Goal: Task Accomplishment & Management: Complete application form

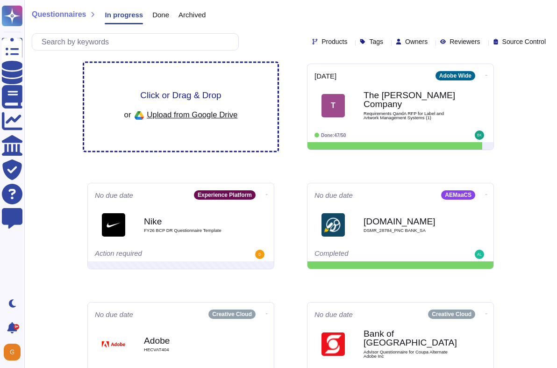
click at [181, 95] on span "Click or Drag & Drop" at bounding box center [180, 95] width 81 height 9
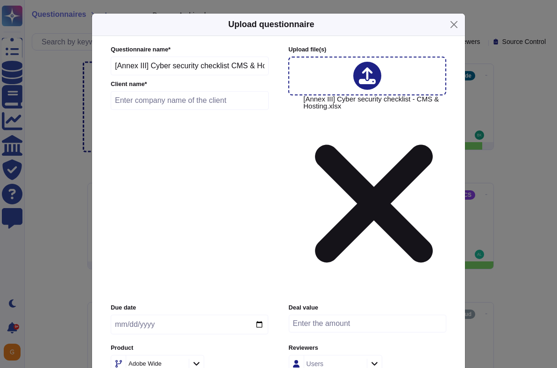
click at [216, 110] on input "text" at bounding box center [190, 100] width 158 height 19
type input "Royal Air Maroc"
click at [255, 315] on input "date" at bounding box center [190, 325] width 158 height 20
type input "[DATE]"
click at [157, 360] on div "Adobe Wide" at bounding box center [145, 363] width 33 height 6
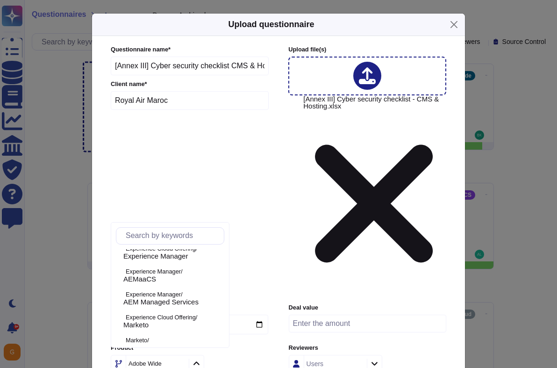
scroll to position [250, 0]
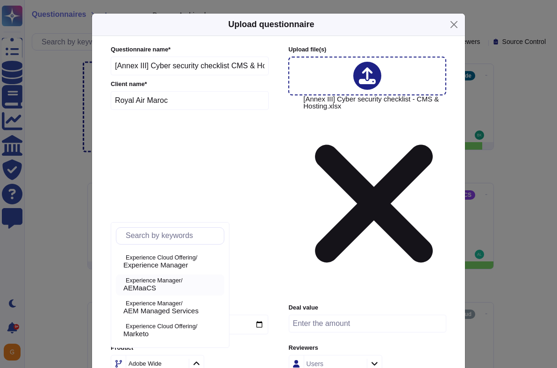
click at [167, 283] on p "Experience Manager/" at bounding box center [173, 281] width 95 height 6
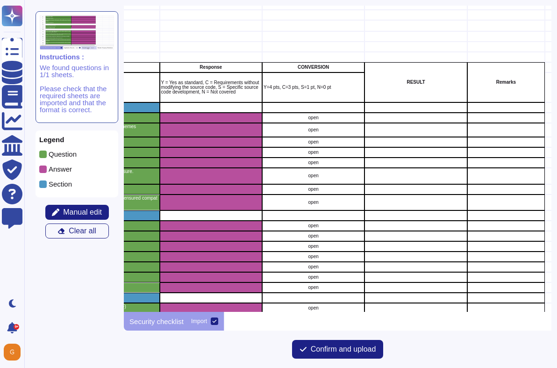
scroll to position [40, 280]
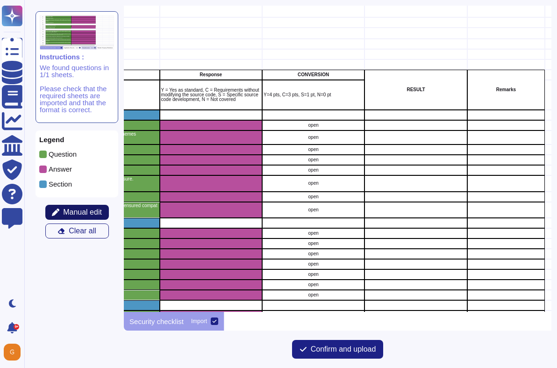
click at [80, 208] on span "Manual edit" at bounding box center [82, 211] width 39 height 7
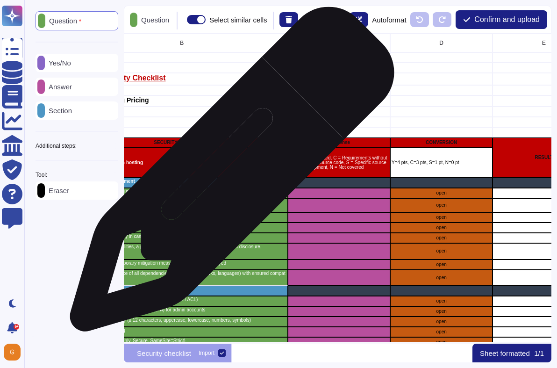
scroll to position [0, 121]
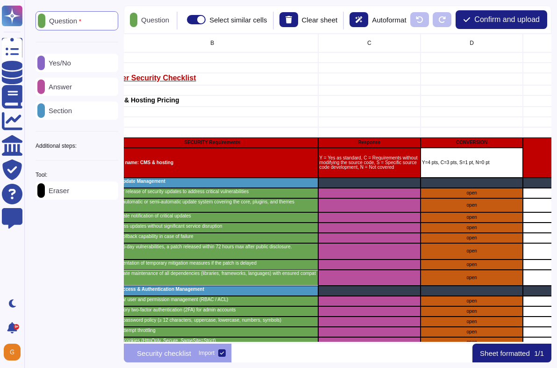
click at [65, 60] on p "Yes/No" at bounding box center [58, 62] width 26 height 7
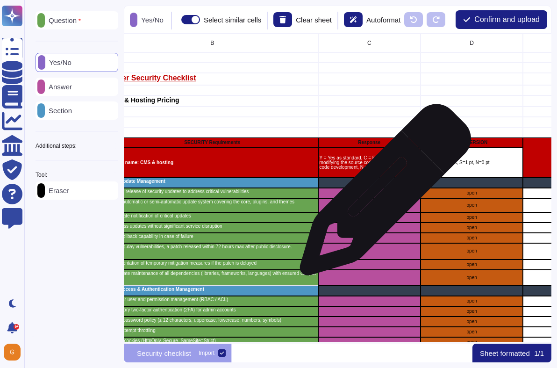
click at [382, 194] on div "grid" at bounding box center [369, 193] width 102 height 10
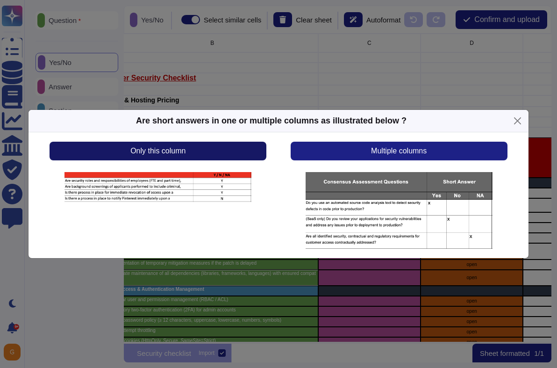
click at [237, 154] on button "Only this column" at bounding box center [158, 151] width 217 height 19
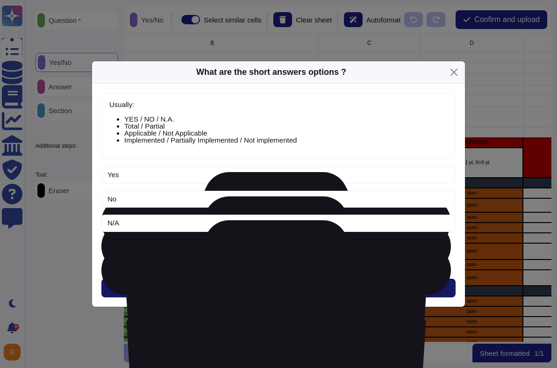
click at [280, 289] on span "Next" at bounding box center [278, 287] width 15 height 7
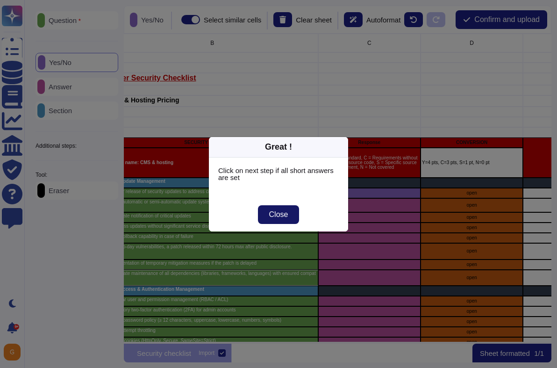
click at [283, 215] on span "Close" at bounding box center [278, 214] width 19 height 7
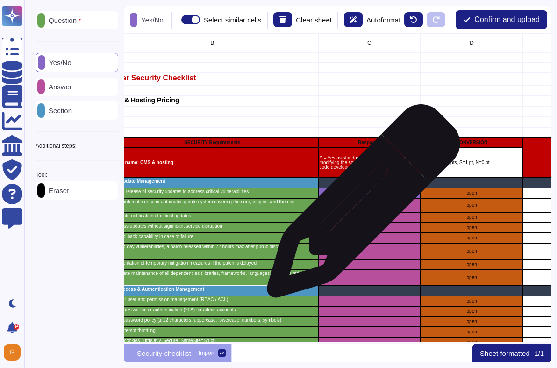
click at [360, 207] on div "grid" at bounding box center [369, 205] width 102 height 14
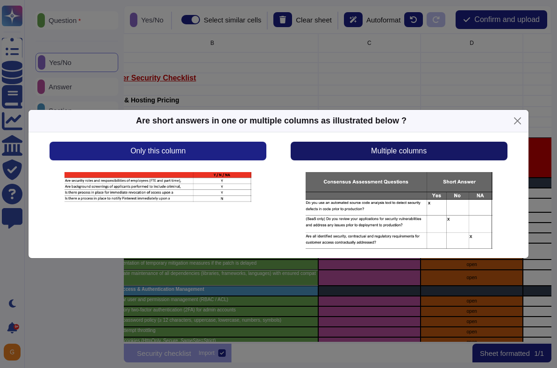
click at [389, 155] on span "Multiple columns" at bounding box center [399, 150] width 56 height 7
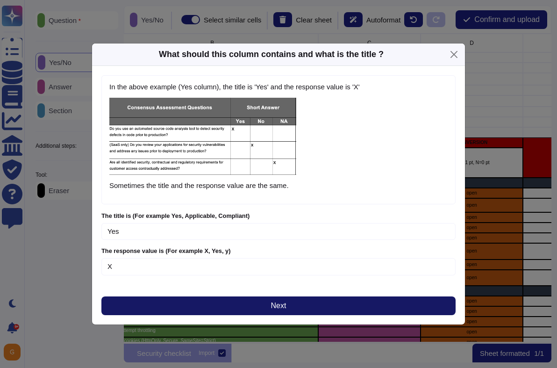
click at [274, 308] on span "Next" at bounding box center [278, 305] width 15 height 7
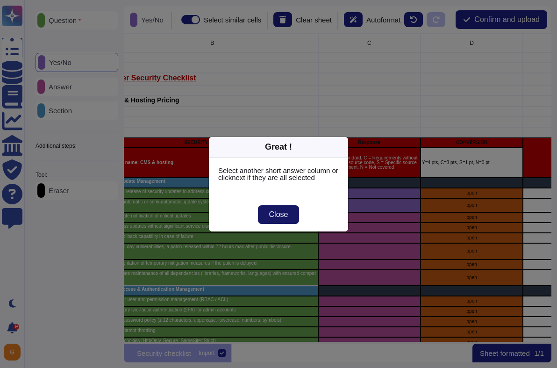
click at [288, 219] on button "Close" at bounding box center [279, 214] width 42 height 19
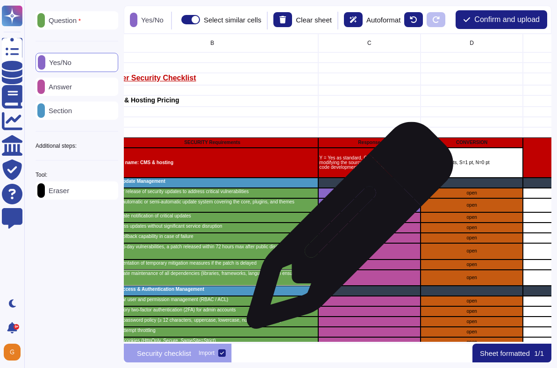
click at [346, 230] on div "grid" at bounding box center [369, 227] width 102 height 10
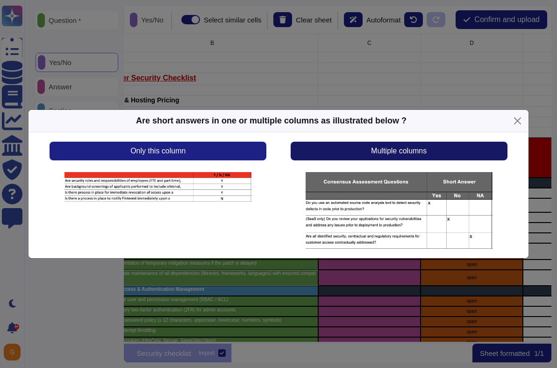
click at [452, 158] on button "Multiple columns" at bounding box center [399, 151] width 217 height 19
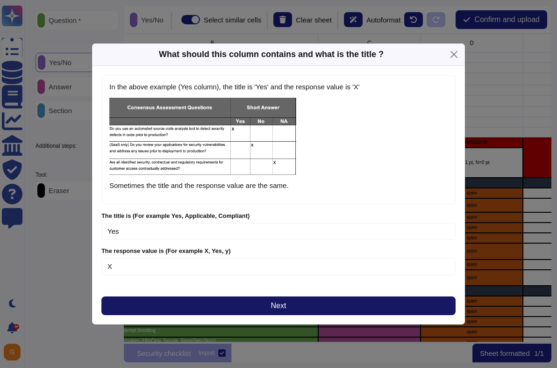
click at [291, 308] on button "Next" at bounding box center [278, 305] width 354 height 19
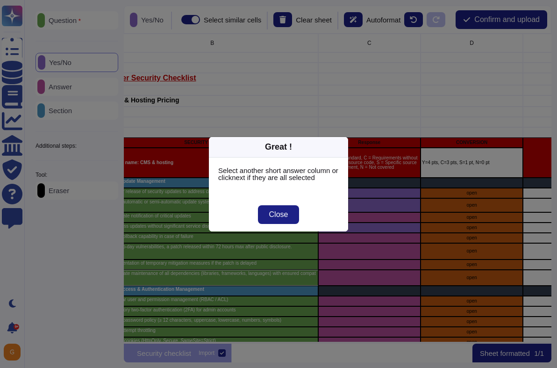
click at [283, 224] on div "Close" at bounding box center [278, 215] width 139 height 34
click at [284, 219] on button "Close" at bounding box center [279, 214] width 42 height 19
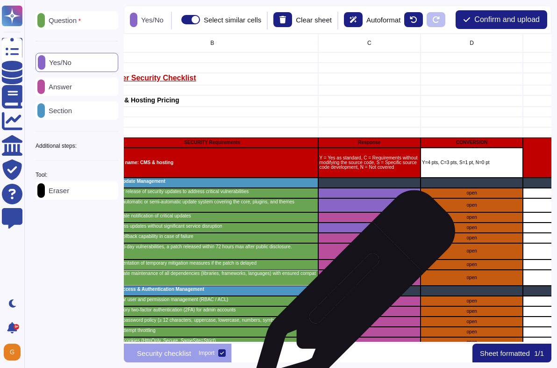
click at [350, 296] on div "grid" at bounding box center [369, 291] width 102 height 10
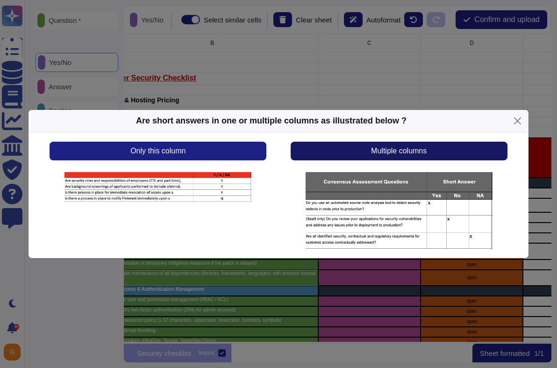
click at [420, 142] on button "Multiple columns" at bounding box center [399, 151] width 217 height 19
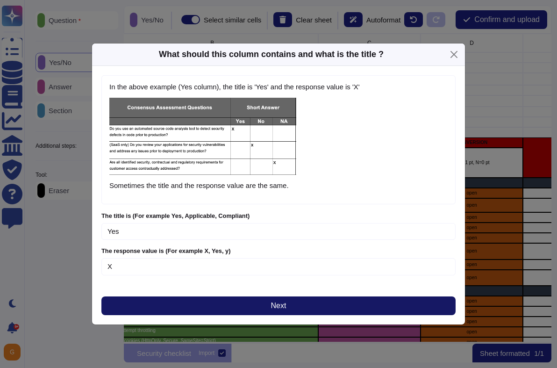
click at [294, 313] on button "Next" at bounding box center [278, 305] width 354 height 19
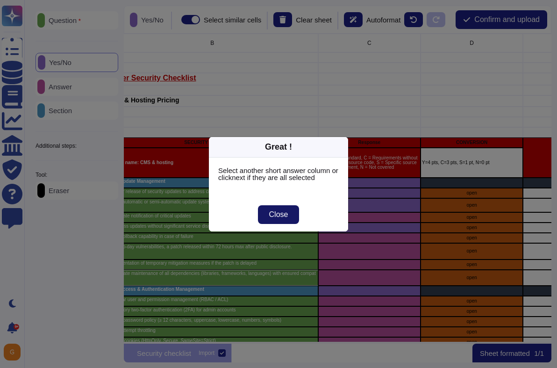
click at [280, 222] on button "Close" at bounding box center [279, 214] width 42 height 19
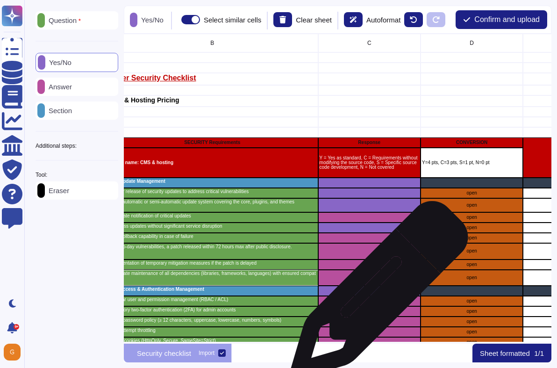
click at [376, 294] on div "grid" at bounding box center [369, 291] width 102 height 10
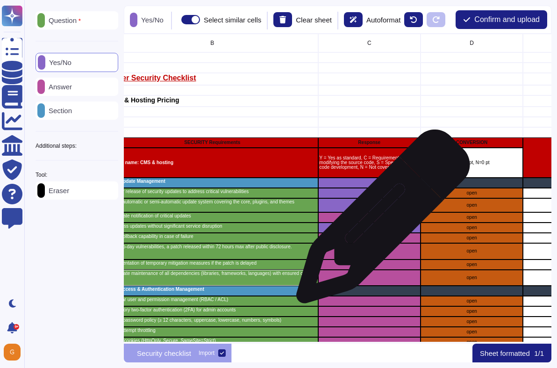
click at [380, 221] on div "grid" at bounding box center [369, 217] width 102 height 10
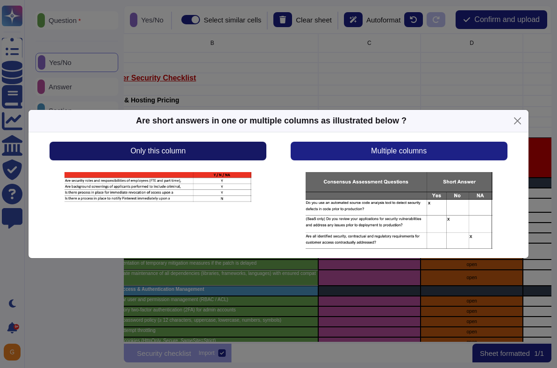
click at [193, 152] on button "Only this column" at bounding box center [158, 151] width 217 height 19
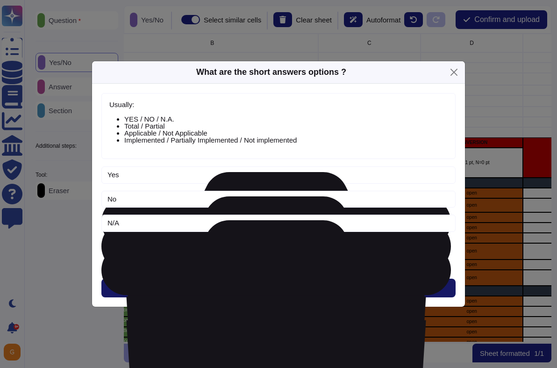
click at [281, 290] on span "Next" at bounding box center [278, 287] width 15 height 7
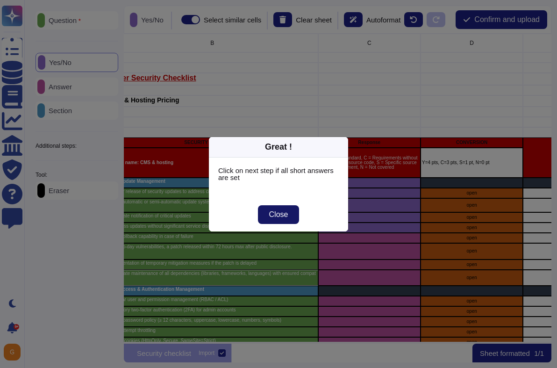
click at [274, 212] on span "Close" at bounding box center [278, 214] width 19 height 7
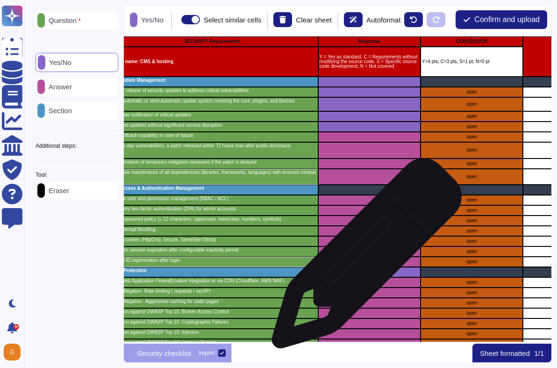
scroll to position [100, 121]
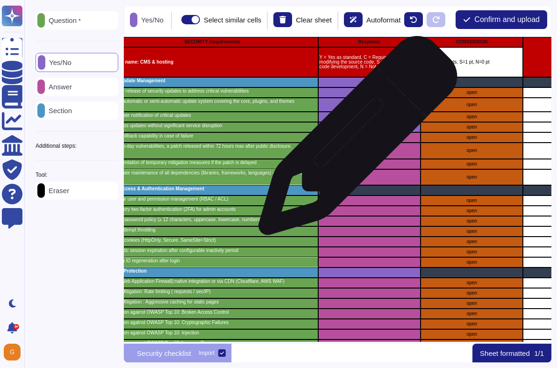
click at [354, 140] on div "grid" at bounding box center [369, 137] width 102 height 10
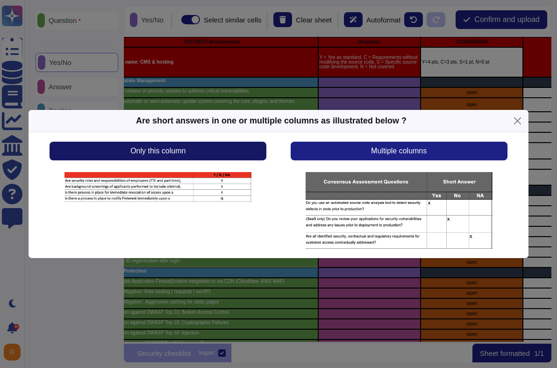
click at [202, 142] on button "Only this column" at bounding box center [158, 151] width 217 height 19
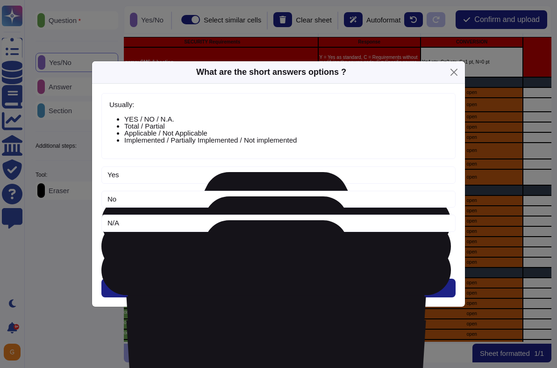
click at [202, 142] on li "Implemented / Partially Implemented / Not implemented" at bounding box center [285, 139] width 323 height 7
click at [286, 282] on button "Next" at bounding box center [278, 288] width 354 height 19
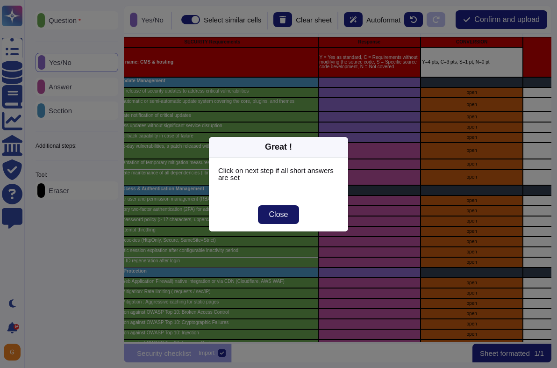
click at [273, 216] on span "Close" at bounding box center [278, 214] width 19 height 7
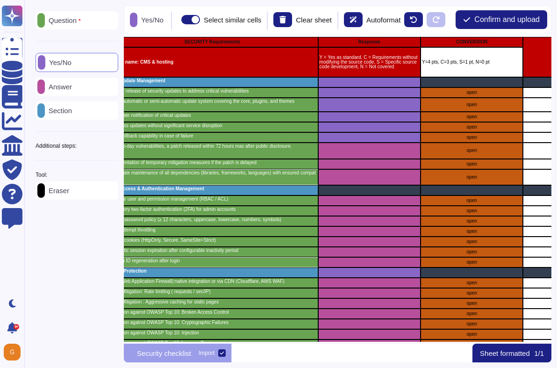
click at [72, 90] on p "Answer" at bounding box center [58, 86] width 27 height 7
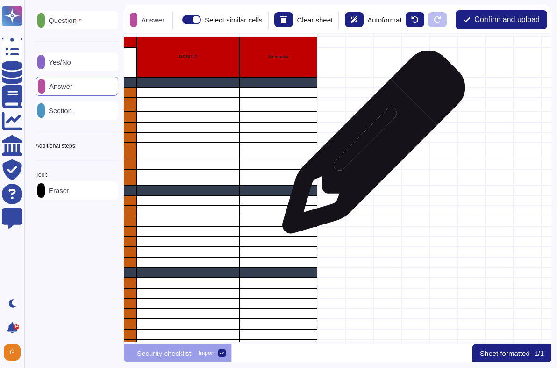
scroll to position [100, 509]
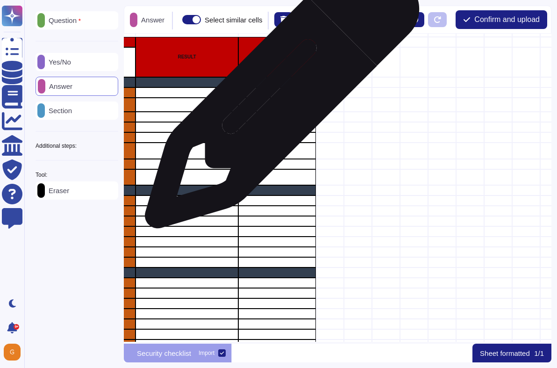
click at [279, 96] on div "grid" at bounding box center [277, 92] width 78 height 10
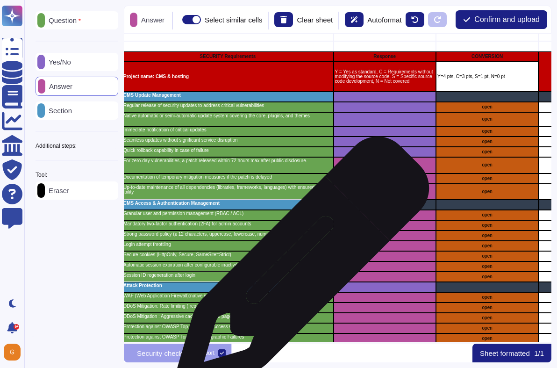
scroll to position [79, 106]
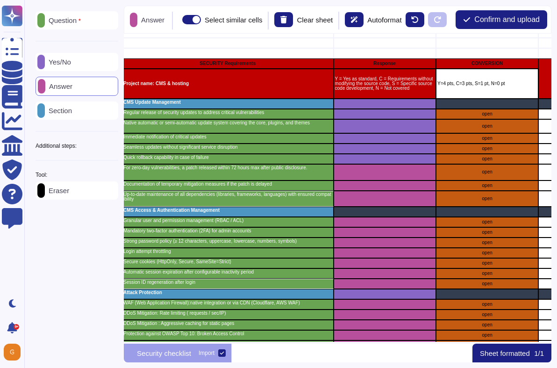
click at [71, 60] on p "Yes/No" at bounding box center [58, 61] width 26 height 7
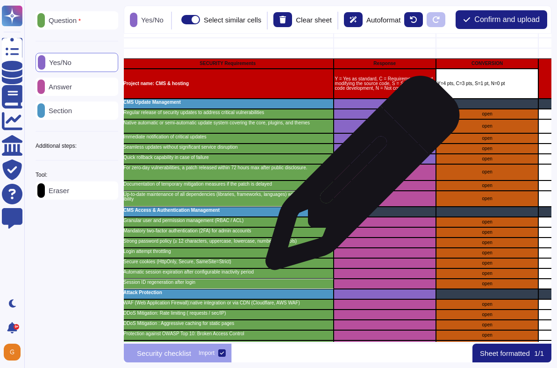
click at [363, 177] on div "grid" at bounding box center [385, 172] width 102 height 16
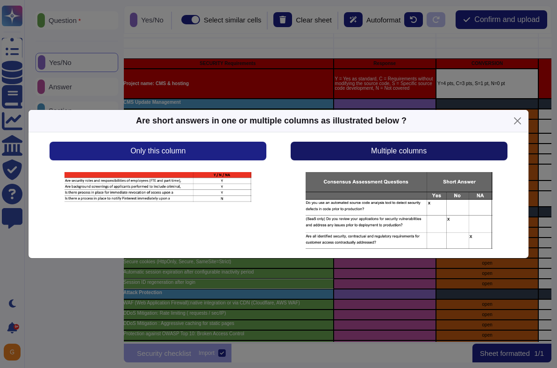
click at [344, 149] on button "Multiple columns" at bounding box center [399, 151] width 217 height 19
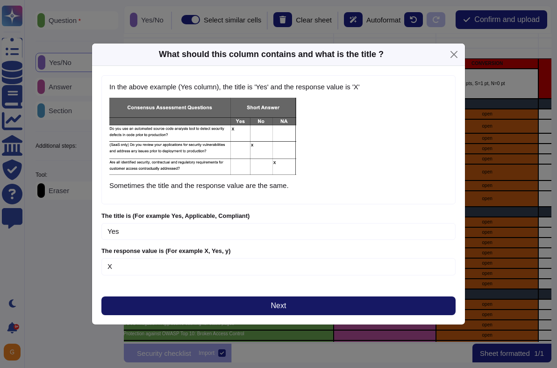
click at [277, 300] on button "Next" at bounding box center [278, 305] width 354 height 19
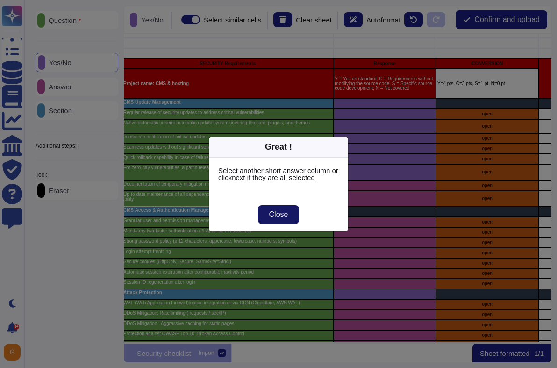
click at [275, 214] on span "Close" at bounding box center [278, 214] width 19 height 7
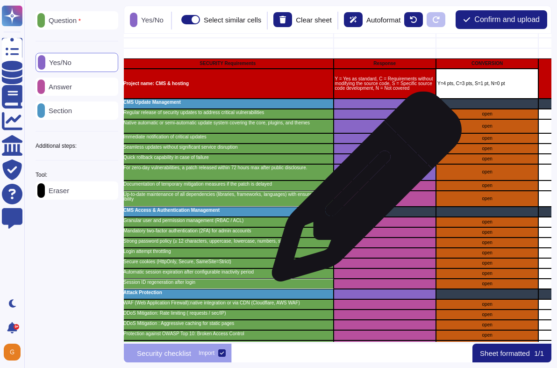
click at [363, 191] on div "grid" at bounding box center [385, 185] width 102 height 10
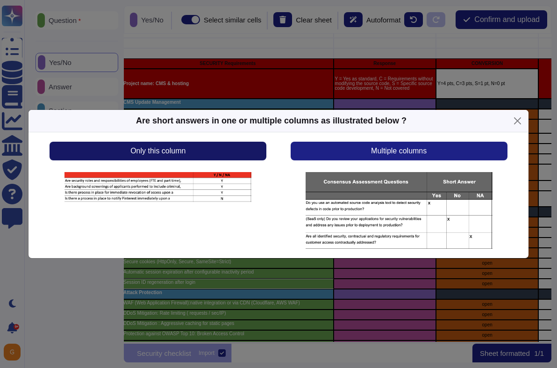
click at [190, 147] on button "Only this column" at bounding box center [158, 151] width 217 height 19
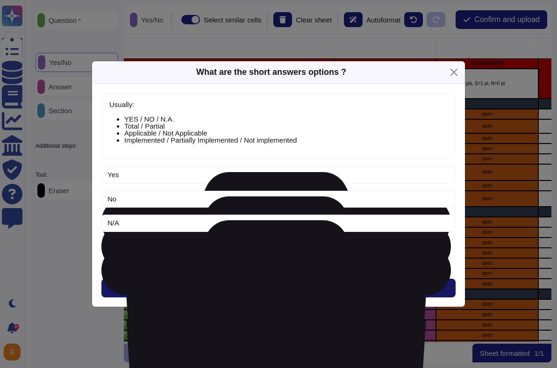
click at [270, 280] on button "Next" at bounding box center [278, 288] width 354 height 19
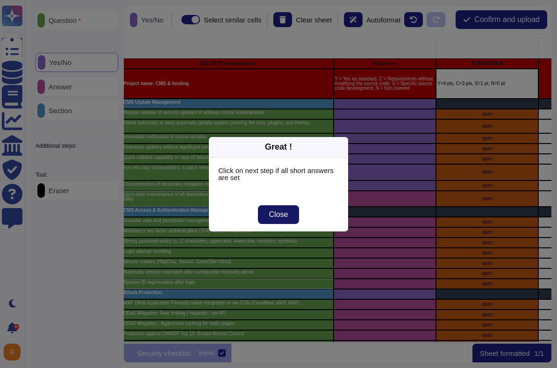
click at [288, 211] on button "Close" at bounding box center [279, 214] width 42 height 19
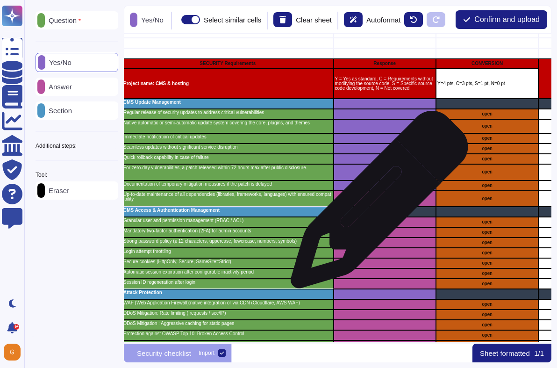
click at [376, 204] on div "grid" at bounding box center [385, 199] width 102 height 16
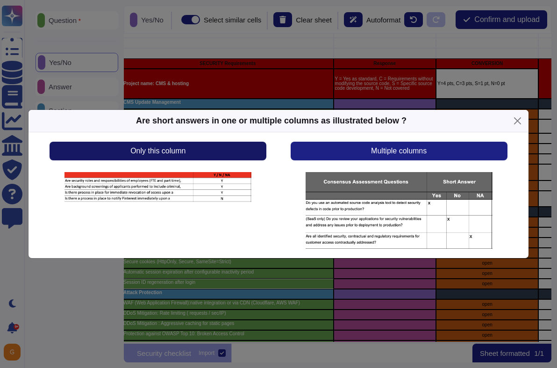
click at [193, 149] on button "Only this column" at bounding box center [158, 151] width 217 height 19
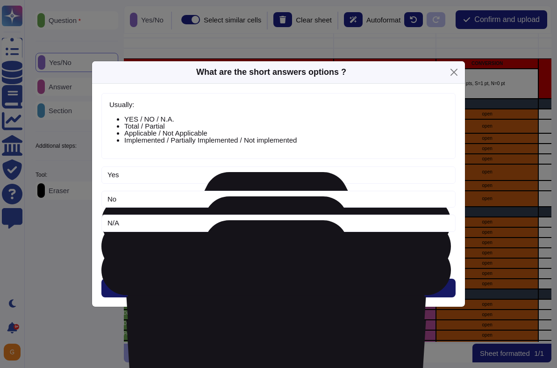
click at [284, 289] on span "Next" at bounding box center [278, 287] width 15 height 7
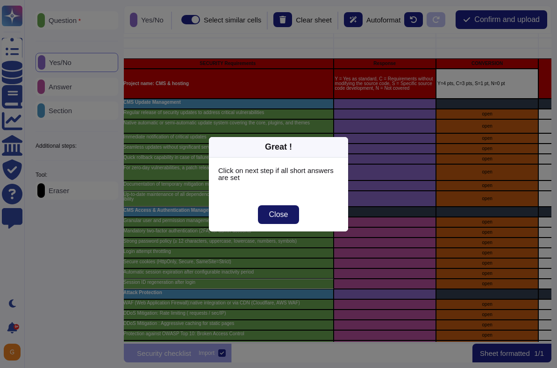
click at [282, 215] on span "Close" at bounding box center [278, 214] width 19 height 7
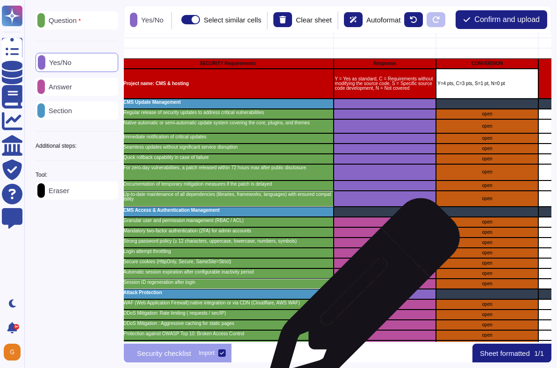
click at [359, 299] on div "grid" at bounding box center [385, 294] width 102 height 10
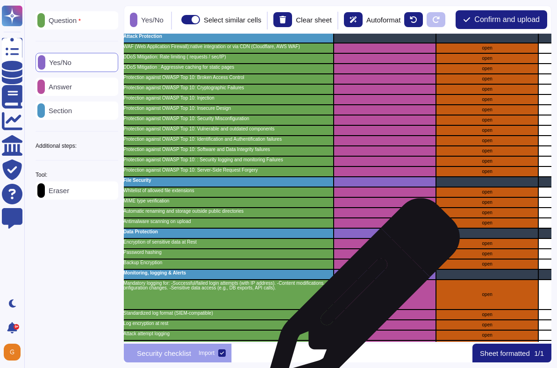
scroll to position [341, 106]
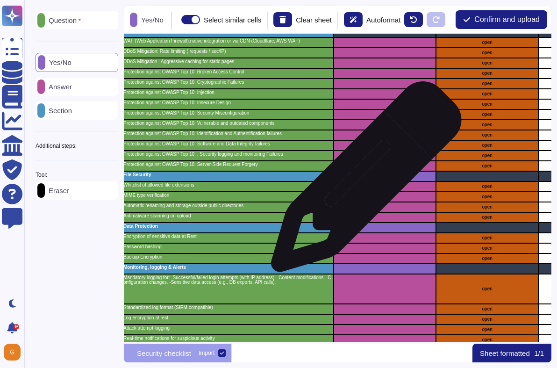
click at [363, 181] on div "grid" at bounding box center [385, 176] width 102 height 10
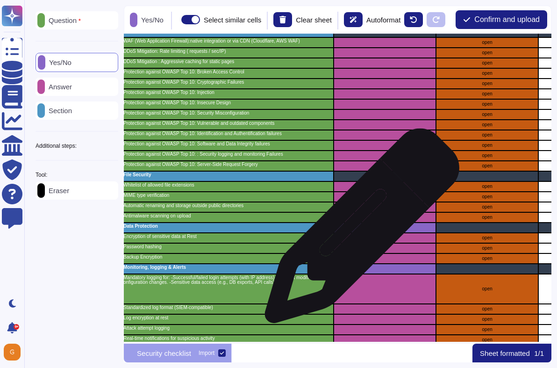
click at [359, 230] on div "grid" at bounding box center [385, 227] width 102 height 10
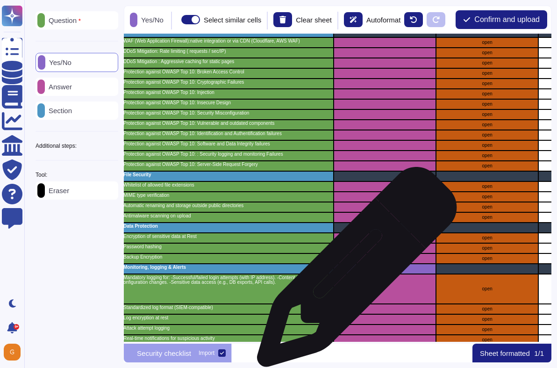
click at [353, 272] on div "grid" at bounding box center [385, 269] width 102 height 10
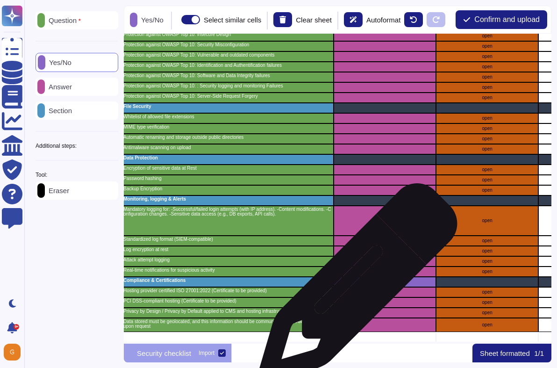
click at [354, 287] on div "grid" at bounding box center [385, 282] width 102 height 10
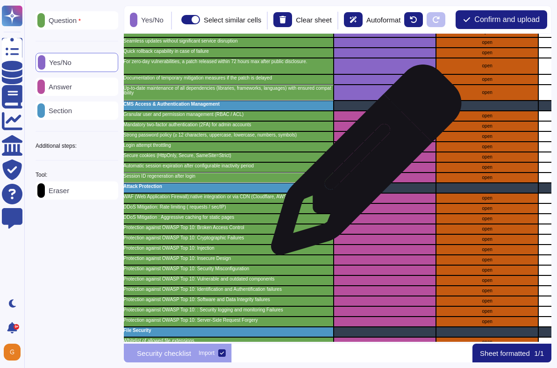
scroll to position [178, 106]
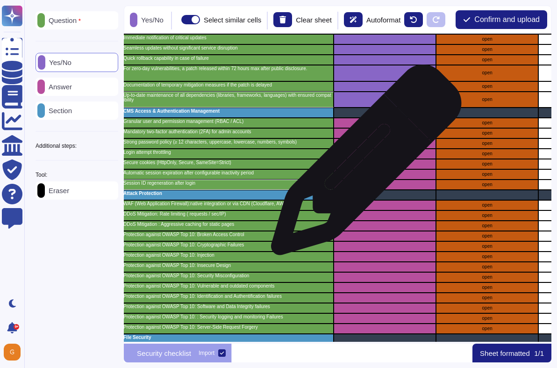
click at [363, 165] on div "grid" at bounding box center [385, 164] width 102 height 10
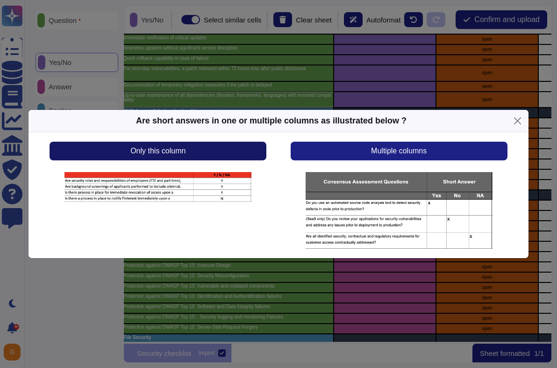
click at [226, 153] on button "Only this column" at bounding box center [158, 151] width 217 height 19
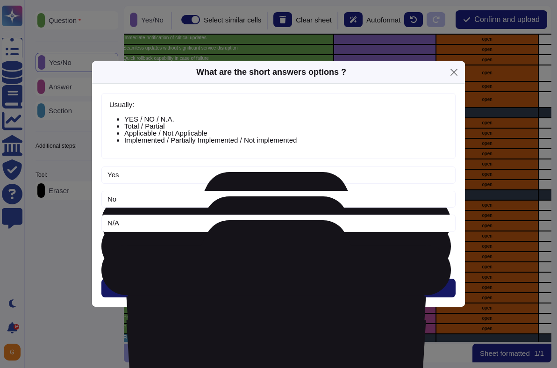
click at [272, 280] on button "Next" at bounding box center [278, 288] width 354 height 19
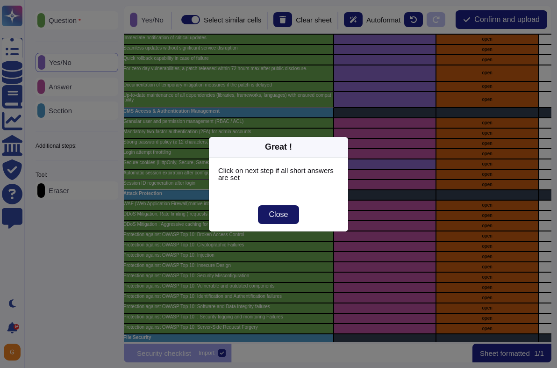
click at [280, 208] on button "Close" at bounding box center [279, 214] width 42 height 19
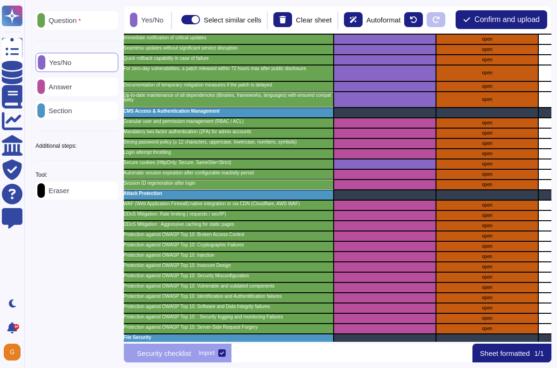
click at [118, 146] on icon at bounding box center [118, 146] width 0 height 0
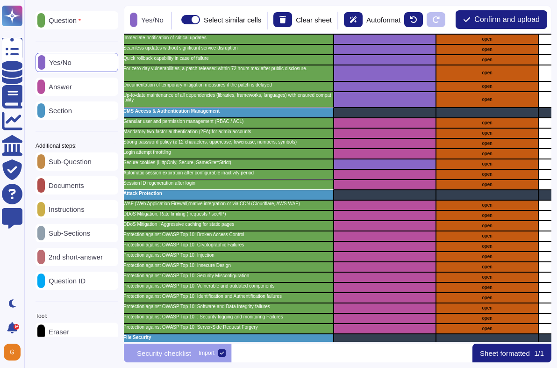
click at [86, 93] on div "Answer" at bounding box center [77, 87] width 83 height 18
click at [72, 107] on p "Section" at bounding box center [58, 110] width 27 height 7
click at [69, 61] on p "Yes/No" at bounding box center [58, 61] width 26 height 7
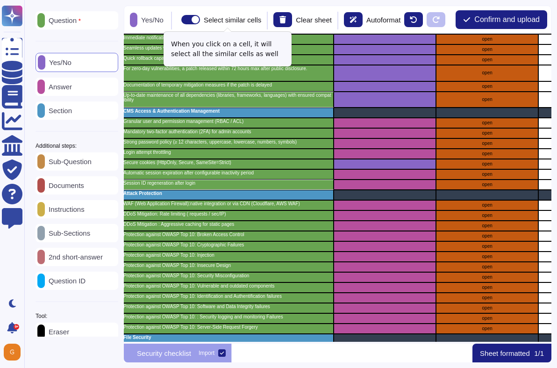
click at [200, 21] on span at bounding box center [190, 19] width 19 height 9
click at [178, 20] on input "Select similar cells" at bounding box center [178, 20] width 0 height 0
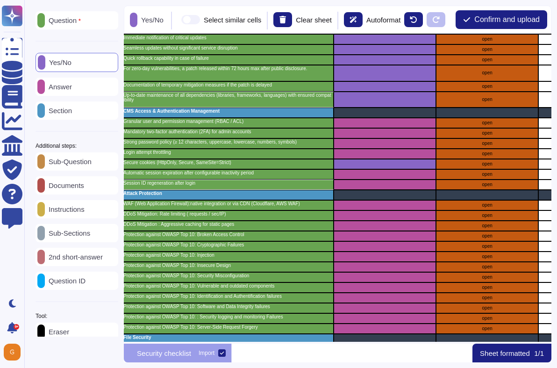
click at [200, 21] on span at bounding box center [190, 19] width 19 height 9
click at [178, 20] on input "Select similar cells" at bounding box center [178, 20] width 0 height 0
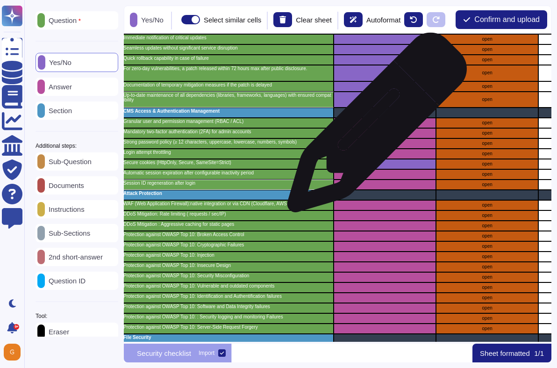
click at [373, 127] on div "grid" at bounding box center [385, 123] width 102 height 10
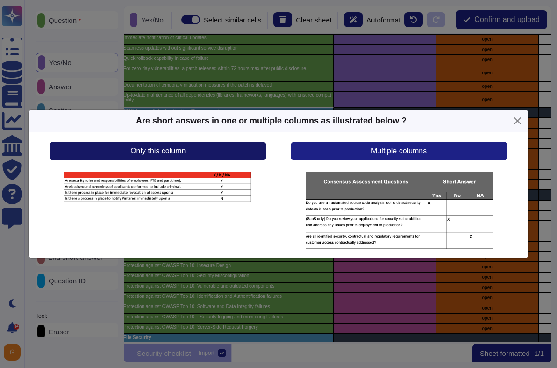
click at [228, 143] on button "Only this column" at bounding box center [158, 151] width 217 height 19
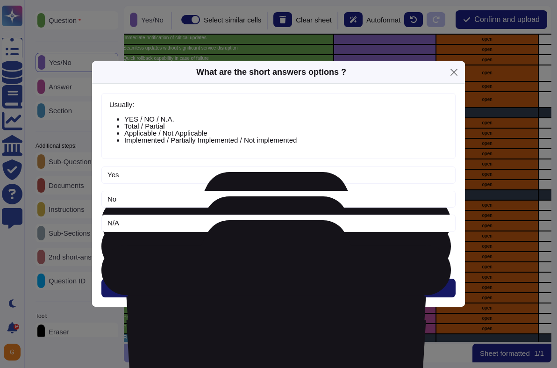
click at [278, 279] on button "Next" at bounding box center [278, 288] width 354 height 19
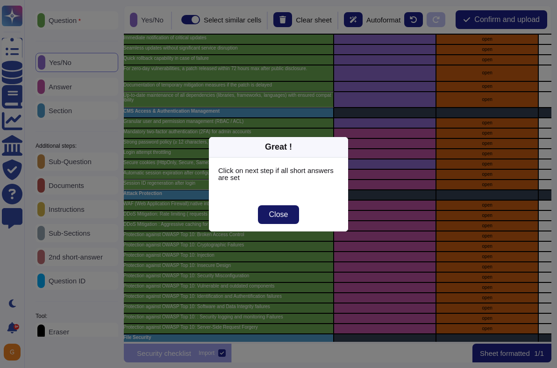
click at [280, 214] on span "Close" at bounding box center [278, 214] width 19 height 7
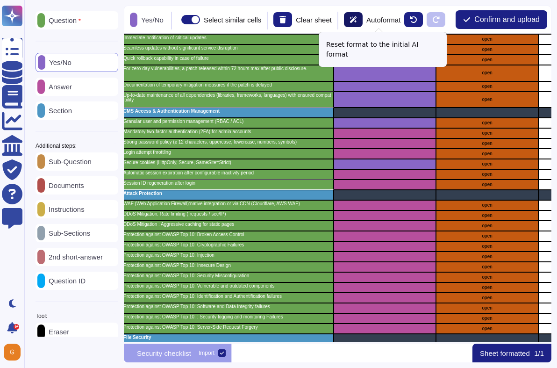
click at [357, 22] on icon at bounding box center [353, 19] width 7 height 7
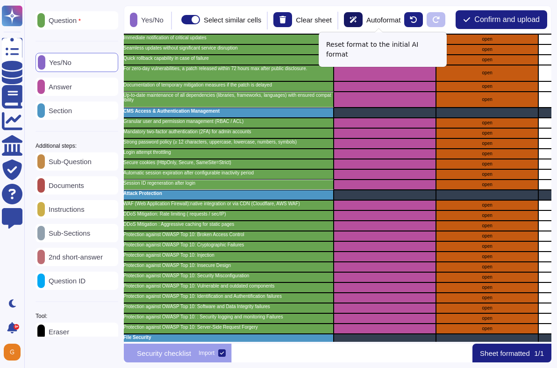
click at [357, 22] on icon at bounding box center [353, 19] width 7 height 7
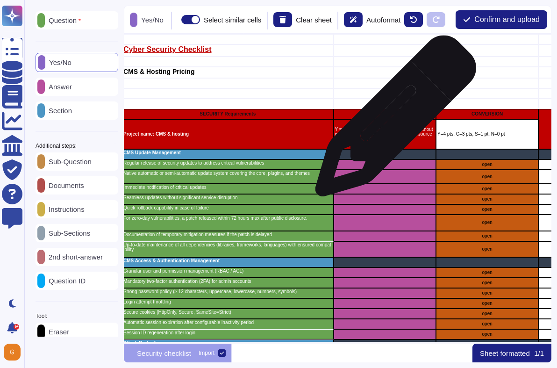
scroll to position [43, 106]
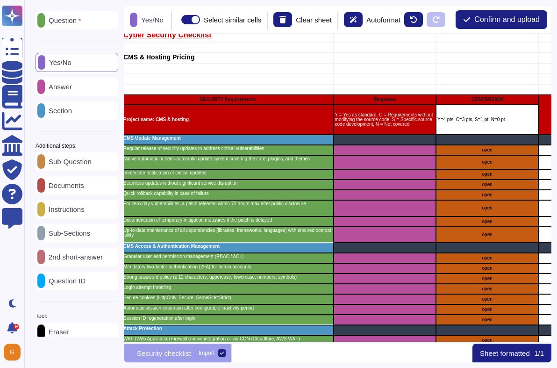
click at [69, 62] on p "Yes/No" at bounding box center [58, 62] width 26 height 7
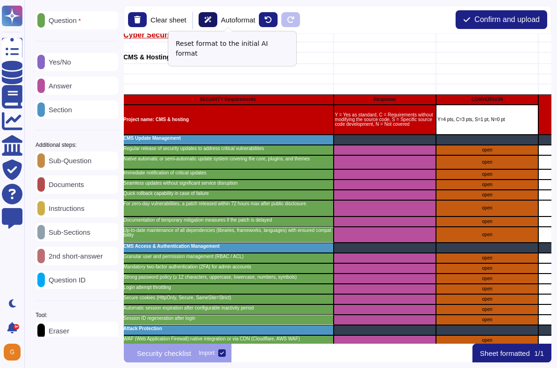
click at [210, 22] on icon at bounding box center [207, 19] width 7 height 7
click at [363, 148] on div "grid" at bounding box center [385, 150] width 102 height 10
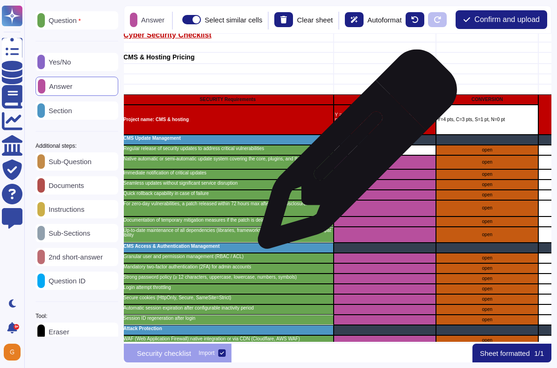
click at [354, 154] on div "grid" at bounding box center [385, 150] width 102 height 10
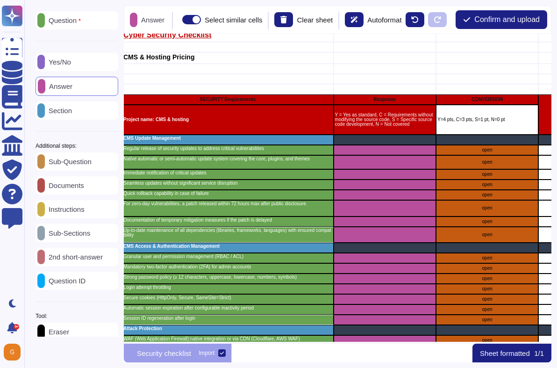
click at [60, 62] on p "Yes/No" at bounding box center [58, 61] width 26 height 7
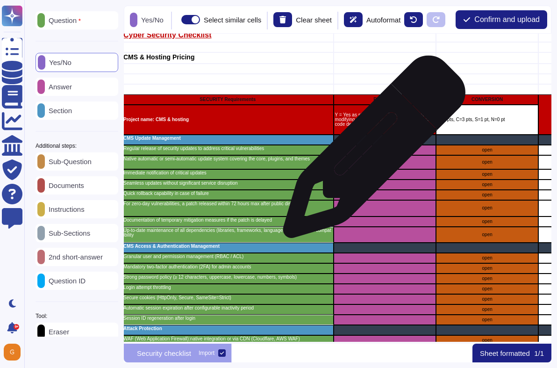
click at [370, 155] on div "grid" at bounding box center [385, 150] width 102 height 10
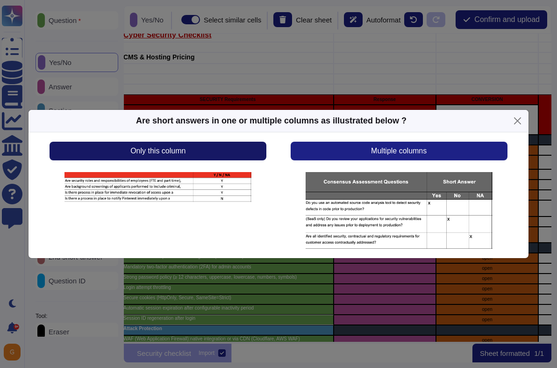
click at [189, 155] on button "Only this column" at bounding box center [158, 151] width 217 height 19
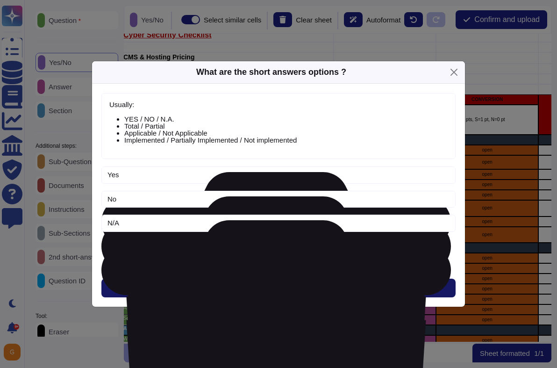
click at [295, 284] on button "Next" at bounding box center [278, 288] width 354 height 19
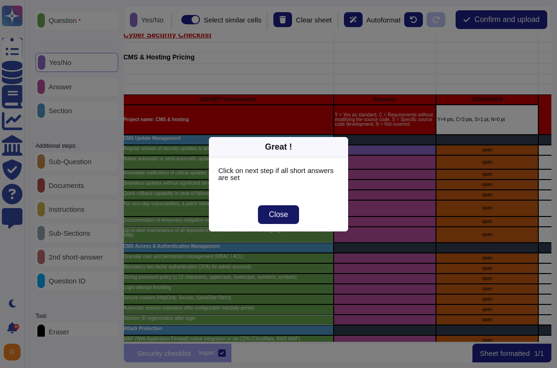
click at [281, 216] on span "Close" at bounding box center [278, 214] width 19 height 7
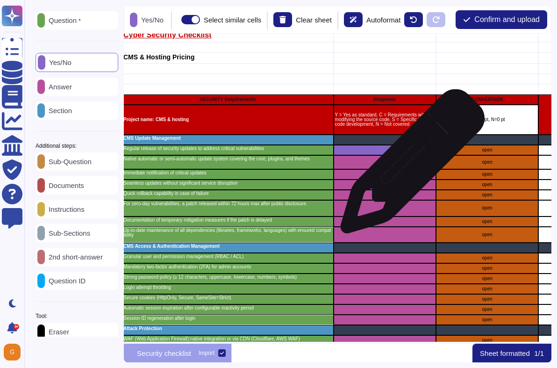
click at [409, 165] on div "grid" at bounding box center [385, 162] width 102 height 14
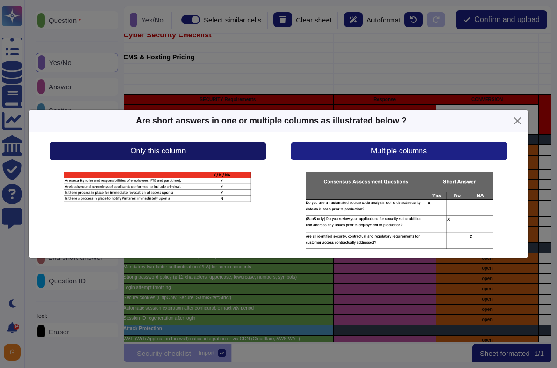
click at [195, 147] on button "Only this column" at bounding box center [158, 151] width 217 height 19
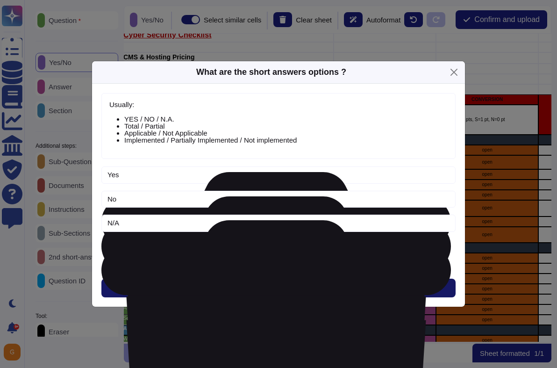
click at [290, 280] on button "Next" at bounding box center [278, 288] width 354 height 19
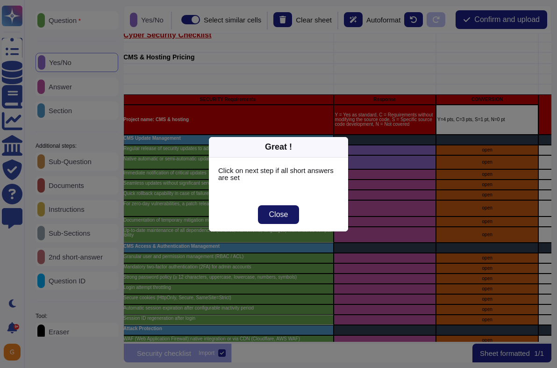
click at [285, 215] on span "Close" at bounding box center [278, 214] width 19 height 7
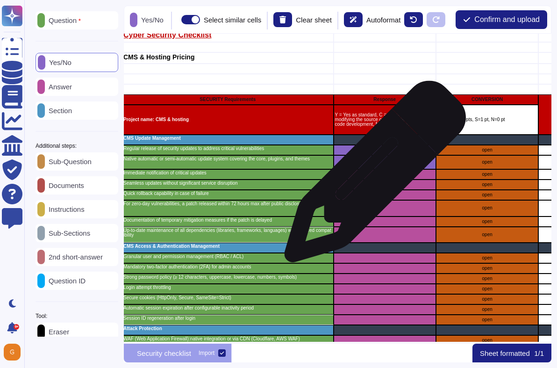
click at [372, 176] on div "grid" at bounding box center [385, 174] width 102 height 10
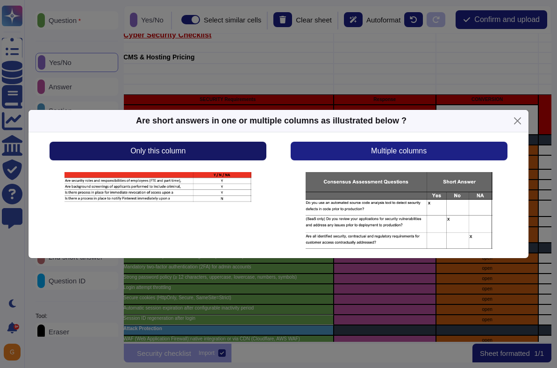
click at [214, 158] on button "Only this column" at bounding box center [158, 151] width 217 height 19
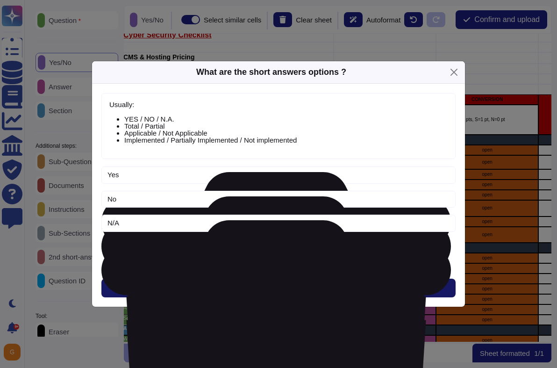
click at [302, 288] on button "Next" at bounding box center [278, 288] width 354 height 19
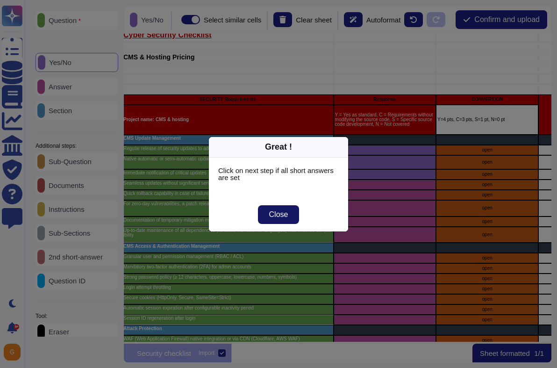
click at [286, 220] on button "Close" at bounding box center [279, 214] width 42 height 19
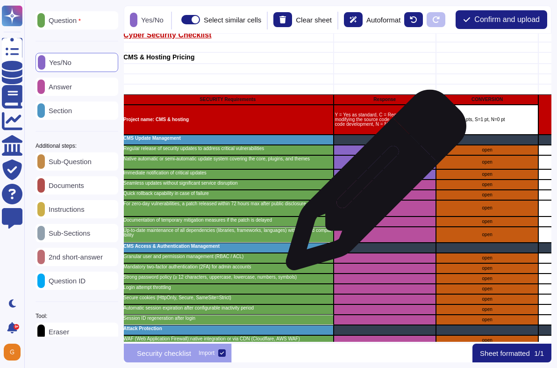
click at [372, 186] on div "grid" at bounding box center [385, 184] width 102 height 10
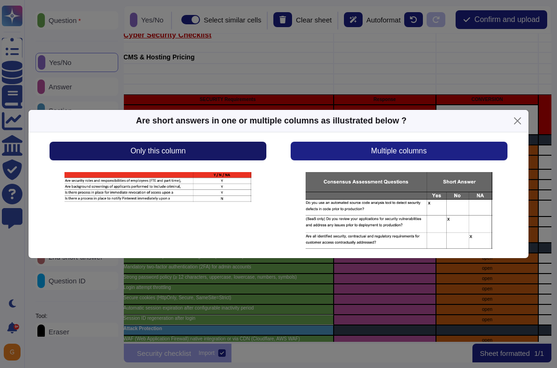
click at [251, 153] on button "Only this column" at bounding box center [158, 151] width 217 height 19
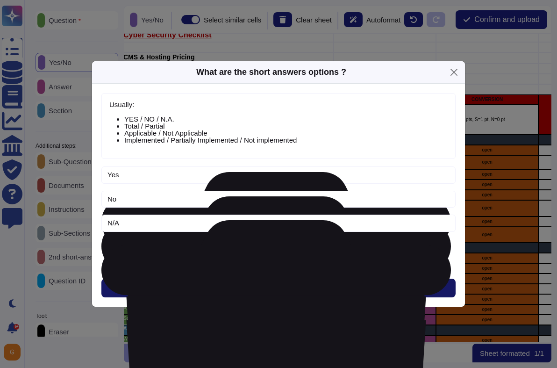
click at [286, 294] on button "Next" at bounding box center [278, 288] width 354 height 19
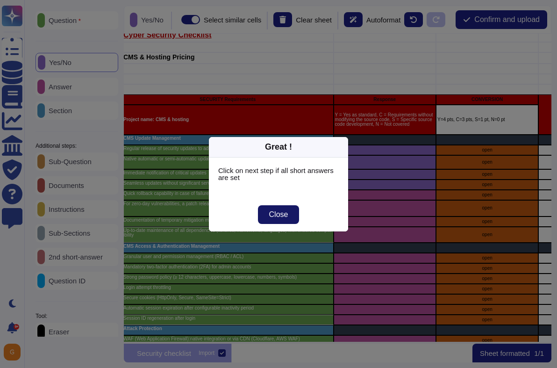
click at [286, 215] on span "Close" at bounding box center [278, 214] width 19 height 7
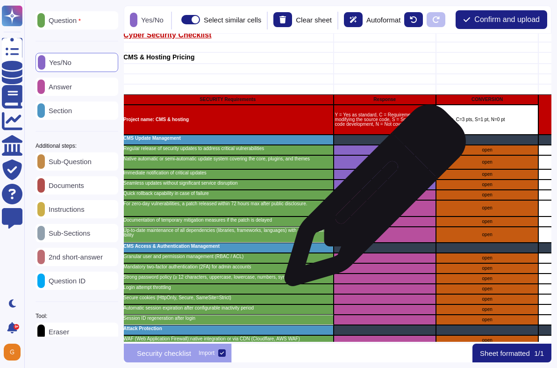
click at [372, 200] on div "grid" at bounding box center [385, 195] width 102 height 10
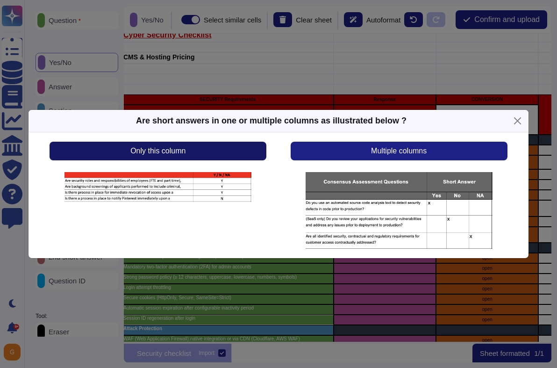
click at [201, 154] on button "Only this column" at bounding box center [158, 151] width 217 height 19
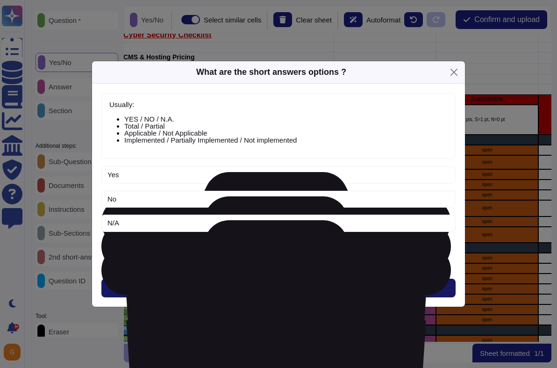
click at [291, 292] on button "Next" at bounding box center [278, 288] width 354 height 19
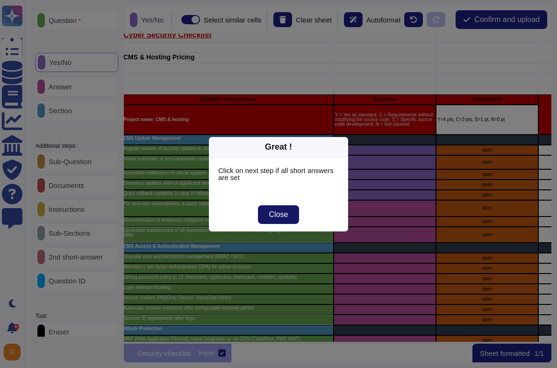
click at [289, 221] on button "Close" at bounding box center [279, 214] width 42 height 19
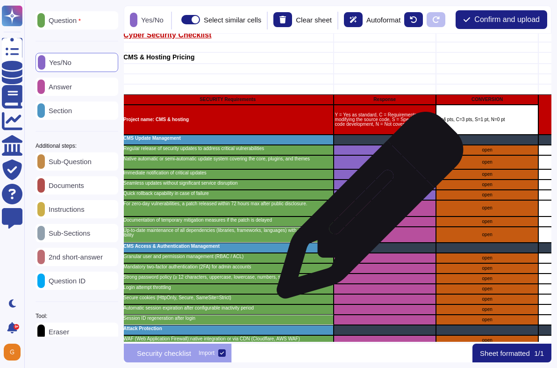
click at [369, 208] on div "grid" at bounding box center [385, 208] width 102 height 16
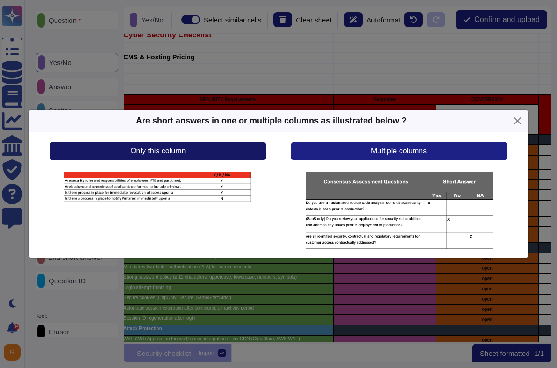
click at [197, 145] on button "Only this column" at bounding box center [158, 151] width 217 height 19
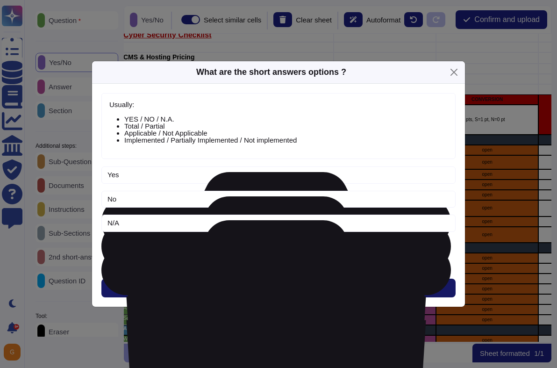
click at [266, 281] on button "Next" at bounding box center [278, 288] width 354 height 19
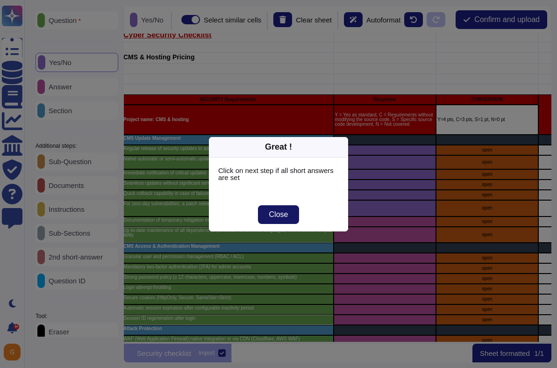
click at [287, 208] on button "Close" at bounding box center [279, 214] width 42 height 19
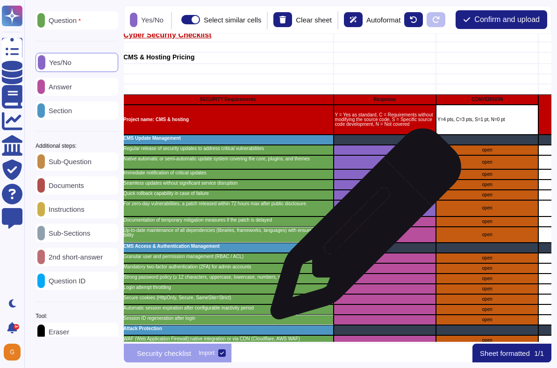
click at [362, 227] on div "grid" at bounding box center [385, 221] width 102 height 10
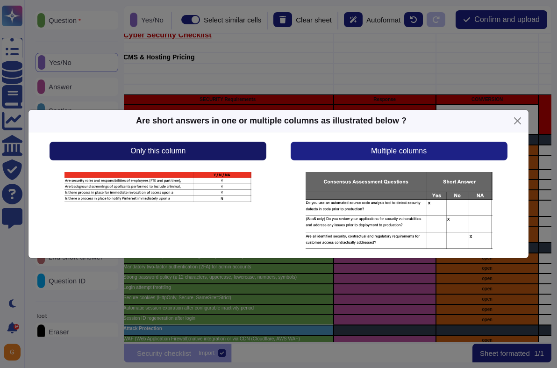
click at [230, 155] on button "Only this column" at bounding box center [158, 151] width 217 height 19
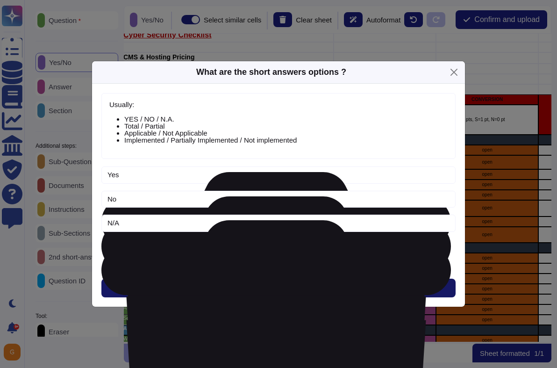
click at [330, 285] on button "Next" at bounding box center [278, 288] width 354 height 19
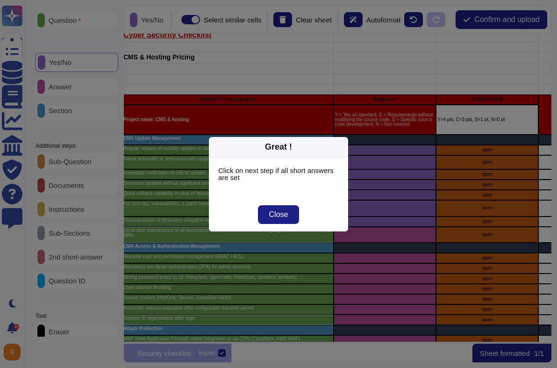
click at [301, 205] on div "Close" at bounding box center [278, 215] width 139 height 34
click at [294, 208] on button "Close" at bounding box center [279, 214] width 42 height 19
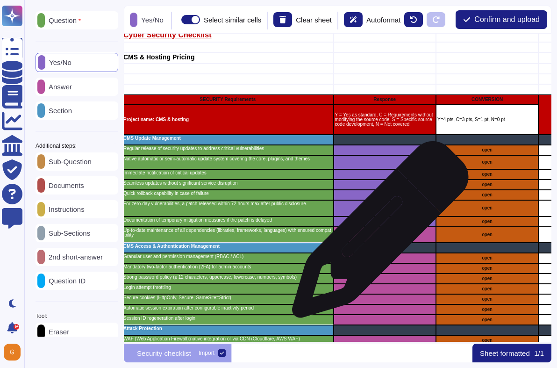
click at [377, 235] on div "grid" at bounding box center [385, 235] width 102 height 16
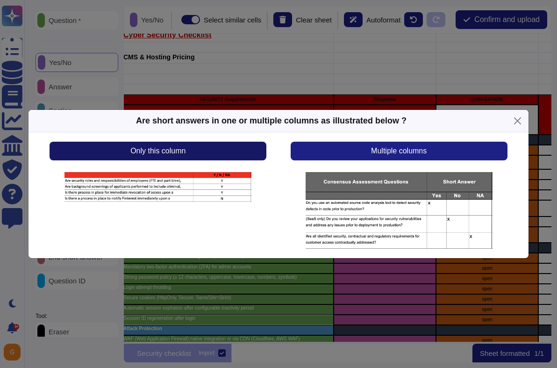
click at [202, 152] on button "Only this column" at bounding box center [158, 151] width 217 height 19
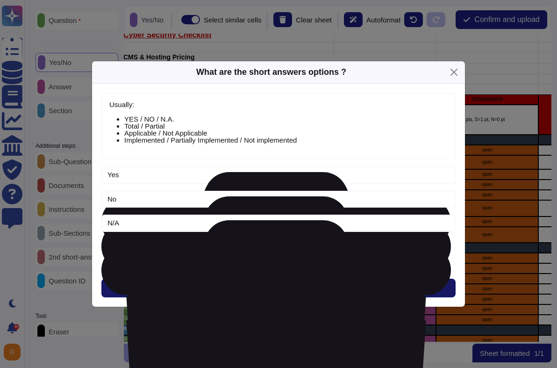
click at [287, 282] on button "Next" at bounding box center [278, 288] width 354 height 19
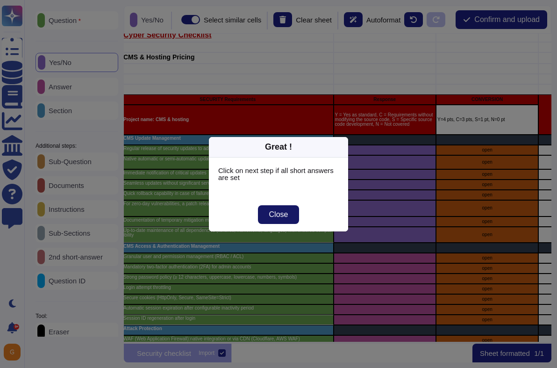
click at [272, 222] on button "Close" at bounding box center [279, 214] width 42 height 19
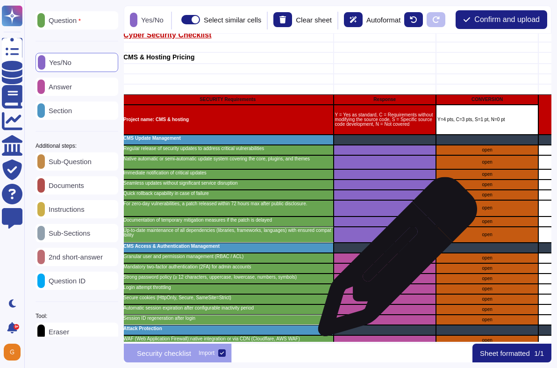
click at [394, 261] on div "grid" at bounding box center [385, 258] width 102 height 10
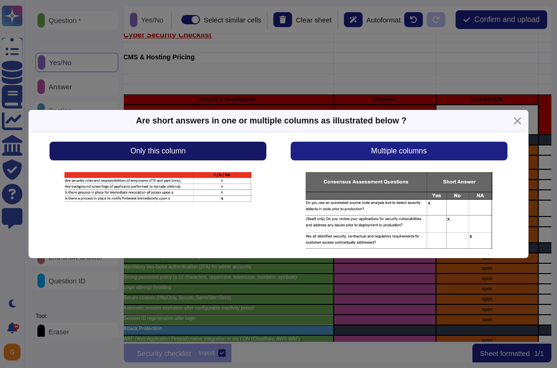
click at [229, 154] on button "Only this column" at bounding box center [158, 151] width 217 height 19
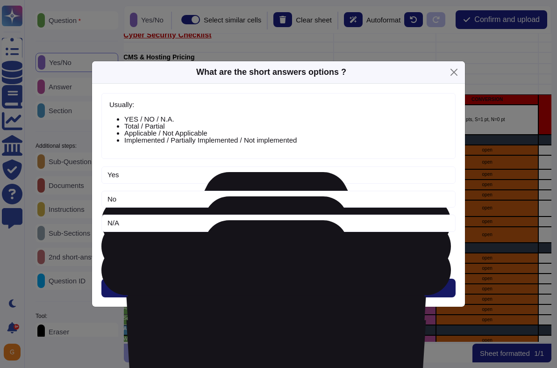
click at [333, 294] on button "Next" at bounding box center [278, 288] width 354 height 19
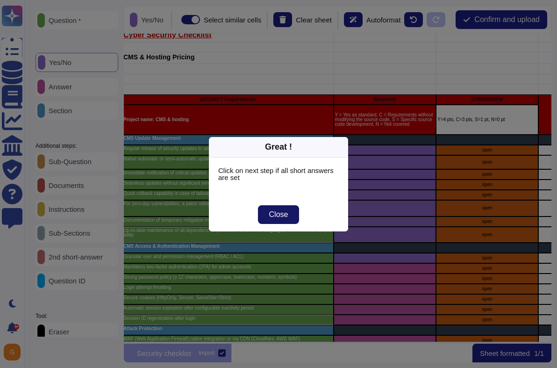
click at [288, 211] on button "Close" at bounding box center [279, 214] width 42 height 19
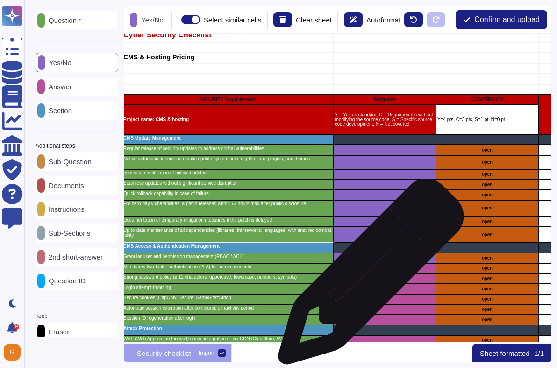
click at [367, 273] on div "grid" at bounding box center [385, 268] width 102 height 10
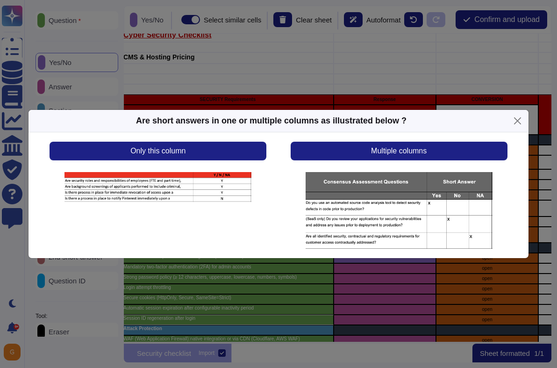
click at [180, 137] on div "Only this column Multiple columns" at bounding box center [279, 195] width 501 height 126
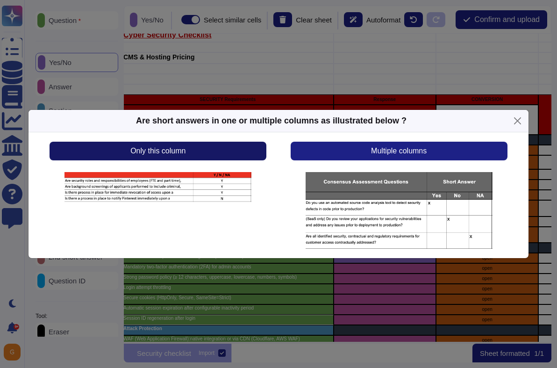
click at [176, 150] on span "Only this column" at bounding box center [157, 150] width 55 height 7
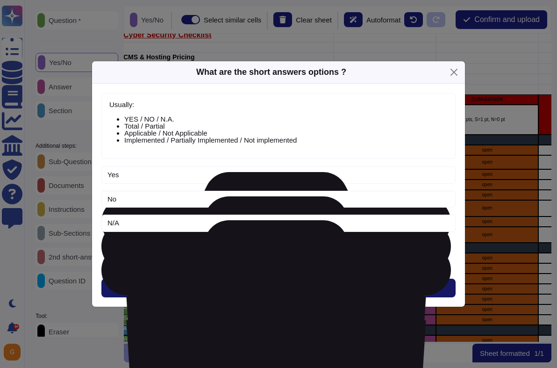
click at [271, 284] on span "Next" at bounding box center [278, 287] width 15 height 7
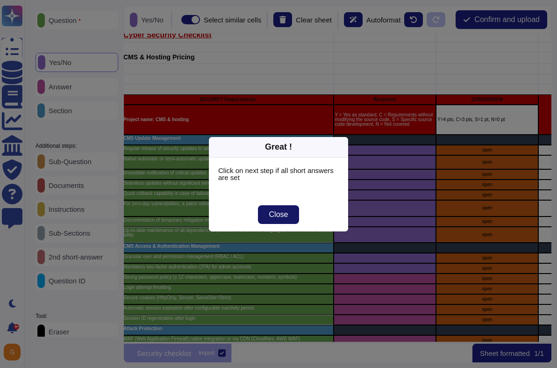
click at [291, 219] on button "Close" at bounding box center [279, 214] width 42 height 19
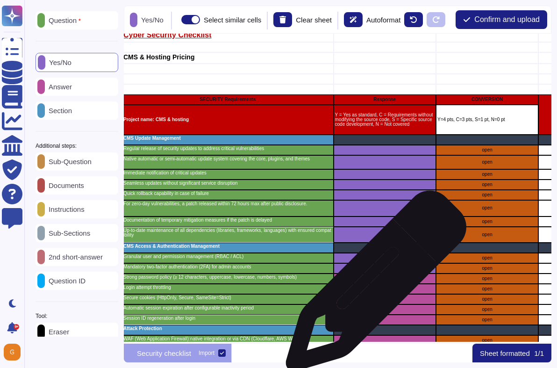
click at [373, 283] on div "grid" at bounding box center [385, 278] width 102 height 10
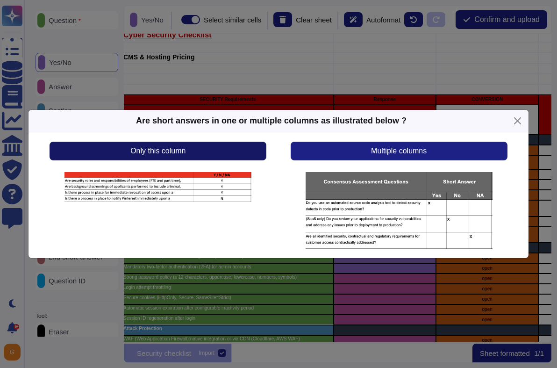
click at [178, 157] on button "Only this column" at bounding box center [158, 151] width 217 height 19
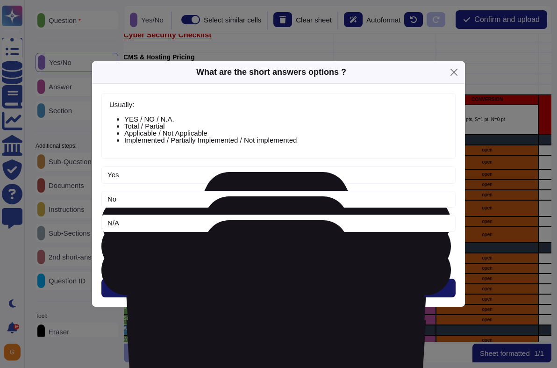
click at [325, 286] on button "Next" at bounding box center [278, 288] width 354 height 19
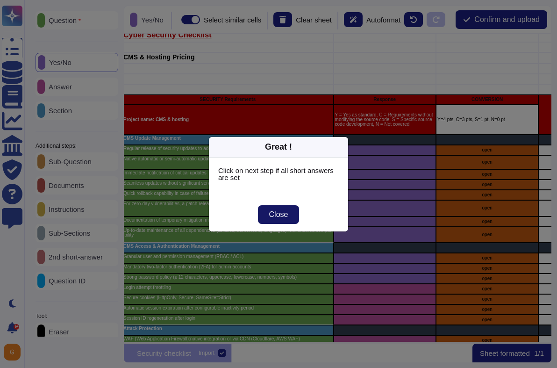
click at [281, 213] on span "Close" at bounding box center [278, 214] width 19 height 7
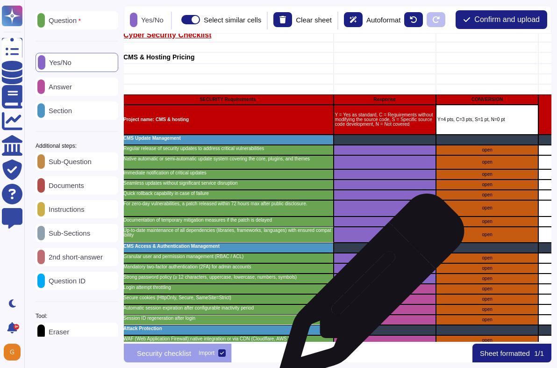
click at [368, 292] on div "grid" at bounding box center [385, 289] width 102 height 10
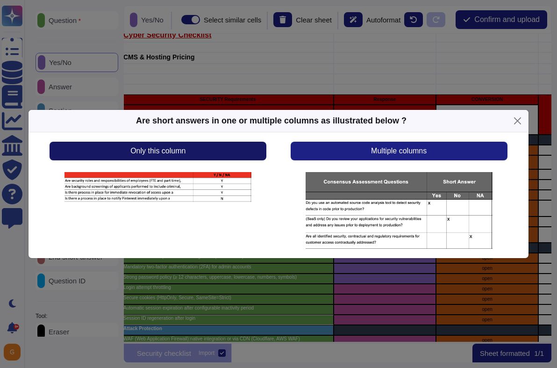
click at [208, 156] on button "Only this column" at bounding box center [158, 151] width 217 height 19
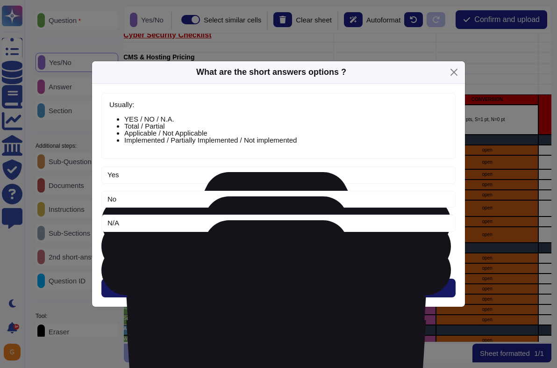
click at [292, 283] on button "Next" at bounding box center [278, 288] width 354 height 19
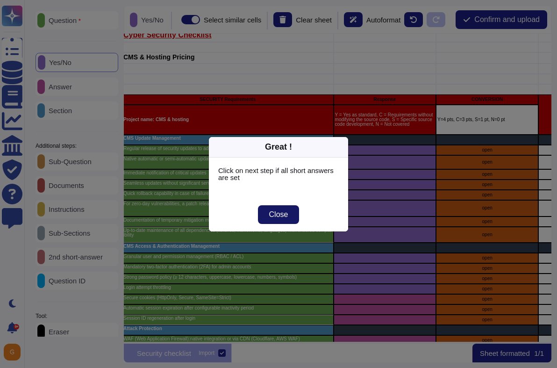
click at [289, 212] on button "Close" at bounding box center [279, 214] width 42 height 19
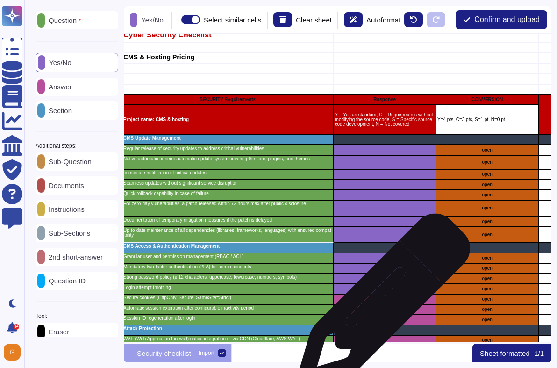
click at [380, 304] on div "grid" at bounding box center [385, 299] width 102 height 10
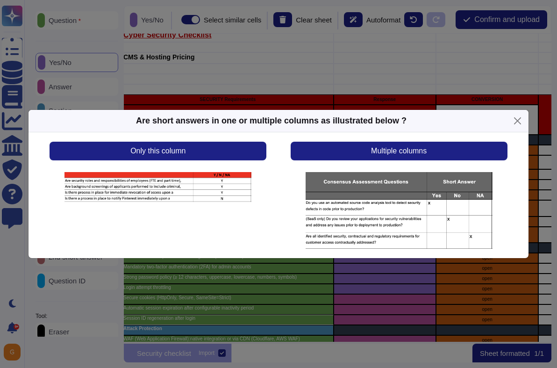
click at [222, 161] on div "Only this column" at bounding box center [158, 196] width 241 height 108
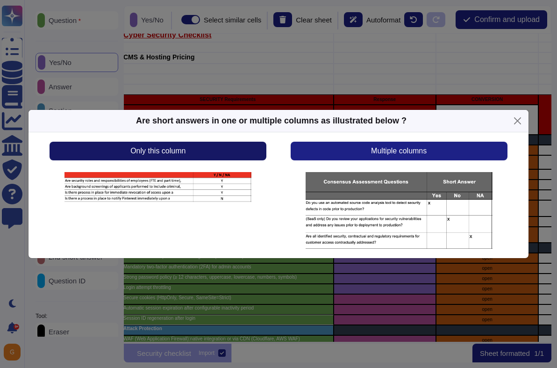
click at [228, 157] on button "Only this column" at bounding box center [158, 151] width 217 height 19
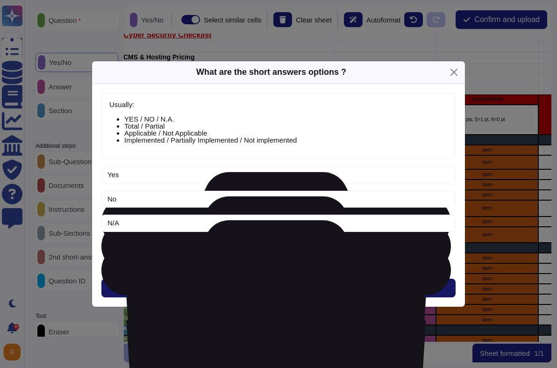
click at [306, 291] on button "Next" at bounding box center [278, 288] width 354 height 19
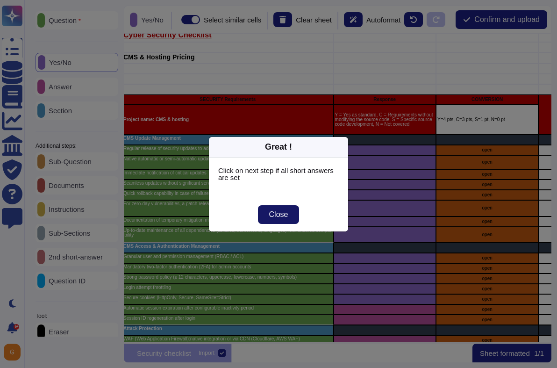
click at [278, 211] on span "Close" at bounding box center [278, 214] width 19 height 7
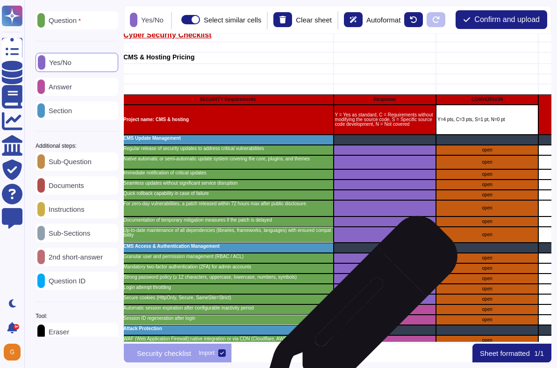
click at [355, 320] on div "grid" at bounding box center [385, 320] width 102 height 10
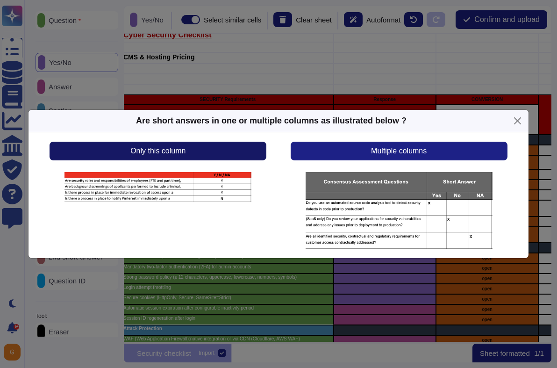
click at [228, 153] on button "Only this column" at bounding box center [158, 151] width 217 height 19
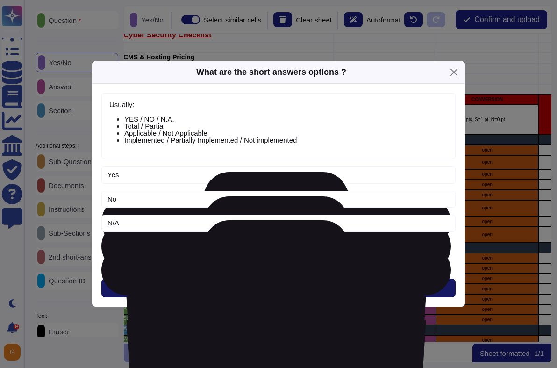
click at [279, 281] on button "Next" at bounding box center [278, 288] width 354 height 19
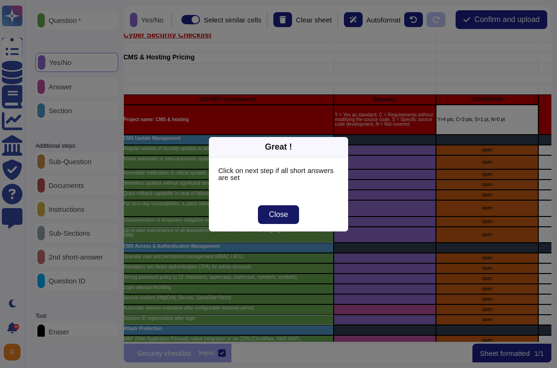
click at [269, 217] on span "Close" at bounding box center [278, 214] width 19 height 7
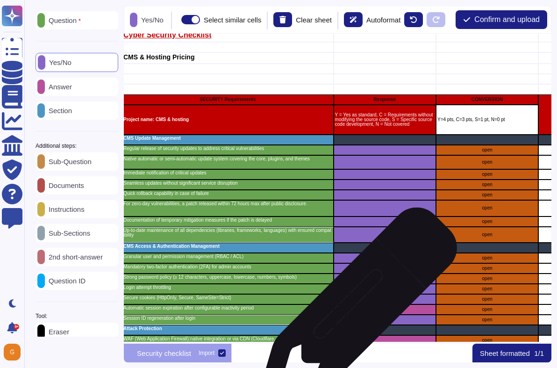
click at [354, 312] on div "grid" at bounding box center [385, 309] width 102 height 10
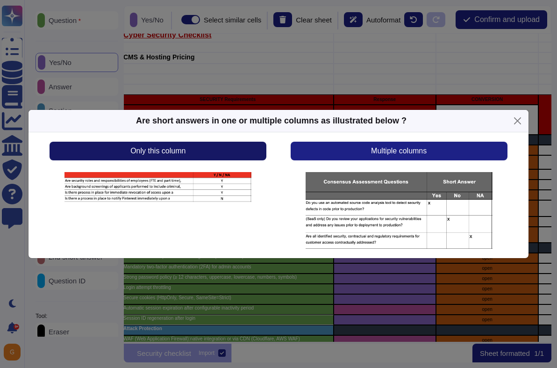
click at [240, 156] on button "Only this column" at bounding box center [158, 151] width 217 height 19
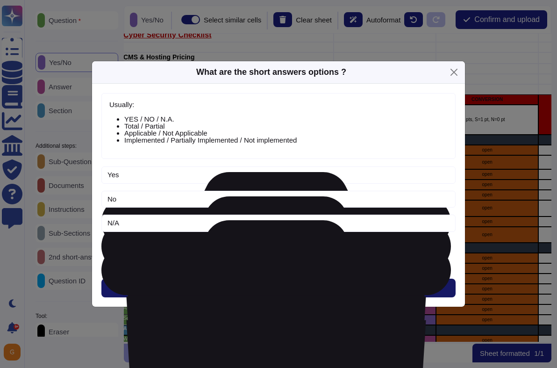
click at [326, 294] on button "Next" at bounding box center [278, 288] width 354 height 19
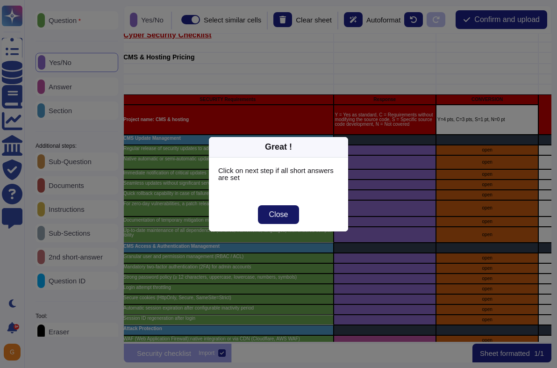
click at [274, 221] on button "Close" at bounding box center [279, 214] width 42 height 19
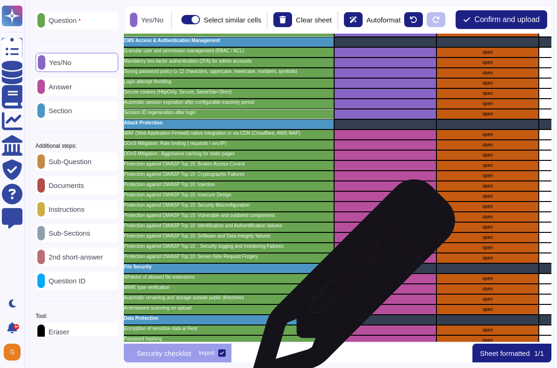
scroll to position [248, 105]
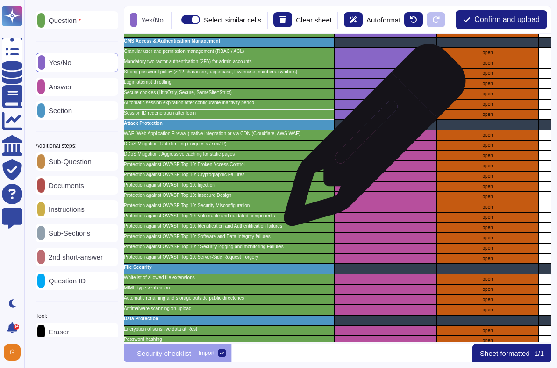
click at [371, 140] on div "grid" at bounding box center [385, 135] width 102 height 10
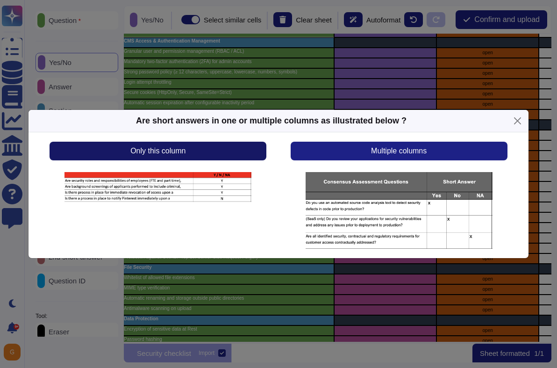
click at [201, 153] on button "Only this column" at bounding box center [158, 151] width 217 height 19
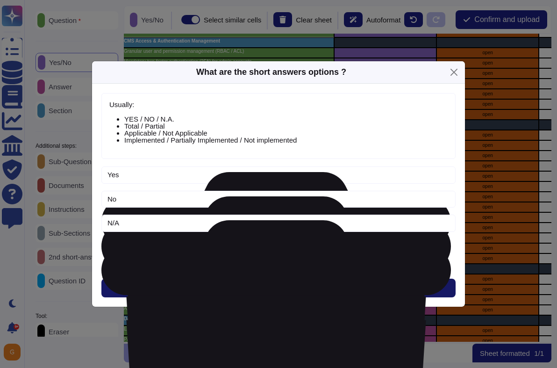
click at [275, 288] on span "Next" at bounding box center [278, 287] width 15 height 7
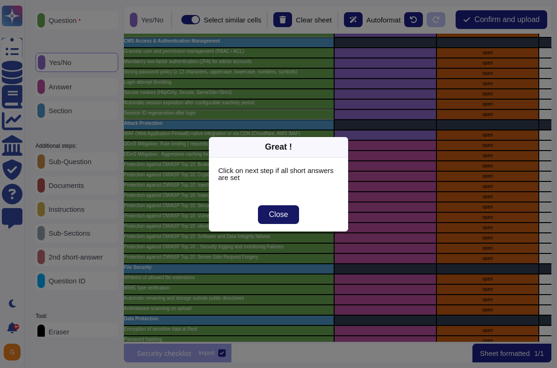
click at [287, 211] on span "Close" at bounding box center [278, 214] width 19 height 7
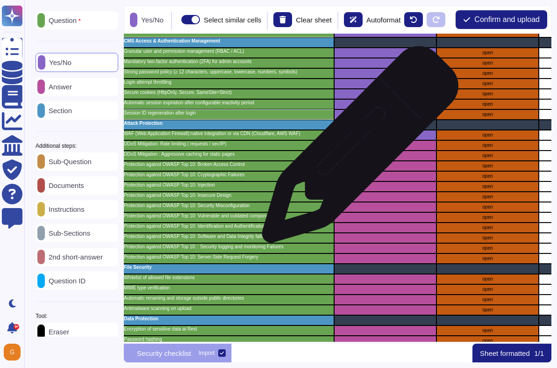
click at [357, 149] on div "grid" at bounding box center [385, 145] width 102 height 10
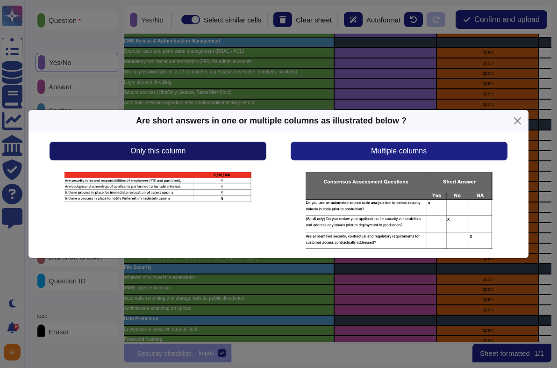
click at [252, 159] on button "Only this column" at bounding box center [158, 151] width 217 height 19
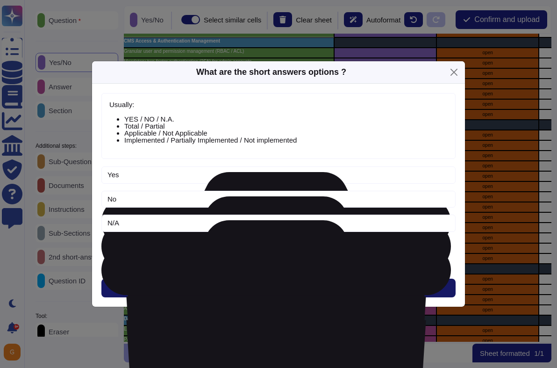
click at [283, 287] on span "Next" at bounding box center [278, 287] width 15 height 7
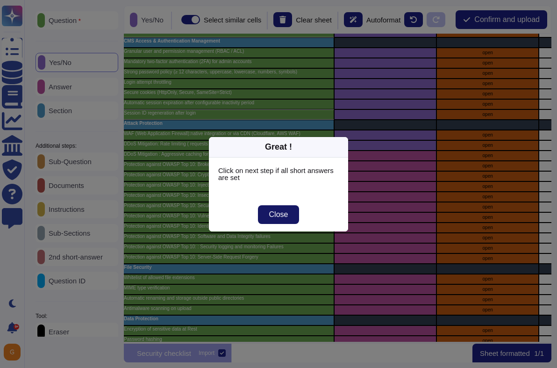
click at [268, 218] on button "Close" at bounding box center [279, 214] width 42 height 19
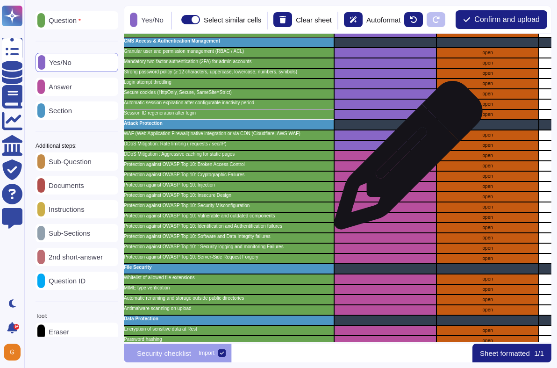
click at [405, 160] on div "grid" at bounding box center [385, 156] width 102 height 10
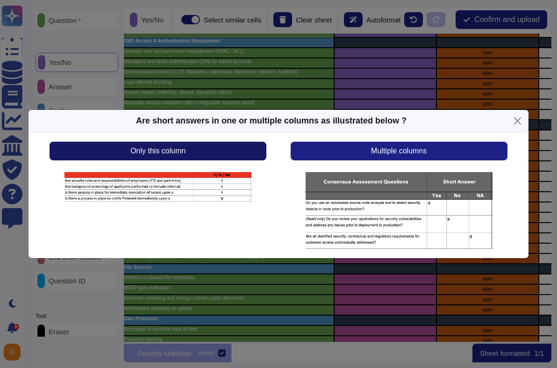
click at [200, 155] on button "Only this column" at bounding box center [158, 151] width 217 height 19
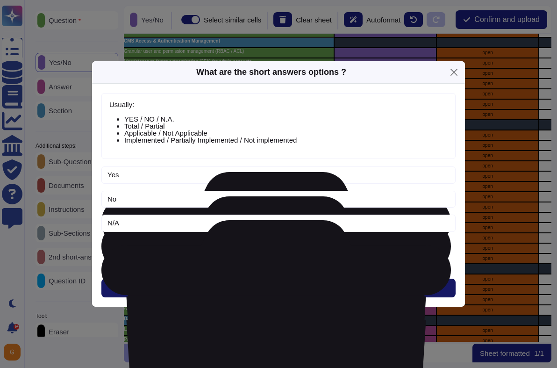
click at [305, 288] on button "Next" at bounding box center [278, 288] width 354 height 19
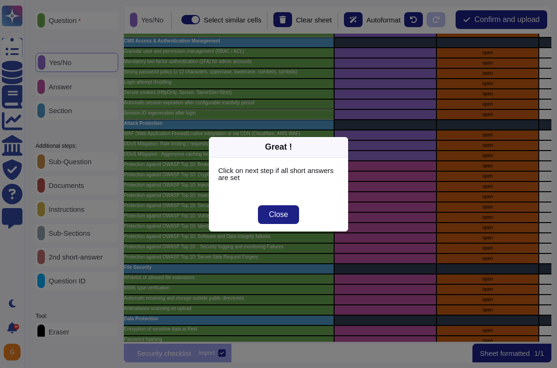
drag, startPoint x: 306, startPoint y: 256, endPoint x: 306, endPoint y: 241, distance: 15.0
click at [306, 242] on div "Great ! Click on next step if all short answers are set Close" at bounding box center [278, 184] width 557 height 368
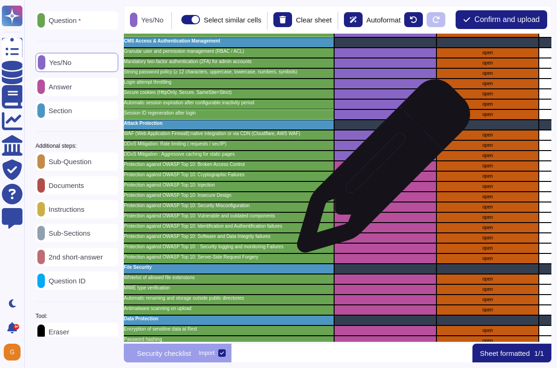
click at [380, 171] on div "grid" at bounding box center [385, 166] width 102 height 10
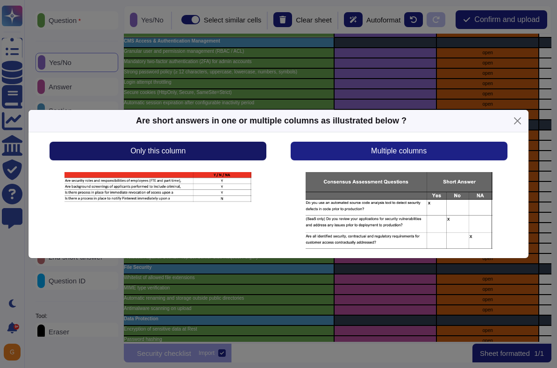
click at [231, 150] on button "Only this column" at bounding box center [158, 151] width 217 height 19
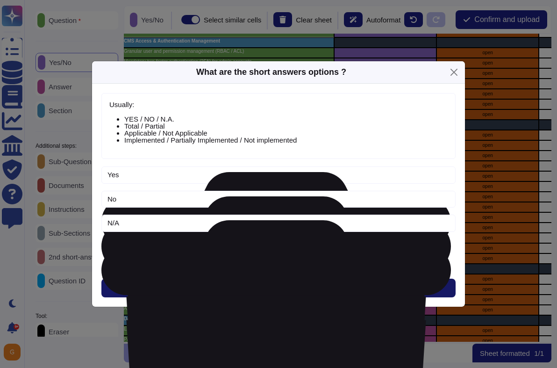
click at [284, 292] on span "Next" at bounding box center [278, 287] width 15 height 7
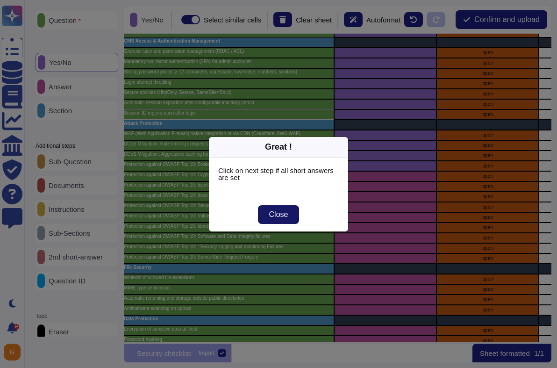
click at [294, 214] on button "Close" at bounding box center [279, 214] width 42 height 19
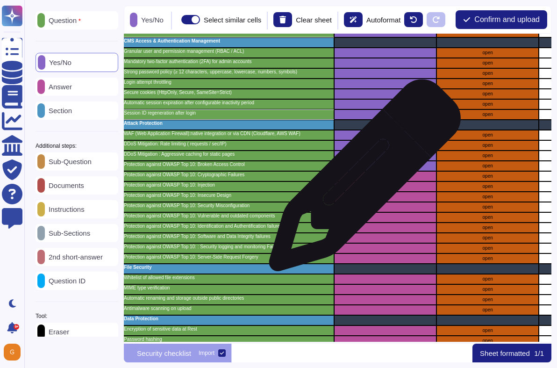
click at [362, 180] on div "grid" at bounding box center [385, 176] width 102 height 10
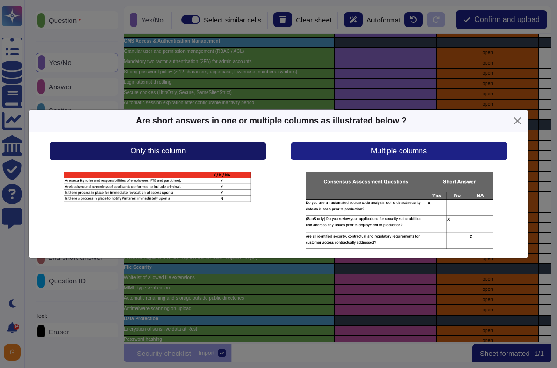
click at [216, 147] on button "Only this column" at bounding box center [158, 151] width 217 height 19
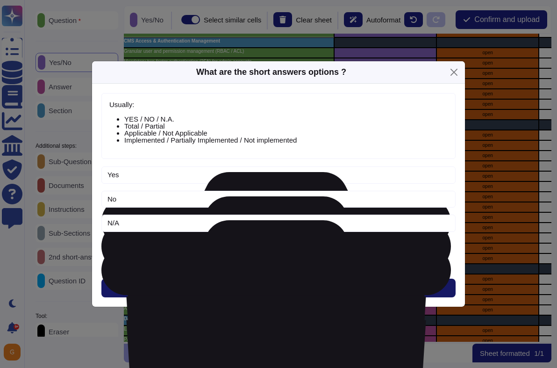
click at [280, 282] on button "Next" at bounding box center [278, 288] width 354 height 19
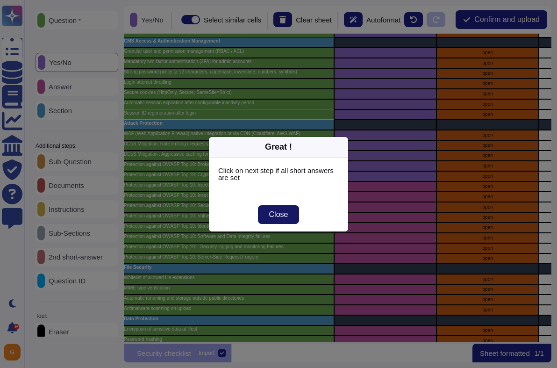
click at [284, 220] on button "Close" at bounding box center [279, 214] width 42 height 19
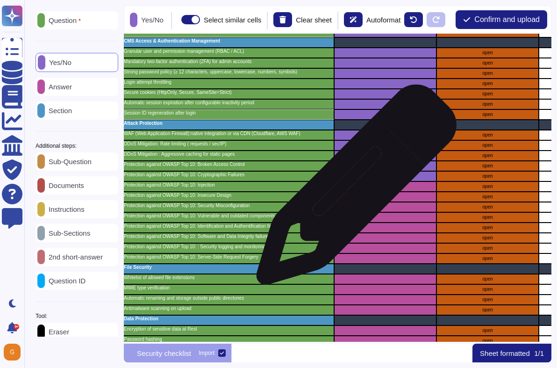
click at [353, 189] on div "grid" at bounding box center [385, 186] width 102 height 10
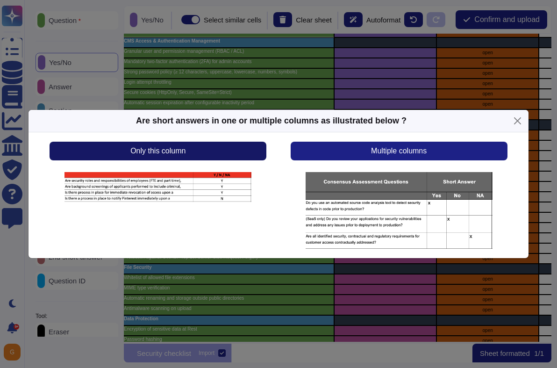
click at [219, 151] on button "Only this column" at bounding box center [158, 151] width 217 height 19
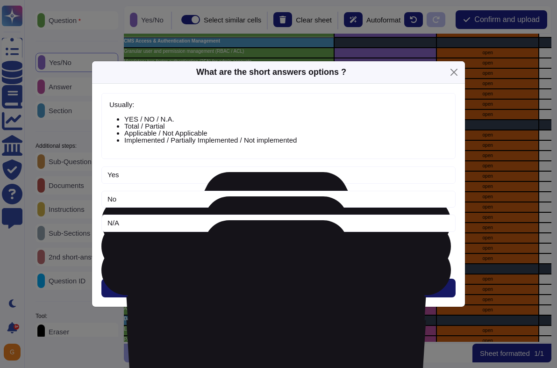
click at [254, 289] on button "Next" at bounding box center [278, 288] width 354 height 19
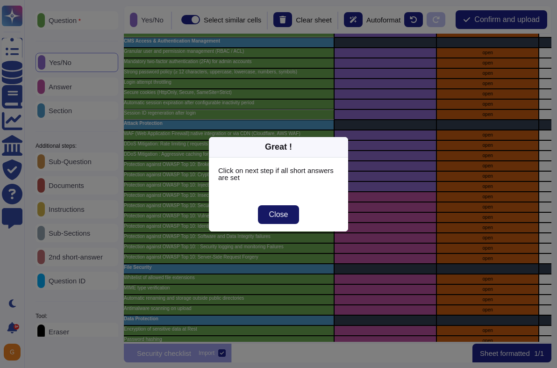
click at [279, 218] on span "Close" at bounding box center [278, 214] width 19 height 7
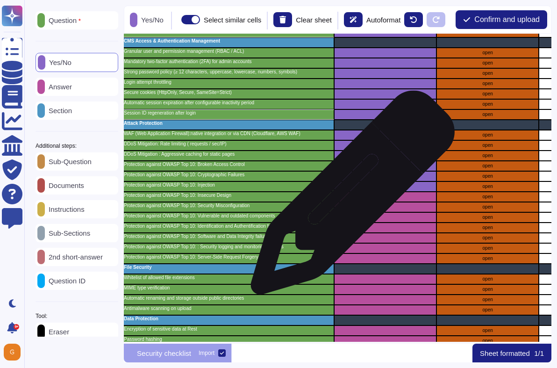
click at [349, 197] on div "grid" at bounding box center [385, 197] width 102 height 10
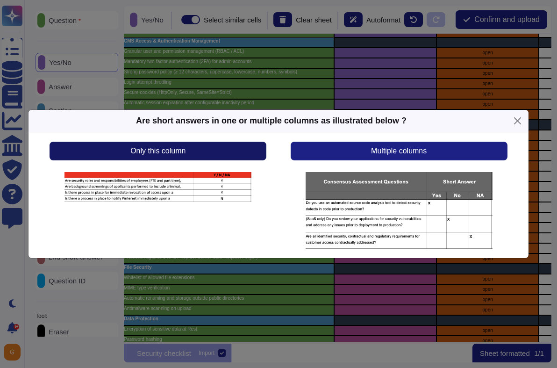
click at [214, 154] on button "Only this column" at bounding box center [158, 151] width 217 height 19
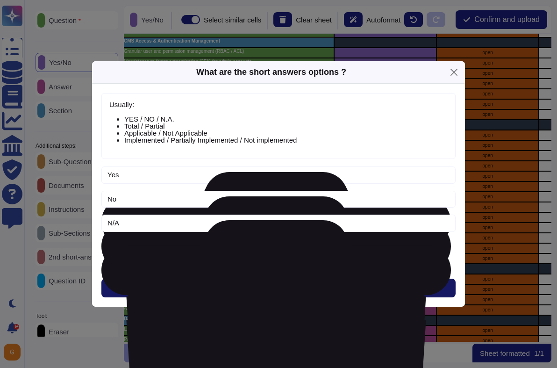
click at [263, 294] on button "Next" at bounding box center [278, 288] width 354 height 19
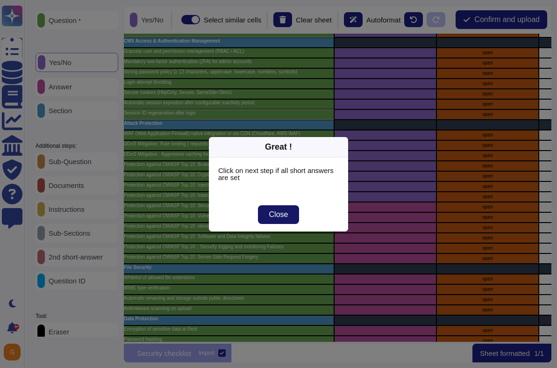
click at [283, 211] on span "Close" at bounding box center [278, 214] width 19 height 7
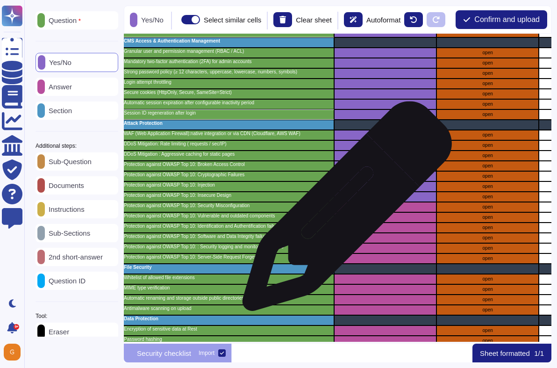
click at [344, 211] on div "grid" at bounding box center [385, 207] width 102 height 10
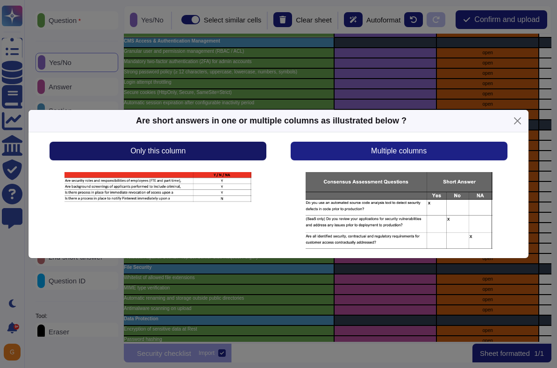
click at [178, 142] on button "Only this column" at bounding box center [158, 151] width 217 height 19
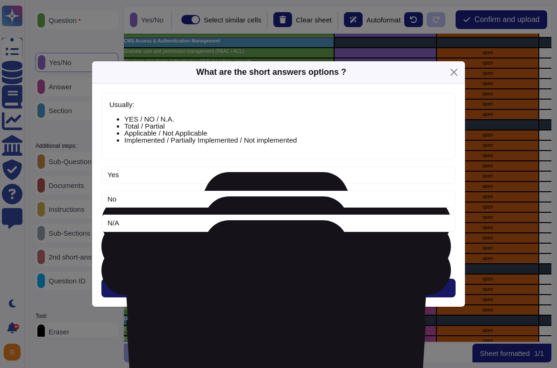
click at [298, 290] on button "Next" at bounding box center [278, 288] width 354 height 19
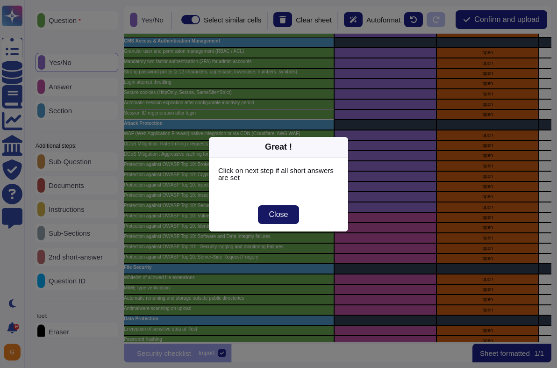
click at [265, 215] on button "Close" at bounding box center [279, 214] width 42 height 19
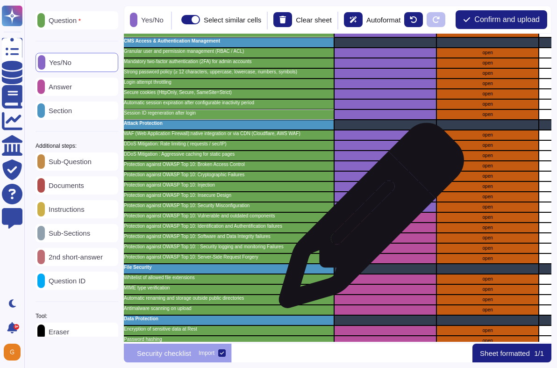
click at [367, 220] on div "grid" at bounding box center [385, 217] width 102 height 10
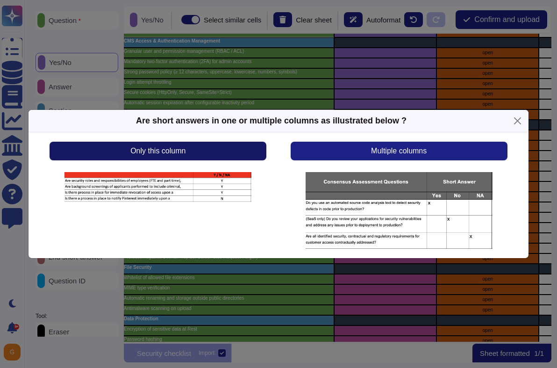
click at [229, 155] on button "Only this column" at bounding box center [158, 151] width 217 height 19
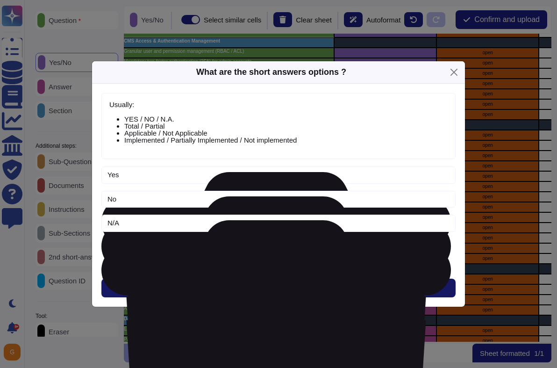
click at [293, 291] on button "Next" at bounding box center [278, 288] width 354 height 19
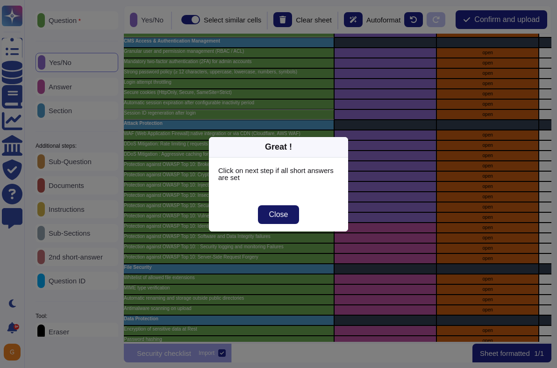
click at [270, 211] on span "Close" at bounding box center [278, 214] width 19 height 7
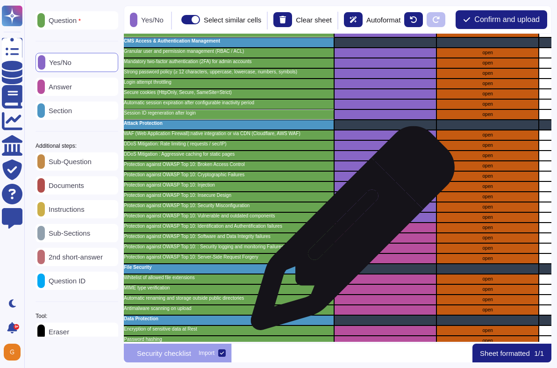
click at [351, 232] on div "grid" at bounding box center [385, 227] width 102 height 10
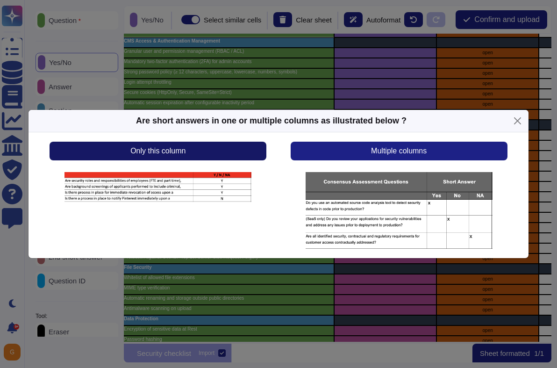
click at [203, 143] on button "Only this column" at bounding box center [158, 151] width 217 height 19
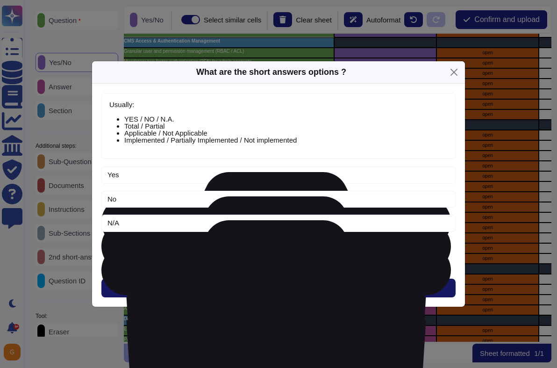
click at [269, 294] on button "Next" at bounding box center [278, 288] width 354 height 19
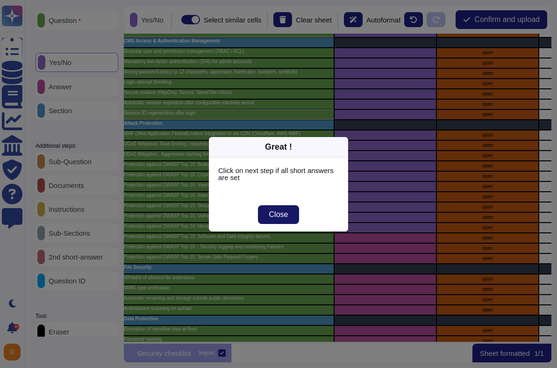
click at [267, 216] on button "Close" at bounding box center [279, 214] width 42 height 19
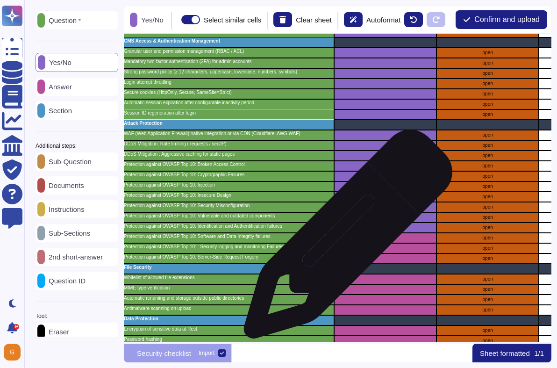
click at [345, 239] on div "grid" at bounding box center [385, 238] width 102 height 10
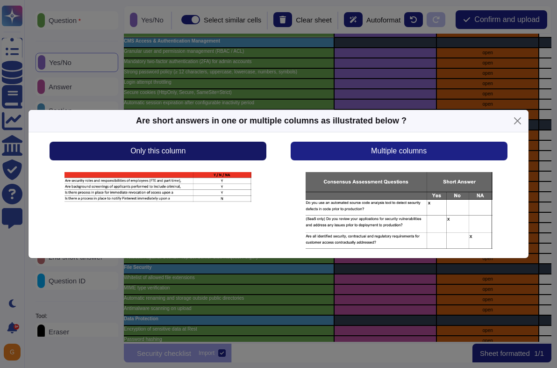
click at [222, 157] on button "Only this column" at bounding box center [158, 151] width 217 height 19
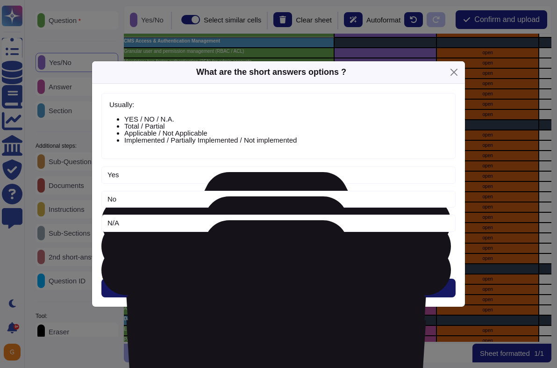
click at [273, 289] on span "Next" at bounding box center [278, 287] width 15 height 7
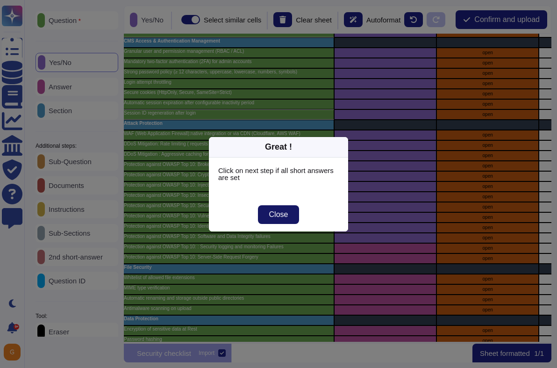
click at [278, 214] on span "Close" at bounding box center [278, 214] width 19 height 7
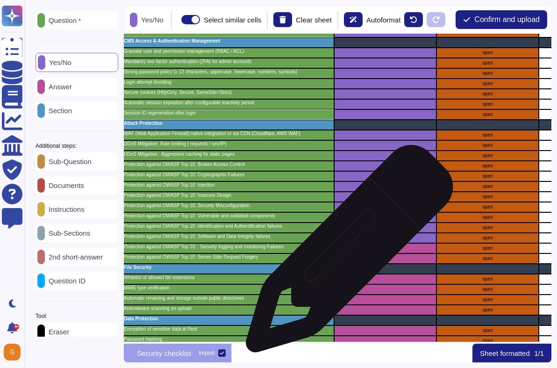
click at [346, 253] on div "grid" at bounding box center [385, 248] width 102 height 10
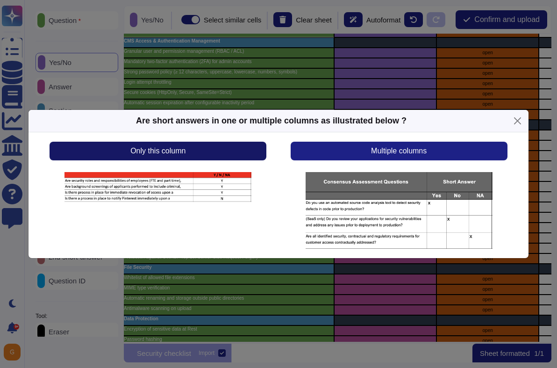
click at [223, 157] on button "Only this column" at bounding box center [158, 151] width 217 height 19
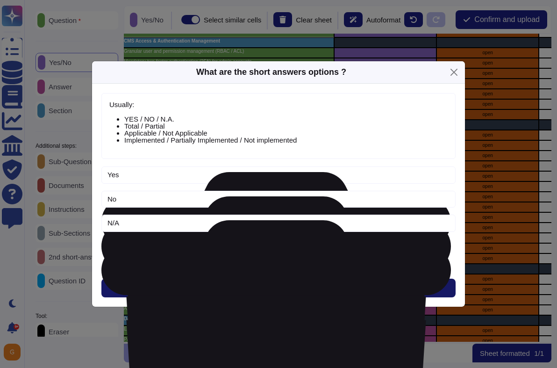
click at [258, 287] on button "Next" at bounding box center [278, 288] width 354 height 19
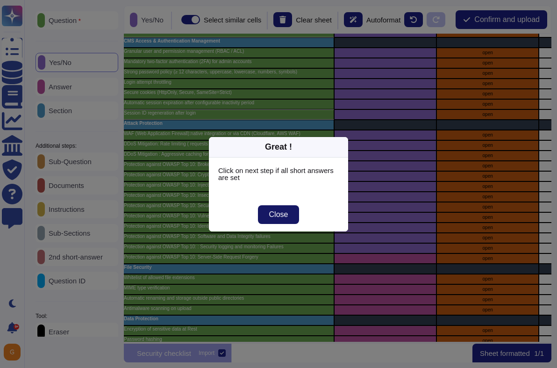
click at [266, 216] on button "Close" at bounding box center [279, 214] width 42 height 19
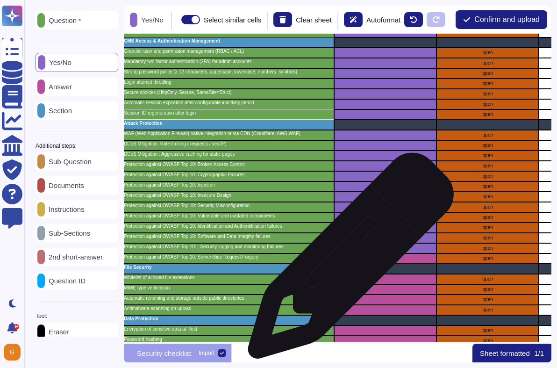
click at [347, 260] on div "grid" at bounding box center [385, 258] width 102 height 10
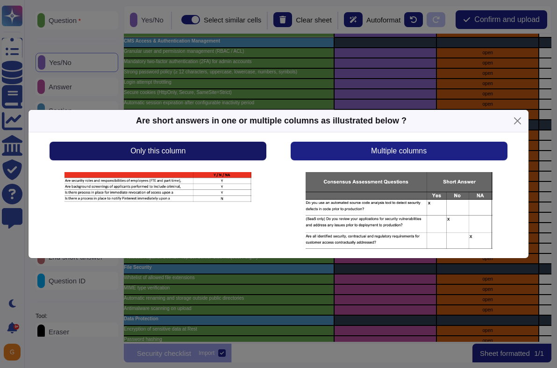
click at [225, 156] on button "Only this column" at bounding box center [158, 151] width 217 height 19
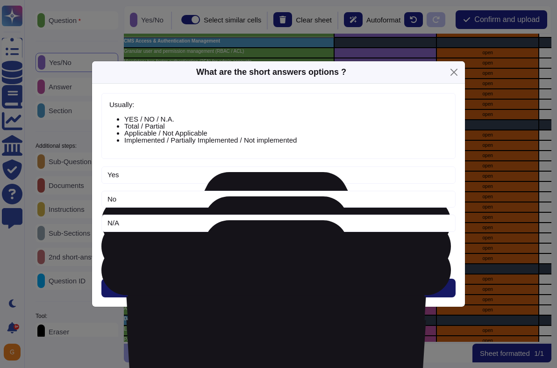
click at [293, 291] on button "Next" at bounding box center [278, 288] width 354 height 19
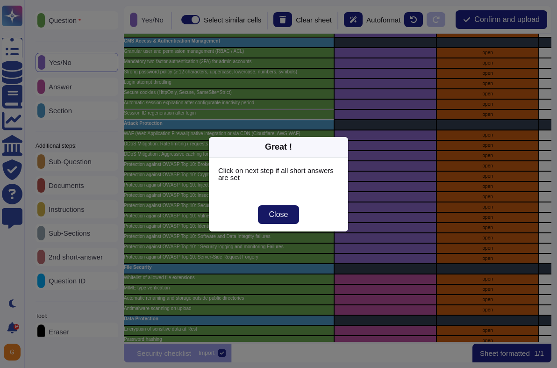
click at [292, 219] on button "Close" at bounding box center [279, 214] width 42 height 19
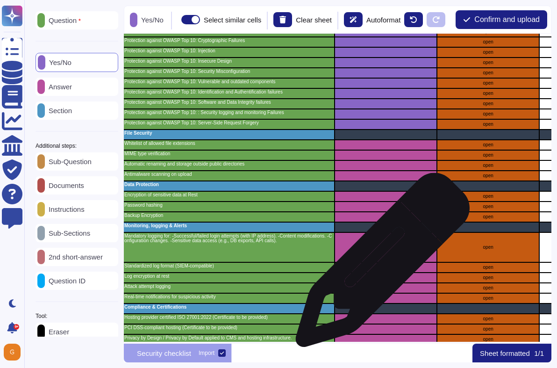
scroll to position [409, 105]
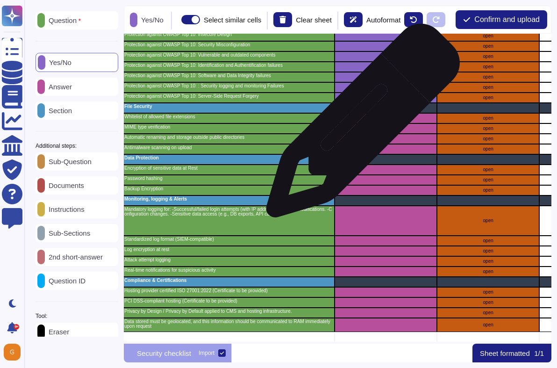
click at [359, 125] on div "grid" at bounding box center [386, 128] width 102 height 10
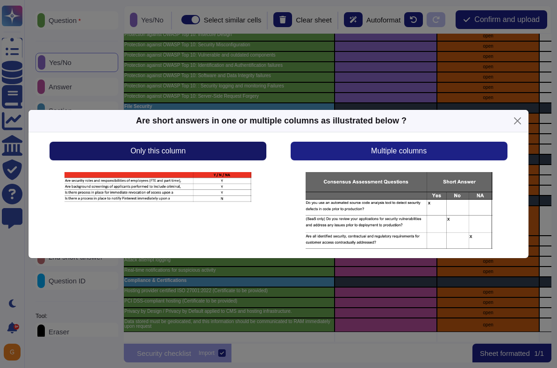
click at [226, 151] on button "Only this column" at bounding box center [158, 151] width 217 height 19
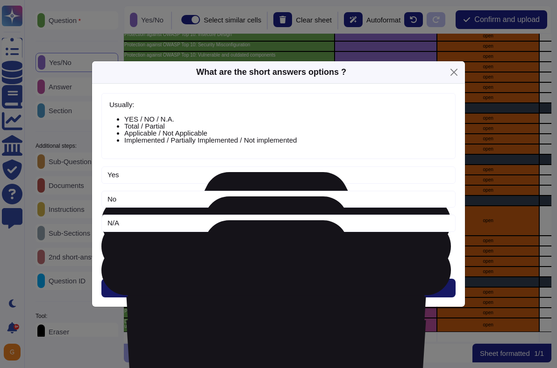
click at [282, 285] on span "Next" at bounding box center [278, 287] width 15 height 7
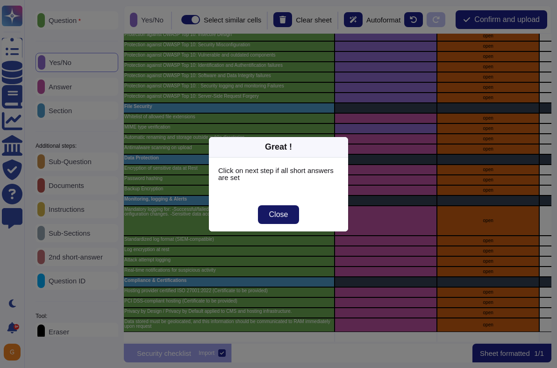
click at [289, 213] on button "Close" at bounding box center [279, 214] width 42 height 19
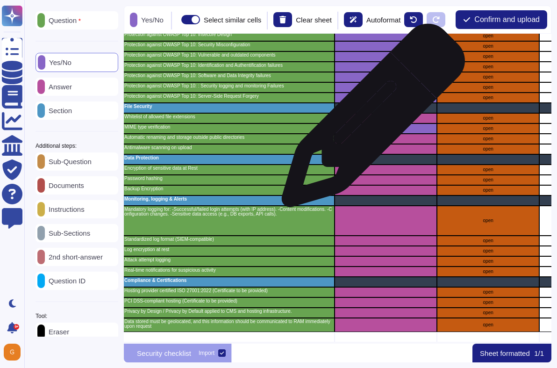
click at [370, 120] on div "grid" at bounding box center [386, 118] width 102 height 10
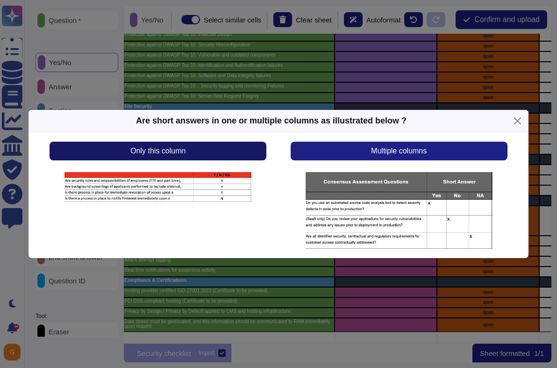
click at [226, 151] on button "Only this column" at bounding box center [158, 151] width 217 height 19
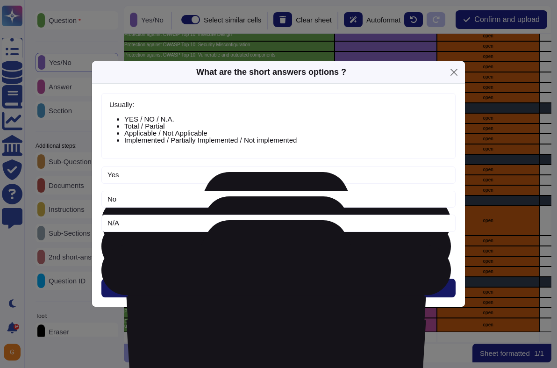
click at [287, 290] on button "Next" at bounding box center [278, 288] width 354 height 19
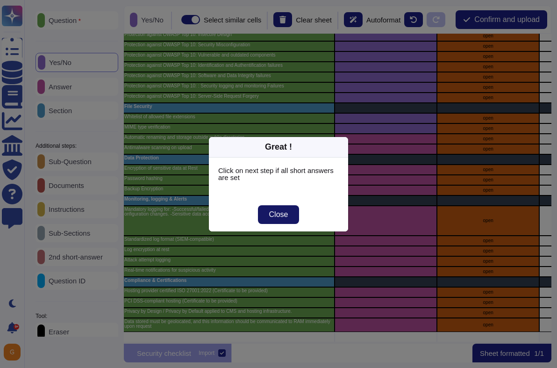
click at [284, 217] on span "Close" at bounding box center [278, 214] width 19 height 7
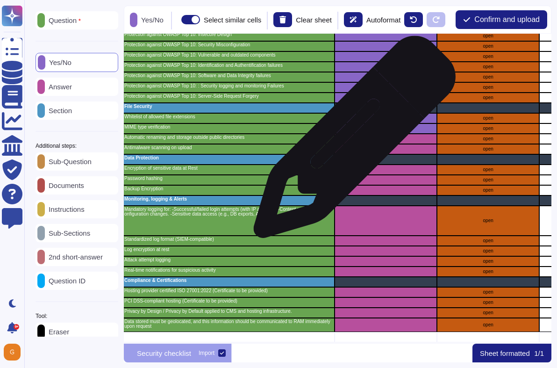
click at [351, 141] on div "grid" at bounding box center [386, 139] width 102 height 10
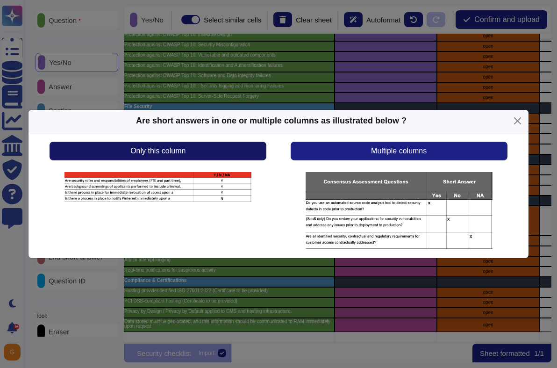
click at [254, 155] on button "Only this column" at bounding box center [158, 151] width 217 height 19
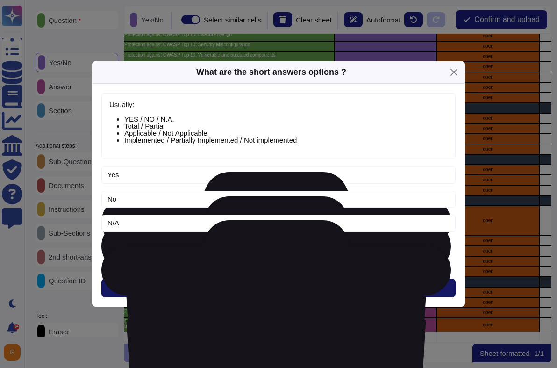
click at [274, 289] on span "Next" at bounding box center [278, 287] width 15 height 7
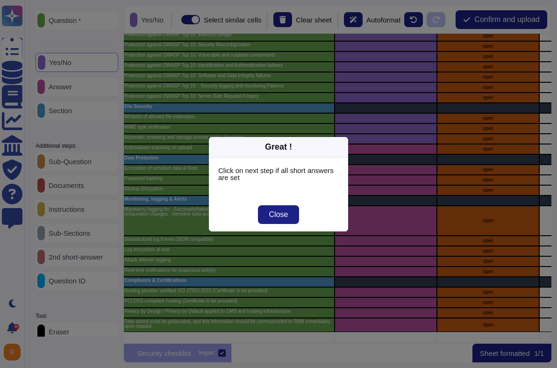
click at [289, 225] on div "Close" at bounding box center [278, 215] width 139 height 34
click at [289, 218] on button "Close" at bounding box center [279, 214] width 42 height 19
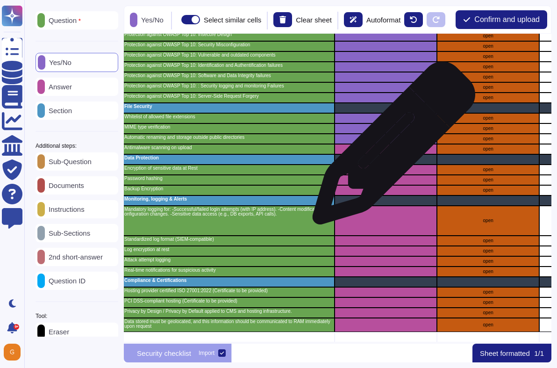
click at [389, 149] on div "grid" at bounding box center [386, 149] width 102 height 10
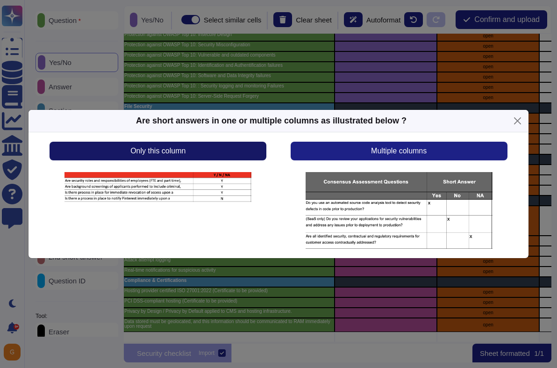
click at [215, 151] on button "Only this column" at bounding box center [158, 151] width 217 height 19
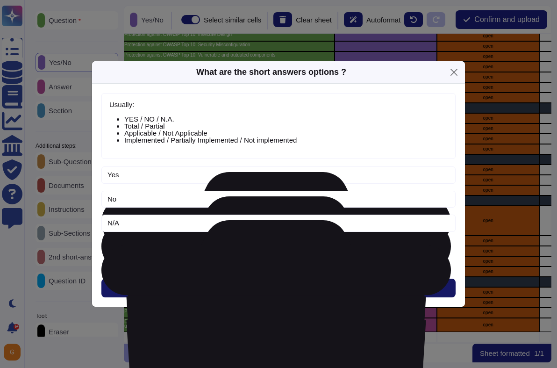
click at [283, 290] on span "Next" at bounding box center [278, 287] width 15 height 7
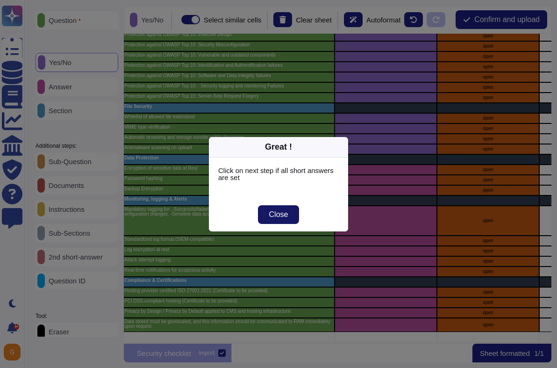
click at [285, 208] on button "Close" at bounding box center [279, 214] width 42 height 19
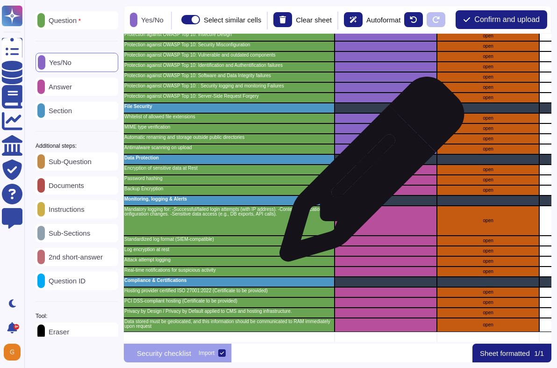
click at [368, 174] on div "grid" at bounding box center [386, 170] width 102 height 10
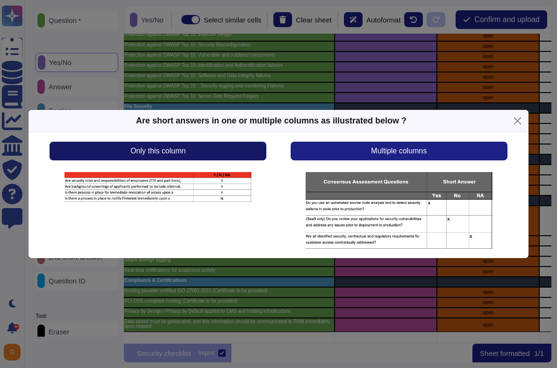
click at [218, 150] on button "Only this column" at bounding box center [158, 151] width 217 height 19
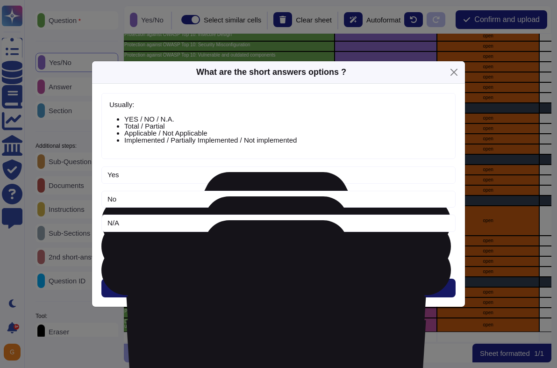
click at [286, 279] on button "Next" at bounding box center [278, 288] width 354 height 19
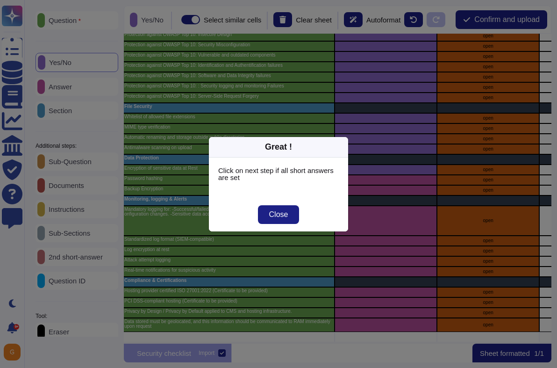
click at [287, 204] on div "Close" at bounding box center [278, 215] width 139 height 34
click at [280, 215] on span "Close" at bounding box center [278, 214] width 19 height 7
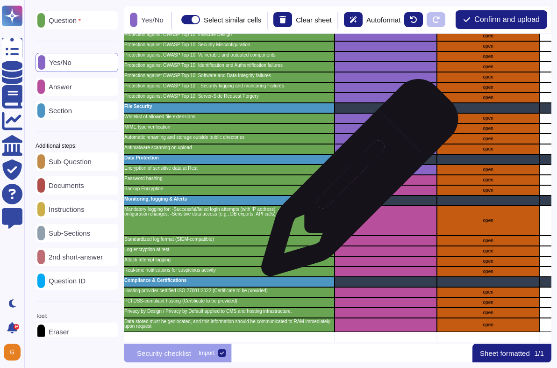
click at [356, 182] on div "grid" at bounding box center [386, 180] width 102 height 10
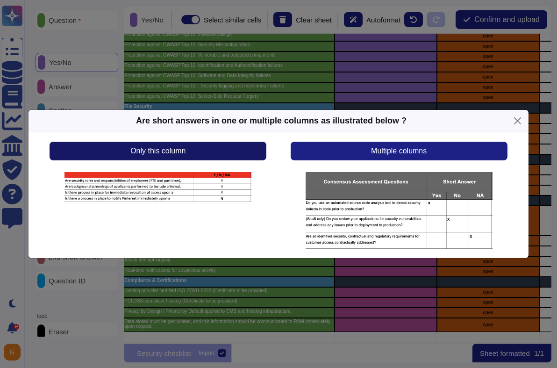
click at [214, 143] on button "Only this column" at bounding box center [158, 151] width 217 height 19
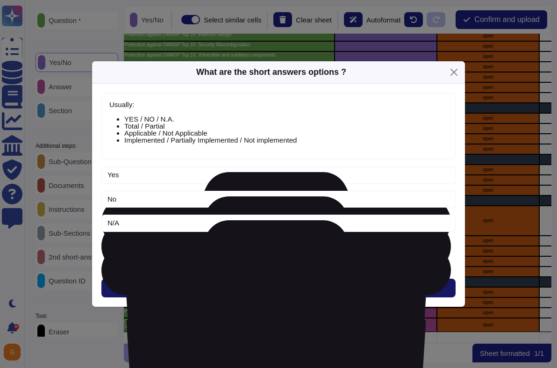
click at [302, 294] on button "Next" at bounding box center [278, 288] width 354 height 19
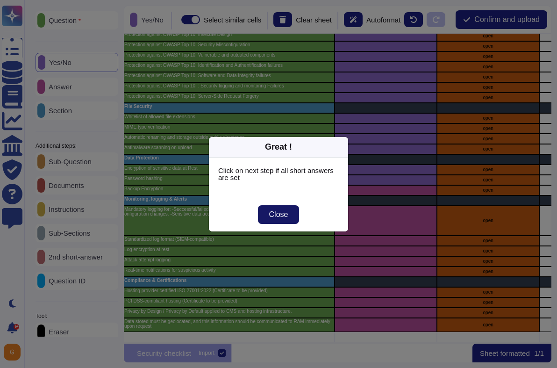
click at [271, 212] on span "Close" at bounding box center [278, 214] width 19 height 7
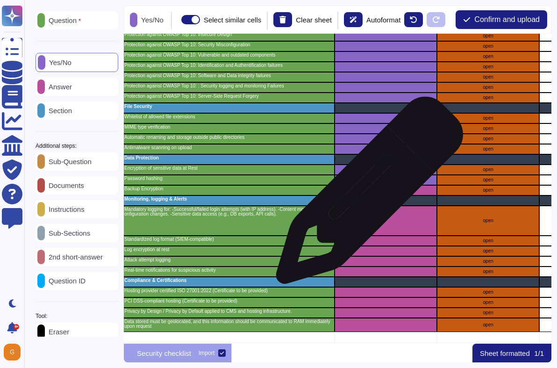
click at [367, 194] on div "grid" at bounding box center [386, 190] width 102 height 10
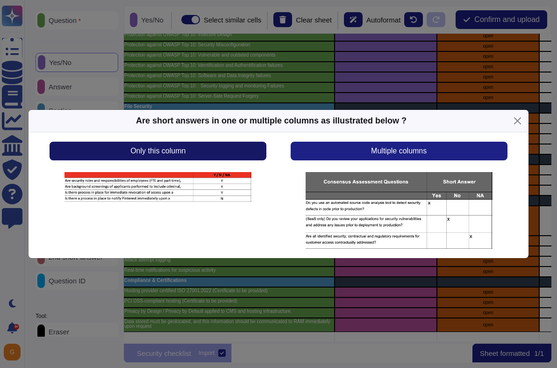
click at [233, 155] on button "Only this column" at bounding box center [158, 151] width 217 height 19
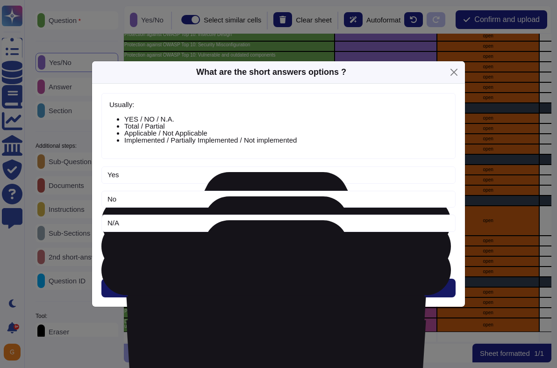
click at [279, 280] on button "Next" at bounding box center [278, 288] width 354 height 19
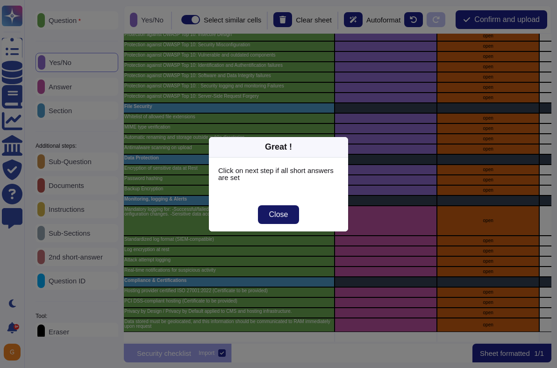
click at [283, 211] on span "Close" at bounding box center [278, 214] width 19 height 7
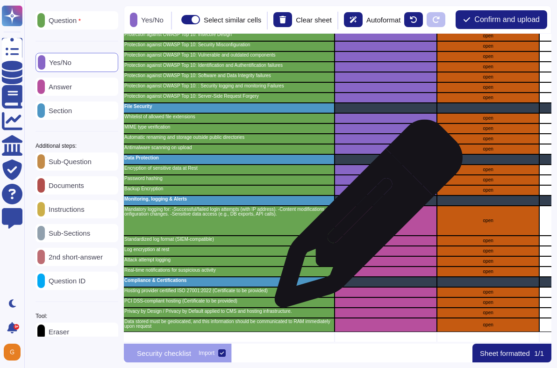
click at [366, 218] on div "grid" at bounding box center [386, 221] width 102 height 30
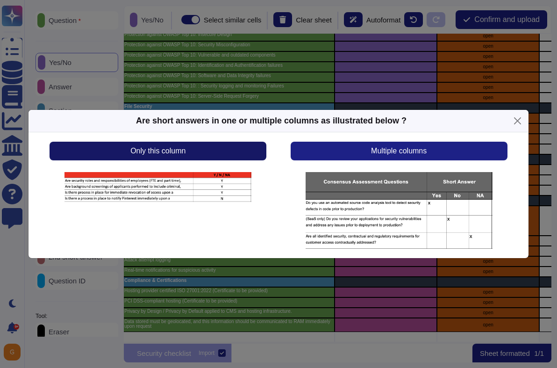
click at [199, 154] on button "Only this column" at bounding box center [158, 151] width 217 height 19
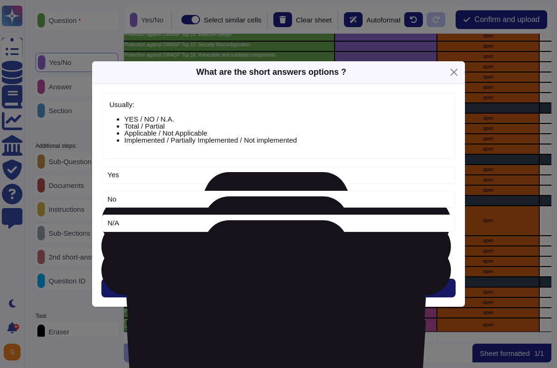
click at [266, 288] on button "Next" at bounding box center [278, 288] width 354 height 19
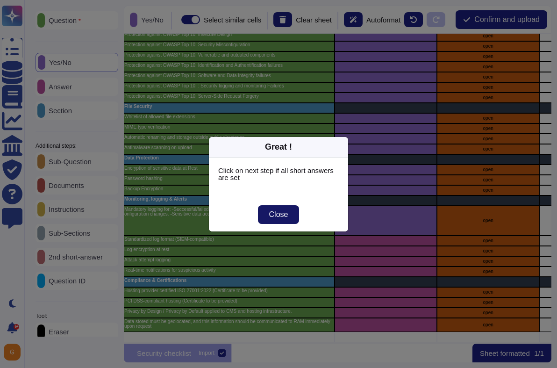
click at [280, 214] on span "Close" at bounding box center [278, 214] width 19 height 7
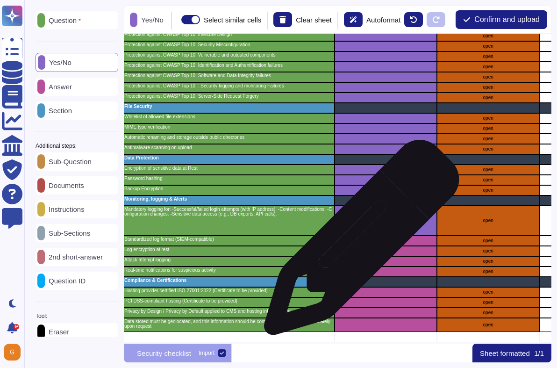
click at [358, 242] on div "grid" at bounding box center [386, 241] width 102 height 10
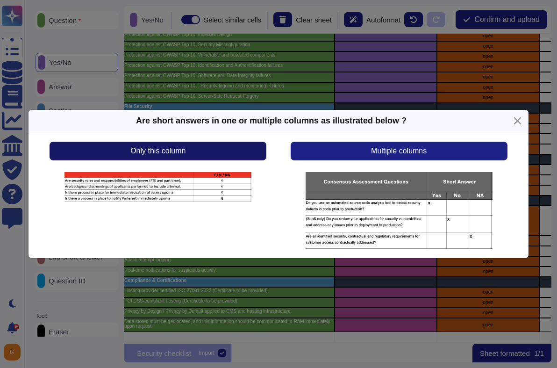
click at [211, 157] on button "Only this column" at bounding box center [158, 151] width 217 height 19
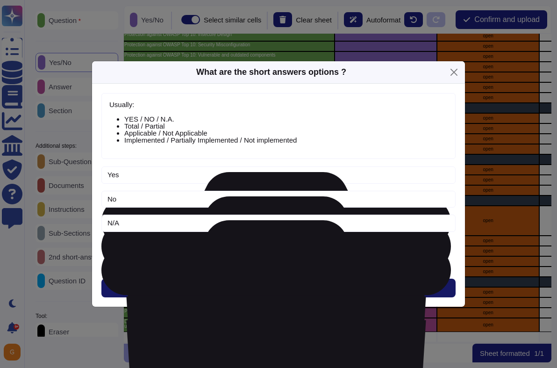
click at [267, 282] on button "Next" at bounding box center [278, 288] width 354 height 19
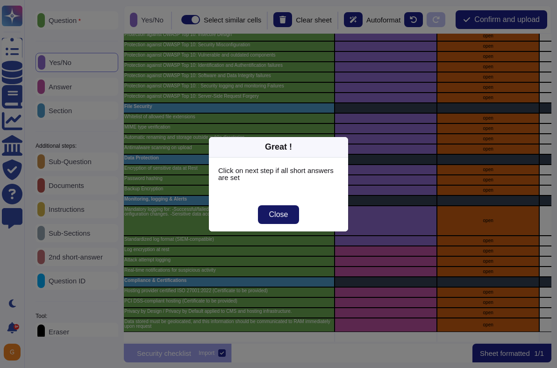
click at [279, 213] on span "Close" at bounding box center [278, 214] width 19 height 7
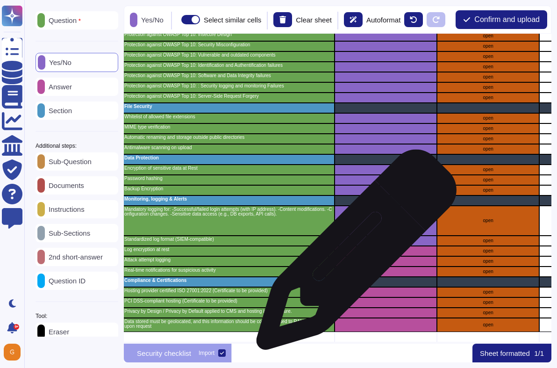
click at [353, 254] on div "grid" at bounding box center [386, 251] width 102 height 10
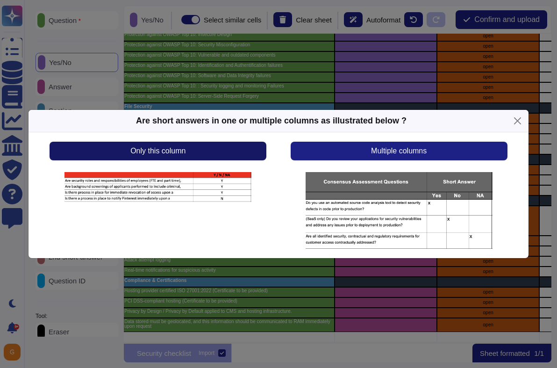
click at [185, 150] on span "Only this column" at bounding box center [157, 150] width 55 height 7
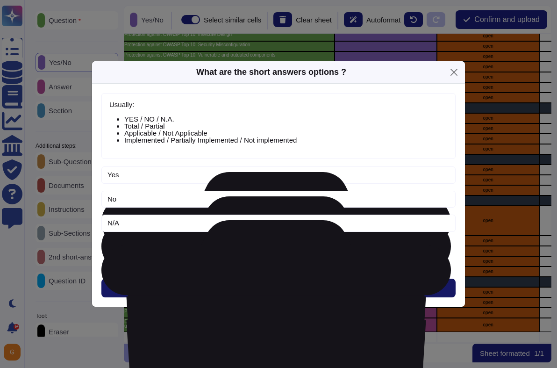
click at [287, 293] on button "Next" at bounding box center [278, 288] width 354 height 19
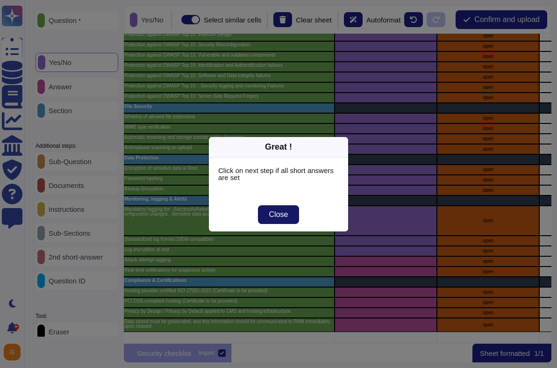
click at [264, 216] on button "Close" at bounding box center [279, 214] width 42 height 19
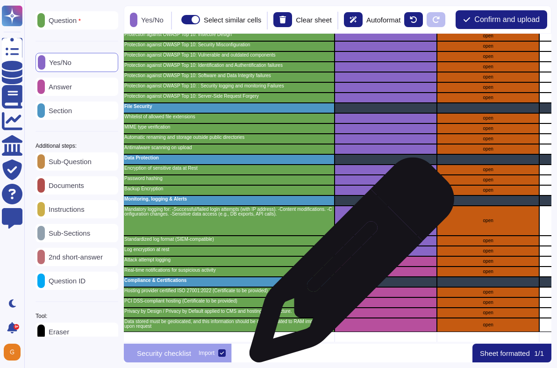
click at [349, 264] on div "grid" at bounding box center [386, 261] width 102 height 10
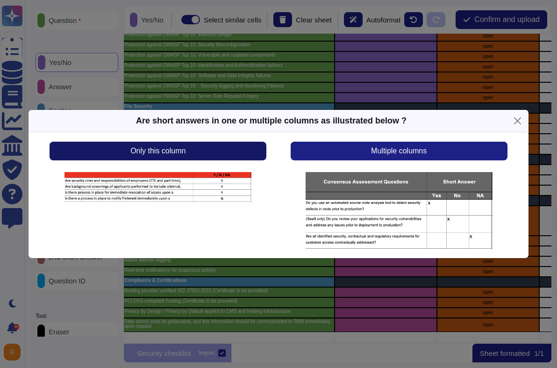
click at [223, 152] on button "Only this column" at bounding box center [158, 151] width 217 height 19
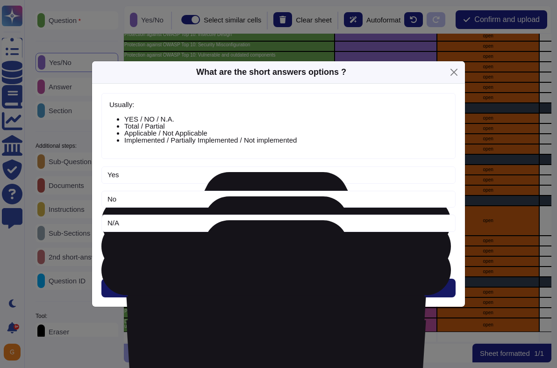
click at [280, 286] on span "Next" at bounding box center [278, 287] width 15 height 7
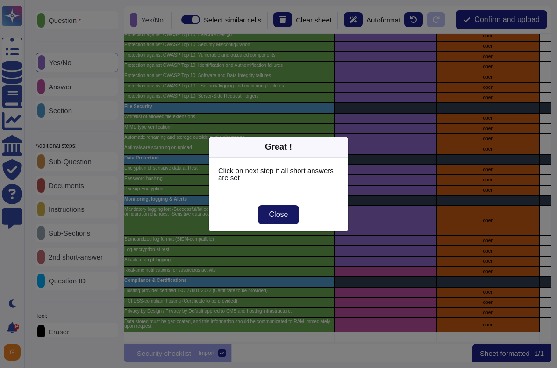
click at [266, 207] on button "Close" at bounding box center [279, 214] width 42 height 19
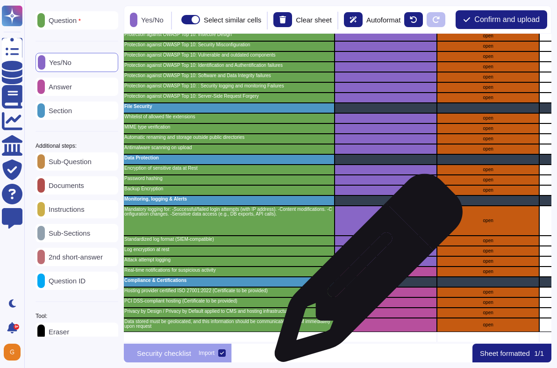
click at [365, 272] on div "grid" at bounding box center [386, 271] width 102 height 10
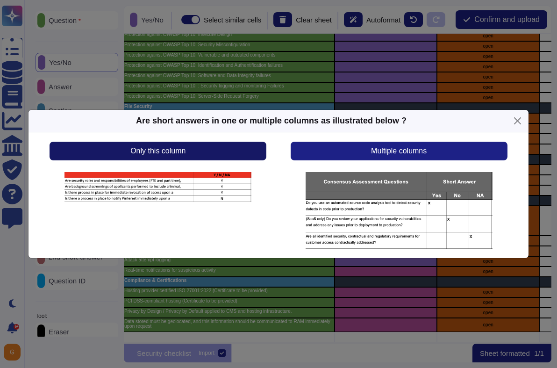
click at [209, 148] on button "Only this column" at bounding box center [158, 151] width 217 height 19
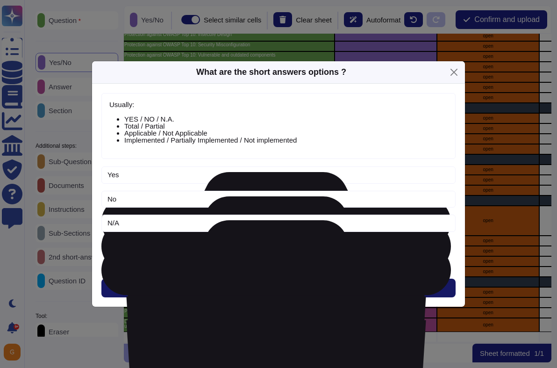
click at [265, 283] on button "Next" at bounding box center [278, 288] width 354 height 19
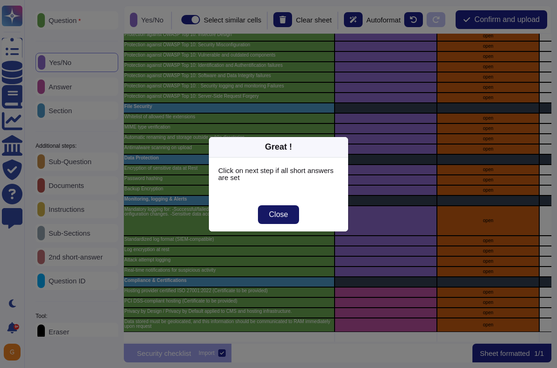
click at [280, 206] on button "Close" at bounding box center [279, 214] width 42 height 19
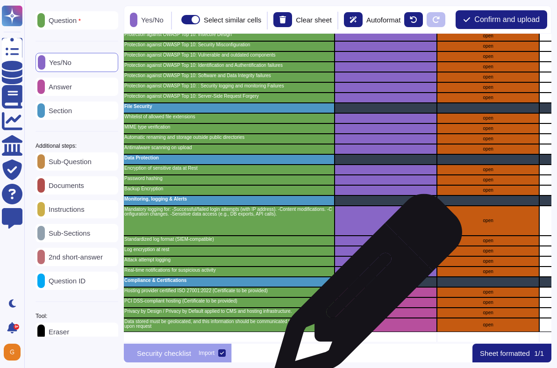
click at [364, 293] on div "grid" at bounding box center [386, 292] width 102 height 10
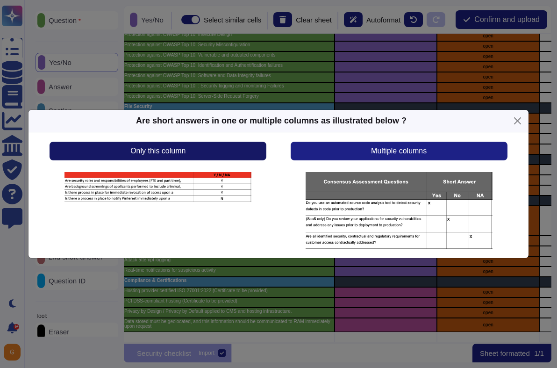
click at [195, 149] on button "Only this column" at bounding box center [158, 151] width 217 height 19
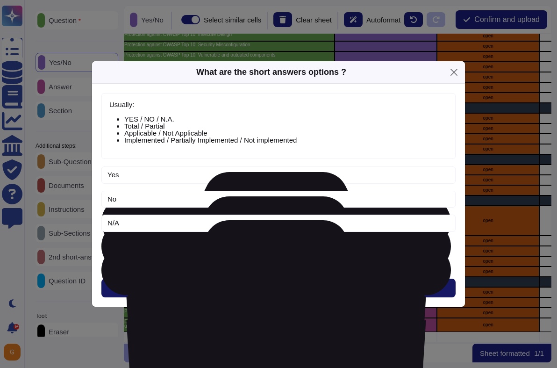
click at [250, 282] on button "Next" at bounding box center [278, 288] width 354 height 19
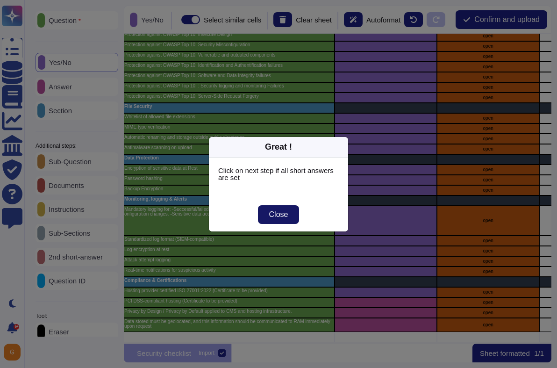
click at [273, 220] on button "Close" at bounding box center [279, 214] width 42 height 19
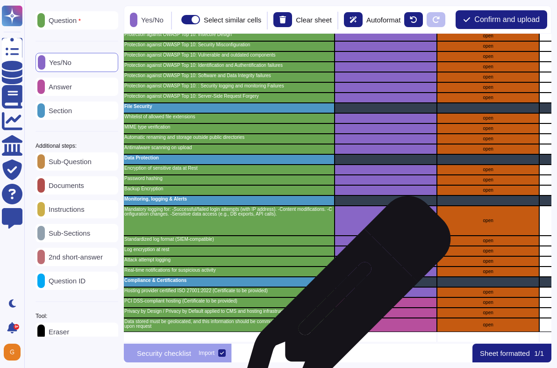
click at [342, 307] on div "grid" at bounding box center [386, 302] width 102 height 10
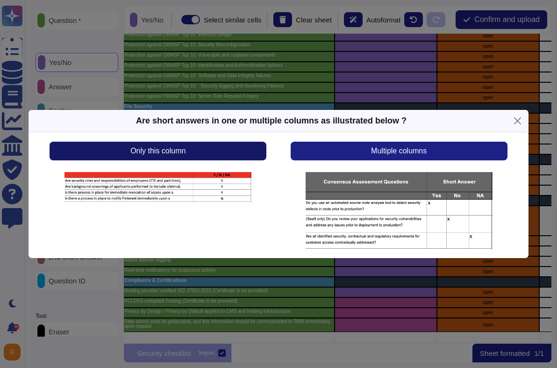
click at [179, 152] on span "Only this column" at bounding box center [157, 150] width 55 height 7
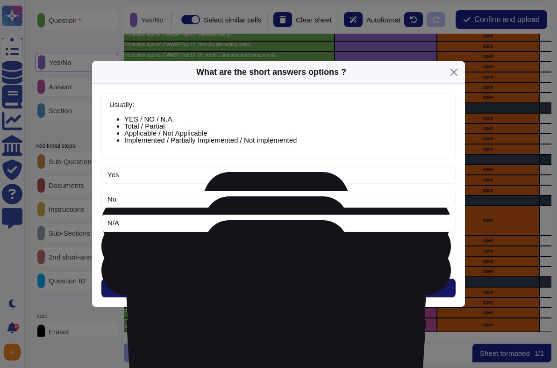
click at [263, 289] on button "Next" at bounding box center [278, 288] width 354 height 19
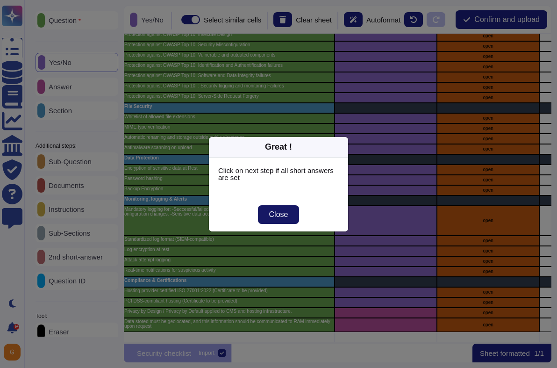
click at [273, 211] on span "Close" at bounding box center [278, 214] width 19 height 7
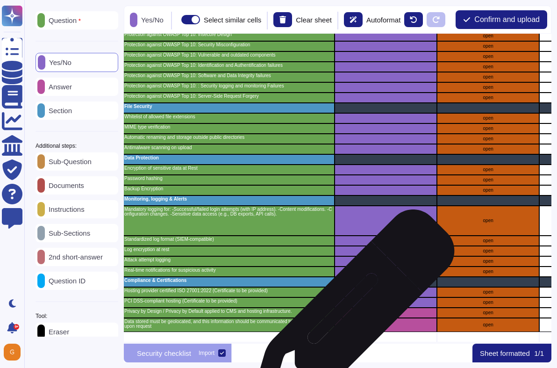
click at [349, 316] on div "grid" at bounding box center [386, 313] width 102 height 10
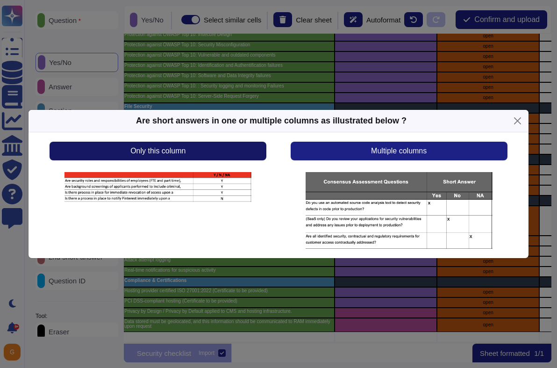
click at [203, 146] on button "Only this column" at bounding box center [158, 151] width 217 height 19
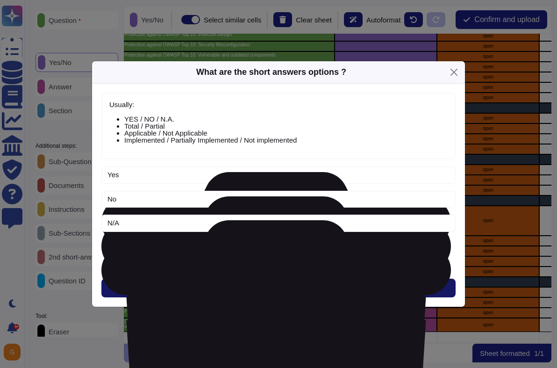
click at [281, 294] on button "Next" at bounding box center [278, 288] width 354 height 19
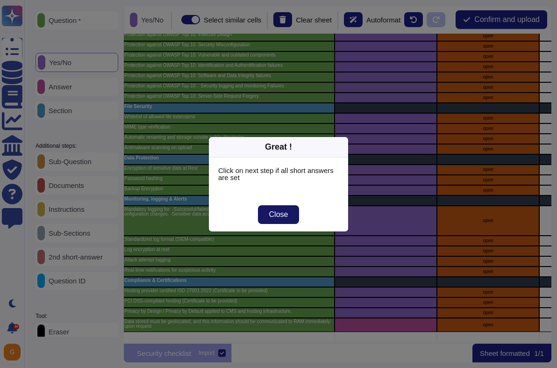
click at [274, 211] on span "Close" at bounding box center [278, 214] width 19 height 7
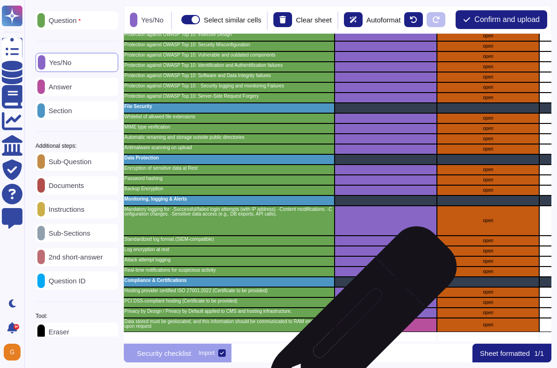
click at [353, 330] on div "grid" at bounding box center [386, 325] width 102 height 14
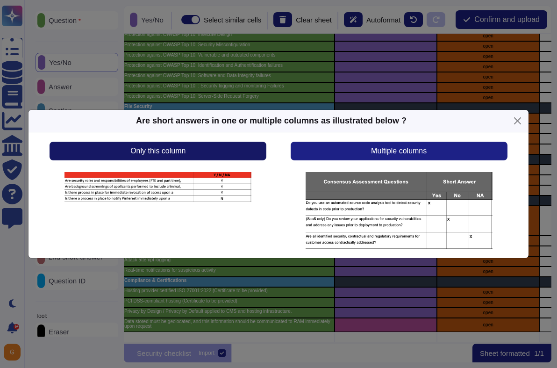
click at [174, 153] on span "Only this column" at bounding box center [157, 150] width 55 height 7
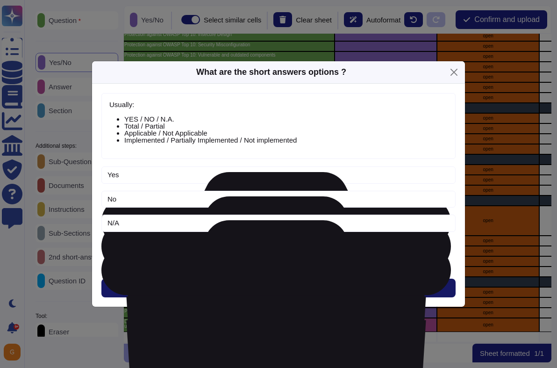
click at [263, 287] on button "Next" at bounding box center [278, 288] width 354 height 19
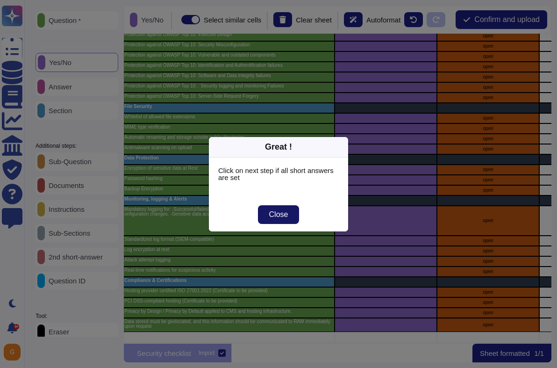
click at [282, 218] on span "Close" at bounding box center [278, 214] width 19 height 7
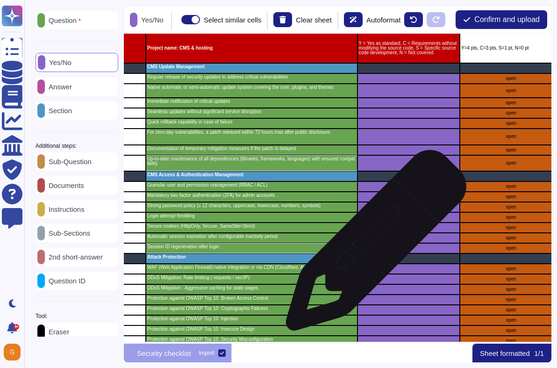
scroll to position [409, 82]
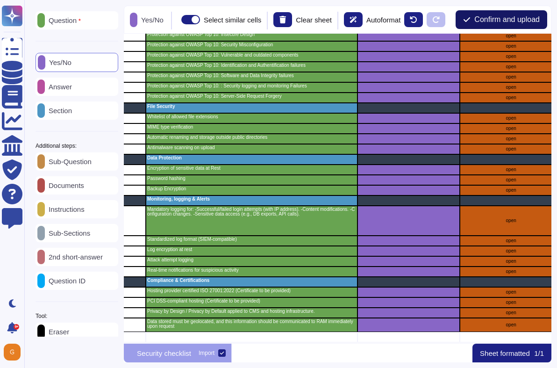
click at [489, 23] on span "Confirm and upload" at bounding box center [506, 19] width 65 height 7
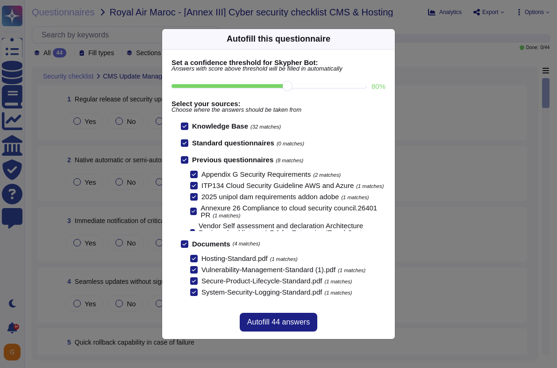
click at [328, 85] on input "80 %" at bounding box center [269, 86] width 194 height 4
click at [359, 86] on input "100 %" at bounding box center [267, 86] width 191 height 4
click at [330, 86] on input "100 %" at bounding box center [267, 86] width 191 height 4
click at [306, 87] on input "90 %" at bounding box center [269, 86] width 194 height 4
click at [299, 87] on input "90 %" at bounding box center [269, 86] width 194 height 4
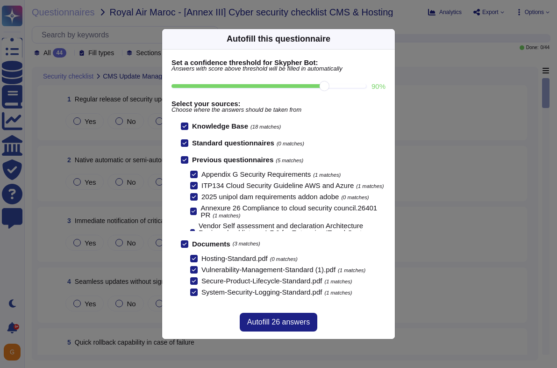
type input "80"
click at [267, 321] on span "Autofill 44 answers" at bounding box center [278, 321] width 63 height 7
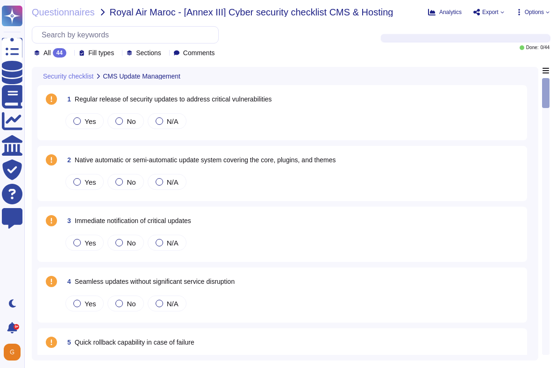
click at [199, 80] on div "Security checklist CMS Update Management" at bounding box center [219, 76] width 365 height 18
click at [186, 73] on div at bounding box center [184, 75] width 4 height 7
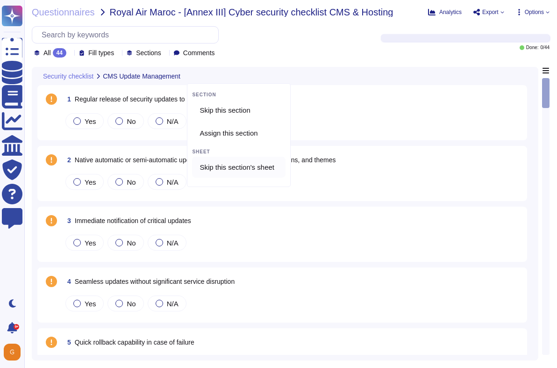
click at [220, 166] on span "Skip this section's sheet" at bounding box center [237, 167] width 75 height 8
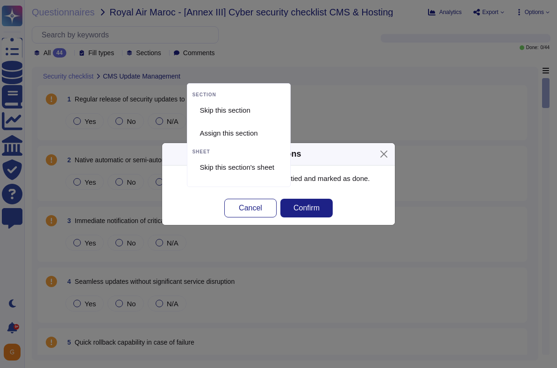
click at [337, 175] on p "All of these questions will be emptied and marked as done." at bounding box center [279, 178] width 214 height 7
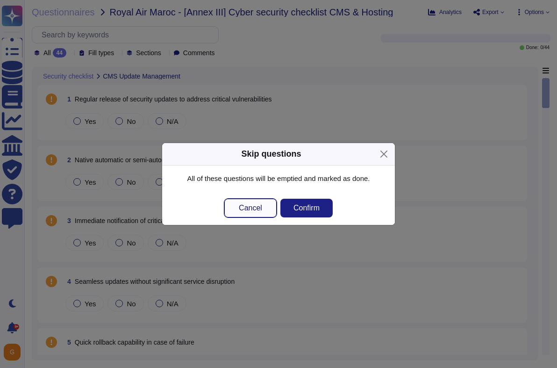
click at [247, 204] on span "Cancel" at bounding box center [250, 207] width 23 height 7
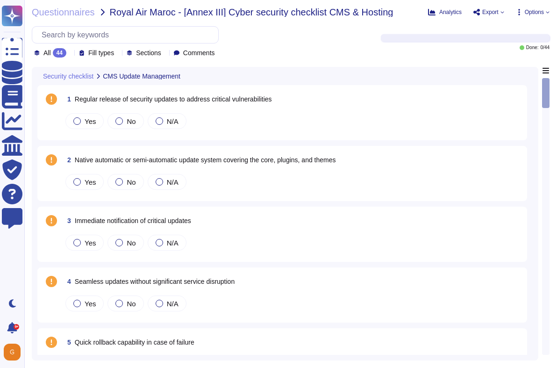
click at [113, 75] on span "CMS Update Management" at bounding box center [142, 76] width 78 height 7
click at [81, 75] on span "Security checklist" at bounding box center [68, 76] width 50 height 7
click at [97, 50] on span "Fill types" at bounding box center [101, 53] width 26 height 7
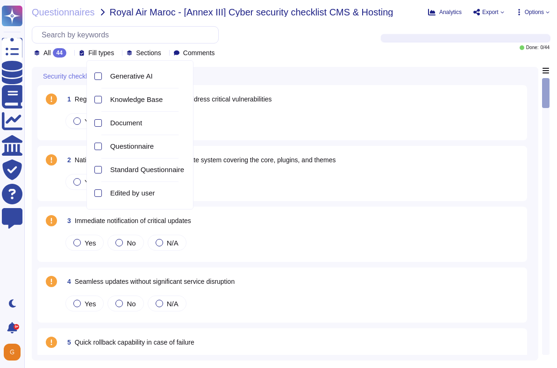
click at [158, 51] on span "Sections" at bounding box center [148, 53] width 25 height 7
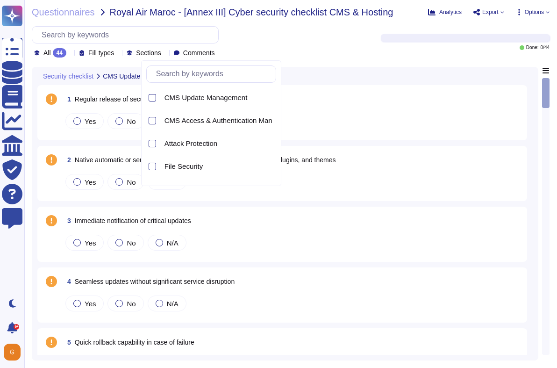
click at [100, 51] on span "Fill types" at bounding box center [101, 53] width 26 height 7
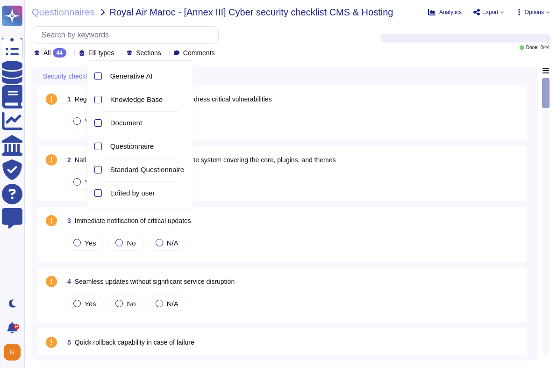
click at [65, 56] on div "44" at bounding box center [60, 52] width 14 height 9
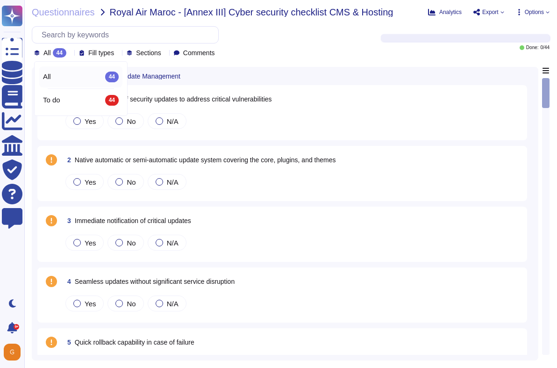
click at [60, 79] on div "All 44" at bounding box center [81, 77] width 76 height 10
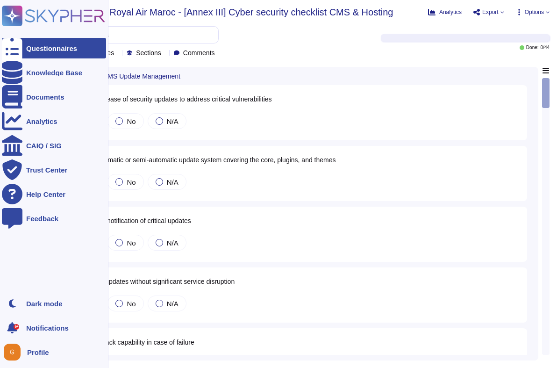
click at [14, 41] on div at bounding box center [12, 48] width 21 height 21
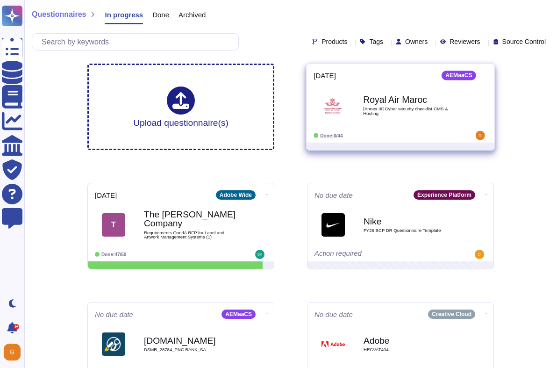
click at [487, 74] on icon at bounding box center [488, 75] width 2 height 2
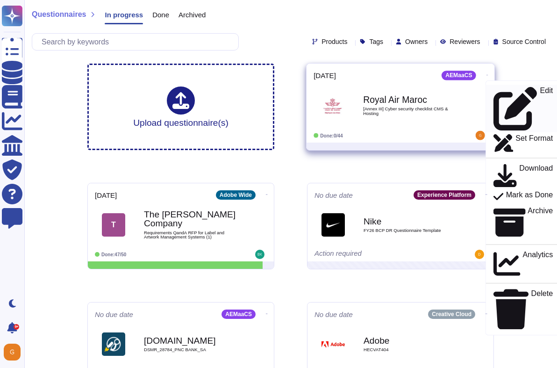
click at [540, 90] on p "Edit" at bounding box center [546, 108] width 13 height 43
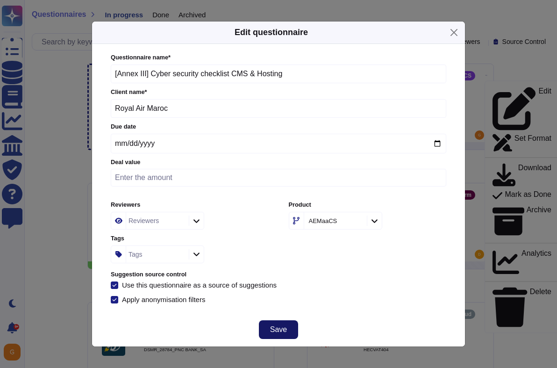
click at [268, 328] on button "Save" at bounding box center [278, 329] width 39 height 19
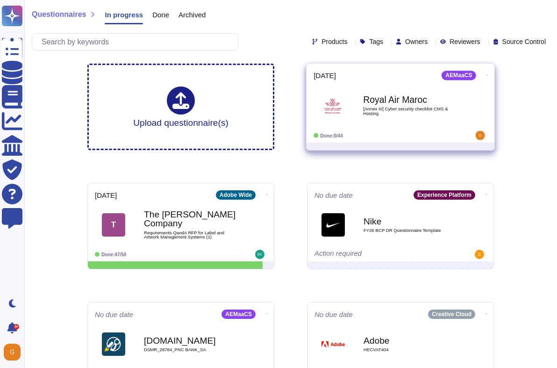
click at [487, 75] on icon at bounding box center [488, 75] width 2 height 2
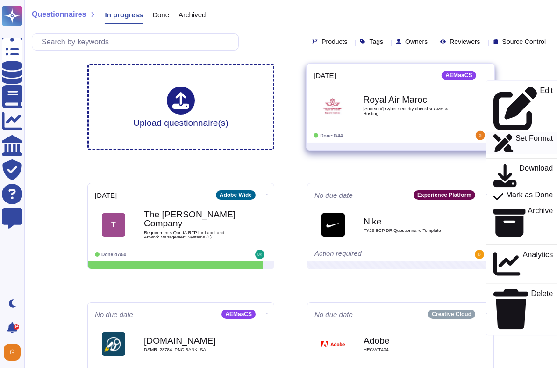
click at [516, 135] on p "Set Format" at bounding box center [534, 143] width 37 height 17
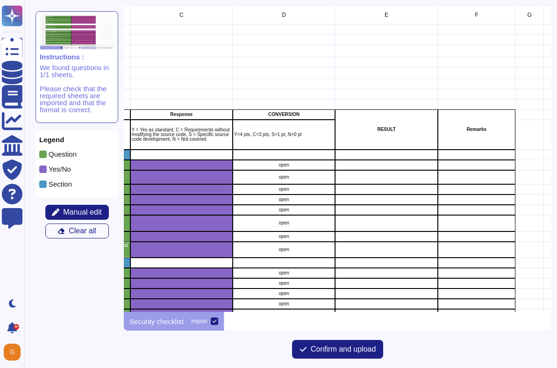
scroll to position [0, 310]
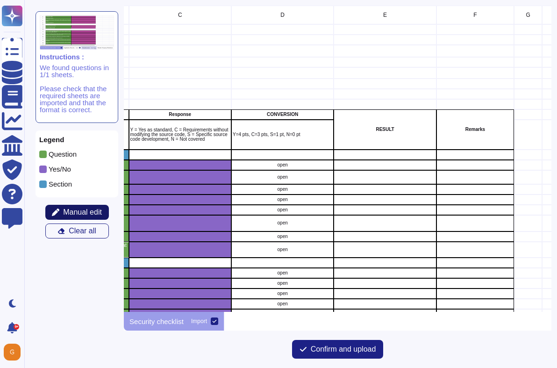
click at [64, 211] on span "Manual edit" at bounding box center [82, 211] width 39 height 7
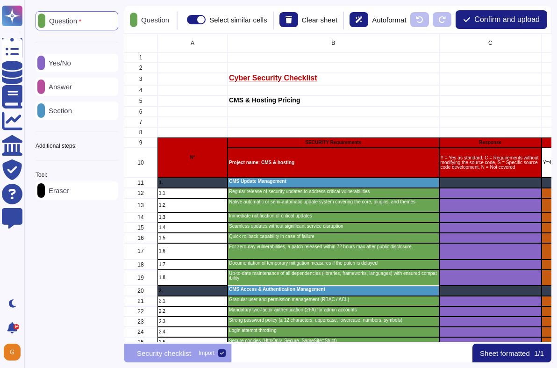
scroll to position [308, 428]
click at [60, 88] on p "Answer" at bounding box center [58, 86] width 27 height 7
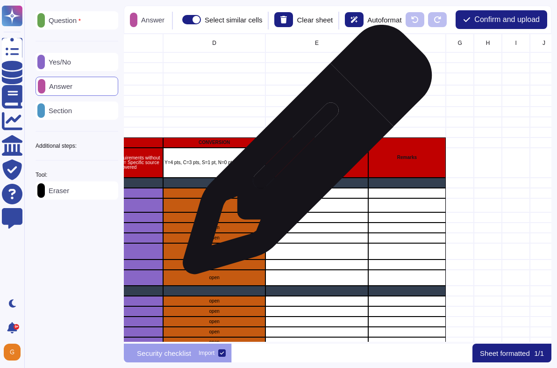
scroll to position [0, 387]
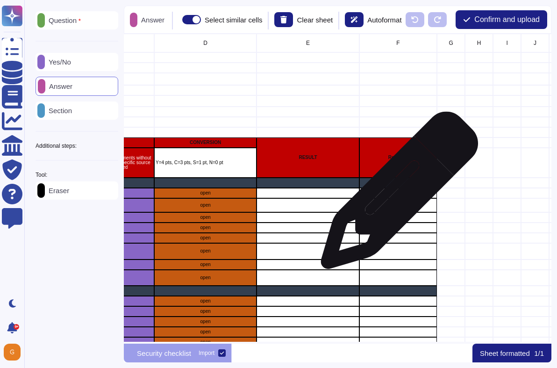
click at [396, 195] on div "grid" at bounding box center [398, 193] width 78 height 10
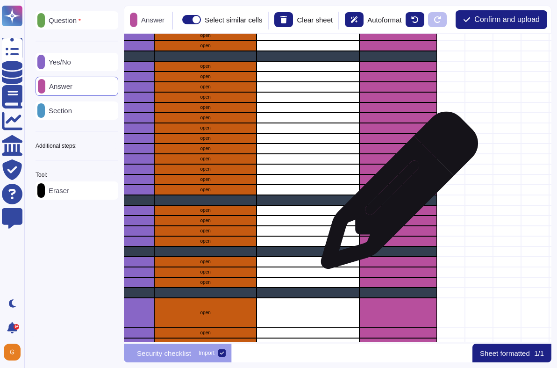
scroll to position [409, 387]
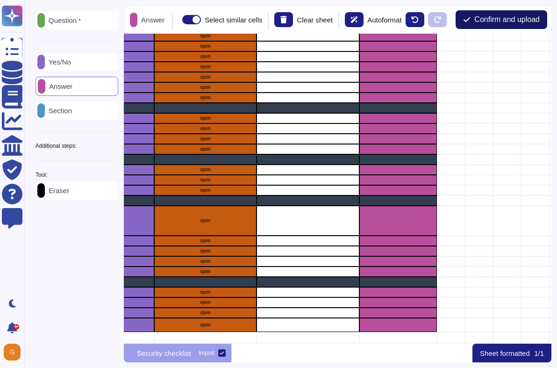
click at [505, 23] on span "Confirm and upload" at bounding box center [506, 19] width 65 height 7
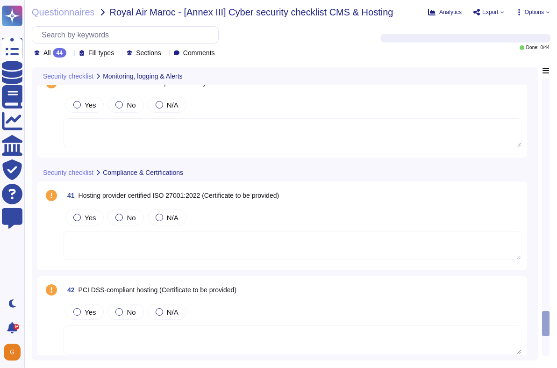
scroll to position [3780, 0]
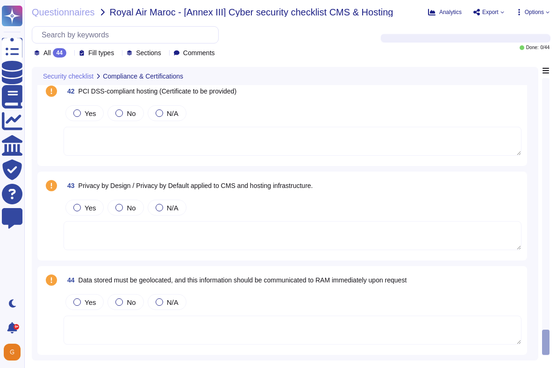
click at [261, 229] on textarea at bounding box center [293, 235] width 458 height 29
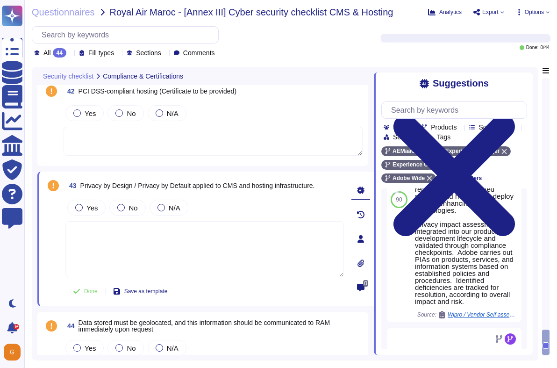
scroll to position [566, 0]
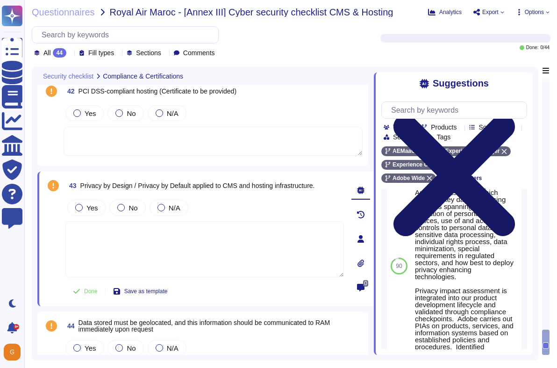
click at [519, 78] on icon at bounding box center [454, 175] width 146 height 194
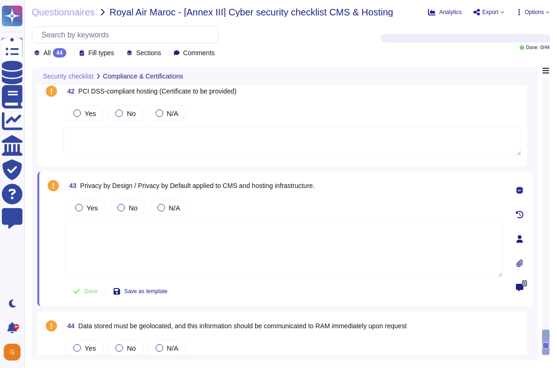
click at [539, 13] on span "Options" at bounding box center [534, 12] width 19 height 6
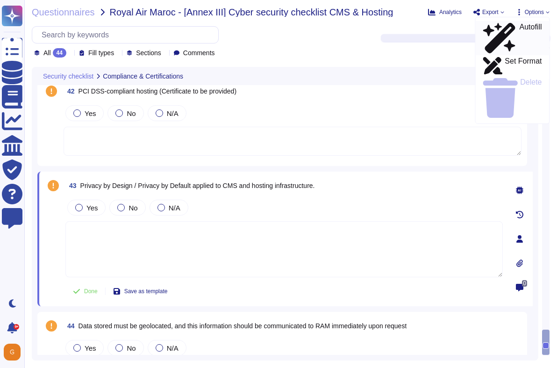
click at [519, 28] on p "Autofill" at bounding box center [530, 38] width 22 height 30
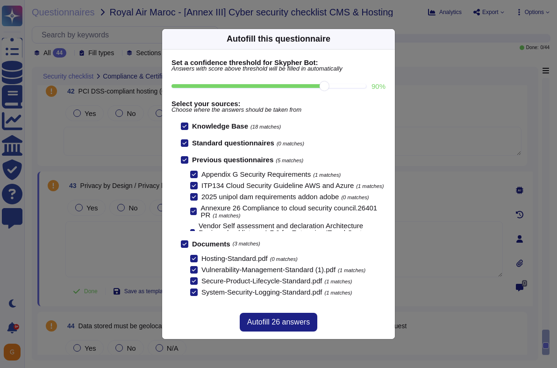
click at [330, 85] on input "90 %" at bounding box center [269, 86] width 194 height 4
click at [302, 87] on input "90 %" at bounding box center [269, 86] width 194 height 4
type input "80"
click at [285, 318] on span "Autofill 44 answers" at bounding box center [278, 321] width 63 height 7
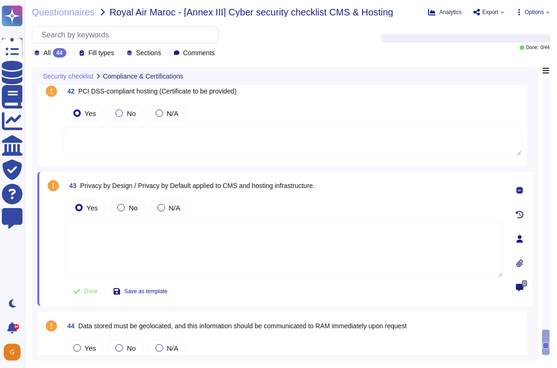
type textarea "Adobe maintains ISO 27001 certification. Adobe's third-party assurances are ava…"
type textarea "Adobe Inc. receives Cardholder data from customers on a regular basis to provid…"
type textarea "As part of Adobe's privacy by design philosophy, Adobe undertakes Privacy Impac…"
type textarea "Many Availability Zones may make up a location, many locations may exist within…"
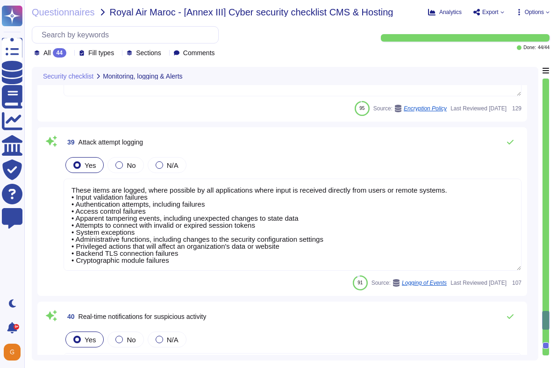
type textarea "The Splunk predefined log formats must be used wherever possible."
type textarea "Lo ipsumdolor si ame Conse adipisci el seddo. Eiusmod Tempo: • Incididu Utlab E…"
type textarea "These items are logged, where possible by all applications where input is recei…"
type textarea "The Adobe products and services' operation teams define and implement a set of …"
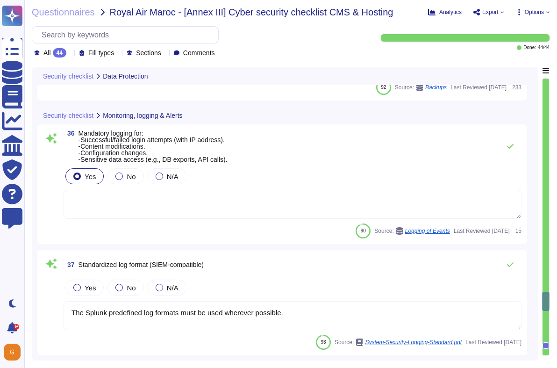
scroll to position [3329, 0]
type textarea "Document Cloud provides AES-256 encryption of data at rest and in transit. Crea…"
type textarea "Passwords are [SECURITY_DATA] or encrypted. SHA-256 hashing is used in combinat…"
type textarea "Under the control of the Cloud Infrastructure Provider in Cloud environments. D…"
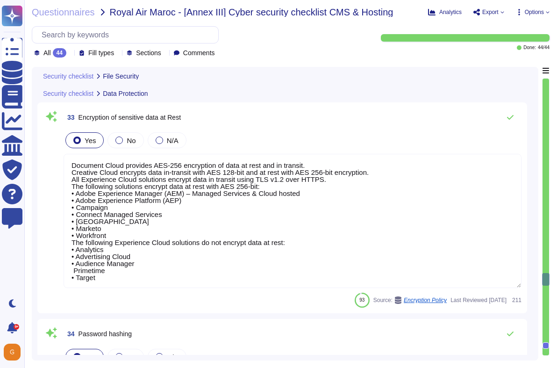
type textarea "Adobe Experience Manager as a Cloud Service (AEMaaCS) uses default domains endi…"
type textarea "Adobe core storage scans for "malicious files" using ClamAV, a cross-platform, …"
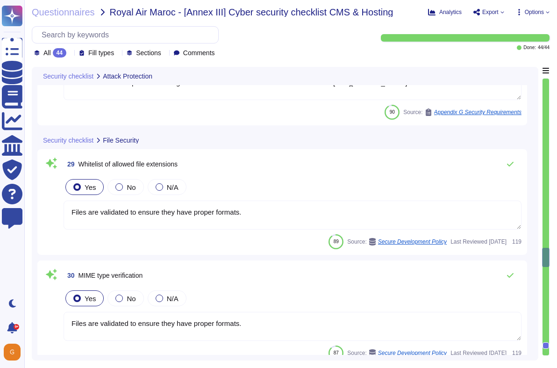
type textarea "Yes. Solutions are reviewed against the OWASP secure coding practices checklist…"
type textarea "Yes. Adobe utilizes SPLC (Secure Product Lifecycle) that include controls such …"
type textarea "Files are validated to ensure they have proper formats."
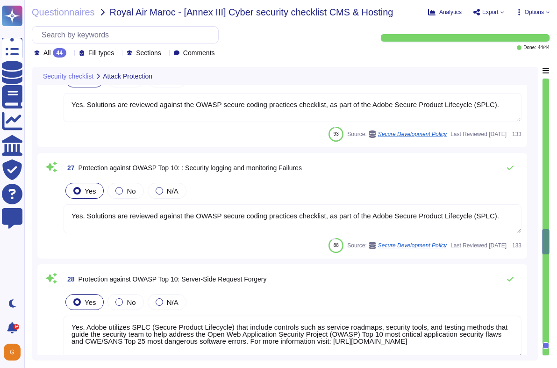
type textarea "Yes. Solutions are reviewed against the OWASP secure coding practices checklist…"
type textarea "Revised 3.8.1 to point to OWASP top 10 instead of an exhaustive list of common …"
type textarea "Each API call requires authentication to be established, either through Oauth 2…"
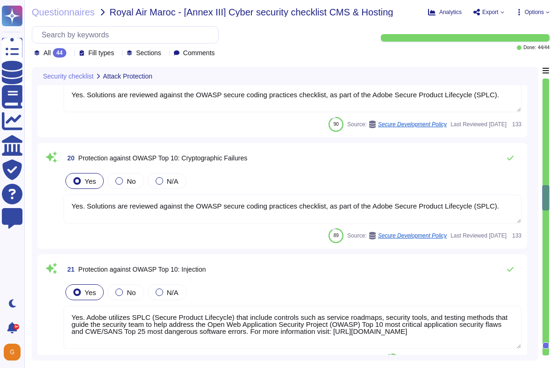
type textarea "As a general rule, our infrastructure has automatic/dynamic elasticity of more …"
type textarea "Adobe avoids cache corruption by having Adobe-owned zones served only on author…"
type textarea "Yes. Solutions are reviewed against the OWASP secure coding practices checklist…"
type textarea "Yes. Adobe utilizes SPLC (Secure Product Lifecycle) that include controls such …"
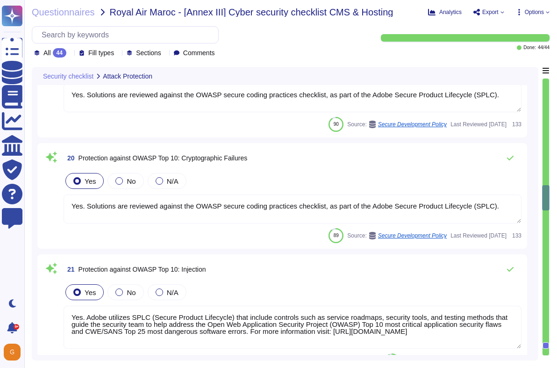
type textarea "Yes. Solutions are reviewed against the OWASP secure coding practices checklist…"
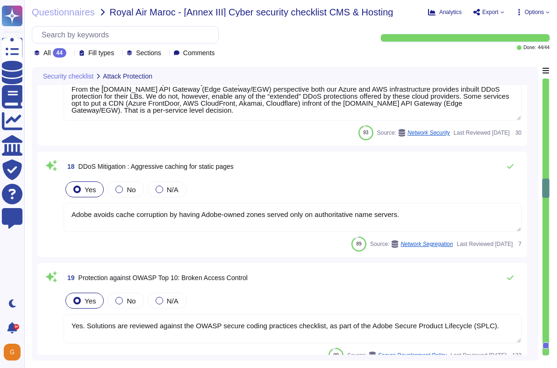
type textarea "No. Adobe does not implement Web Application Firewalls on most of its solutions…"
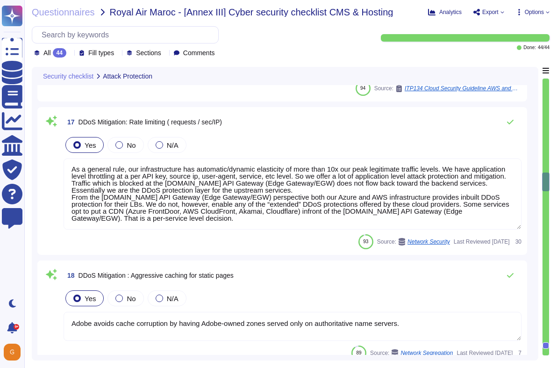
scroll to position [0, 0]
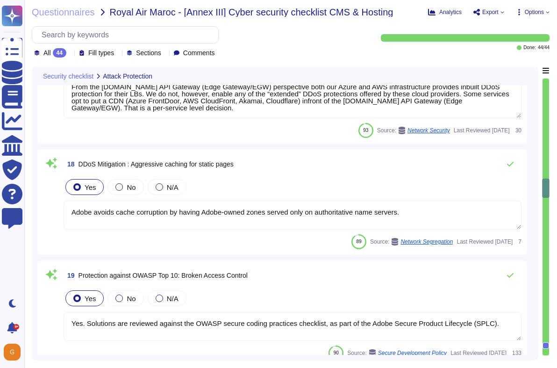
type textarea "Yes. Adobe utilizes SPLC (Secure Product Lifecycle) that include controls such …"
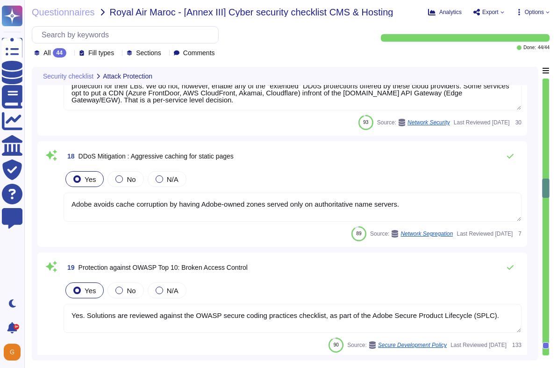
scroll to position [1604, 0]
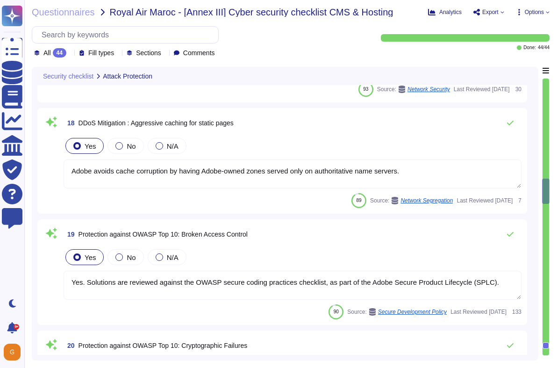
type textarea "Yes. Solutions are reviewed against the OWASP secure coding practices checklist…"
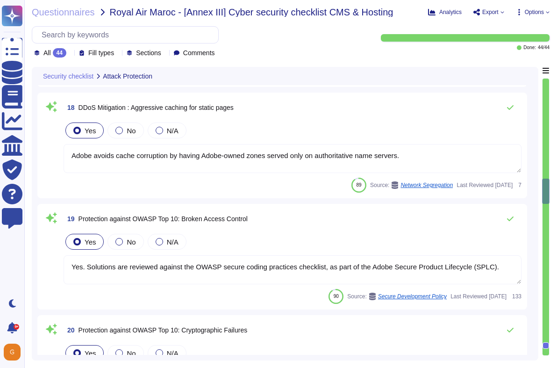
scroll to position [1663, 0]
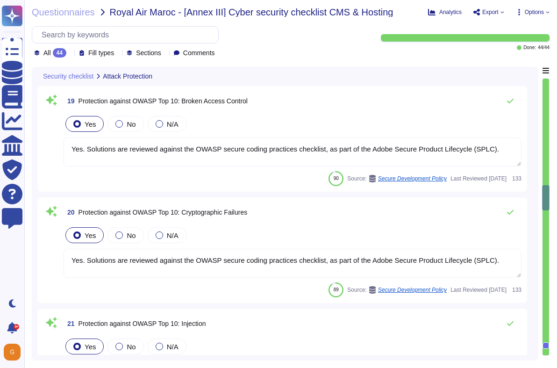
type textarea "Yes. Solutions are reviewed against the OWASP secure coding practices checklist…"
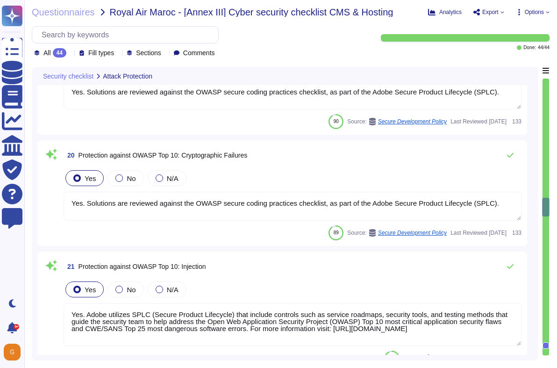
type textarea "Revised 3.8.1 to point to OWASP top 10 instead of an exhaustive list of common …"
type textarea "Each API call requires authentication to be established, either through Oauth 2…"
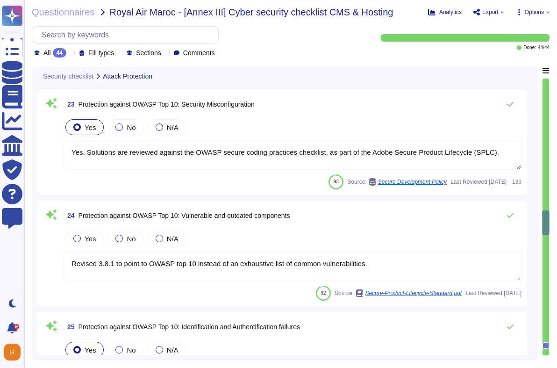
type textarea "Yes. Solutions are reviewed against the OWASP secure coding practices checklist…"
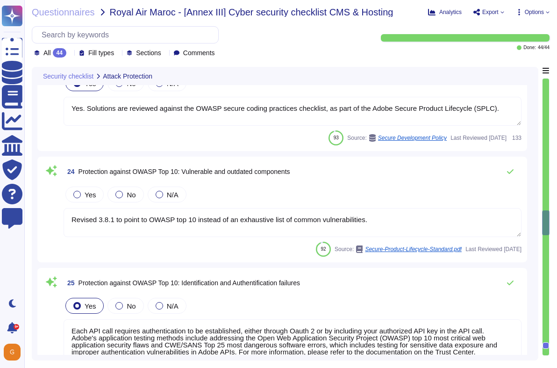
scroll to position [2242, 0]
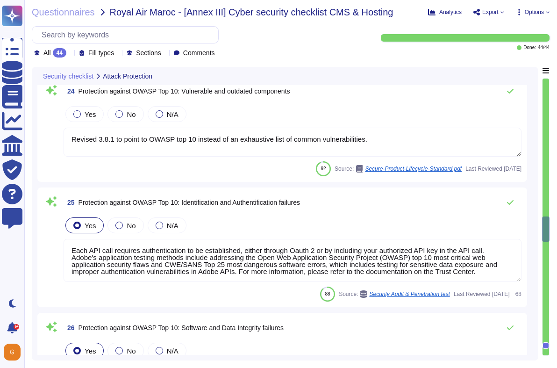
type textarea "Yes. Adobe utilizes SPLC (Secure Product Lifecycle) that include controls such …"
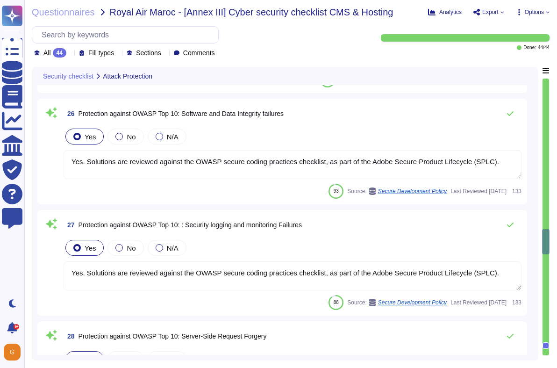
type textarea "Files are validated to ensure they have proper formats."
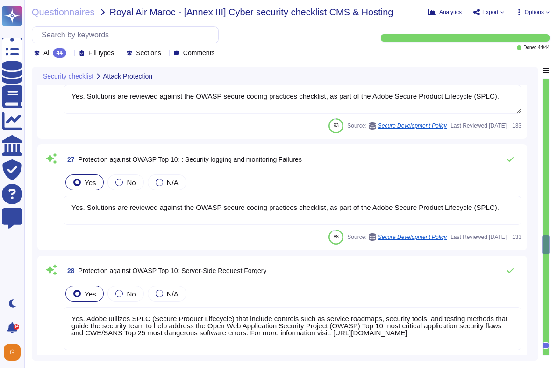
scroll to position [1, 0]
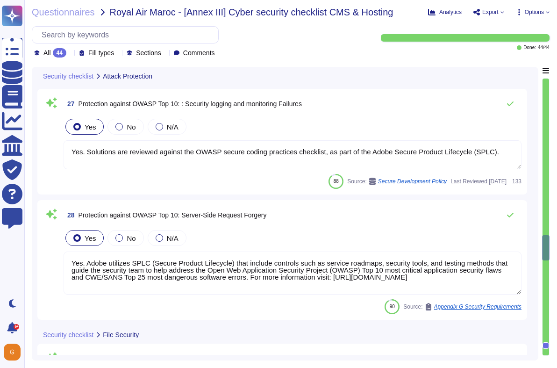
type textarea "Adobe Experience Manager as a Cloud Service (AEMaaCS) uses default domains endi…"
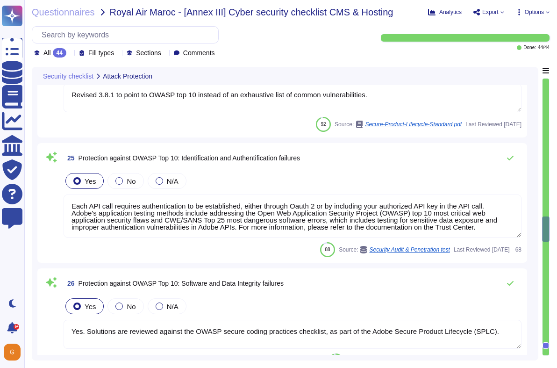
type textarea "Yes. Solutions are reviewed against the OWASP secure coding practices checklist…"
type textarea "Revised 3.8.1 to point to OWASP top 10 instead of an exhaustive list of common …"
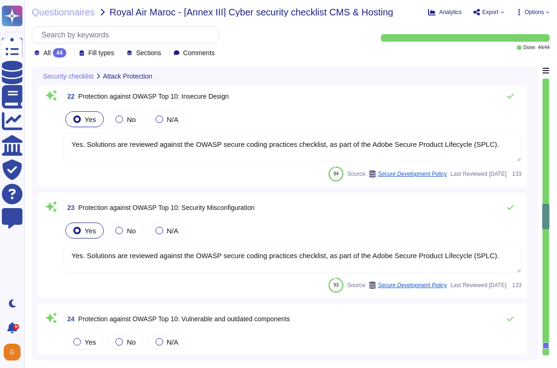
type textarea "Yes. Solutions are reviewed against the OWASP secure coding practices checklist…"
type textarea "Yes. Adobe utilizes SPLC (Secure Product Lifecycle) that include controls such …"
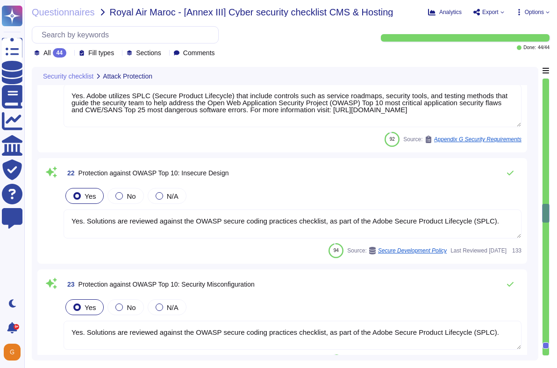
type textarea "Yes. Solutions are reviewed against the OWASP secure coding practices checklist…"
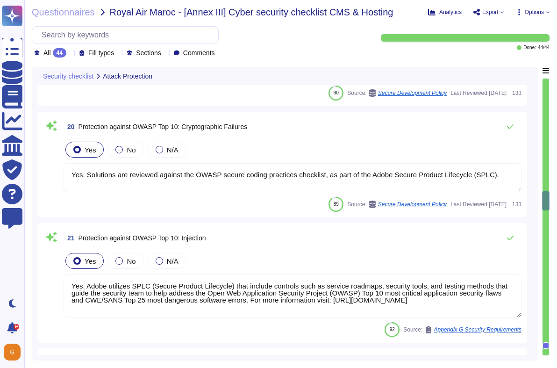
type textarea "As a general rule, our infrastructure has automatic/dynamic elasticity of more …"
type textarea "Adobe avoids cache corruption by having Adobe-owned zones served only on author…"
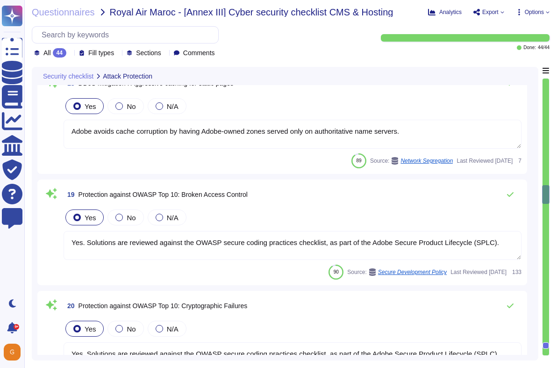
type textarea "No. Adobe does not implement Web Application Firewalls on most of its solutions…"
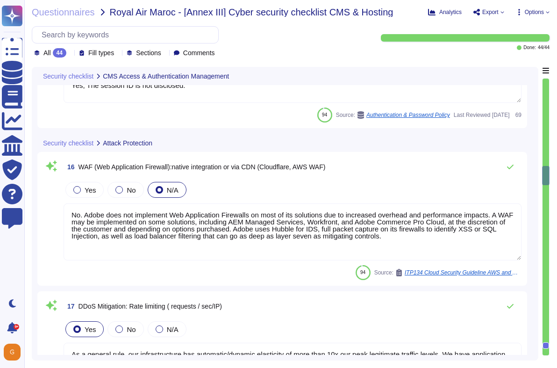
type textarea "Cookies, if used, must be HTTPS-only session cookies; HTML storage, if used, mu…"
type textarea "Active sessions must be terminated when not in use. Session management is confi…"
type textarea "Yes, The session ID is not disclosed."
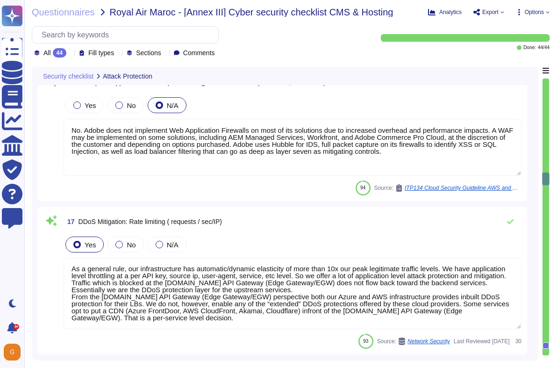
scroll to position [0, 0]
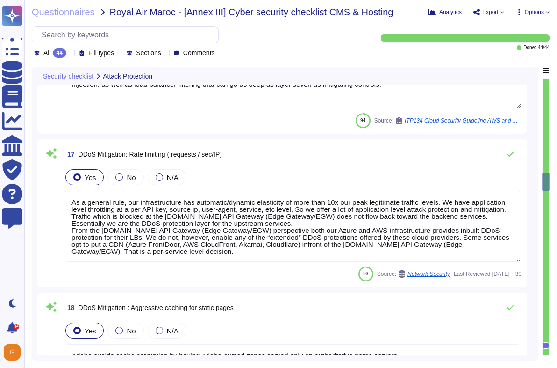
type textarea "Yes. Solutions are reviewed against the OWASP secure coding practices checklist…"
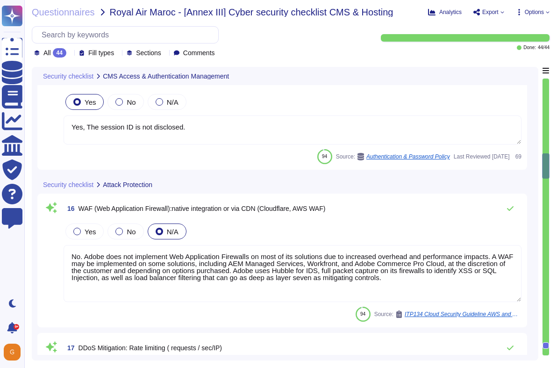
type textarea "Adobe does not disclose the number of failed logins required to trigger a tempo…"
type textarea "Cookies, if used, must be HTTPS-only session cookies; HTML storage, if used, mu…"
type textarea "Active sessions must be terminated when not in use. Session management is confi…"
type textarea "Yes, The session ID is not disclosed."
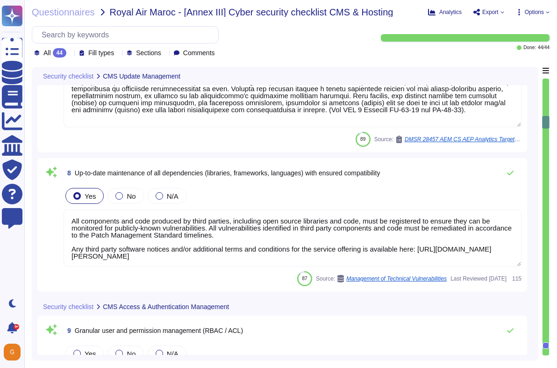
type textarea "Unit tests are run automatically when we push code. The procedure is that we do…"
type textarea "Unreleased products or services with this rating may not be released until the …"
type textarea "Adobe has a formal patch management process implemented, which is governed by t…"
type textarea "All components and code produced by third parties, including open source librar…"
type textarea "Adobe has a Logical Access Policy and Data Classification and Handling Standard…"
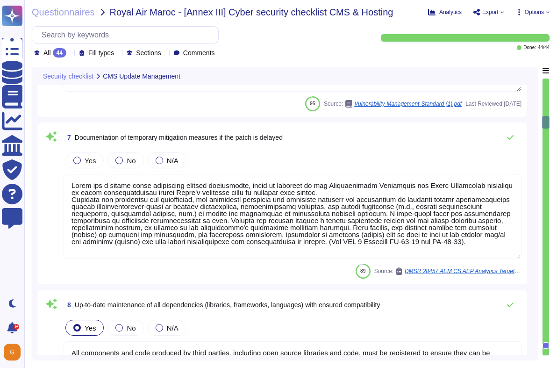
scroll to position [256, 0]
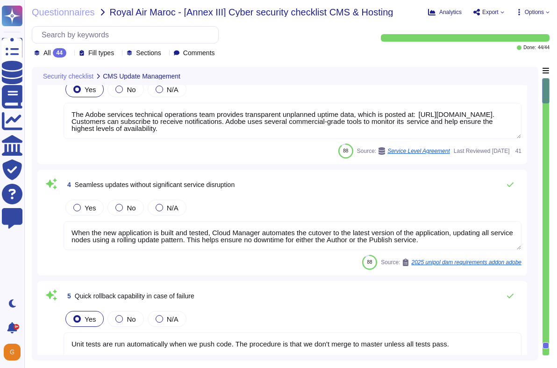
type textarea "Adobe conducts vulnerability assessments, assigns risk ratings to the discovere…"
type textarea "As the solution is a SAAS, upgrades to new versions are non-optional and system…"
type textarea "The Adobe services technical operations team provides transparent unplanned upt…"
type textarea "When the new application is built and tested, Cloud Manager automates the cutov…"
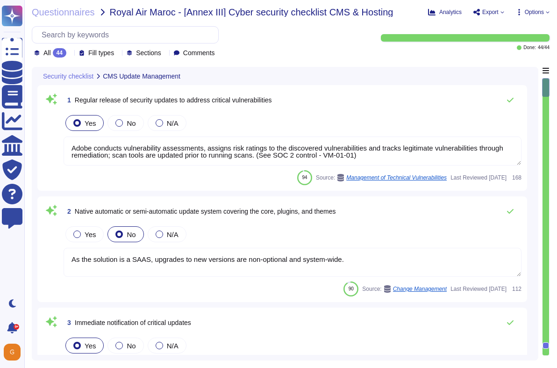
click at [293, 262] on textarea "As the solution is a SAAS, upgrades to new versions are non-optional and system…" at bounding box center [293, 262] width 458 height 29
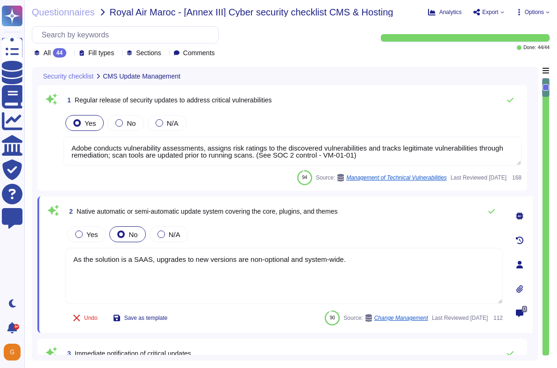
click at [364, 258] on textarea "As the solution is a SAAS, upgrades to new versions are non-optional and system…" at bounding box center [284, 276] width 438 height 56
click at [518, 214] on icon at bounding box center [519, 215] width 7 height 7
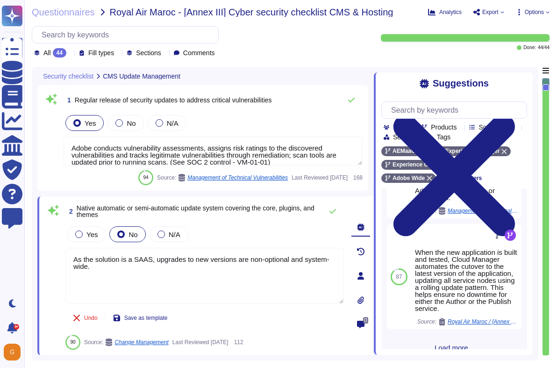
scroll to position [415, 0]
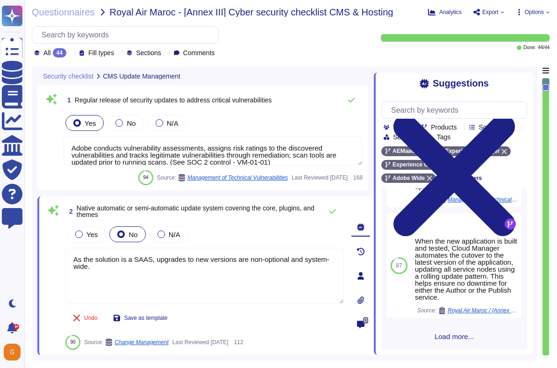
click at [468, 330] on div "100 113 As the solution is a SAAS, upgrades to new versions are non-optional an…" at bounding box center [454, 268] width 146 height 161
click at [459, 334] on span "Load more..." at bounding box center [454, 336] width 146 height 7
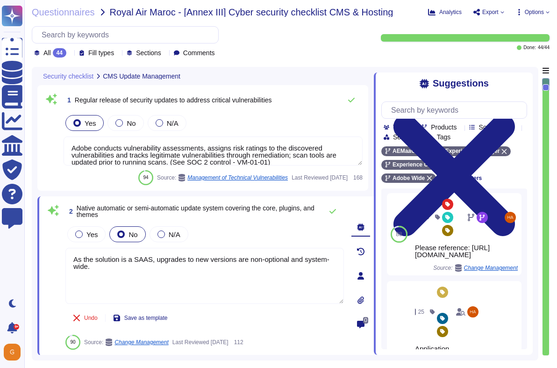
scroll to position [146, 0]
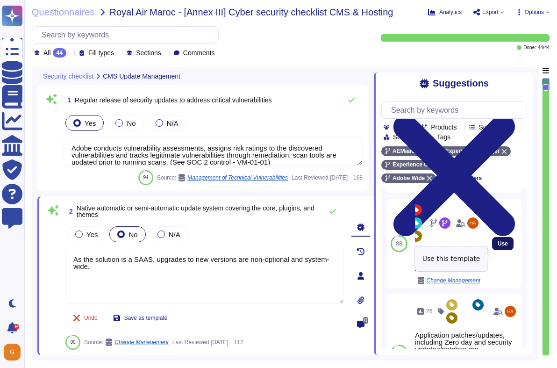
click at [495, 250] on button "Use" at bounding box center [503, 243] width 22 height 13
type textarea "As the solution is a SAAS, upgrades to new versions are non-optional and system…"
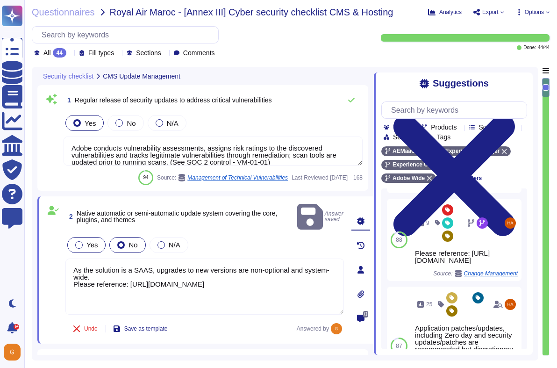
click at [95, 241] on span "Yes" at bounding box center [91, 245] width 11 height 8
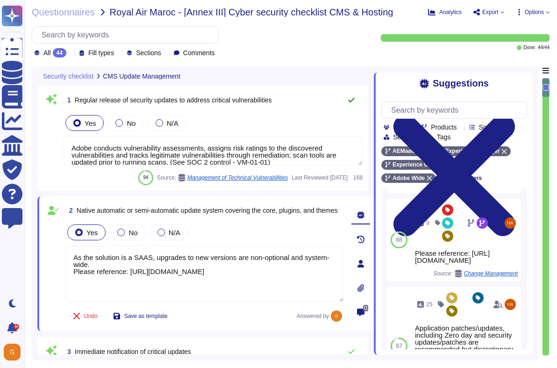
click at [352, 103] on icon at bounding box center [351, 99] width 7 height 7
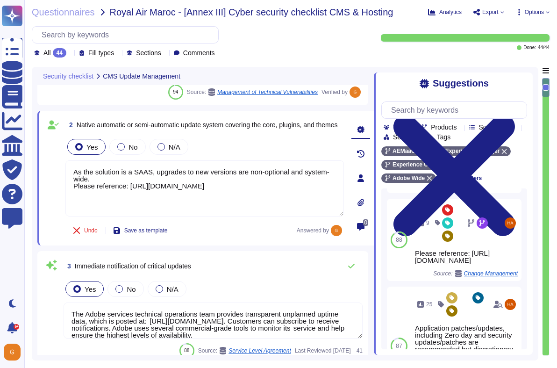
type textarea "Unit tests are run automatically when we push code. The procedure is that we do…"
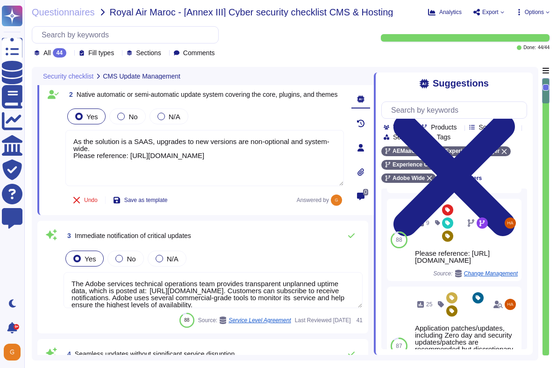
type textarea "Unreleased products or services with this rating may not be released until the …"
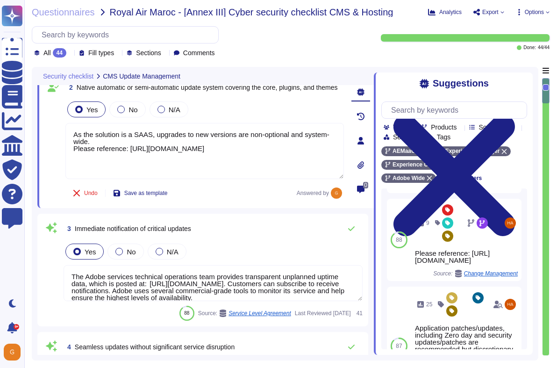
click at [254, 289] on textarea "The Adobe services technical operations team provides transparent unplanned upt…" at bounding box center [213, 283] width 299 height 36
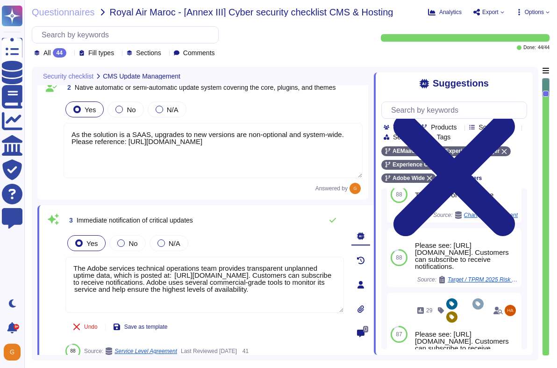
scroll to position [390, 0]
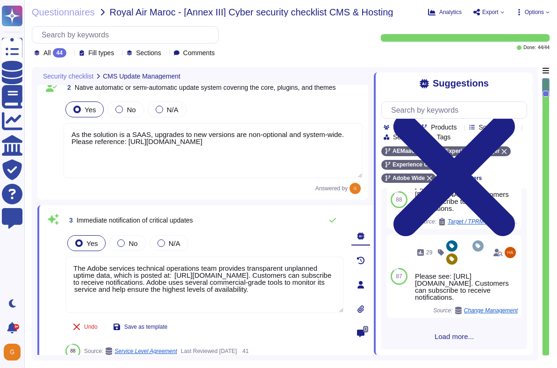
click at [466, 336] on span "Load more..." at bounding box center [454, 336] width 146 height 7
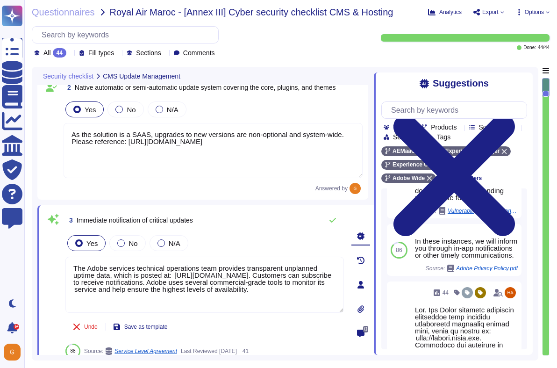
scroll to position [1199, 0]
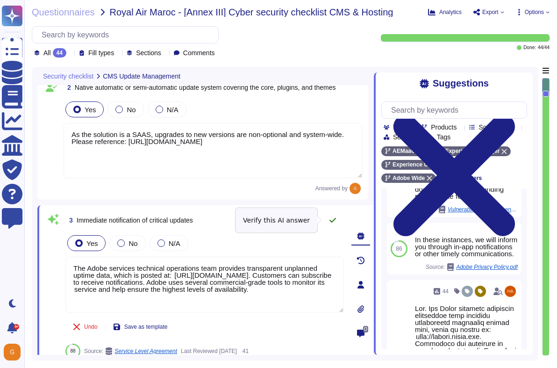
click at [337, 220] on button at bounding box center [333, 220] width 22 height 19
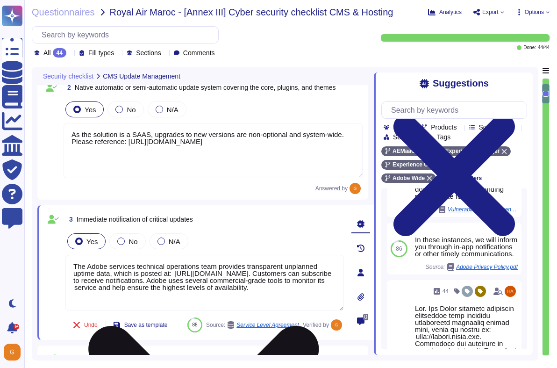
type textarea "Unreleased products or services with this rating may not be released until the …"
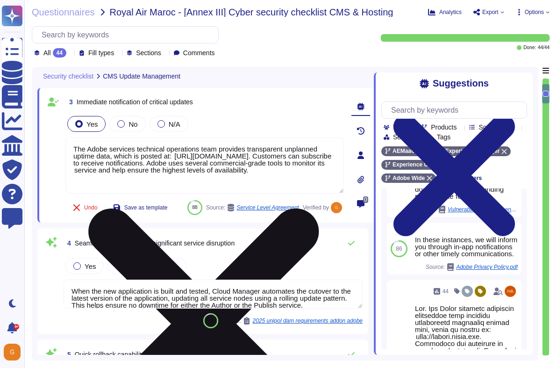
scroll to position [281, 0]
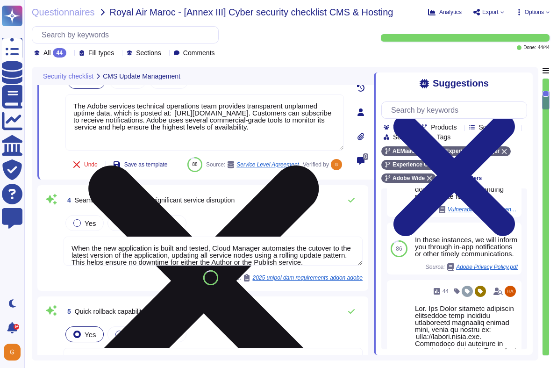
type textarea "Adobe has a formal patch management process implemented, which is governed by t…"
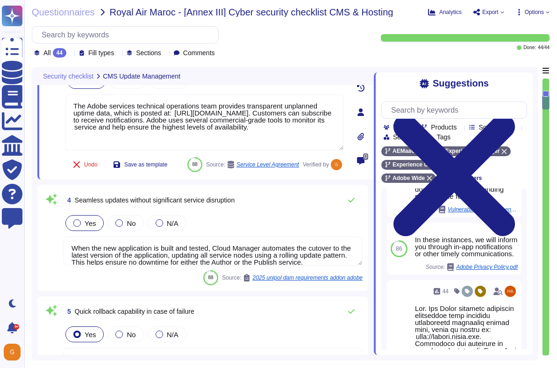
click at [80, 227] on label "Yes" at bounding box center [84, 222] width 22 height 7
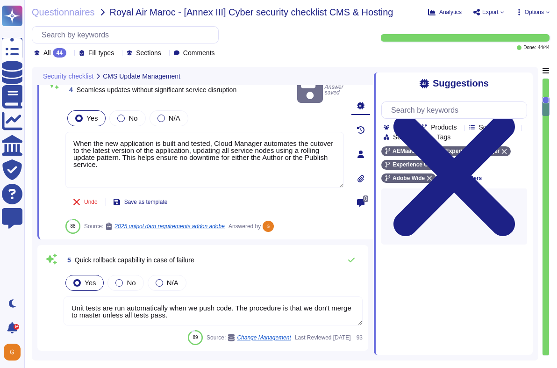
scroll to position [375, 0]
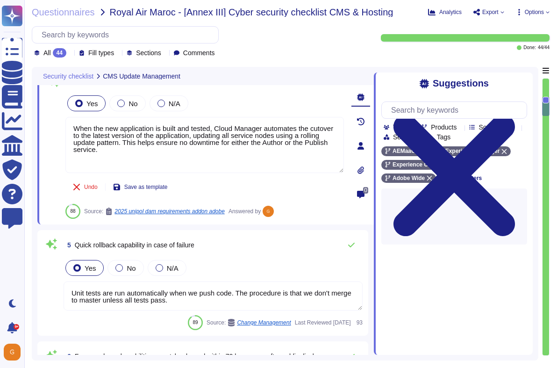
click at [281, 289] on textarea "Unit tests are run automatically when we push code. The procedure is that we do…" at bounding box center [213, 295] width 299 height 29
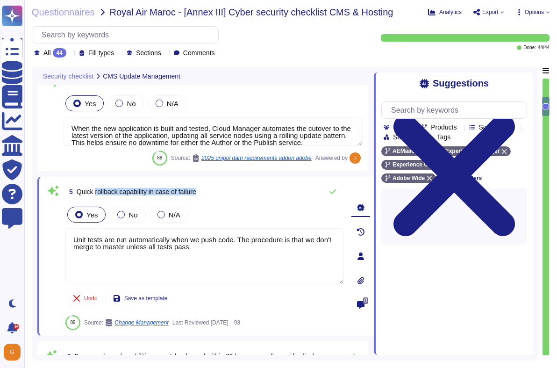
drag, startPoint x: 96, startPoint y: 191, endPoint x: 204, endPoint y: 194, distance: 108.0
click at [196, 194] on span "Quick rollback capability in case of failure" at bounding box center [137, 191] width 120 height 7
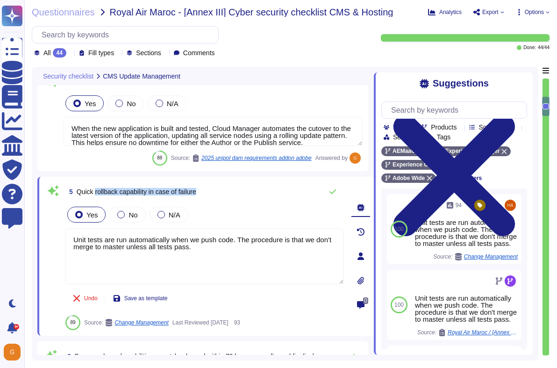
copy span "rollback capability in case of failure"
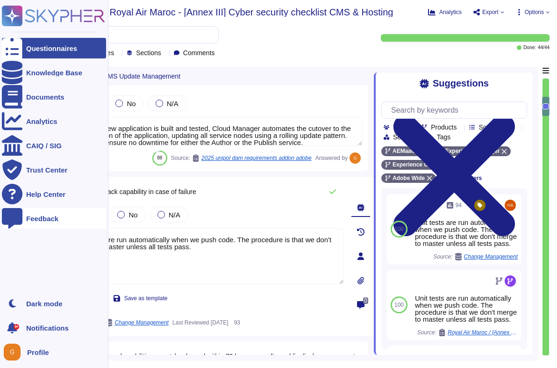
drag, startPoint x: 238, startPoint y: 249, endPoint x: 19, endPoint y: 223, distance: 220.7
click at [19, 223] on div "Questionnaires Knowledge Base Documents Analytics CAIQ / SIG Trust Center Help …" at bounding box center [278, 184] width 557 height 368
paste textarea "Yes, Adobe Experience Manager (AEM) has rollback capabilities in case of failur…"
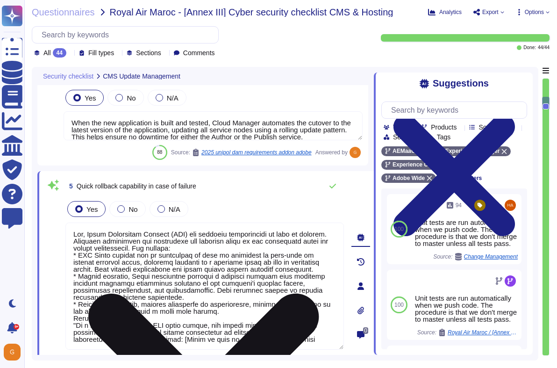
drag, startPoint x: 74, startPoint y: 318, endPoint x: 324, endPoint y: 341, distance: 251.1
click at [324, 341] on textarea at bounding box center [204, 285] width 279 height 127
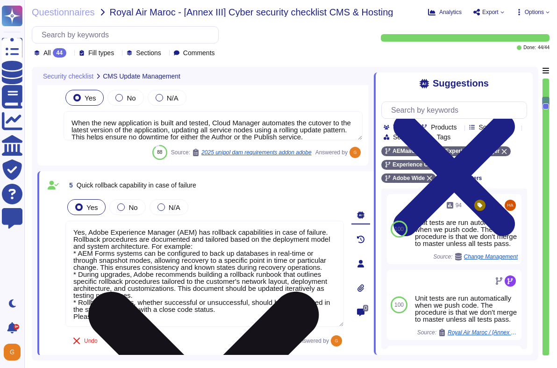
click at [150, 314] on textarea "Yes, Adobe Experience Manager (AEM) has rollback capabilities in case of failur…" at bounding box center [204, 274] width 279 height 106
paste textarea "[URL][DOMAIN_NAME]"
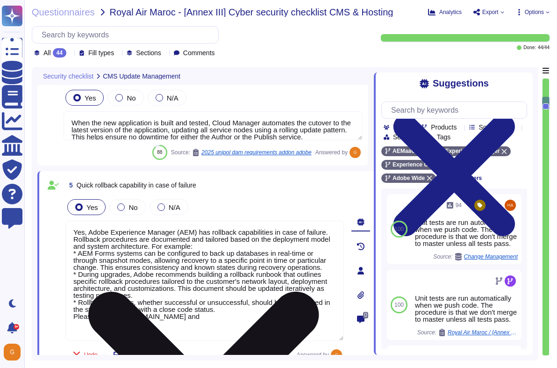
click at [190, 334] on textarea "Yes, Adobe Experience Manager (AEM) has rollback capabilities in case of failur…" at bounding box center [204, 281] width 279 height 120
paste textarea "[URL][DOMAIN_NAME]"
type textarea "Yes, Adobe Experience Manager (AEM) has rollback capabilities in case of failur…"
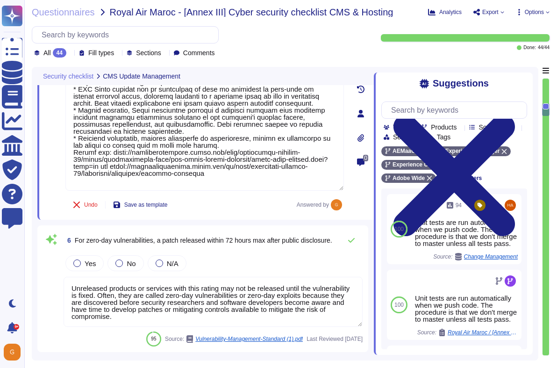
scroll to position [580, 0]
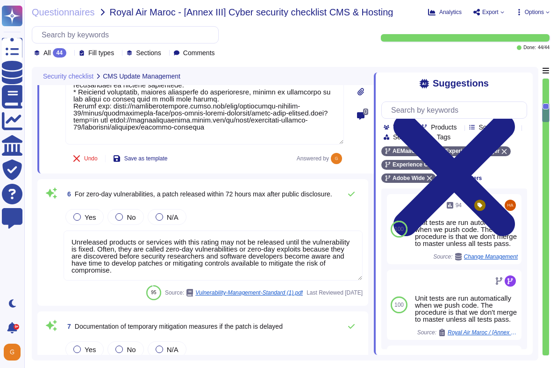
type textarea "All components and code produced by third parties, including open source librar…"
type textarea "Yes, Adobe Experience Manager (AEM) has rollback capabilities in case of failur…"
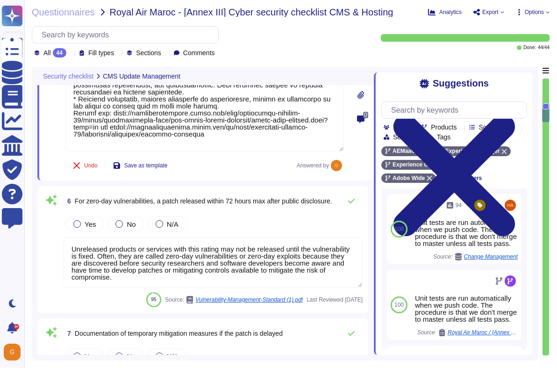
click at [302, 260] on textarea "Unreleased products or services with this rating may not be released until the …" at bounding box center [213, 262] width 299 height 50
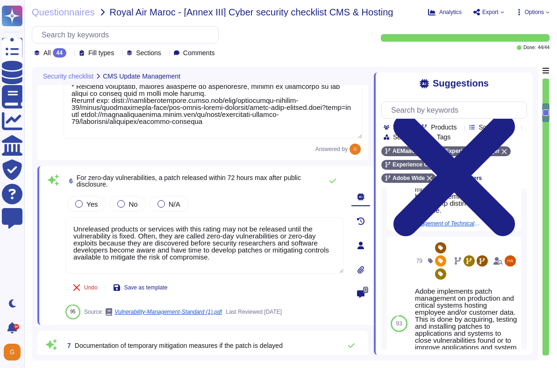
scroll to position [1104, 0]
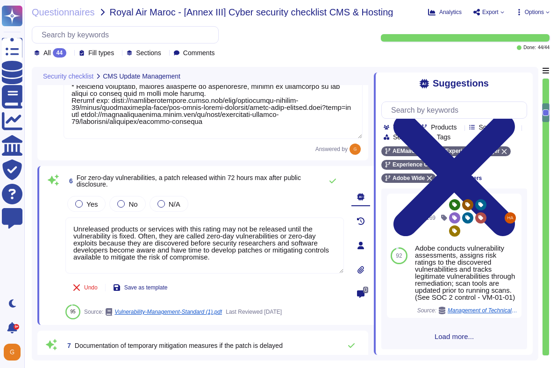
click at [442, 337] on span "Load more..." at bounding box center [454, 336] width 146 height 7
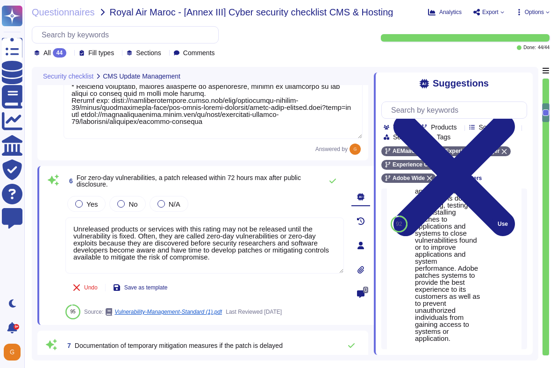
scroll to position [2045, 0]
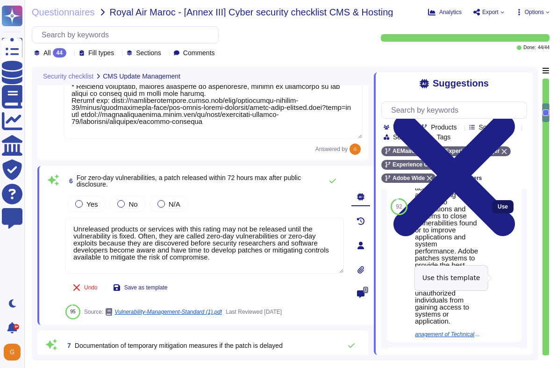
click at [499, 209] on span "Use" at bounding box center [503, 207] width 10 height 6
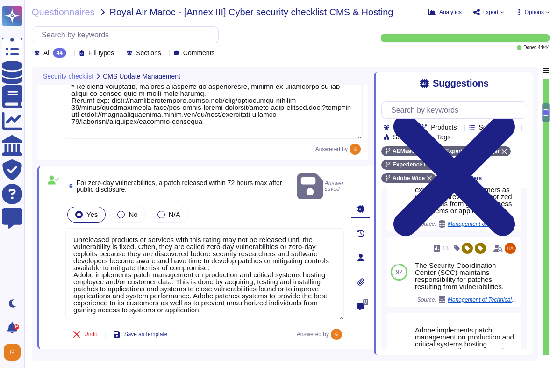
drag, startPoint x: 243, startPoint y: 257, endPoint x: 31, endPoint y: 222, distance: 214.7
click at [31, 222] on div "Questionnaires Royal Air Maroc - [Annex III] Cyber security checklist CMS & Hos…" at bounding box center [290, 184] width 533 height 368
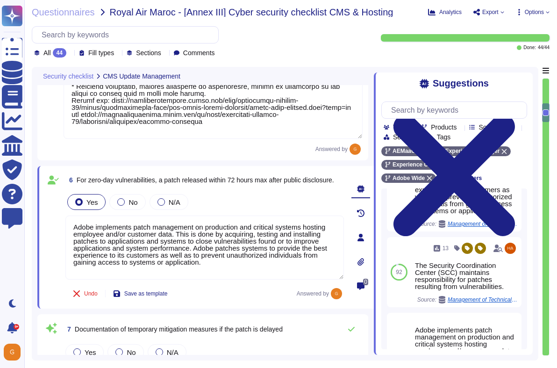
type textarea "Adobe implements patch management on production and critical systems hosting em…"
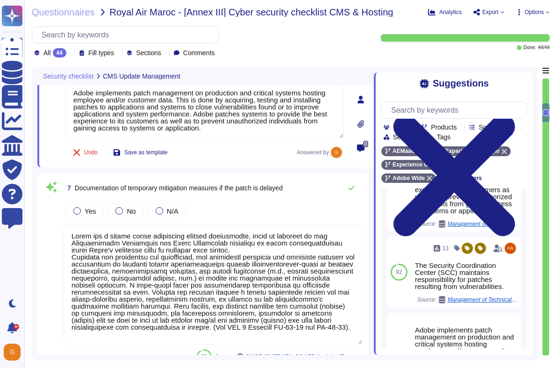
scroll to position [718, 0]
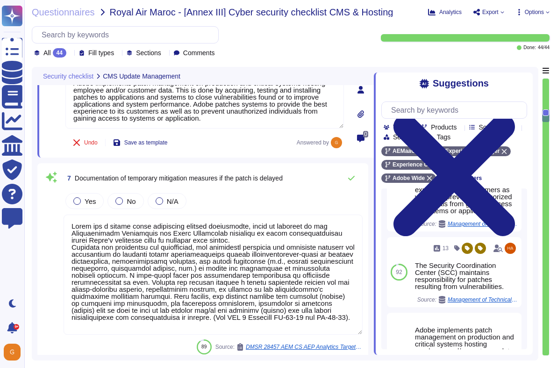
type textarea "Adobe has a Logical Access Policy and Data Classification and Handling Standard…"
type textarea "Adobe implements patch management on production and critical systems hosting em…"
click at [73, 201] on div at bounding box center [76, 200] width 7 height 7
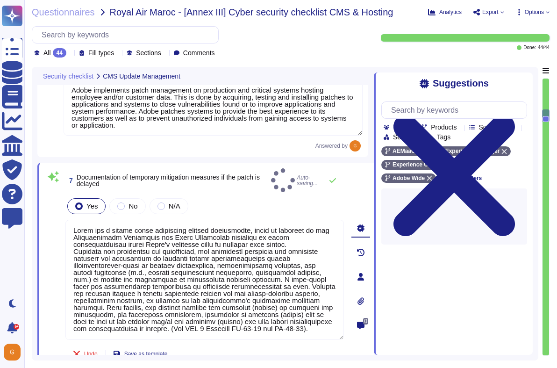
scroll to position [0, 0]
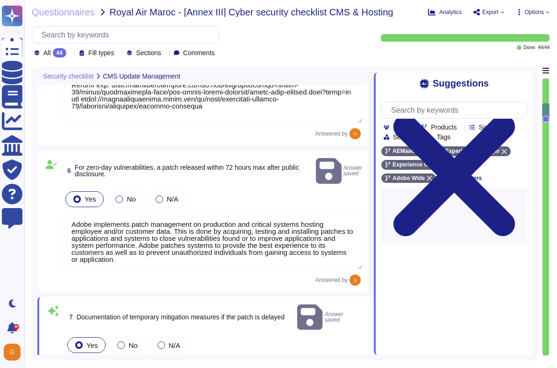
type textarea "When the new application is built and tested, Cloud Manager automates the cutov…"
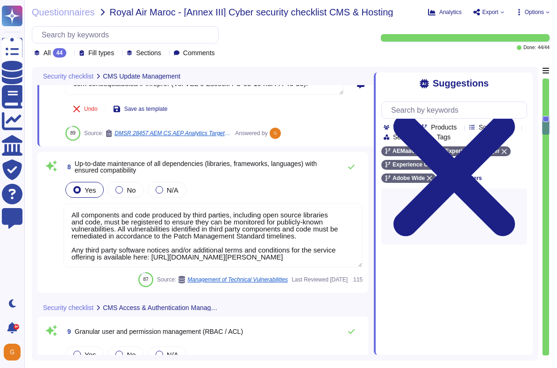
type textarea "Adobe has a Logical Access Policy and Data Classification and Handling Standard…"
type textarea "Multi-factor authentication is required for remote access. (See SOC 2 control –…"
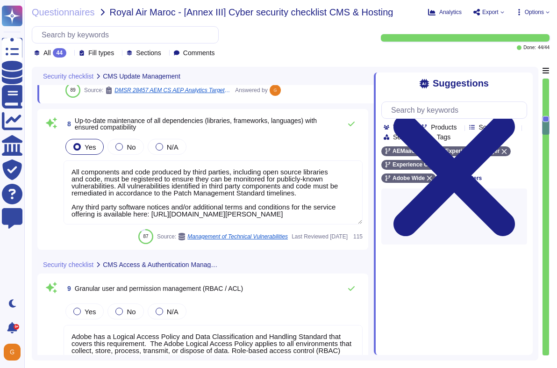
scroll to position [1, 0]
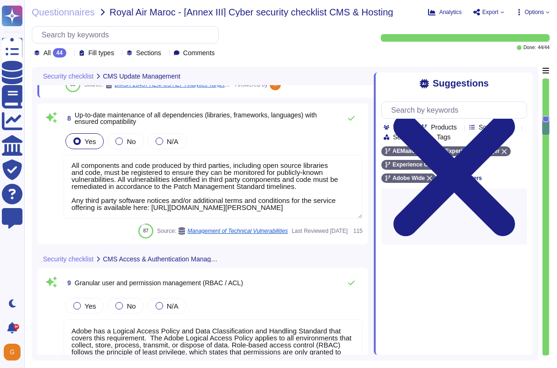
type textarea "Adobe employee passwords must be at least 16 characters and contain letters, nu…"
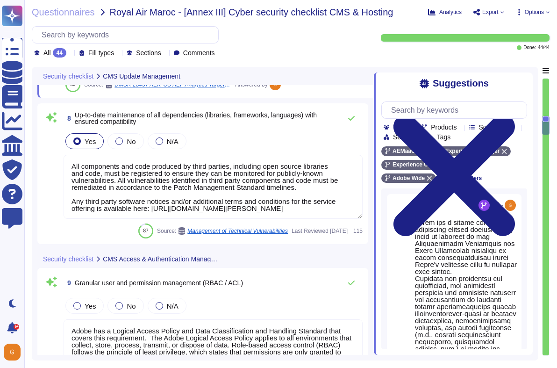
click at [266, 181] on textarea "All components and code produced by third parties, including open source librar…" at bounding box center [213, 187] width 299 height 64
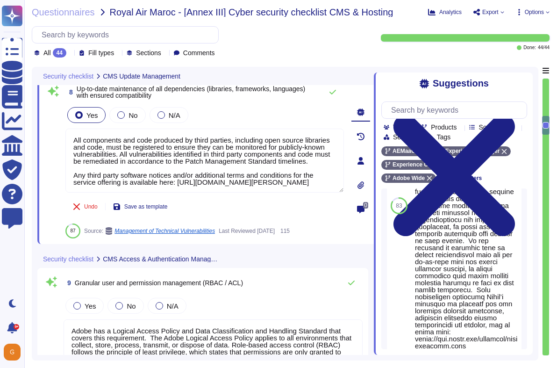
scroll to position [627, 0]
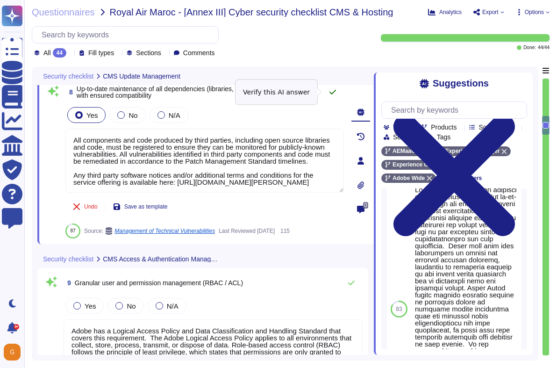
click at [329, 91] on icon at bounding box center [332, 91] width 7 height 7
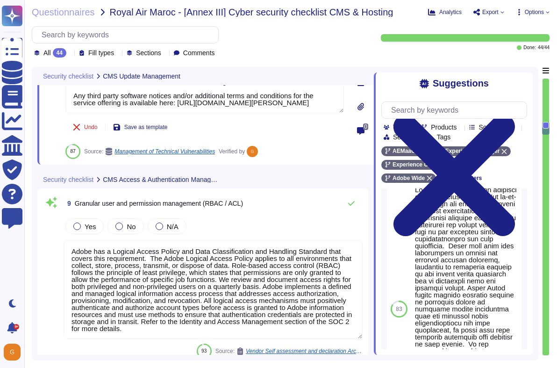
scroll to position [1078, 0]
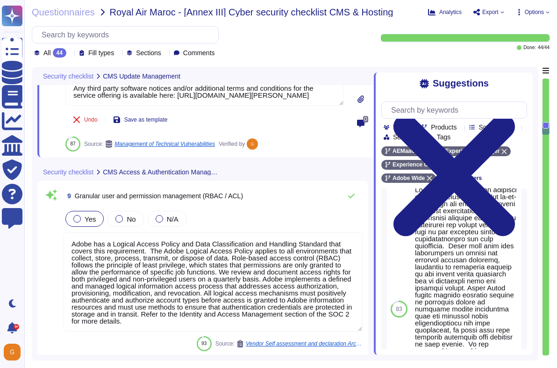
click at [78, 220] on div at bounding box center [76, 218] width 7 height 7
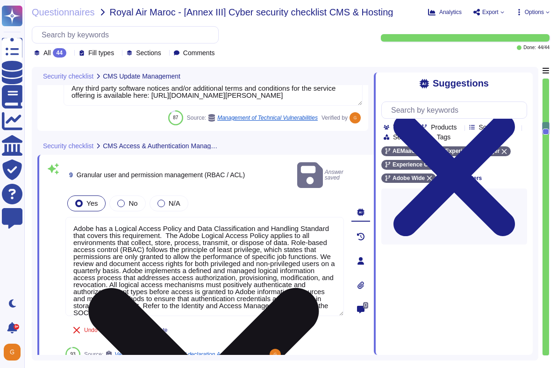
scroll to position [8, 0]
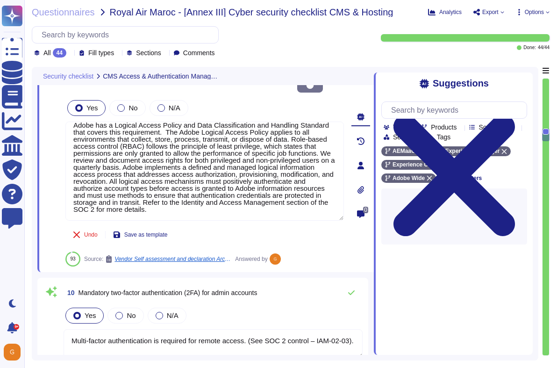
type textarea "Adobe does not disclose the number of failed logins required to trigger a tempo…"
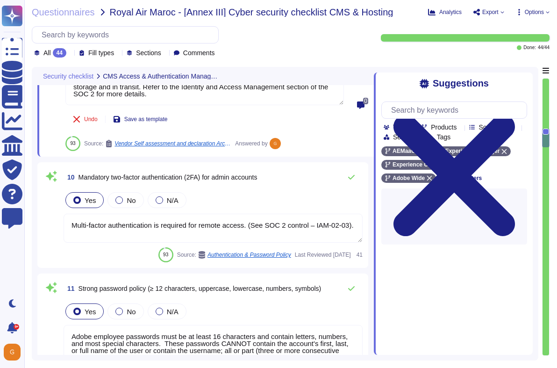
type textarea "Cookies, if used, must be HTTPS-only session cookies; HTML storage, if used, mu…"
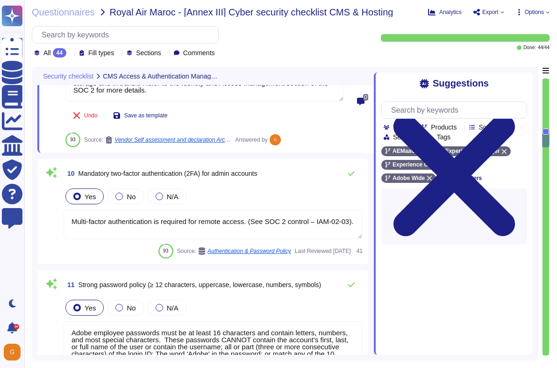
scroll to position [1270, 0]
click at [354, 174] on icon at bounding box center [351, 172] width 7 height 7
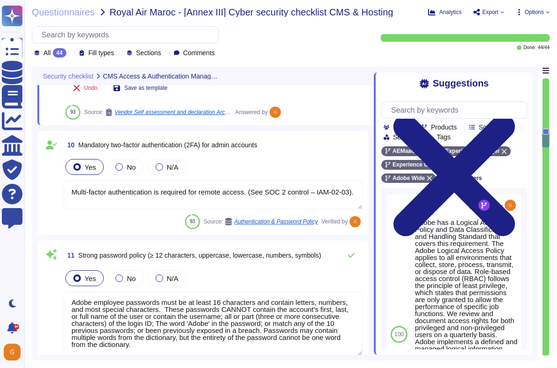
scroll to position [1316, 0]
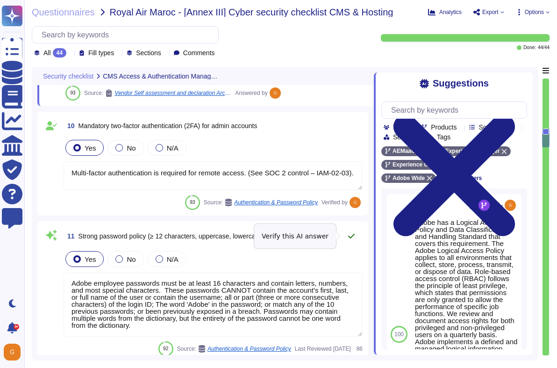
click at [348, 236] on icon at bounding box center [351, 235] width 7 height 7
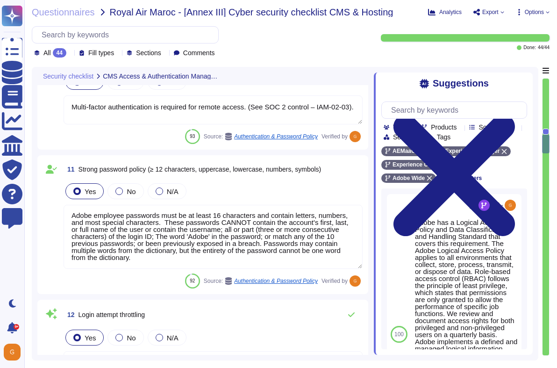
type textarea "Active sessions must be terminated when not in use. Session management is confi…"
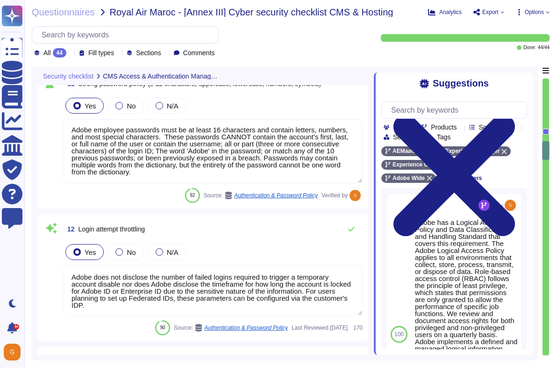
scroll to position [1468, 0]
click at [349, 226] on icon at bounding box center [351, 228] width 7 height 7
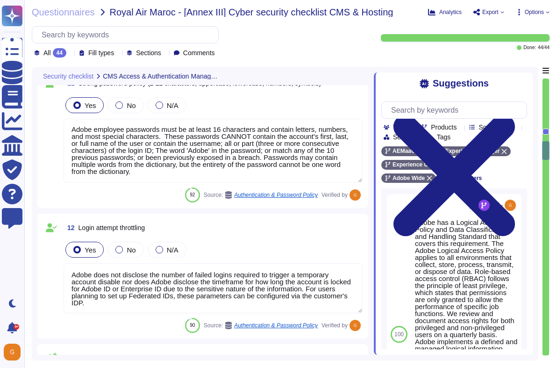
type textarea "Yes, The session ID is not disclosed."
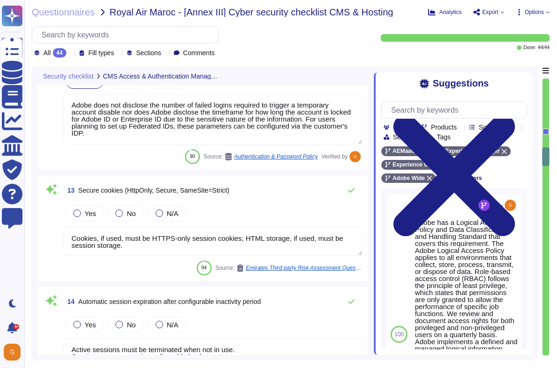
type textarea "No. Adobe does not implement Web Application Firewalls on most of its solutions…"
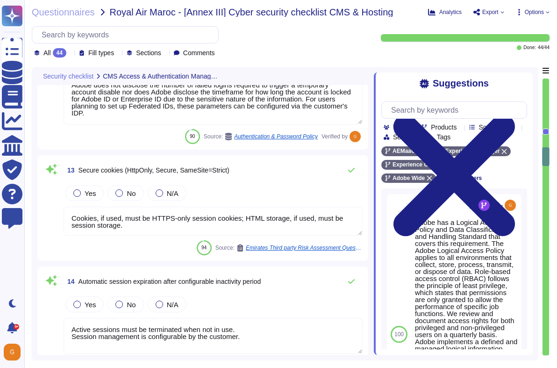
scroll to position [1652, 0]
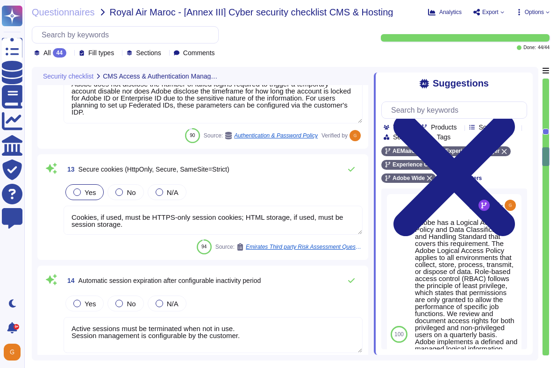
click at [74, 190] on div at bounding box center [76, 191] width 7 height 7
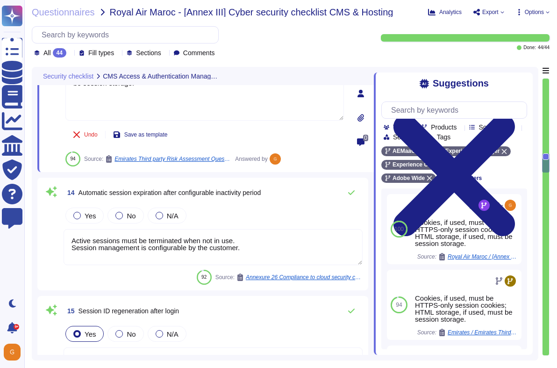
type textarea "As a general rule, our infrastructure has automatic/dynamic elasticity of more …"
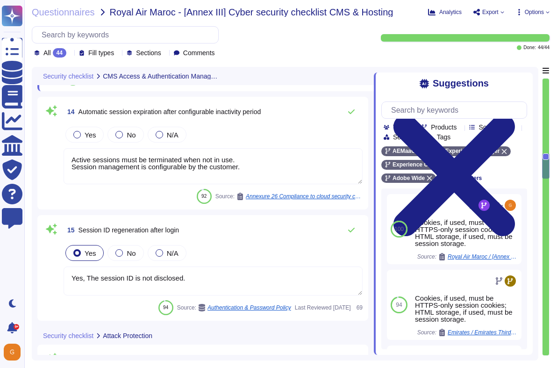
scroll to position [1862, 0]
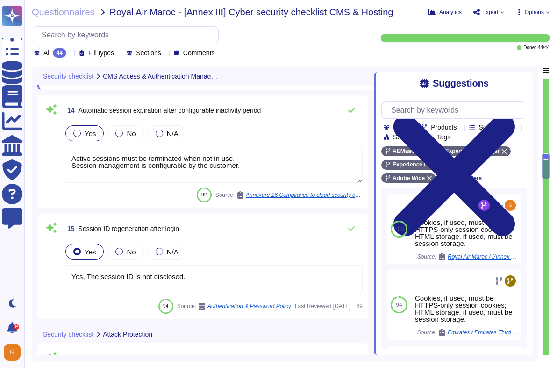
click at [79, 134] on div at bounding box center [76, 132] width 7 height 7
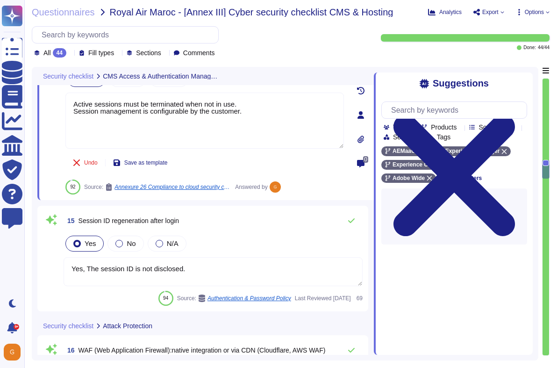
scroll to position [1875, 0]
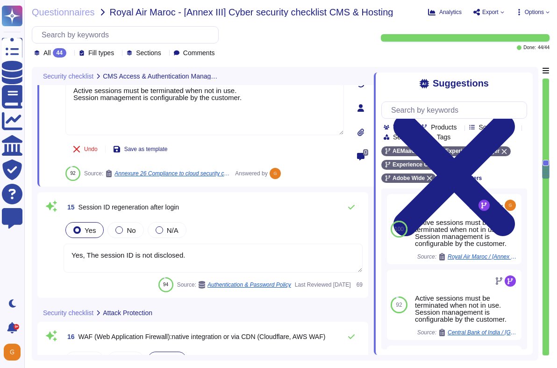
click at [195, 256] on textarea "Yes, The session ID is not disclosed." at bounding box center [213, 258] width 299 height 29
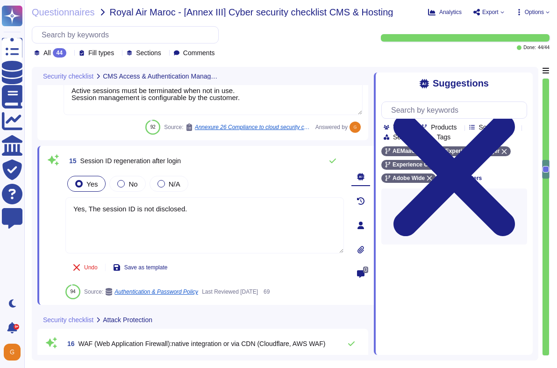
drag, startPoint x: 89, startPoint y: 209, endPoint x: 57, endPoint y: 215, distance: 32.5
click at [57, 216] on div "15 Session ID regeneration after login Yes No N/A Yes, The session ID is not di…" at bounding box center [194, 225] width 299 height 148
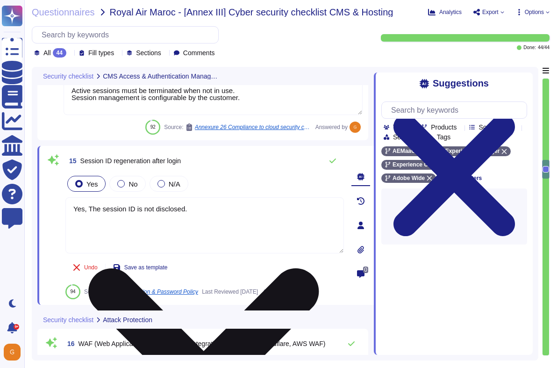
click at [89, 208] on textarea "Yes, The session ID is not disclosed." at bounding box center [204, 225] width 279 height 56
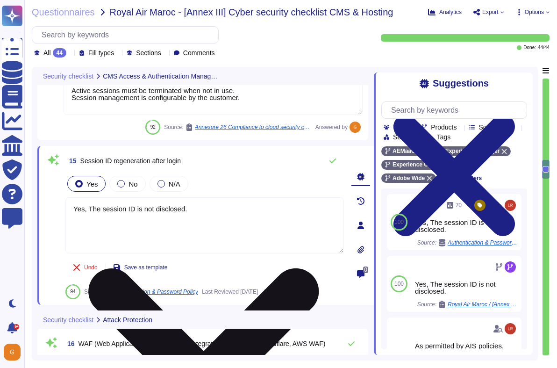
drag, startPoint x: 89, startPoint y: 208, endPoint x: 66, endPoint y: 208, distance: 22.9
click at [66, 208] on textarea "Yes, The session ID is not disclosed." at bounding box center [204, 225] width 279 height 56
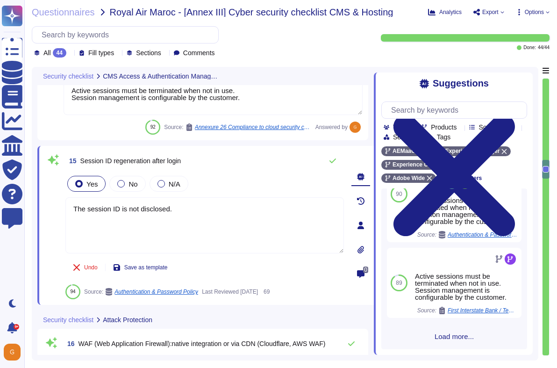
scroll to position [284, 0]
type textarea "The session ID is not disclosed."
click at [455, 334] on span "Load more..." at bounding box center [454, 336] width 146 height 7
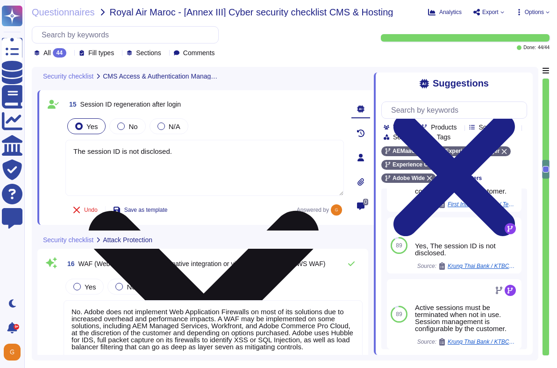
scroll to position [1948, 0]
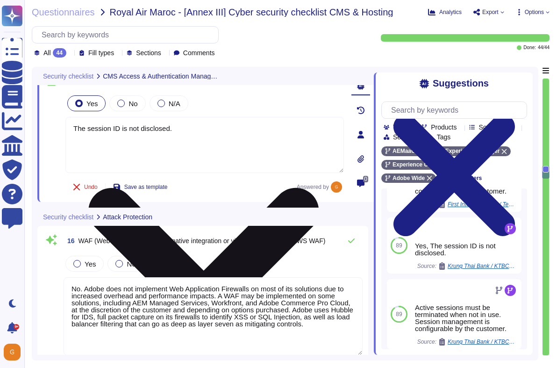
type textarea "Adobe avoids cache corruption by having Adobe-owned zones served only on author…"
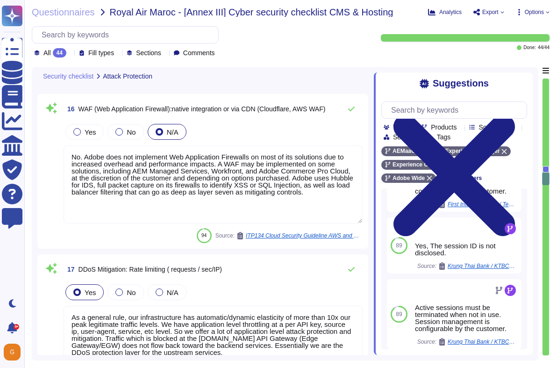
type textarea "Yes. Solutions are reviewed against the OWASP secure coding practices checklist…"
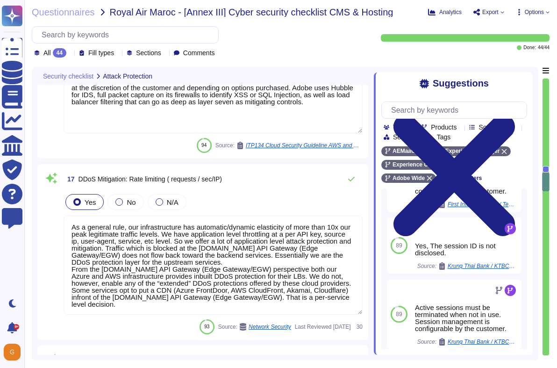
scroll to position [1, 0]
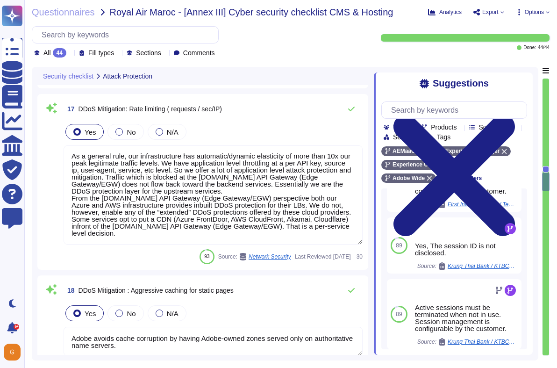
type textarea "Yes. Solutions are reviewed against the OWASP secure coding practices checklist…"
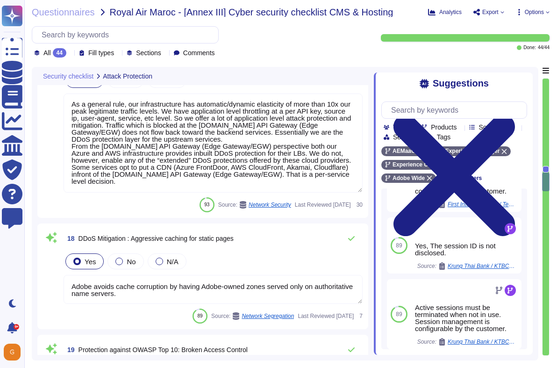
scroll to position [2292, 0]
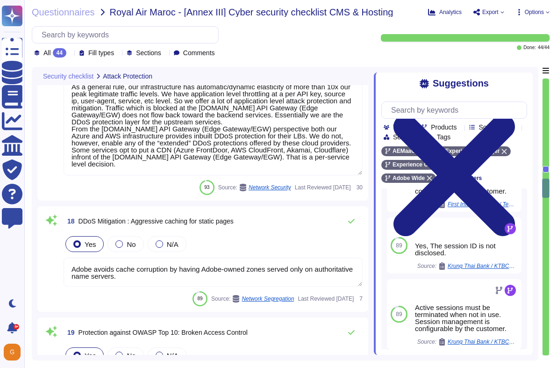
type textarea "Yes. Adobe utilizes SPLC (Secure Product Lifecycle) that include controls such …"
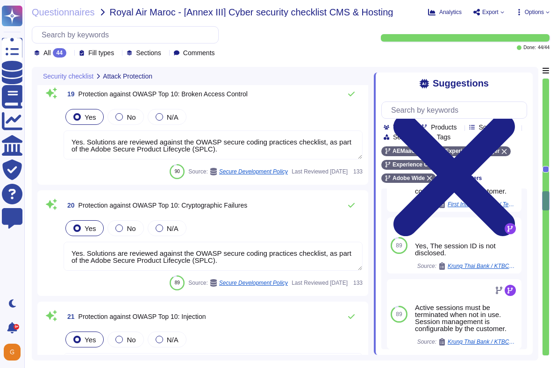
type textarea "Yes. Solutions are reviewed against the OWASP secure coding practices checklist…"
type textarea "Revised 3.8.1 to point to OWASP top 10 instead of an exhaustive list of common …"
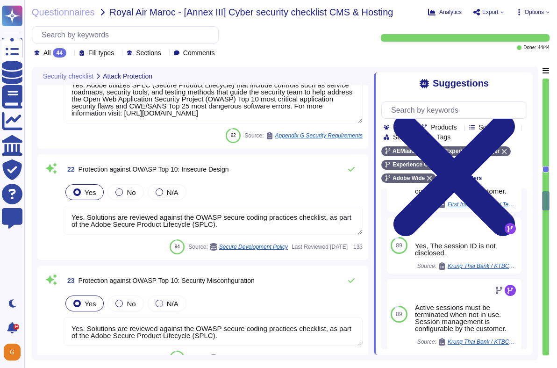
scroll to position [2865, 0]
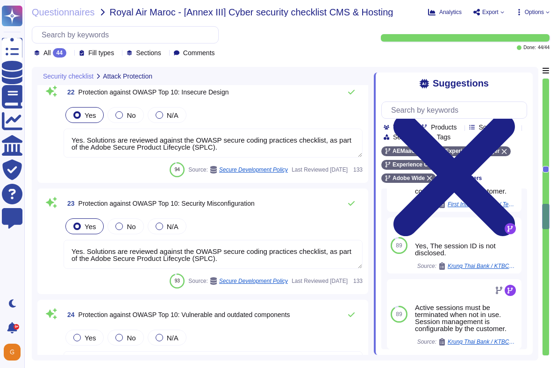
type textarea "Each API call requires authentication to be established, either through Oauth 2…"
type textarea "Yes. Solutions are reviewed against the OWASP secure coding practices checklist…"
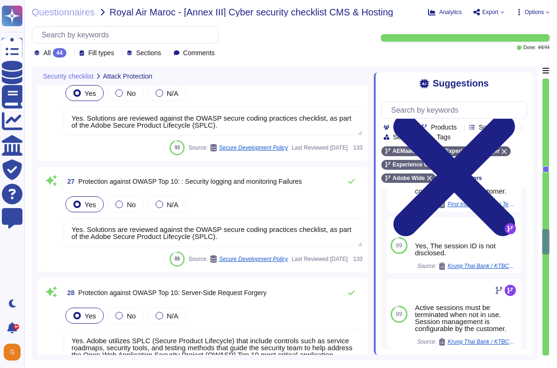
type textarea "Yes. Solutions are reviewed against the OWASP secure coding practices checklist…"
type textarea "Yes. Adobe utilizes SPLC (Secure Product Lifecycle) that include controls such …"
type textarea "Files are validated to ensure they have proper formats."
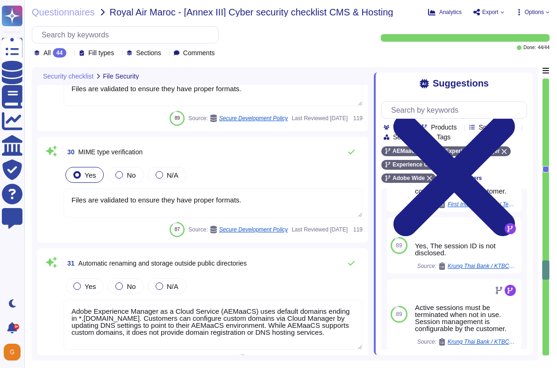
type textarea "Adobe Experience Manager as a Cloud Service (AEMaaCS) uses default domains endi…"
type textarea "Adobe core storage scans for "malicious files" using ClamAV, a cross-platform, …"
type textarea "Document Cloud provides AES-256 encryption of data at rest and in transit. Crea…"
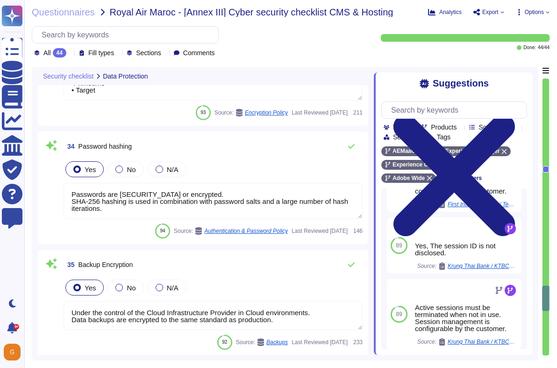
type textarea "Passwords are [SECURITY_DATA] or encrypted. SHA-256 hashing is used in combinat…"
type textarea "Under the control of the Cloud Infrastructure Provider in Cloud environments. D…"
type textarea "The Splunk predefined log formats must be used wherever possible."
type textarea "Lo ipsumdolor si ame Conse adipisci el seddo. Eiusmod Tempo: • Incididu Utlab E…"
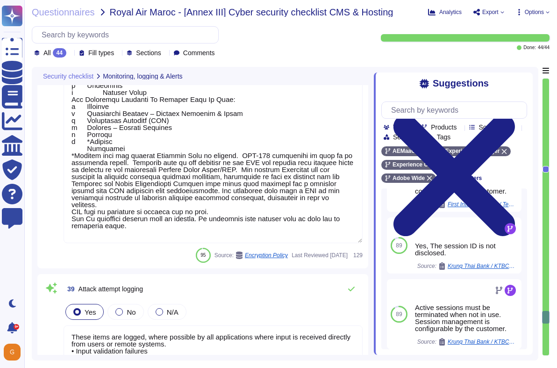
type textarea "These items are logged, where possible by all applications where input is recei…"
type textarea "The Adobe products and services' operation teams define and implement a set of …"
type textarea "Adobe maintains ISO 27001 certification. Adobe's third-party assurances are ava…"
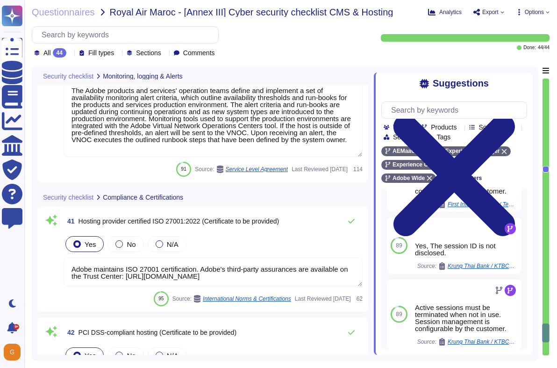
scroll to position [5761, 0]
type textarea "Adobe Inc. receives Cardholder data from customers on a regular basis to provid…"
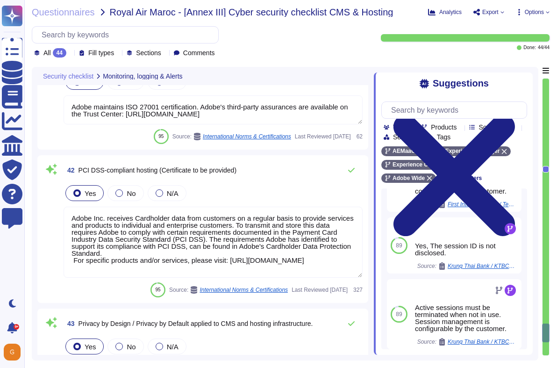
type textarea "As part of Adobe's privacy by design philosophy, Adobe undertakes Privacy Impac…"
type textarea "Many Availability Zones may make up a location, many locations may exist within…"
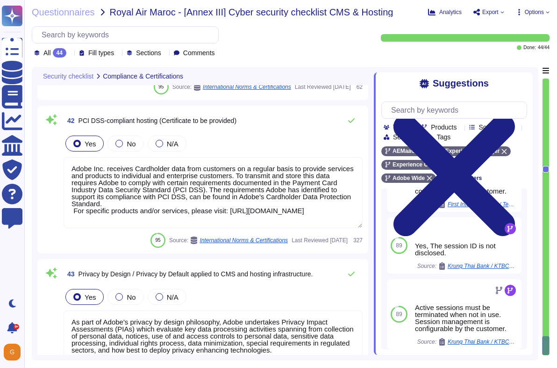
scroll to position [5566, 0]
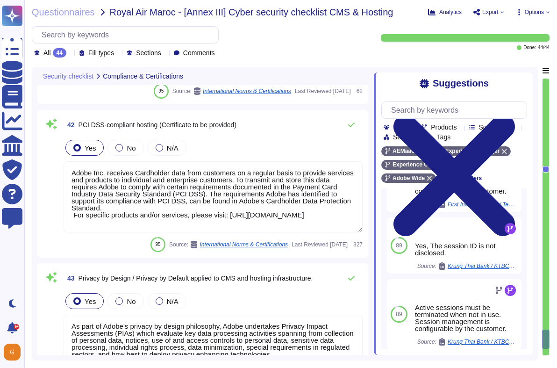
click at [276, 219] on textarea "Adobe Inc. receives Cardholder data from customers on a regular basis to provid…" at bounding box center [213, 196] width 299 height 71
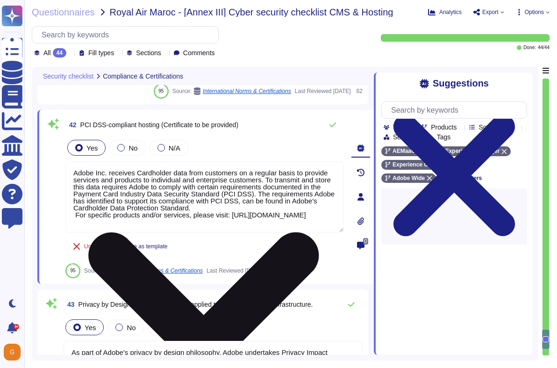
scroll to position [0, 0]
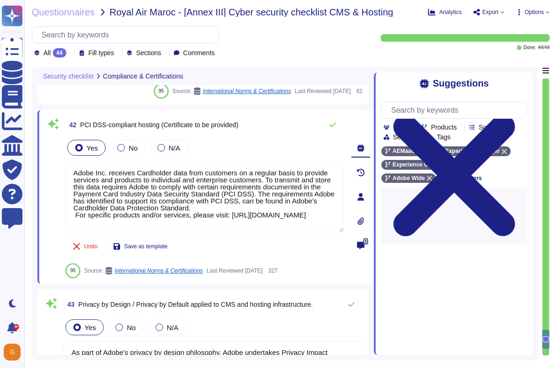
drag, startPoint x: 276, startPoint y: 221, endPoint x: 54, endPoint y: 163, distance: 229.5
click at [54, 163] on div "42 PCI DSS-compliant hosting (Certificate to be provided) Yes No N/A Adobe Inc.…" at bounding box center [194, 196] width 299 height 163
paste textarea ", as the vendor of AEMaaCS, ensures the platform adheres to PCI DSS requirement…"
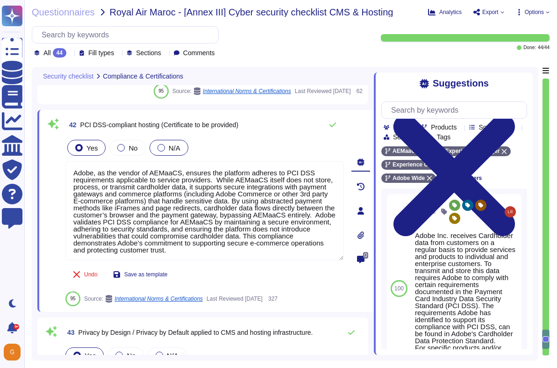
click at [161, 153] on div "N/A" at bounding box center [169, 148] width 39 height 16
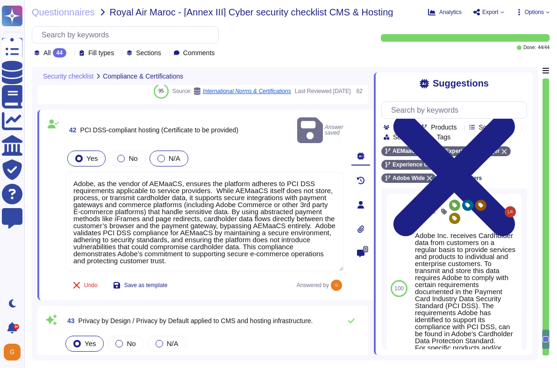
click at [162, 155] on div at bounding box center [161, 158] width 7 height 7
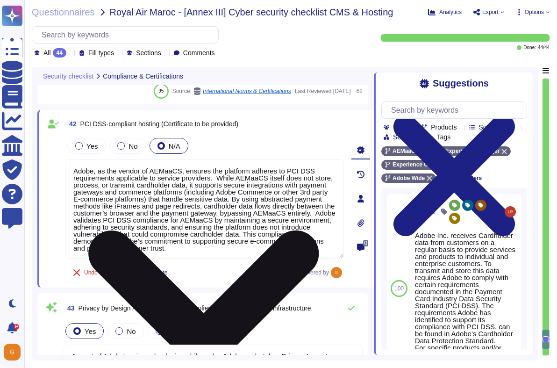
click at [102, 219] on textarea "Adobe, as the vendor of AEMaaCS, ensures the platform adheres to PCI DSS requir…" at bounding box center [204, 208] width 279 height 99
click at [222, 176] on textarea "Adobe, as the vendor of AEMaaCS, ensures the platform adheres to PCI DSS requir…" at bounding box center [204, 208] width 279 height 99
click at [312, 233] on textarea "Adobe, as the vendor of AEMaaCS, ensures the platform adheres to PCI DSS requir…" at bounding box center [204, 208] width 279 height 99
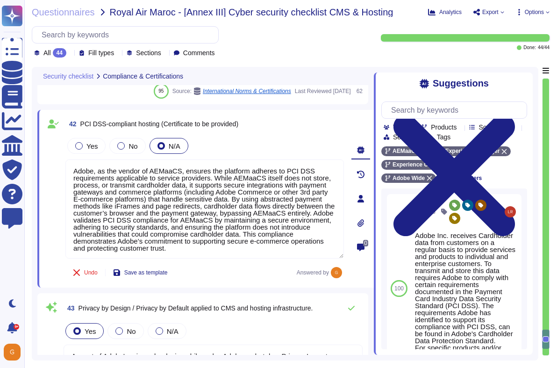
type textarea "Adobe, as the vendor of AEMaaCS, ensures the platform adheres to PCI DSS requir…"
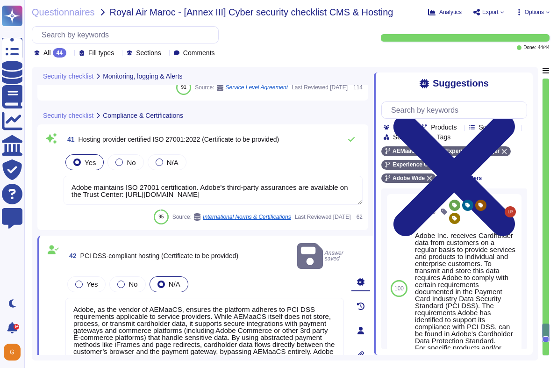
type textarea "These items are logged, where possible by all applications where input is recei…"
type textarea "The Adobe products and services' operation teams define and implement a set of …"
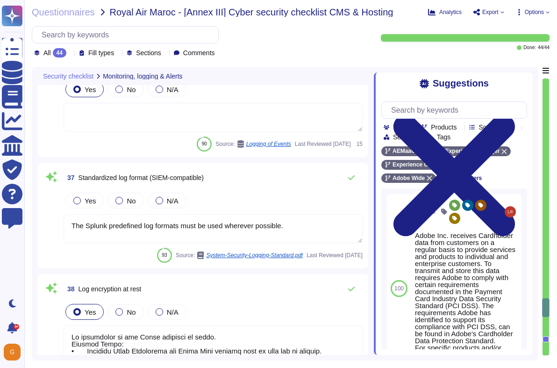
type textarea "The Splunk predefined log formats must be used wherever possible."
type textarea "Lo ipsumdolor si ame Conse adipisci el seddo. Eiusmod Tempo: • Incididu Utlab E…"
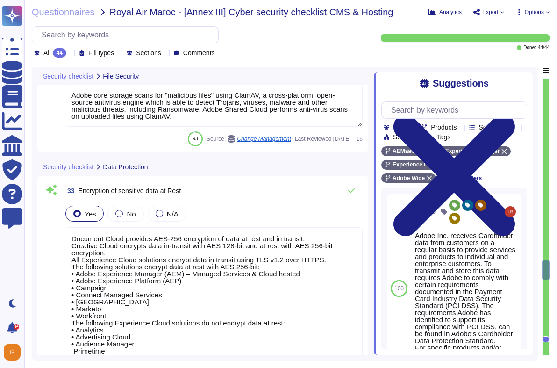
type textarea "Files are validated to ensure they have proper formats."
type textarea "Adobe Experience Manager as a Cloud Service (AEMaaCS) uses default domains endi…"
type textarea "Adobe core storage scans for "malicious files" using ClamAV, a cross-platform, …"
type textarea "Document Cloud provides AES-256 encryption of data at rest and in transit. Crea…"
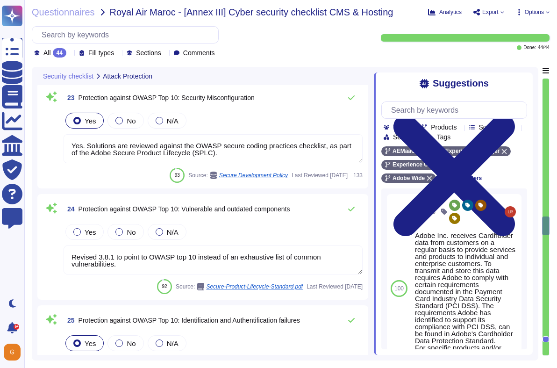
type textarea "Yes. Adobe utilizes SPLC (Secure Product Lifecycle) that include controls such …"
type textarea "Yes. Solutions are reviewed against the OWASP secure coding practices checklist…"
type textarea "Revised 3.8.1 to point to OWASP top 10 instead of an exhaustive list of common …"
type textarea "Each API call requires authentication to be established, either through Oauth 2…"
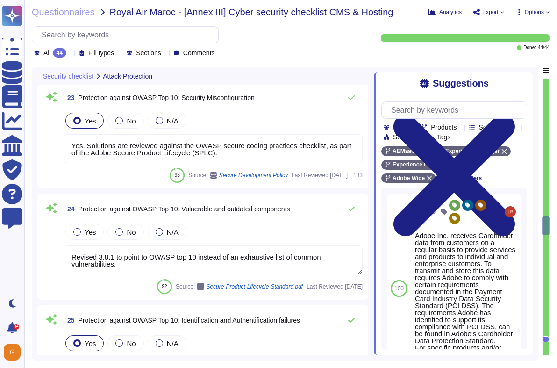
type textarea "Yes. Solutions are reviewed against the OWASP secure coding practices checklist…"
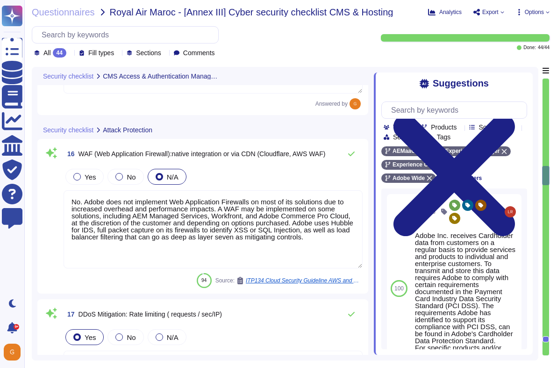
type textarea "Cookies, if used, must be HTTPS-only session cookies; HTML storage, if used, mu…"
type textarea "Active sessions must be terminated when not in use. Session management is confi…"
type textarea "The session ID is not disclosed."
type textarea "No. Adobe does not implement Web Application Firewalls on most of its solutions…"
type textarea "As a general rule, our infrastructure has automatic/dynamic elasticity of more …"
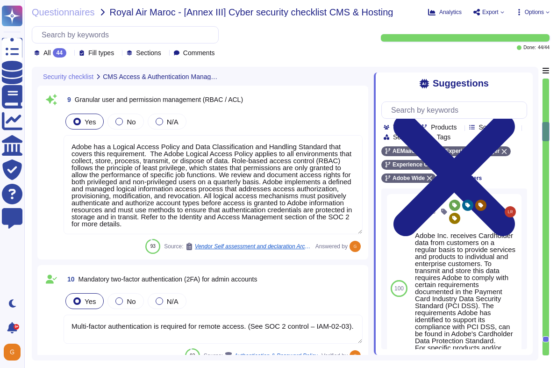
type textarea "Adobe has a formal patch management process implemented, which is governed by t…"
type textarea "All components and code produced by third parties, including open source librar…"
type textarea "Adobe has a Logical Access Policy and Data Classification and Handling Standard…"
type textarea "Multi-factor authentication is required for remote access. (See SOC 2 control –…"
type textarea "Adobe employee passwords must be at least 16 characters and contain letters, nu…"
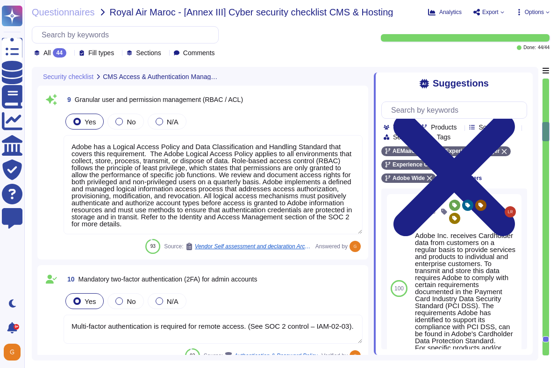
type textarea "Adobe does not disclose the number of failed logins required to trigger a tempo…"
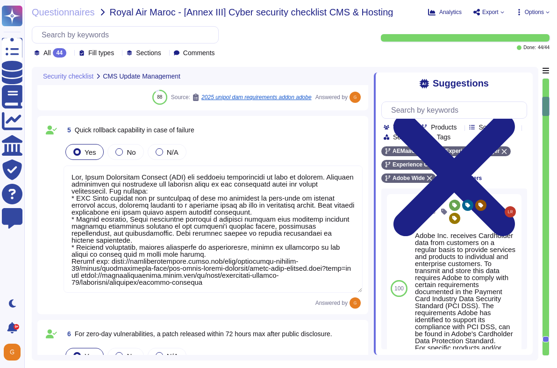
type textarea "As the solution is a SAAS, upgrades to new versions are non-optional and system…"
type textarea "The Adobe services technical operations team provides transparent unplanned upt…"
type textarea "When the new application is built and tested, Cloud Manager automates the cutov…"
type textarea "Yes, Adobe Experience Manager (AEM) has rollback capabilities in case of failur…"
type textarea "Adobe implements patch management on production and critical systems hosting em…"
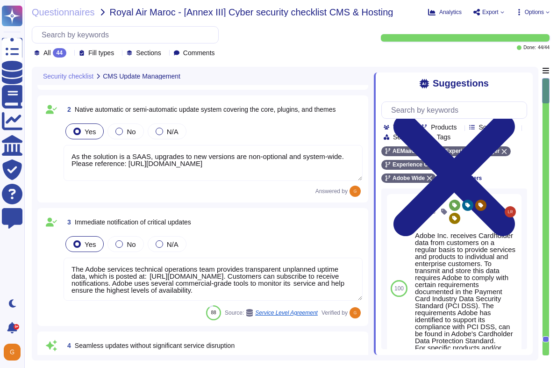
type textarea "Adobe conducts vulnerability assessments, assigns risk ratings to the discovere…"
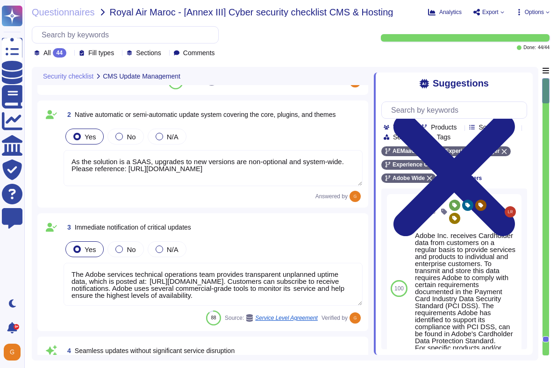
scroll to position [1, 0]
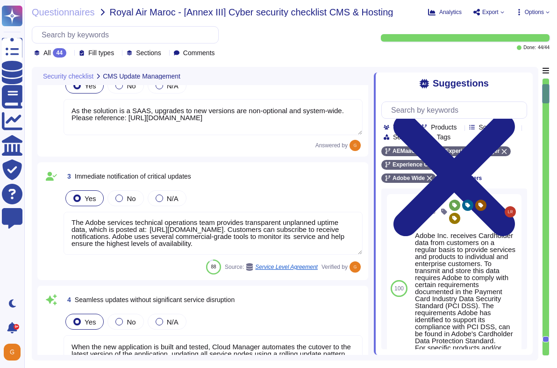
type textarea "Adobe implements patch management on production and critical systems hosting em…"
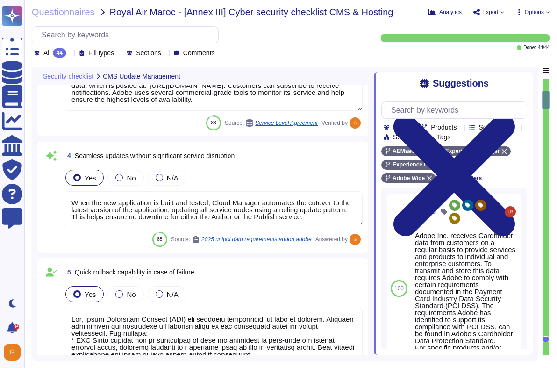
scroll to position [330, 0]
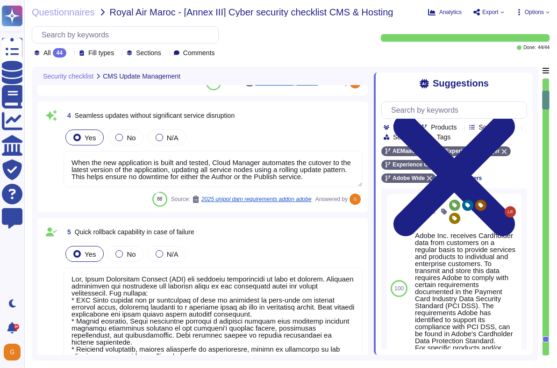
type textarea "Adobe has a formal patch management process implemented, which is governed by t…"
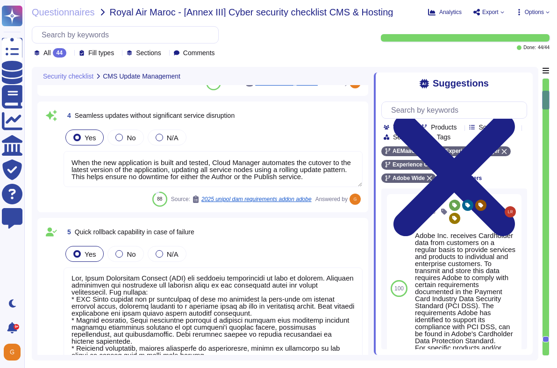
scroll to position [1, 0]
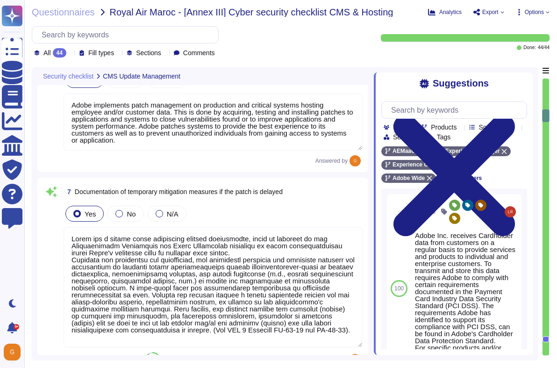
type textarea "All components and code produced by third parties, including open source librar…"
type textarea "Adobe has a Logical Access Policy and Data Classification and Handling Standard…"
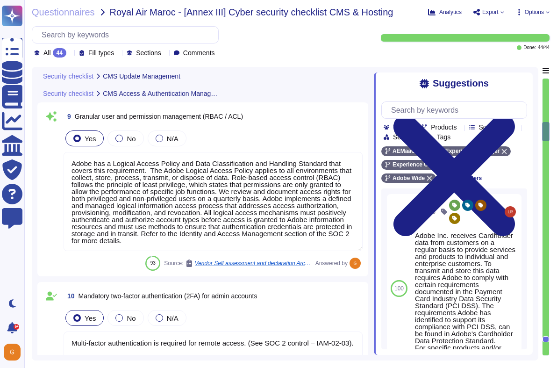
type textarea "Multi-factor authentication is required for remote access. (See SOC 2 control –…"
type textarea "Adobe employee passwords must be at least 16 characters and contain letters, nu…"
type textarea "Adobe does not disclose the number of failed logins required to trigger a tempo…"
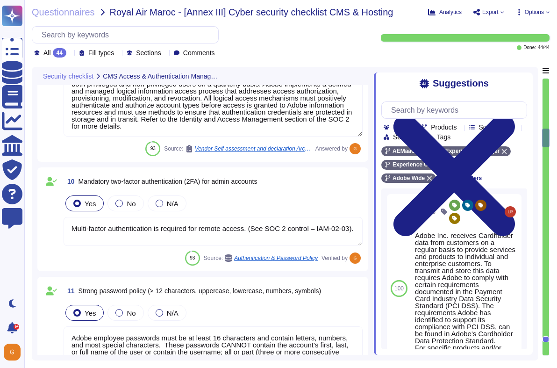
type textarea "Cookies, if used, must be HTTPS-only session cookies; HTML storage, if used, mu…"
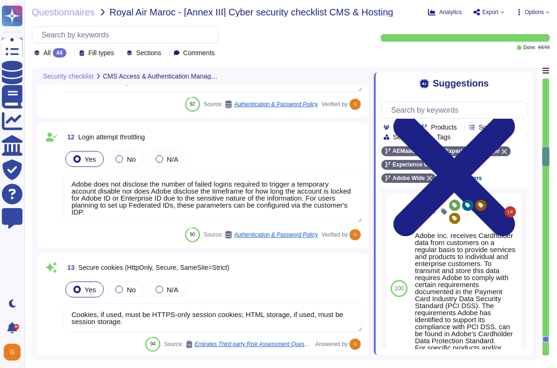
type textarea "Active sessions must be terminated when not in use. Session management is confi…"
type textarea "The session ID is not disclosed."
type textarea "No. Adobe does not implement Web Application Firewalls on most of its solutions…"
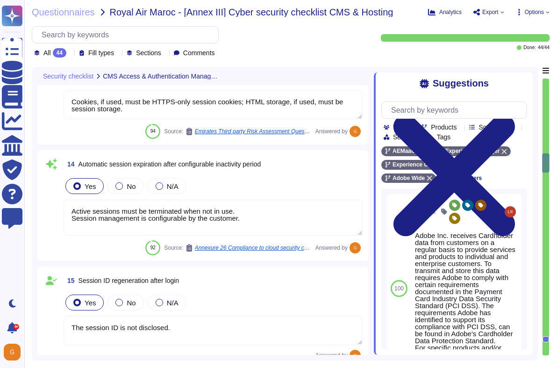
type textarea "As a general rule, our infrastructure has automatic/dynamic elasticity of more …"
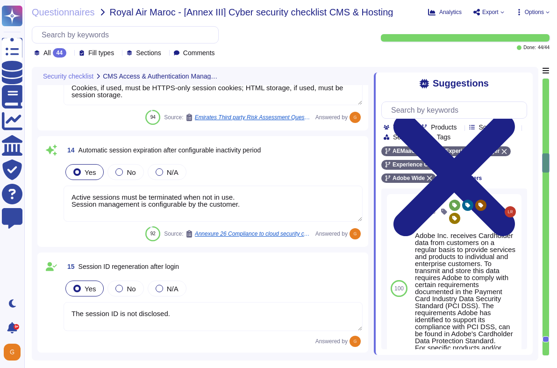
scroll to position [1736, 0]
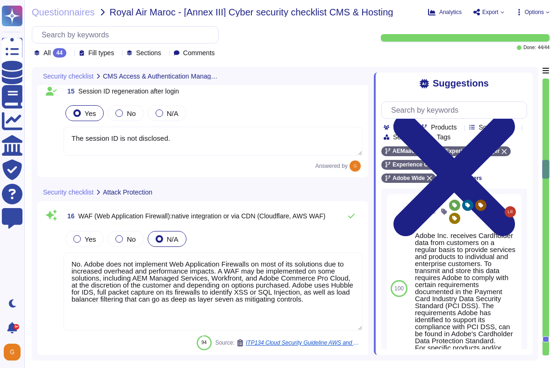
type textarea "Adobe avoids cache corruption by having Adobe-owned zones served only on author…"
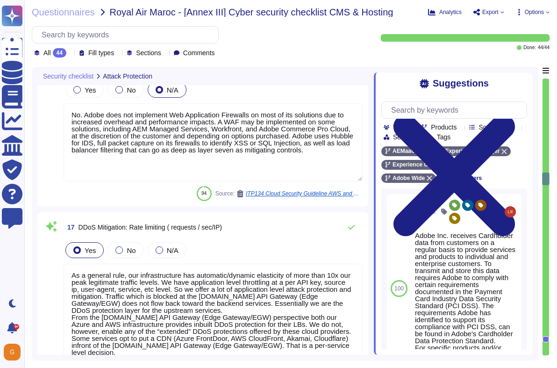
type textarea "Yes. Solutions are reviewed against the OWASP secure coding practices checklist…"
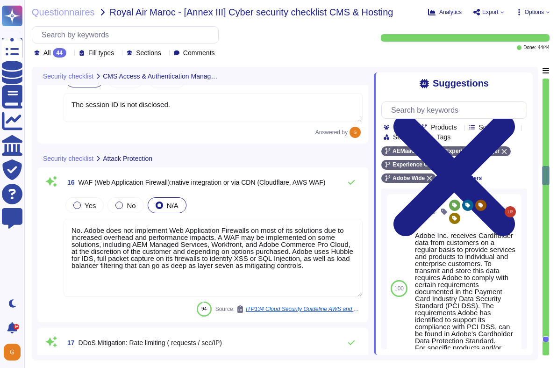
type textarea "Cookies, if used, must be HTTPS-only session cookies; HTML storage, if used, mu…"
type textarea "Active sessions must be terminated when not in use. Session management is confi…"
type textarea "The session ID is not disclosed."
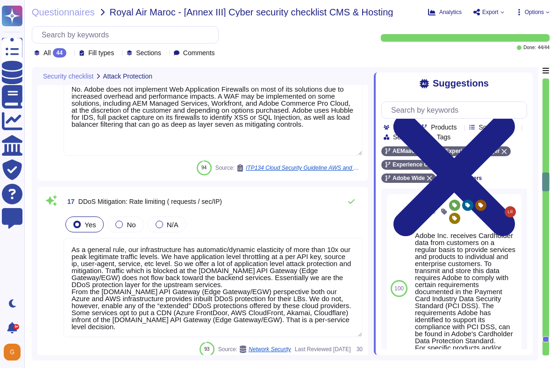
type textarea "Yes. Solutions are reviewed against the OWASP secure coding practices checklist…"
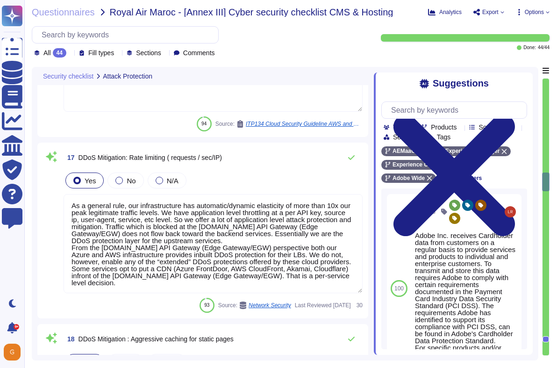
type textarea "Yes. Solutions are reviewed against the OWASP secure coding practices checklist…"
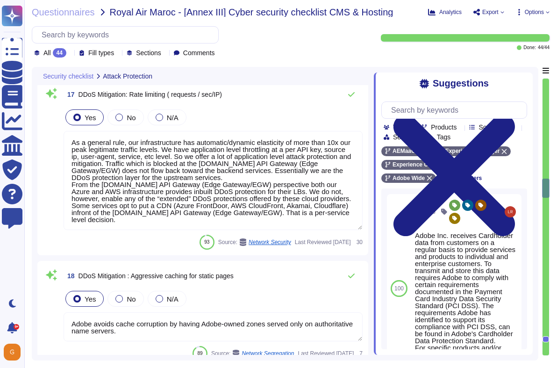
type textarea "Yes. Adobe utilizes SPLC (Secure Product Lifecycle) that include controls such …"
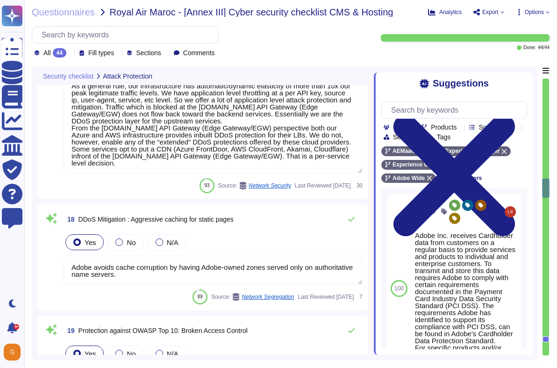
scroll to position [1, 0]
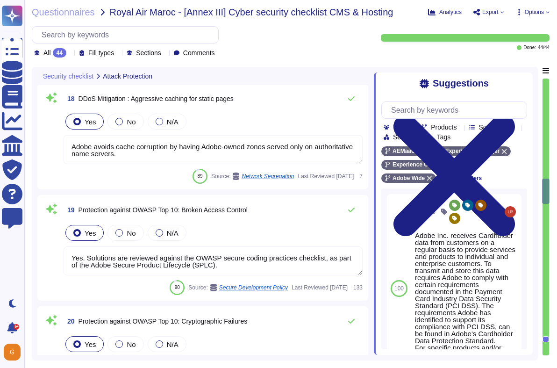
type textarea "Yes. Solutions are reviewed against the OWASP secure coding practices checklist…"
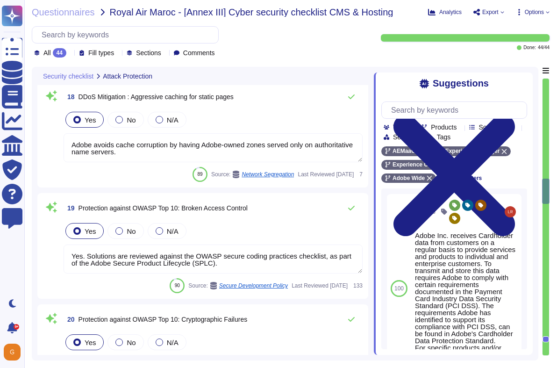
drag, startPoint x: 237, startPoint y: 263, endPoint x: 64, endPoint y: 254, distance: 172.7
click at [64, 254] on textarea "Yes. Solutions are reviewed against the OWASP secure coding practices checklist…" at bounding box center [213, 258] width 299 height 29
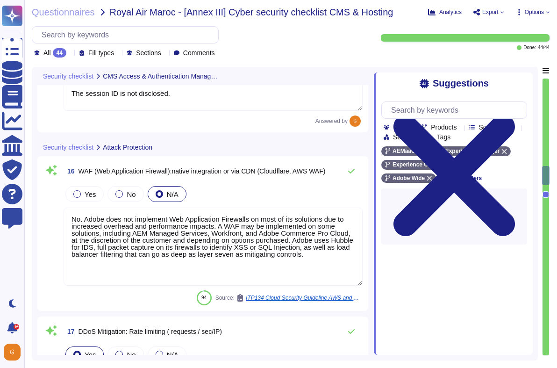
type textarea "Cookies, if used, must be HTTPS-only session cookies; HTML storage, if used, mu…"
type textarea "Active sessions must be terminated when not in use. Session management is confi…"
type textarea "The session ID is not disclosed."
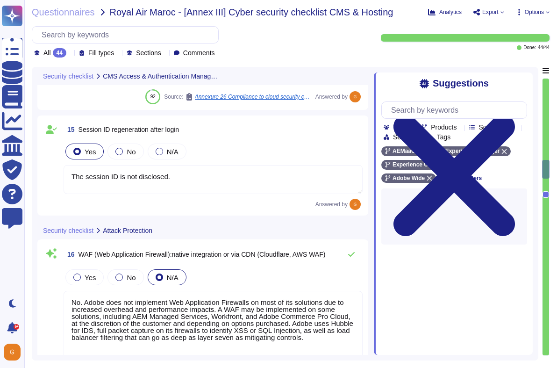
type textarea "Adobe does not disclose the number of failed logins required to trigger a tempo…"
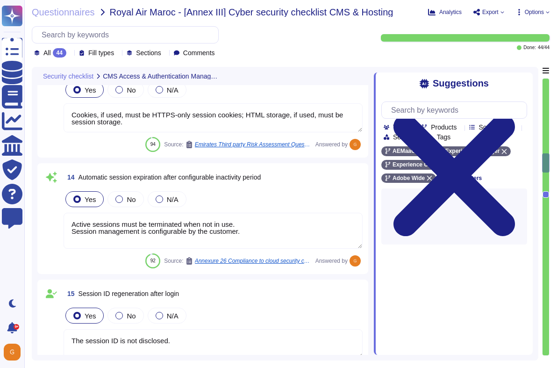
type textarea "Adobe employee passwords must be at least 16 characters and contain letters, nu…"
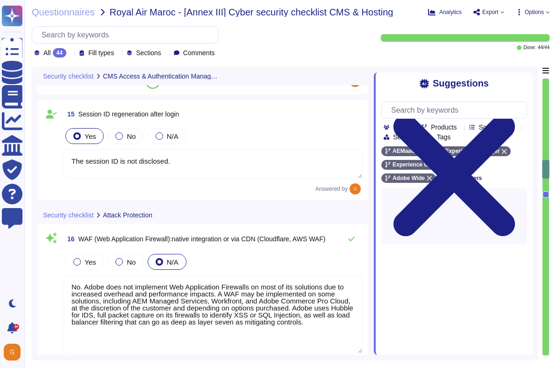
type textarea "Adobe avoids cache corruption by having Adobe-owned zones served only on author…"
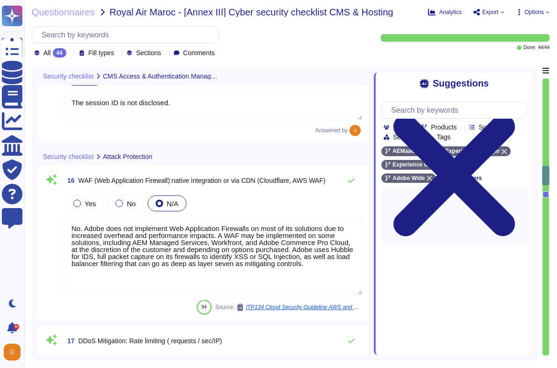
scroll to position [1936, 0]
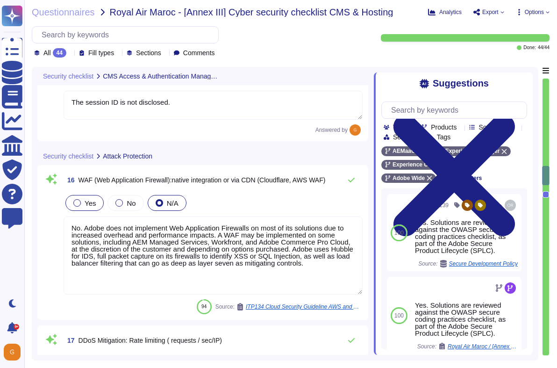
click at [79, 203] on div at bounding box center [76, 202] width 7 height 7
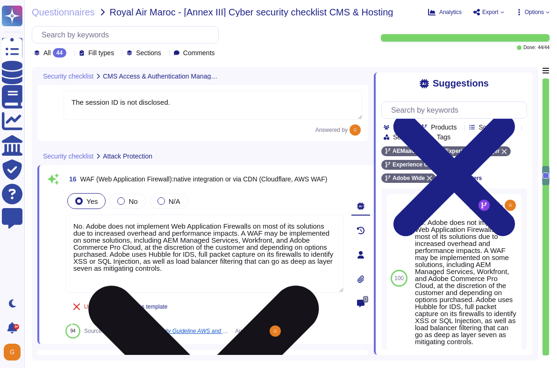
click at [270, 267] on textarea "No. Adobe does not implement Web Application Firewalls on most of its solutions…" at bounding box center [204, 254] width 279 height 78
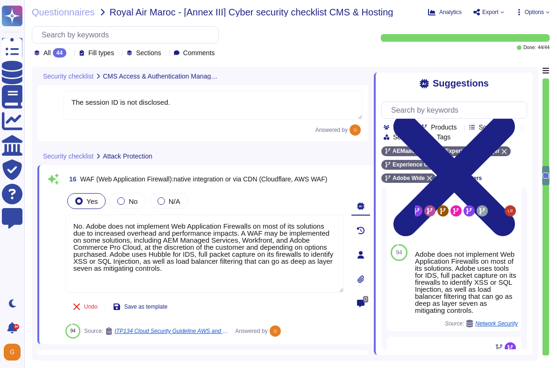
scroll to position [482, 0]
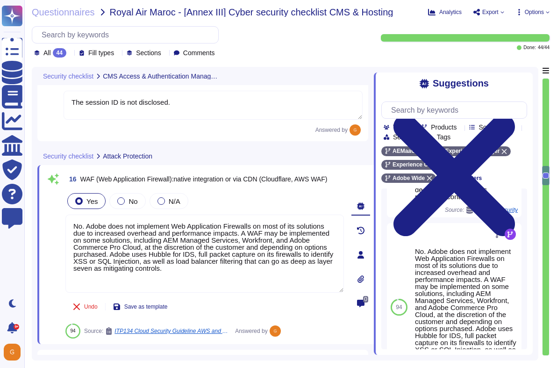
drag, startPoint x: 263, startPoint y: 268, endPoint x: 42, endPoint y: 222, distance: 225.7
click at [42, 223] on div "16 WAF (Web Application Firewall):native integration or via CDN (Cloudflare, AW…" at bounding box center [205, 254] width 337 height 179
paste textarea "Yes. Solutions are reviewed against the OWASP secure coding practices checklist…"
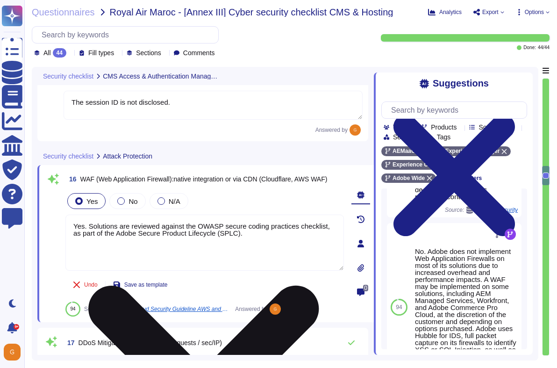
click at [89, 226] on textarea "Yes. Solutions are reviewed against the OWASP secure coding practices checklist…" at bounding box center [204, 243] width 279 height 56
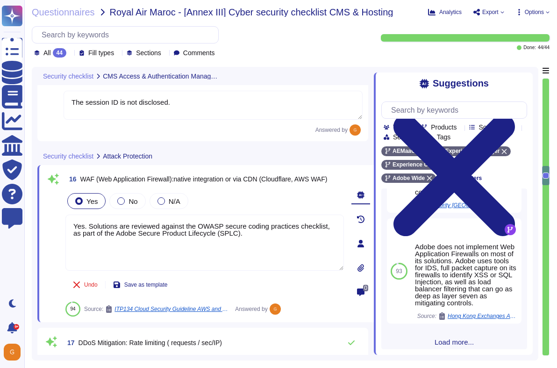
scroll to position [738, 0]
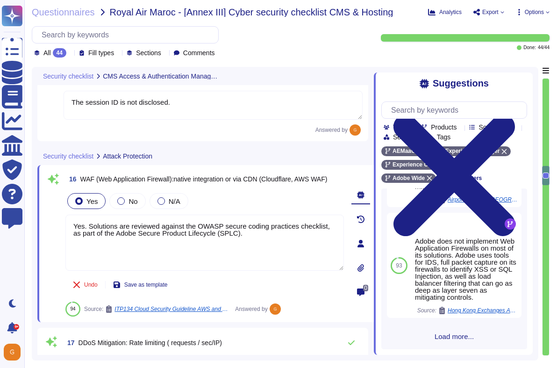
type textarea "Yes. Solutions are reviewed against the OWASP secure coding practices checklist…"
click at [442, 333] on span "Load more..." at bounding box center [454, 336] width 146 height 7
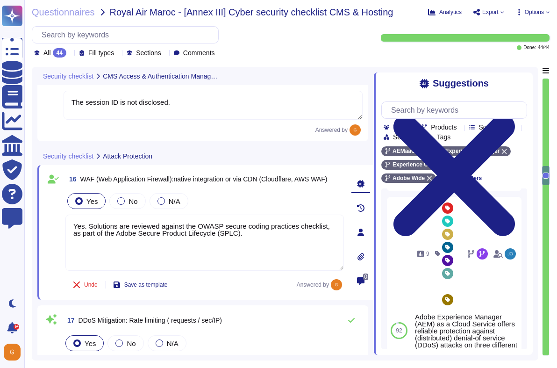
scroll to position [1026, 0]
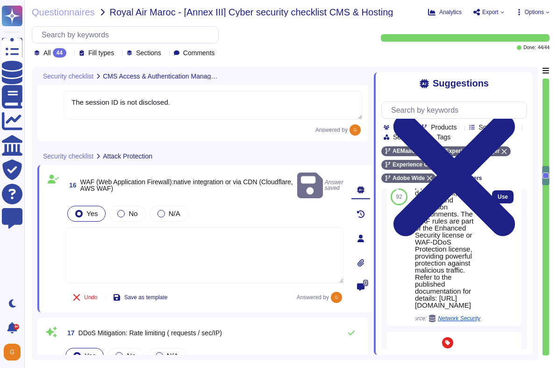
scroll to position [1010, 0]
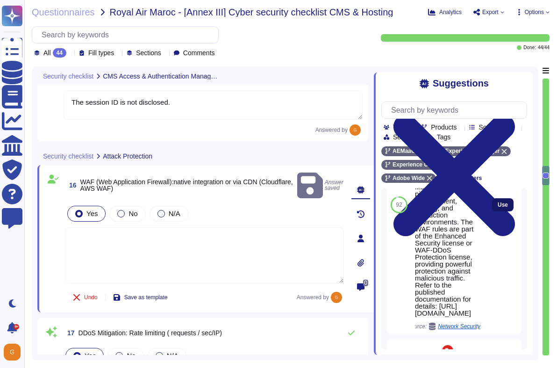
click at [502, 208] on span "Use" at bounding box center [503, 205] width 10 height 6
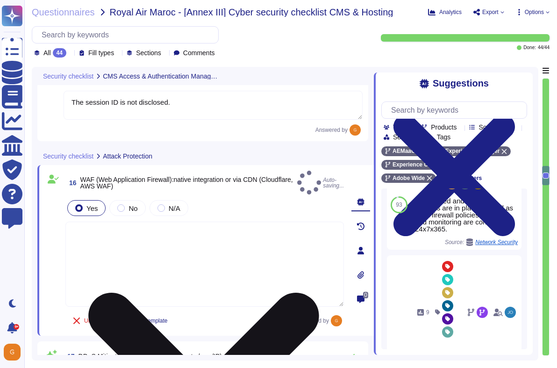
type textarea "Adobe Experience Manager (AEM) as a Cloud Service includes traffic filter rules…"
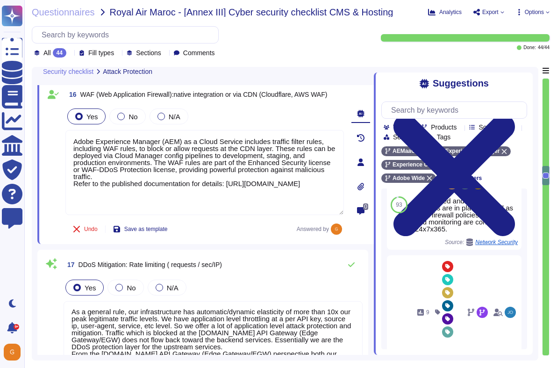
scroll to position [2030, 0]
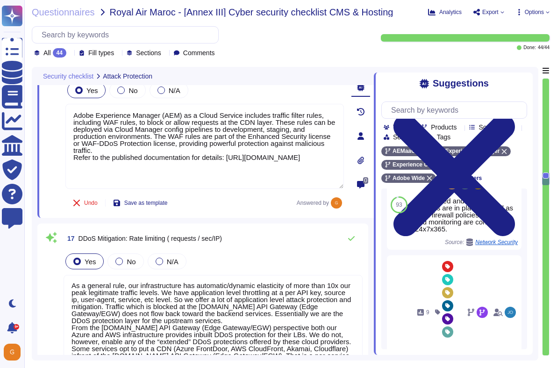
type textarea "Yes. Solutions are reviewed against the OWASP secure coding practices checklist…"
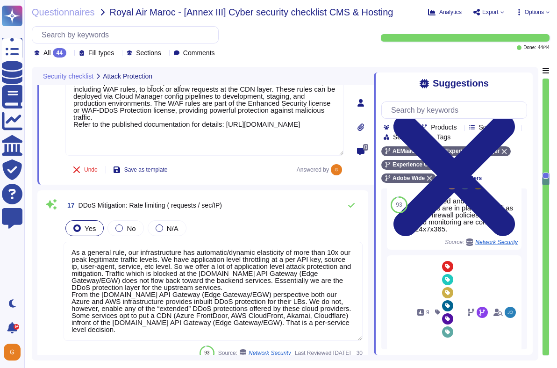
scroll to position [2063, 0]
click at [351, 205] on icon at bounding box center [351, 204] width 7 height 5
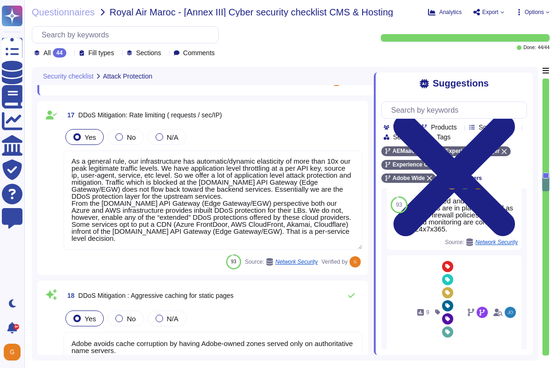
type textarea "Yes. Solutions are reviewed against the OWASP secure coding practices checklist…"
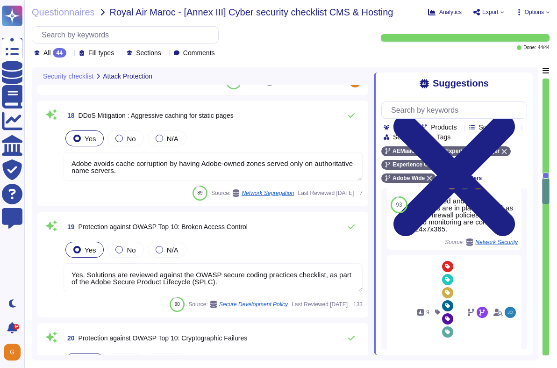
type textarea "Yes. Adobe utilizes SPLC (Secure Product Lifecycle) that include controls such …"
type textarea "Yes. Solutions are reviewed against the OWASP secure coding practices checklist…"
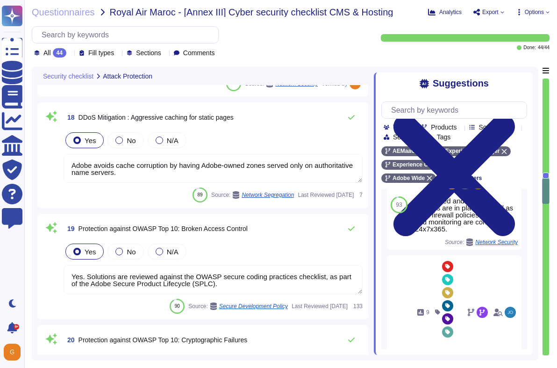
scroll to position [2301, 0]
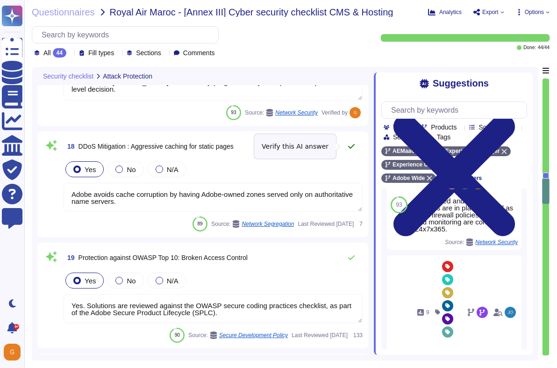
click at [351, 145] on icon at bounding box center [351, 146] width 7 height 7
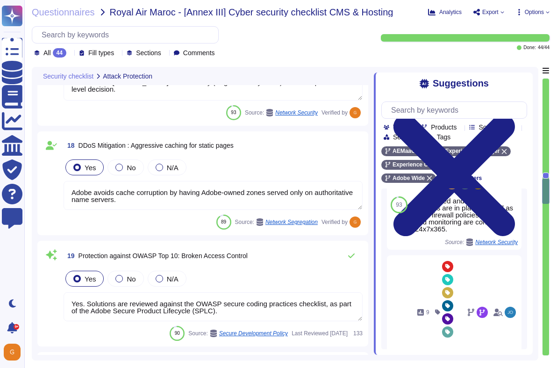
click at [95, 302] on textarea "Yes. Solutions are reviewed against the OWASP secure coding practices checklist…" at bounding box center [213, 306] width 299 height 29
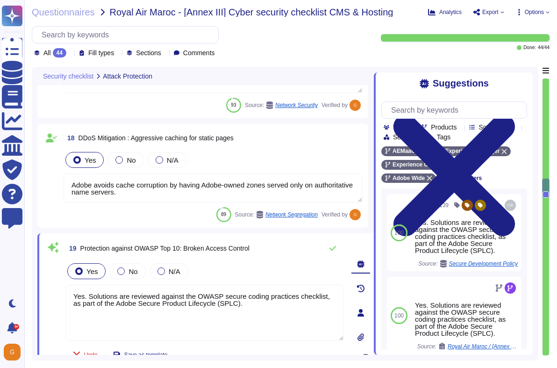
drag, startPoint x: 88, startPoint y: 295, endPoint x: 35, endPoint y: 294, distance: 53.3
click at [35, 294] on div "Security checklist Attack Protection 16 WAF (Web Application Firewall):native i…" at bounding box center [285, 214] width 507 height 294
click at [246, 308] on textarea "Solutions are reviewed against the OWASP secure coding practices checklist, as …" at bounding box center [204, 313] width 279 height 56
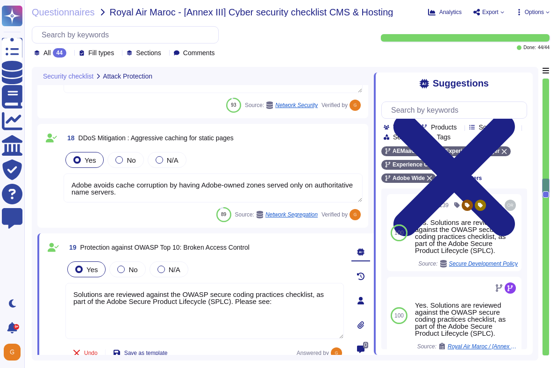
scroll to position [1, 0]
click at [283, 303] on textarea "Solutions are reviewed against the OWASP secure coding practices checklist, as …" at bounding box center [204, 311] width 279 height 56
paste textarea "[URL][DOMAIN_NAME]"
drag, startPoint x: 249, startPoint y: 309, endPoint x: 29, endPoint y: 294, distance: 220.7
click at [29, 294] on div "Questionnaires Royal Air Maroc - [Annex III] Cyber security checklist CMS & Hos…" at bounding box center [290, 184] width 533 height 368
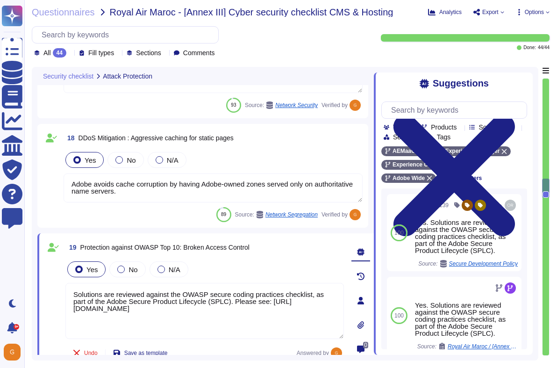
type textarea "Solutions are reviewed against the OWASP secure coding practices checklist, as …"
click at [217, 253] on span "19 Protection against OWASP Top 10: Broken Access Control" at bounding box center [157, 247] width 184 height 17
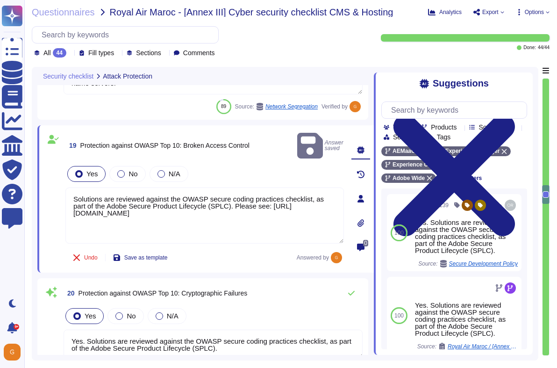
type textarea "Yes. Solutions are reviewed against the OWASP secure coding practices checklist…"
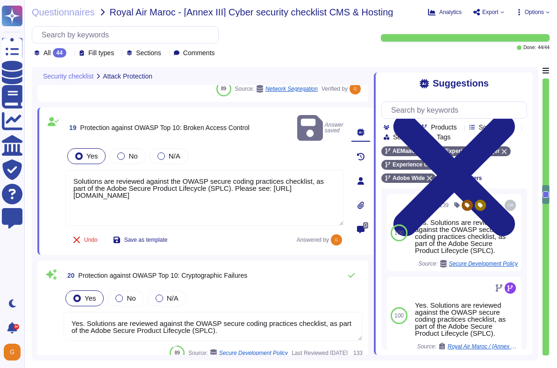
scroll to position [2428, 0]
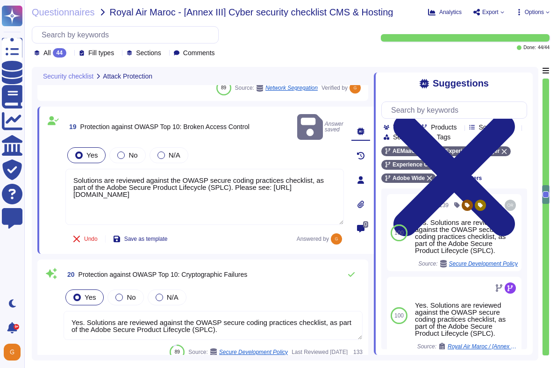
click at [127, 311] on textarea "Yes. Solutions are reviewed against the OWASP secure coding practices checklist…" at bounding box center [213, 325] width 299 height 29
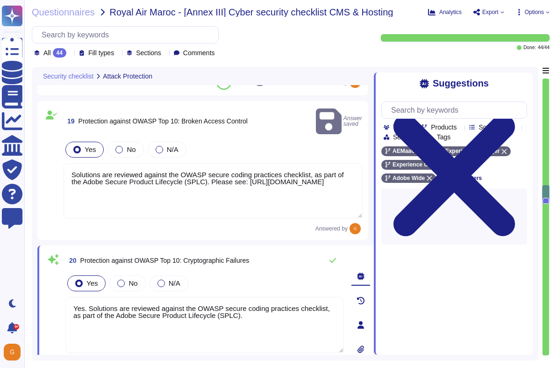
drag, startPoint x: 89, startPoint y: 295, endPoint x: 27, endPoint y: 294, distance: 62.6
click at [27, 294] on div "Questionnaires Royal Air Maroc - [Annex III] Cyber security checklist CMS & Hos…" at bounding box center [290, 184] width 533 height 368
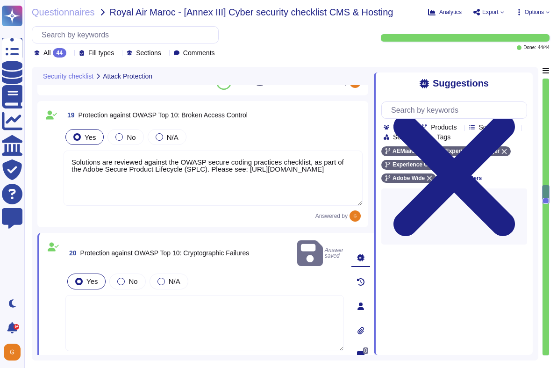
click at [295, 301] on textarea at bounding box center [204, 323] width 279 height 56
paste textarea "Solutions are reviewed against the OWASP secure coding practices checklist, as …"
type textarea "Solutions are reviewed against the OWASP secure coding practices checklist, as …"
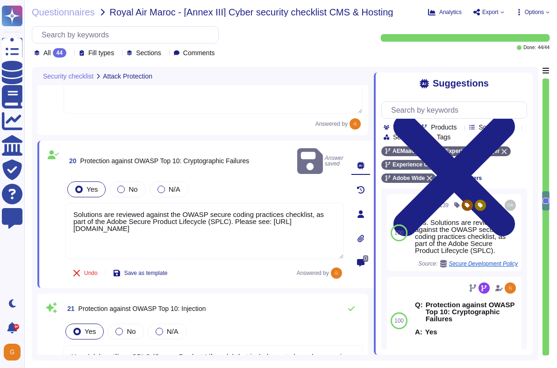
type textarea "Yes. Solutions are reviewed against the OWASP secure coding practices checklist…"
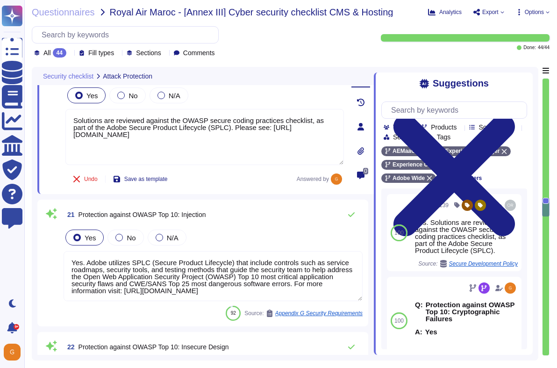
type textarea "Revised 3.8.1 to point to OWASP top 10 instead of an exhaustive list of common …"
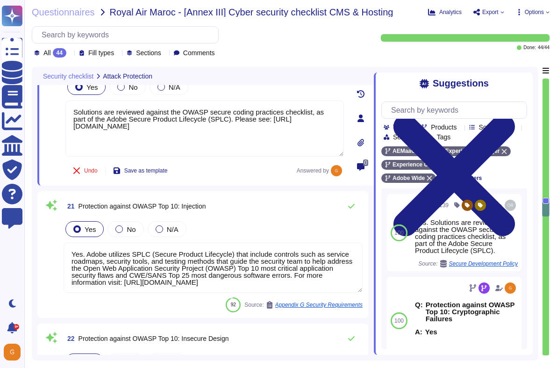
type textarea "Solutions are reviewed against the OWASP secure coding practices checklist, as …"
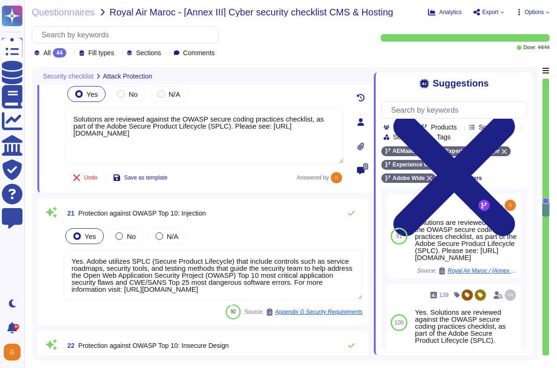
click at [308, 269] on textarea "Yes. Adobe utilizes SPLC (Secure Product Lifecycle) that include controls such …" at bounding box center [213, 275] width 299 height 50
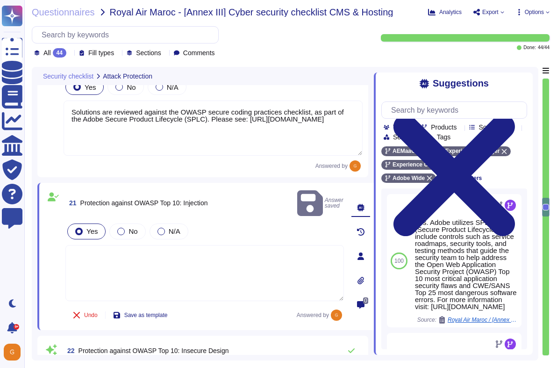
click at [307, 245] on textarea at bounding box center [204, 273] width 279 height 56
paste textarea "Solutions are reviewed against the OWASP secure coding practices checklist, as …"
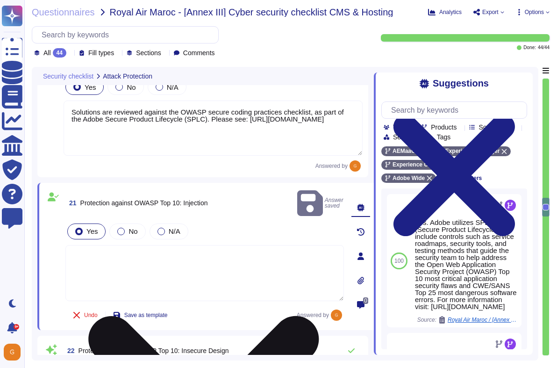
type textarea "Solutions are reviewed against the OWASP secure coding practices checklist, as …"
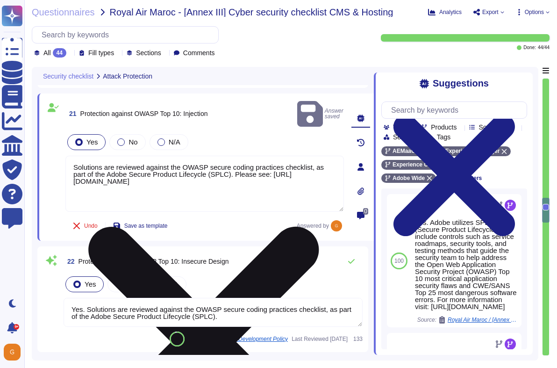
type textarea "Each API call requires authentication to be established, either through Oauth 2…"
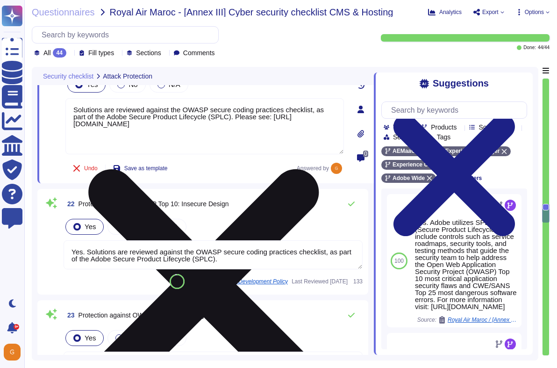
scroll to position [2746, 0]
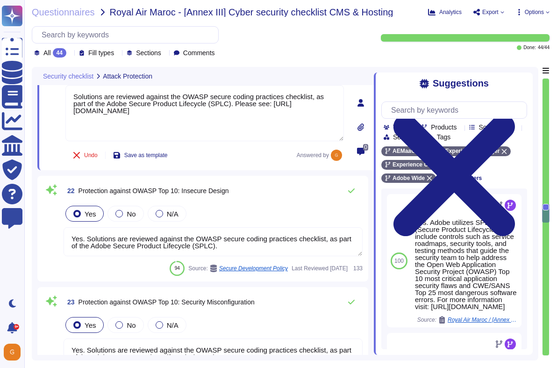
type textarea "Solutions are reviewed against the OWASP secure coding practices checklist, as …"
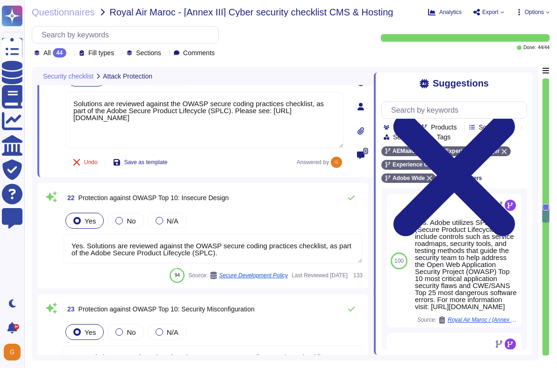
click at [307, 244] on textarea "Yes. Solutions are reviewed against the OWASP secure coding practices checklist…" at bounding box center [213, 248] width 299 height 29
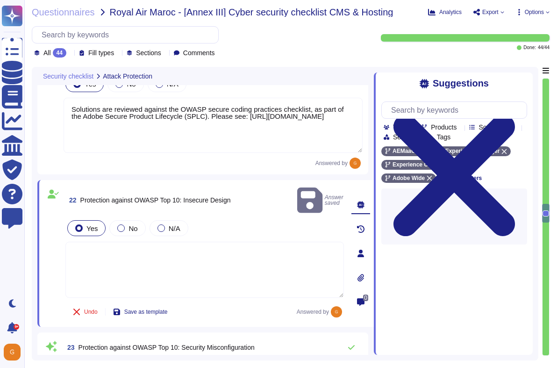
click at [312, 242] on textarea at bounding box center [204, 270] width 279 height 56
paste textarea "Solutions are reviewed against the OWASP secure coding practices checklist, as …"
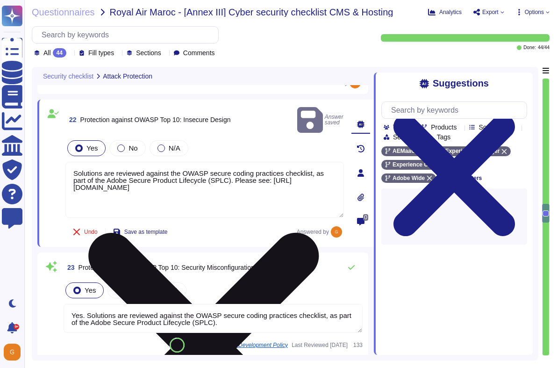
scroll to position [2815, 0]
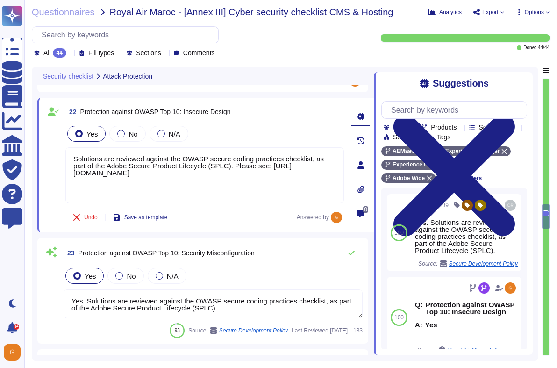
type textarea "Solutions are reviewed against the OWASP secure coding practices checklist, as …"
click at [294, 306] on textarea "Yes. Solutions are reviewed against the OWASP secure coding practices checklist…" at bounding box center [213, 303] width 299 height 29
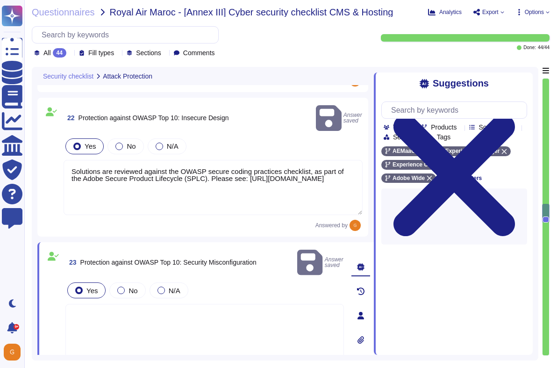
click at [303, 304] on textarea at bounding box center [204, 332] width 279 height 56
paste textarea "Solutions are reviewed against the OWASP secure coding practices checklist, as …"
type textarea "Solutions are reviewed against the OWASP secure coding practices checklist, as …"
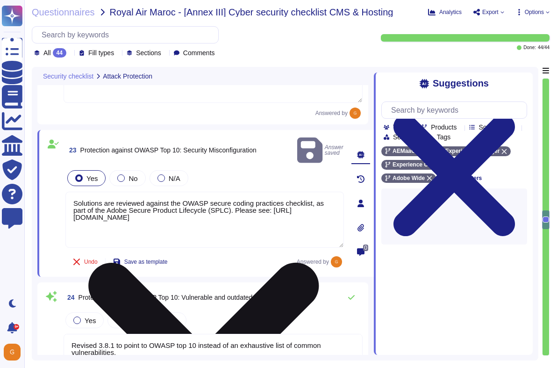
type textarea "Yes. Solutions are reviewed against the OWASP secure coding practices checklist…"
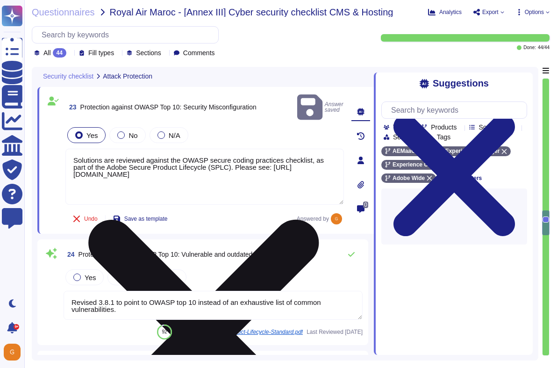
scroll to position [2969, 0]
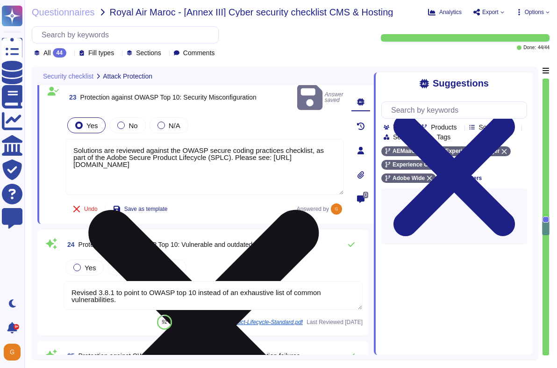
type textarea "Yes. Solutions are reviewed against the OWASP secure coding practices checklist…"
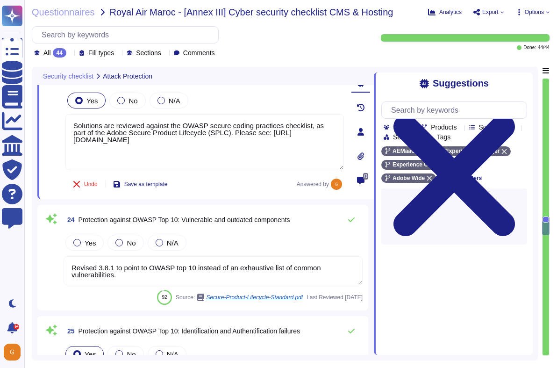
type textarea "Solutions are reviewed against the OWASP secure coding practices checklist, as …"
click at [320, 270] on textarea "Revised 3.8.1 to point to OWASP top 10 instead of an exhaustive list of common …" at bounding box center [213, 270] width 299 height 29
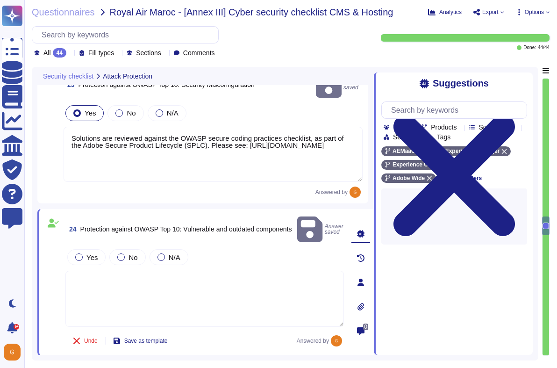
click at [283, 271] on textarea at bounding box center [204, 299] width 279 height 56
paste textarea "Solutions are reviewed against the OWASP secure coding practices checklist, as …"
type textarea "Solutions are reviewed against the OWASP secure coding practices checklist, as …"
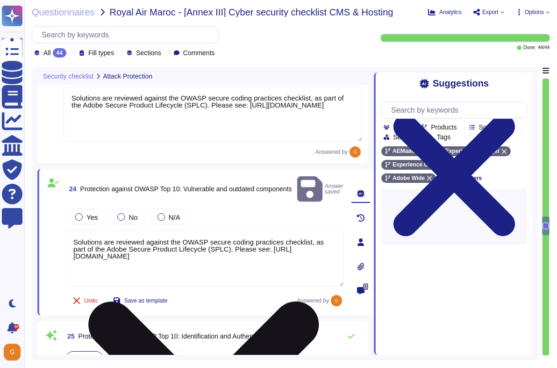
type textarea "Yes. Solutions are reviewed against the OWASP secure coding practices checklist…"
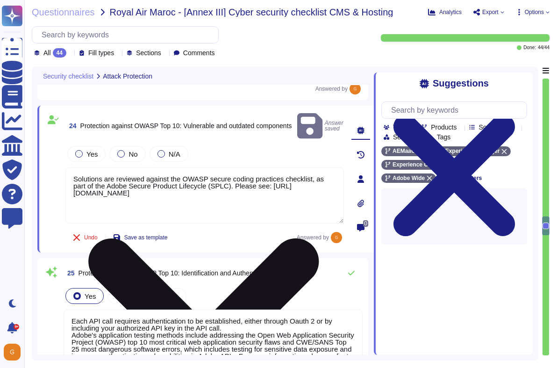
scroll to position [3075, 0]
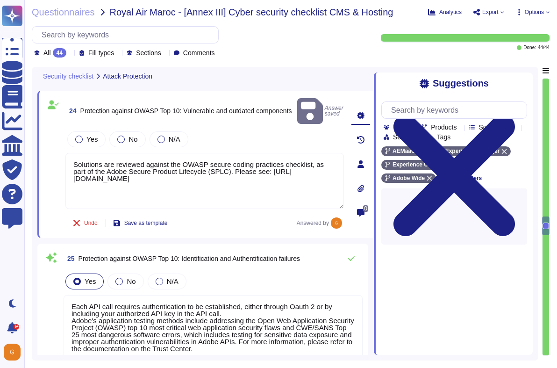
type textarea "Solutions are reviewed against the OWASP secure coding practices checklist, as …"
click at [266, 300] on textarea "Each API call requires authentication to be established, either through Oauth 2…" at bounding box center [213, 327] width 299 height 64
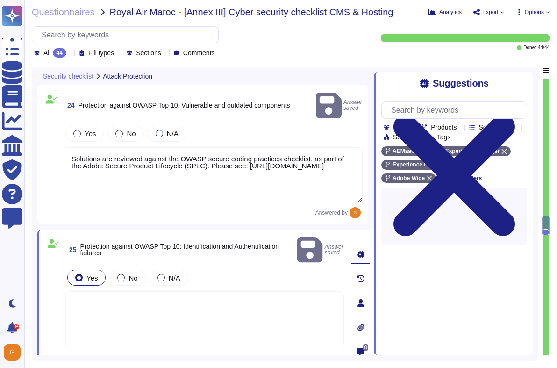
click at [242, 301] on textarea at bounding box center [204, 319] width 279 height 56
paste textarea "Solutions are reviewed against the OWASP secure coding practices checklist, as …"
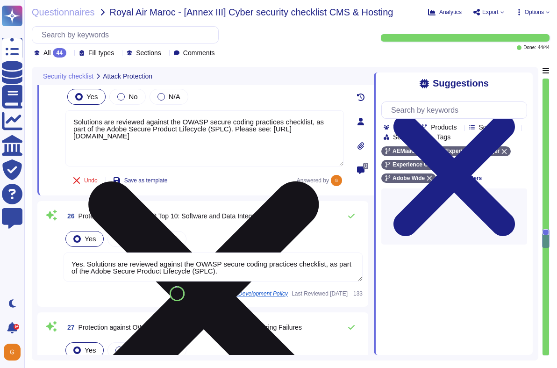
scroll to position [3242, 0]
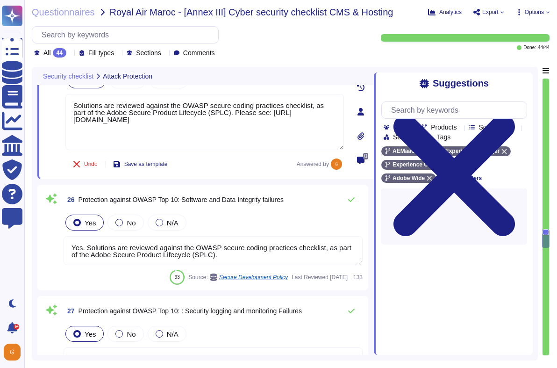
click at [260, 256] on textarea "Yes. Solutions are reviewed against the OWASP secure coding practices checklist…" at bounding box center [213, 250] width 299 height 29
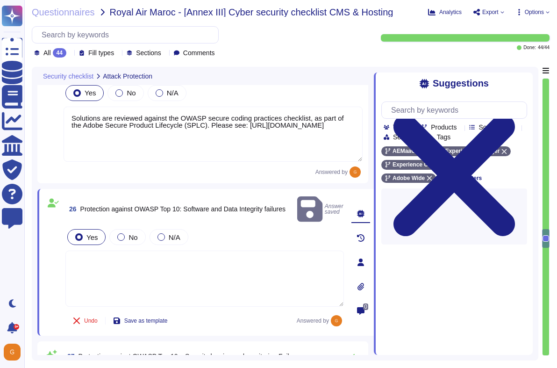
click at [255, 251] on textarea at bounding box center [204, 279] width 279 height 56
paste textarea "Solutions are reviewed against the OWASP secure coding practices checklist, as …"
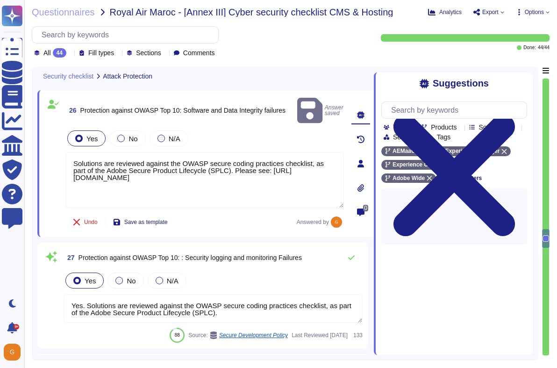
scroll to position [3354, 0]
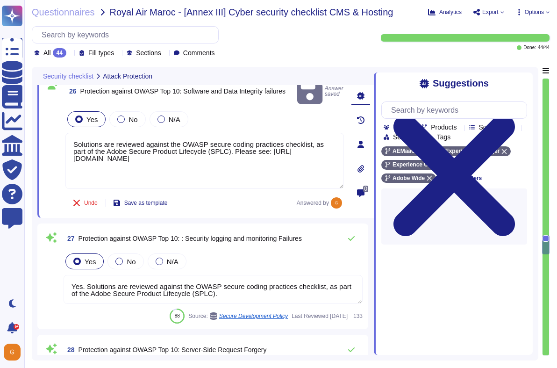
click at [243, 251] on div "Yes No N/A" at bounding box center [213, 261] width 299 height 20
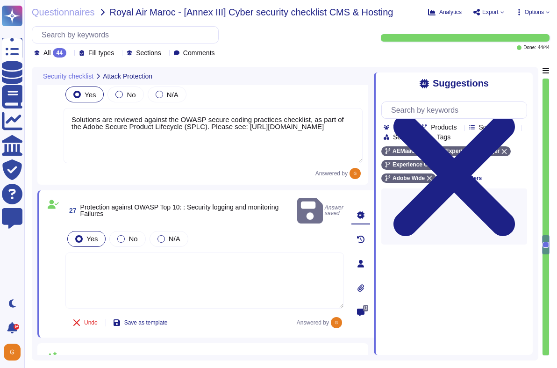
click at [225, 252] on textarea at bounding box center [204, 280] width 279 height 56
paste textarea "Solutions are reviewed against the OWASP secure coding practices checklist, as …"
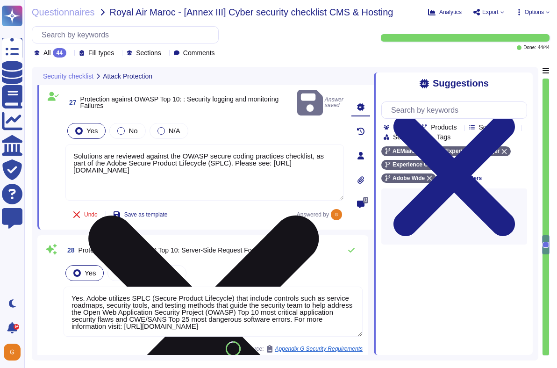
scroll to position [3472, 0]
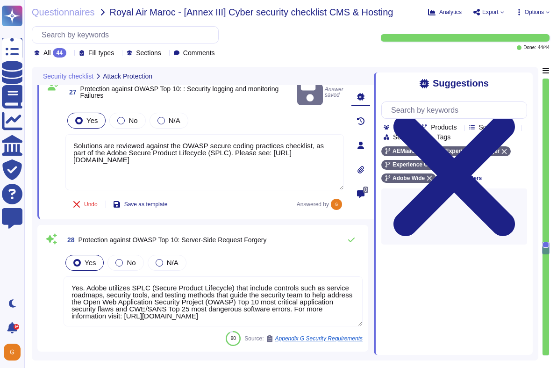
click at [215, 287] on textarea "Yes. Adobe utilizes SPLC (Secure Product Lifecycle) that include controls such …" at bounding box center [213, 301] width 299 height 50
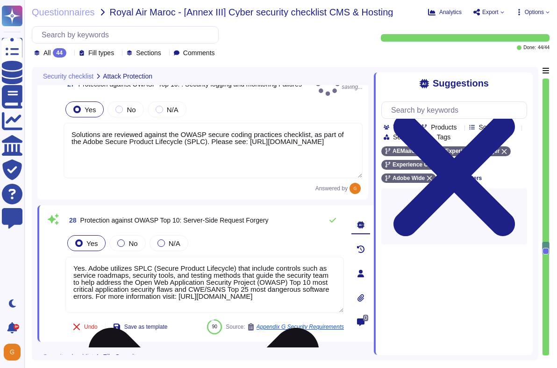
scroll to position [2, 0]
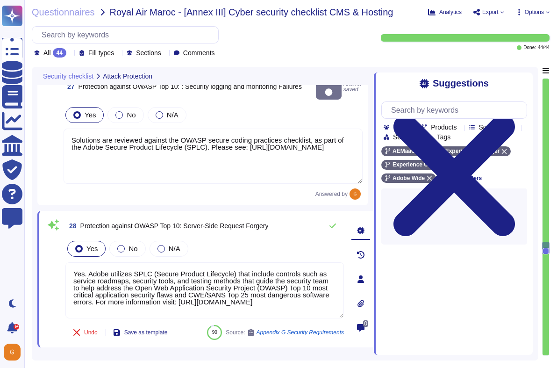
drag, startPoint x: 90, startPoint y: 259, endPoint x: 41, endPoint y: 260, distance: 49.1
click at [42, 260] on div "28 Protection against OWASP Top 10: Server-Side Request Forgery Yes No N/A Yes.…" at bounding box center [205, 279] width 337 height 136
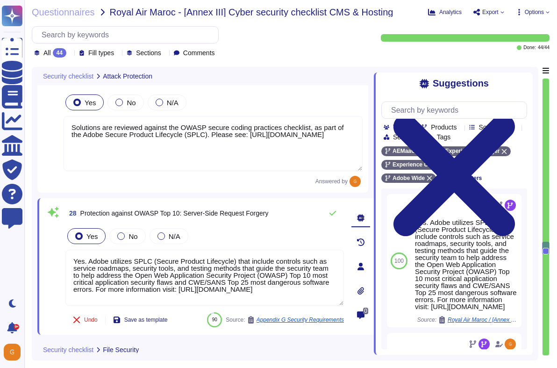
scroll to position [1, 0]
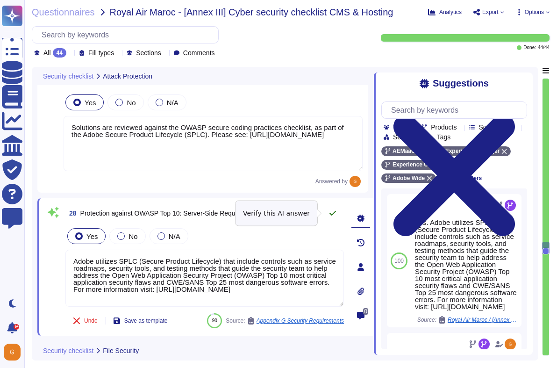
click at [330, 213] on icon at bounding box center [333, 213] width 7 height 5
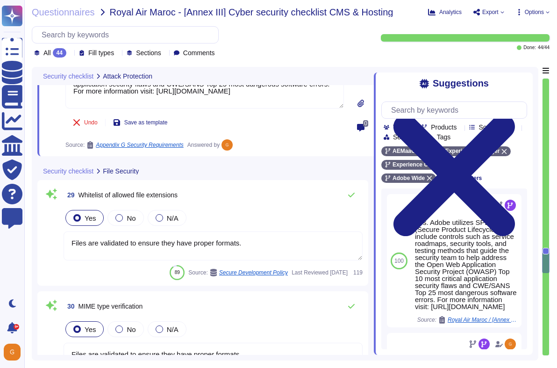
scroll to position [3737, 0]
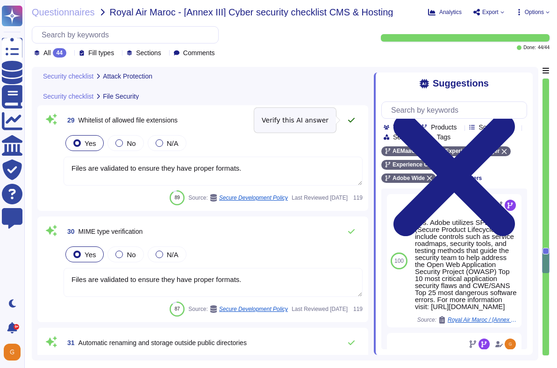
click at [350, 122] on icon at bounding box center [351, 119] width 7 height 7
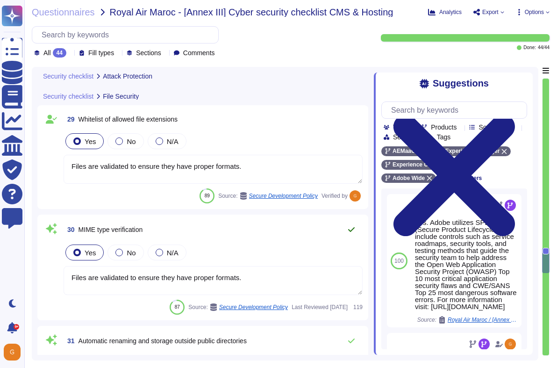
click at [351, 228] on icon at bounding box center [351, 229] width 7 height 7
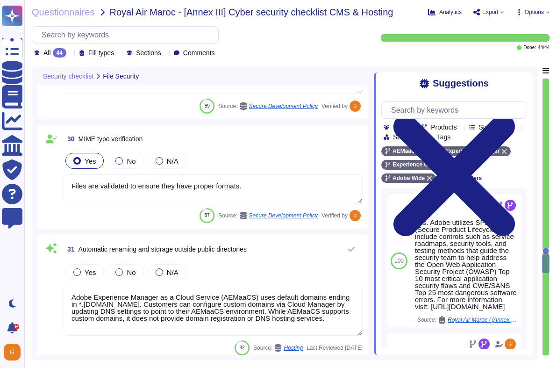
scroll to position [3821, 0]
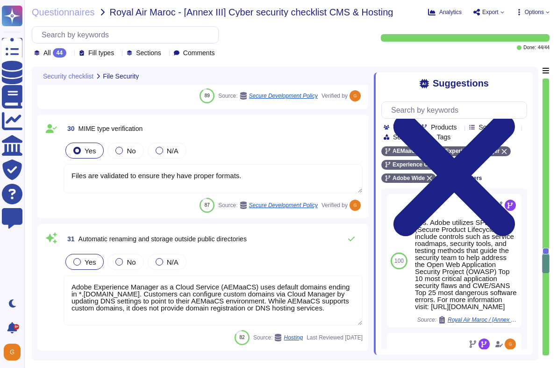
click at [76, 263] on div at bounding box center [76, 261] width 7 height 7
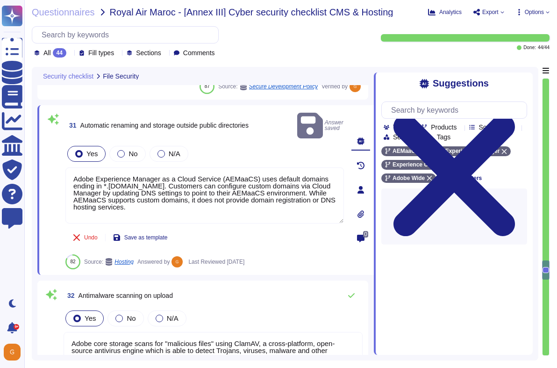
scroll to position [3982, 0]
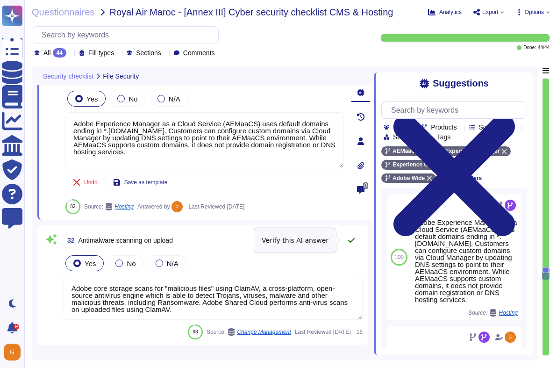
click at [351, 238] on icon at bounding box center [351, 240] width 7 height 7
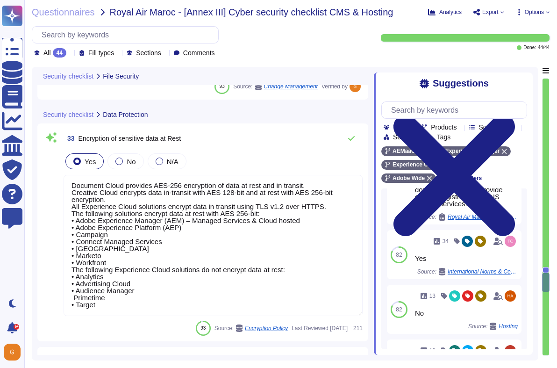
scroll to position [291, 0]
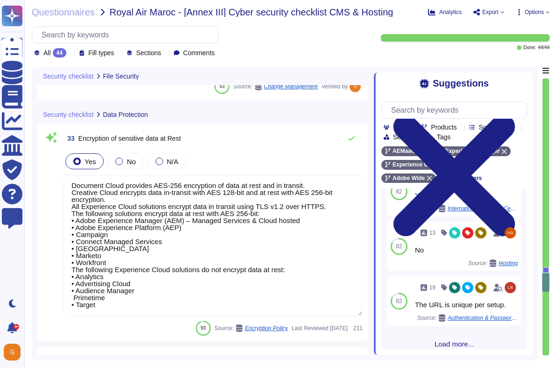
click at [293, 251] on textarea "Document Cloud provides AES-256 encryption of data at rest and in transit. Crea…" at bounding box center [213, 245] width 299 height 141
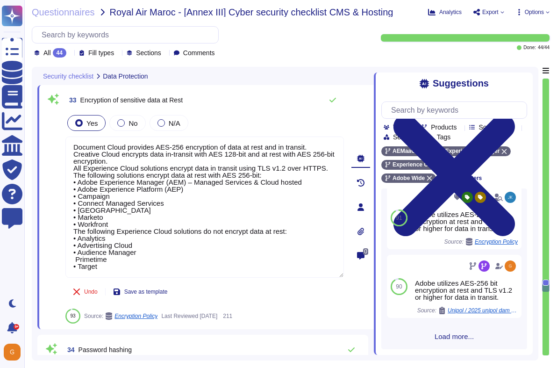
scroll to position [1024, 0]
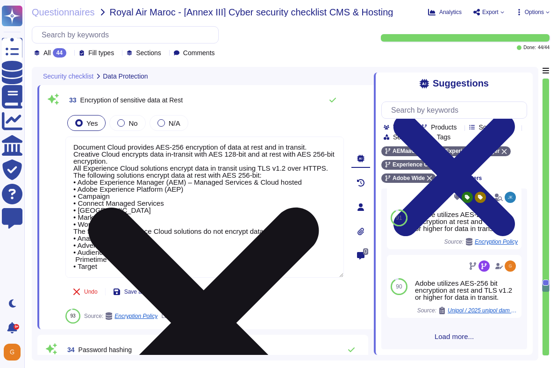
click at [319, 208] on icon at bounding box center [203, 323] width 231 height 231
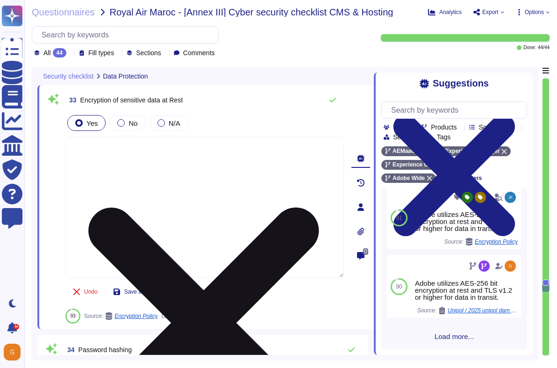
scroll to position [0, 0]
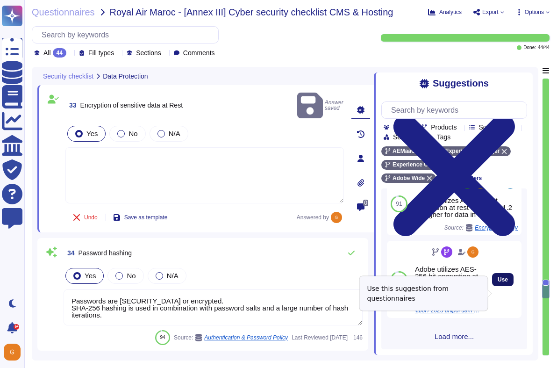
click at [498, 282] on span "Use" at bounding box center [503, 280] width 10 height 6
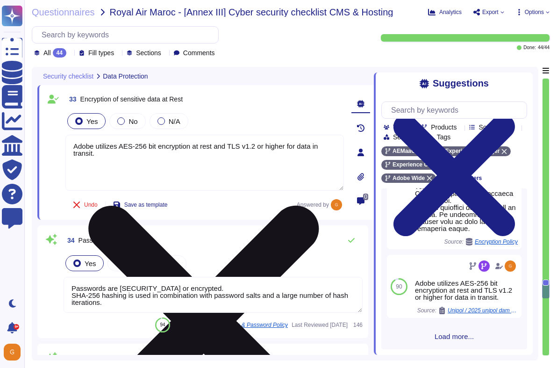
drag, startPoint x: 217, startPoint y: 146, endPoint x: 243, endPoint y: 165, distance: 32.3
click at [243, 165] on textarea "Adobe utilizes AES-256 bit encryption at rest and TLS v1.2 or higher for data i…" at bounding box center [204, 163] width 279 height 56
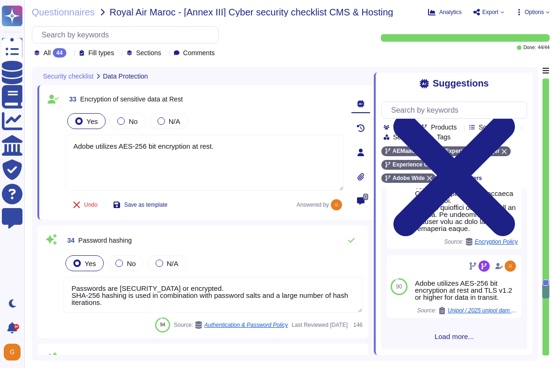
click at [209, 211] on div "Undo Save as template Answered by" at bounding box center [204, 204] width 279 height 19
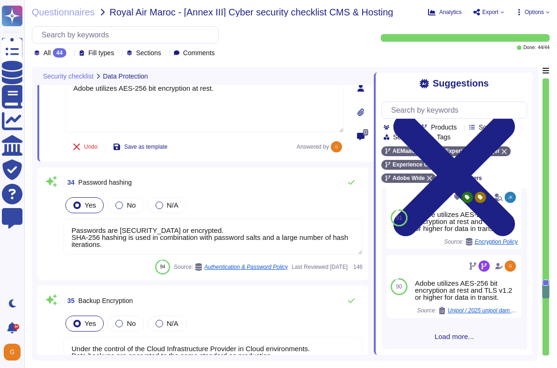
scroll to position [4287, 0]
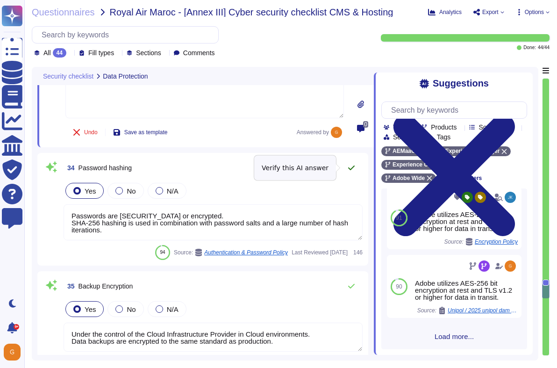
click at [351, 166] on icon at bounding box center [351, 167] width 7 height 7
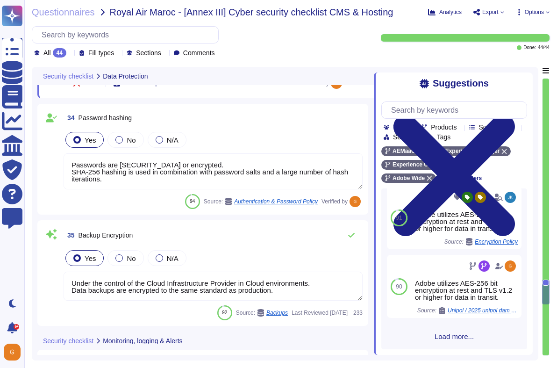
scroll to position [4351, 0]
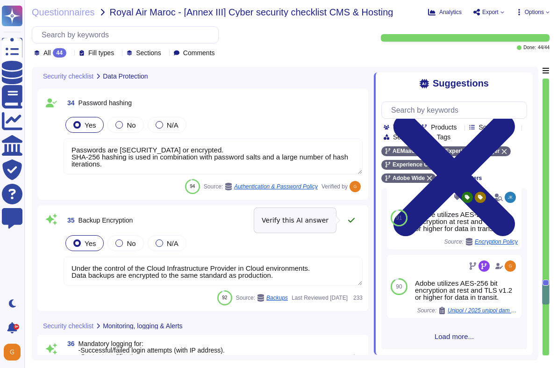
click at [351, 221] on icon at bounding box center [351, 220] width 7 height 5
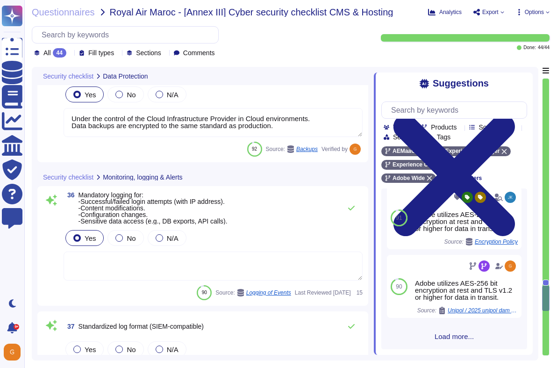
scroll to position [4500, 0]
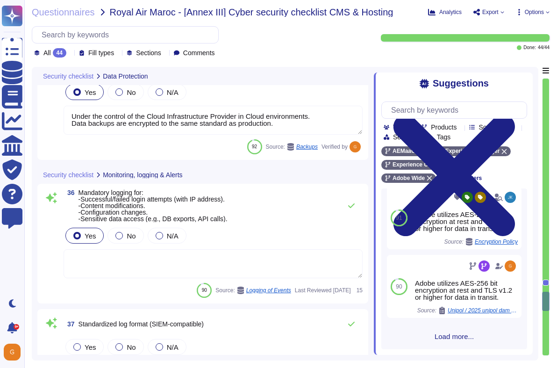
click at [215, 265] on textarea at bounding box center [213, 263] width 299 height 29
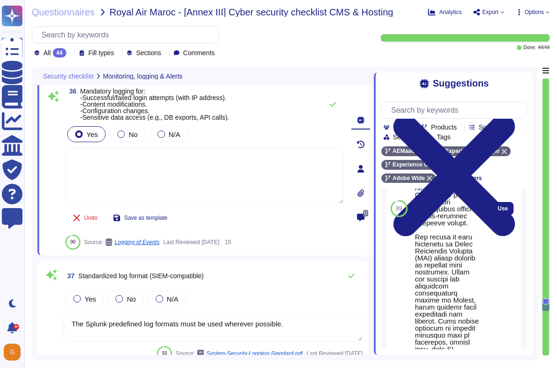
scroll to position [610, 0]
click at [499, 209] on span "Use" at bounding box center [503, 207] width 10 height 6
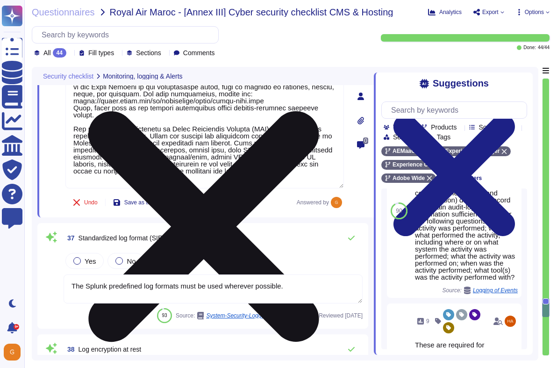
scroll to position [4686, 0]
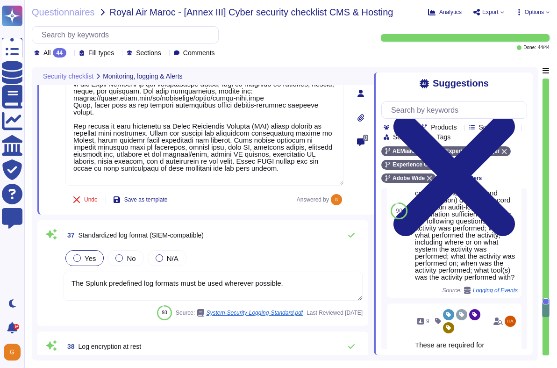
click at [78, 259] on div at bounding box center [76, 257] width 7 height 7
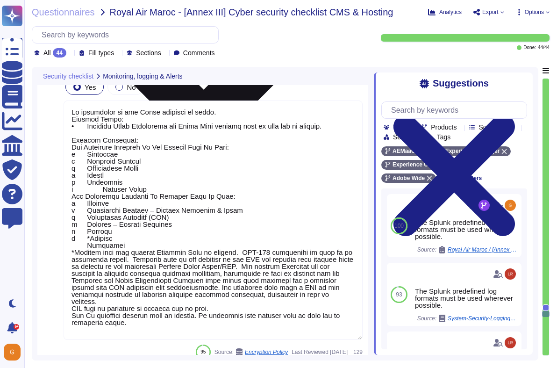
scroll to position [5014, 0]
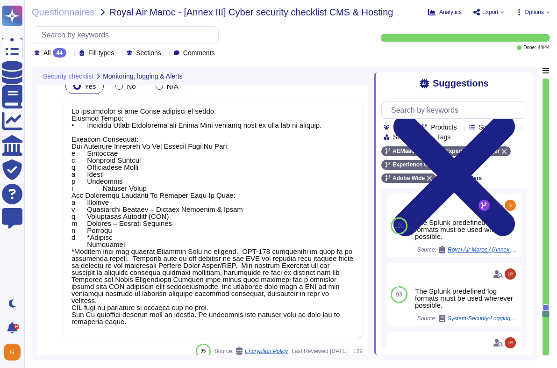
click at [290, 280] on textarea at bounding box center [213, 219] width 299 height 239
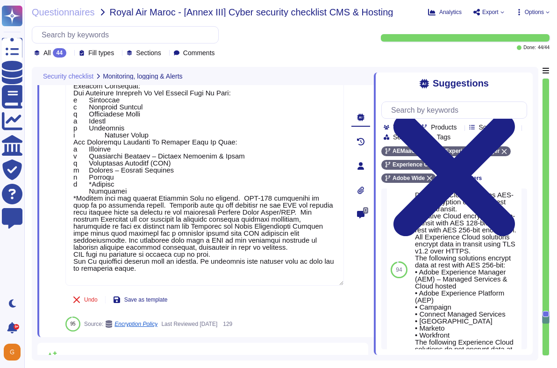
scroll to position [1199, 0]
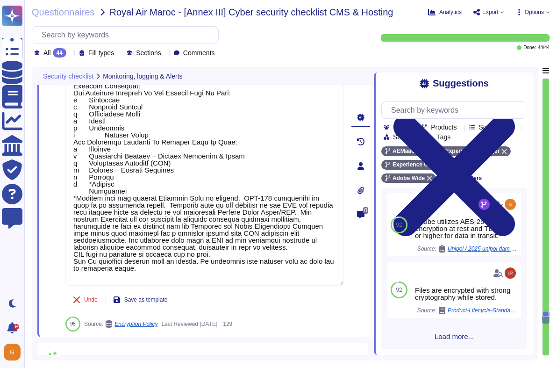
click at [444, 337] on span "Load more..." at bounding box center [454, 336] width 146 height 7
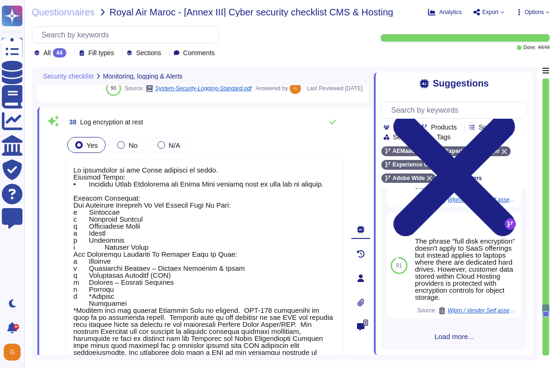
scroll to position [2284, 0]
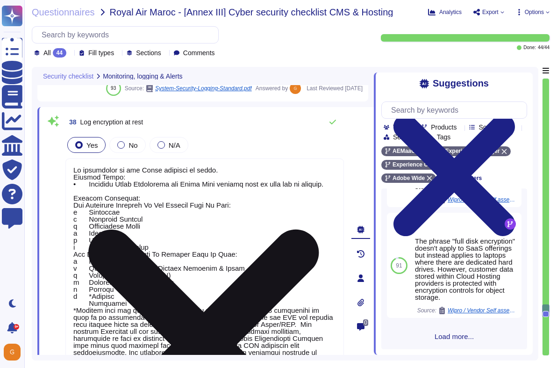
click at [90, 183] on textarea at bounding box center [204, 277] width 279 height 239
click at [338, 164] on icon at bounding box center [203, 344] width 277 height 369
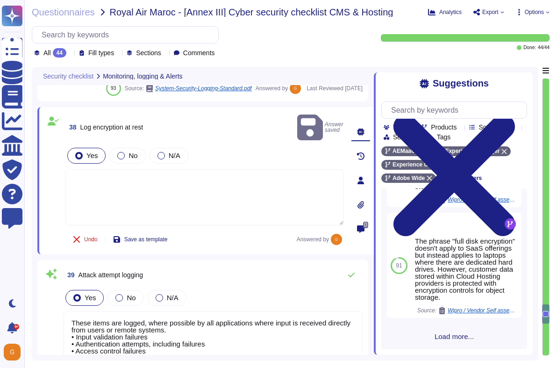
click at [98, 178] on textarea at bounding box center [204, 197] width 279 height 56
paste textarea "Yes, log encryption at rest is supported for AEM. The Cloud Infrastructure Prov…"
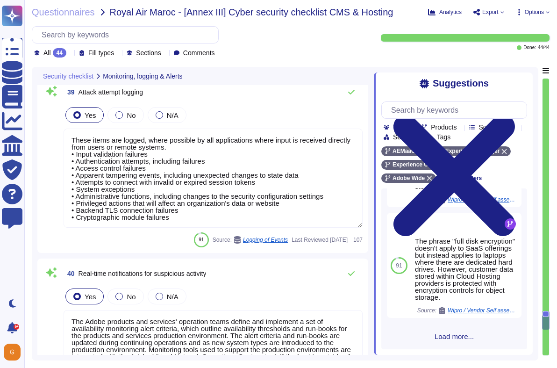
scroll to position [5066, 0]
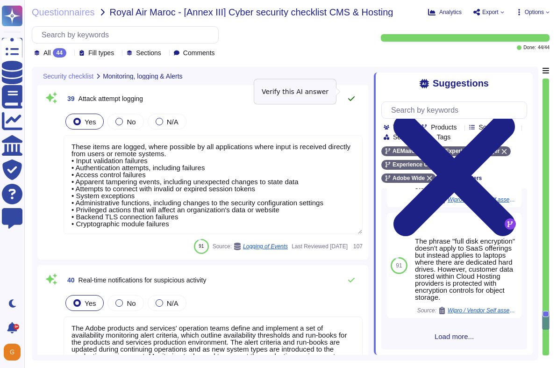
click at [355, 95] on icon at bounding box center [351, 98] width 7 height 7
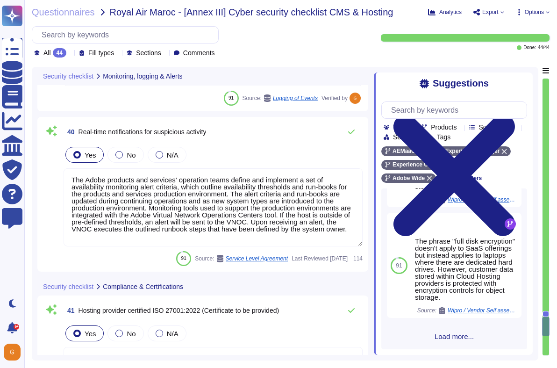
scroll to position [5199, 0]
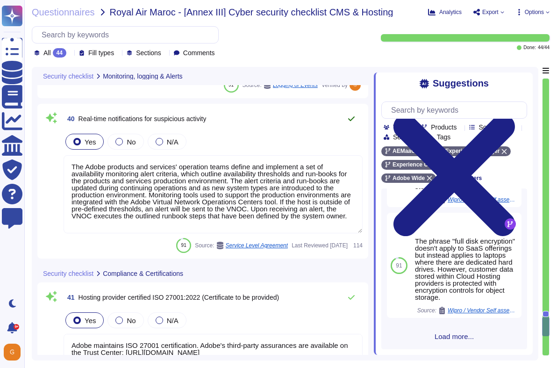
click at [350, 119] on icon at bounding box center [351, 118] width 7 height 7
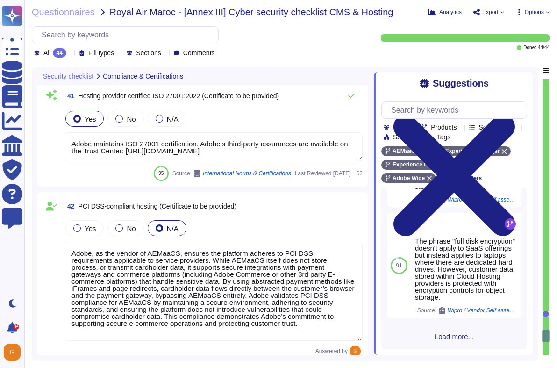
scroll to position [1, 0]
click at [217, 145] on textarea "Adobe maintains ISO 27001 certification. Adobe's third-party assurances are ava…" at bounding box center [213, 146] width 299 height 29
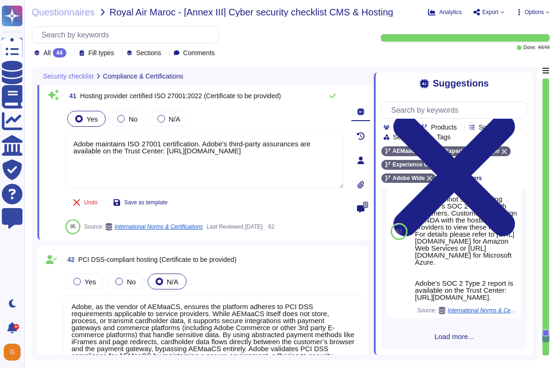
scroll to position [458, 0]
click at [465, 337] on span "Load more..." at bounding box center [454, 336] width 146 height 7
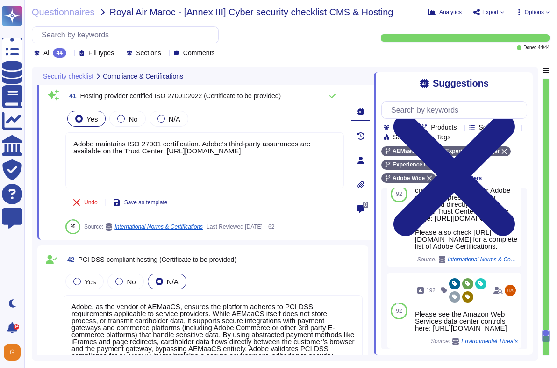
scroll to position [659, 0]
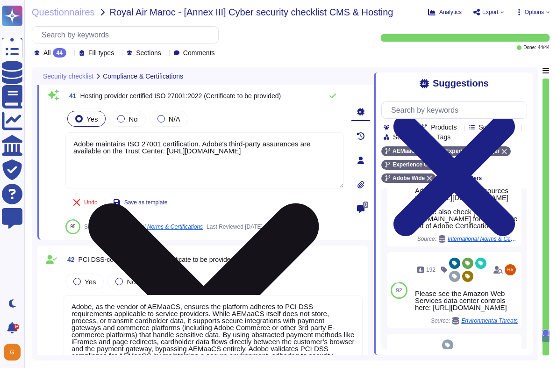
click at [338, 139] on icon at bounding box center [203, 318] width 277 height 369
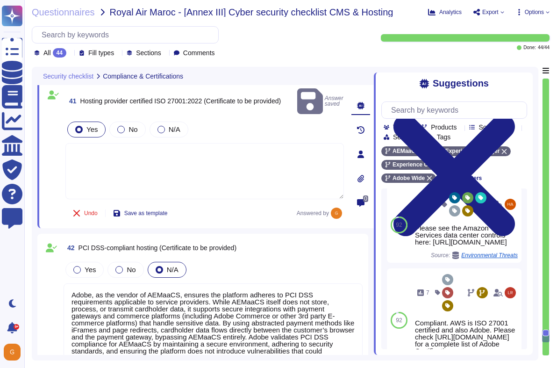
scroll to position [820, 0]
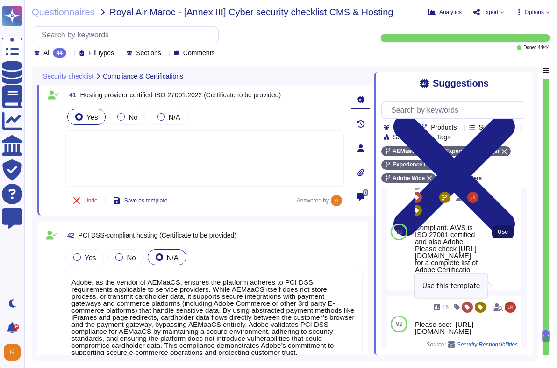
click at [500, 235] on span "Use" at bounding box center [503, 232] width 10 height 6
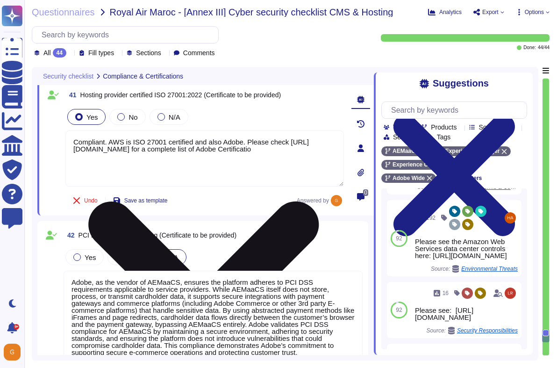
click at [143, 155] on textarea "Compliant. AWS is ISO 27001 certified and also Adobe. Please check [URL][DOMAIN…" at bounding box center [204, 158] width 279 height 56
click at [123, 141] on textarea "Compliant. AWS is ISO 27001 certified and also Adobe. Please check [URL][DOMAIN…" at bounding box center [204, 158] width 279 height 56
click at [253, 143] on textarea "Compliant. Adobe is ISO 27001 certified and also Adobe. Please check [URL][DOMA…" at bounding box center [204, 158] width 279 height 56
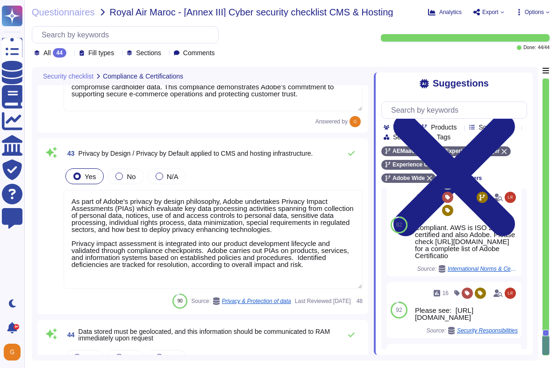
scroll to position [5644, 0]
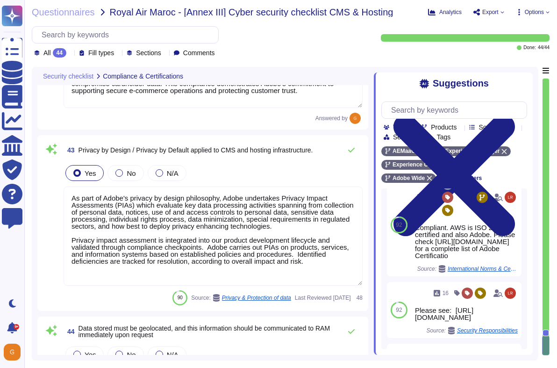
click at [212, 253] on textarea "As part of Adobe's privacy by design philosophy, Adobe undertakes Privacy Impac…" at bounding box center [213, 235] width 299 height 99
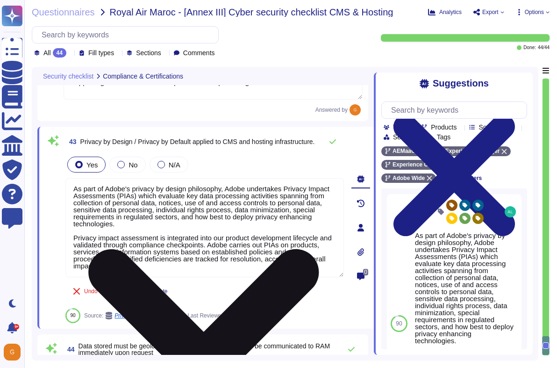
click at [115, 258] on textarea "As part of Adobe's privacy by design philosophy, Adobe undertakes Privacy Impac…" at bounding box center [204, 227] width 279 height 99
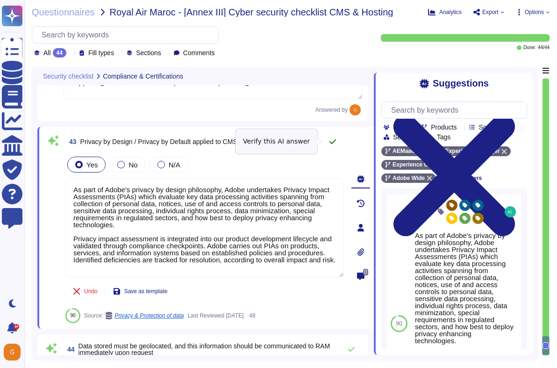
click at [332, 143] on icon at bounding box center [333, 141] width 7 height 5
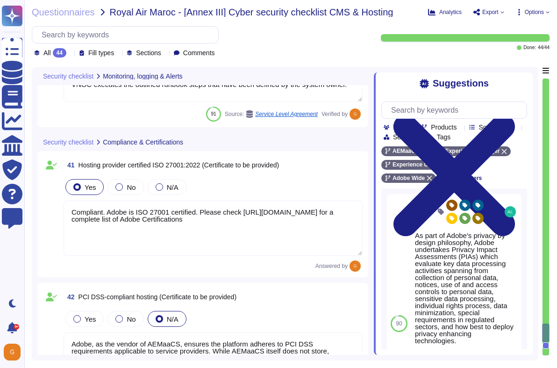
scroll to position [5717, 0]
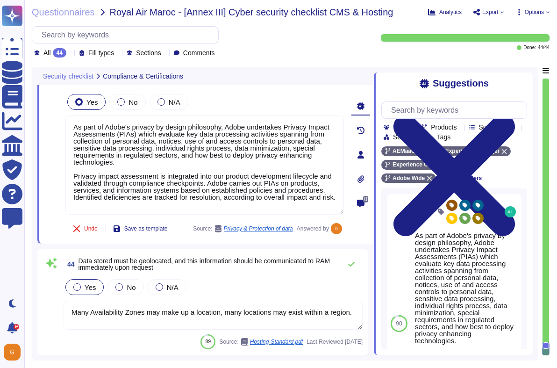
click at [77, 284] on div at bounding box center [76, 286] width 7 height 7
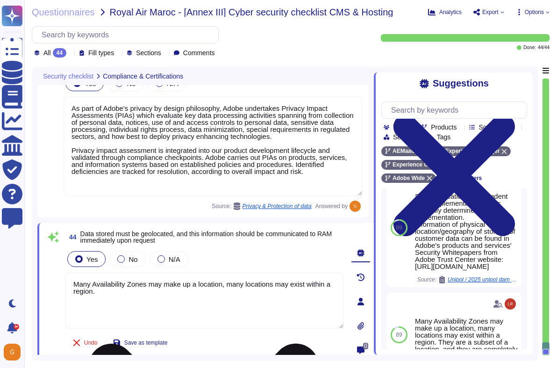
scroll to position [157, 0]
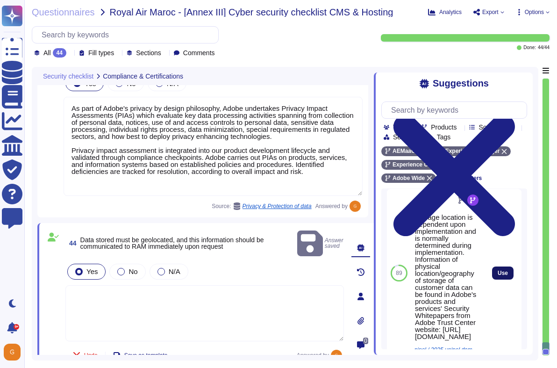
click at [499, 276] on span "Use" at bounding box center [503, 273] width 10 height 6
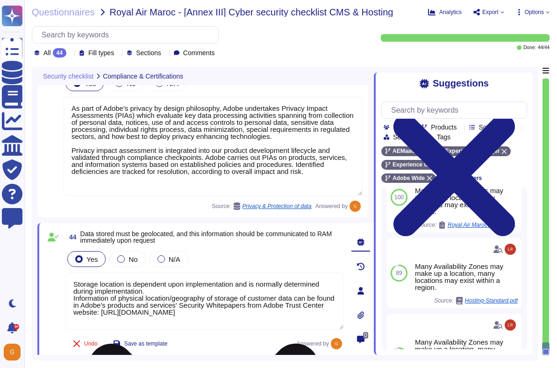
scroll to position [5721, 0]
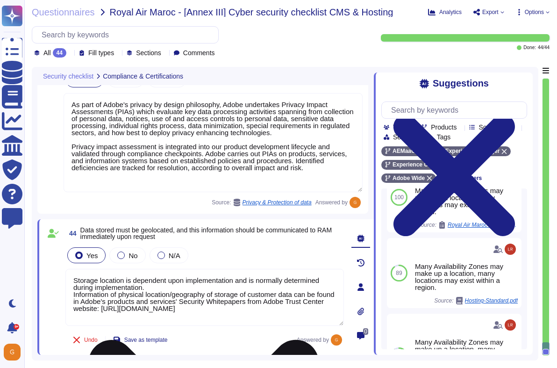
click at [546, 13] on icon at bounding box center [548, 12] width 4 height 4
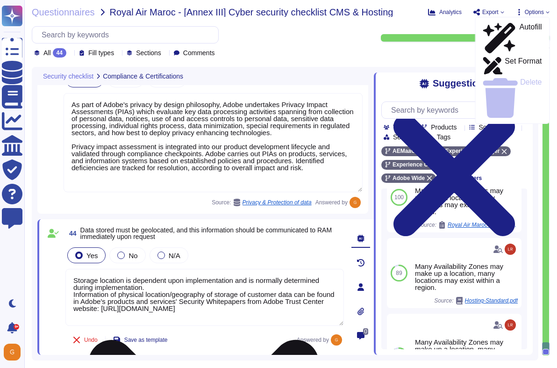
click at [501, 12] on icon at bounding box center [503, 12] width 4 height 4
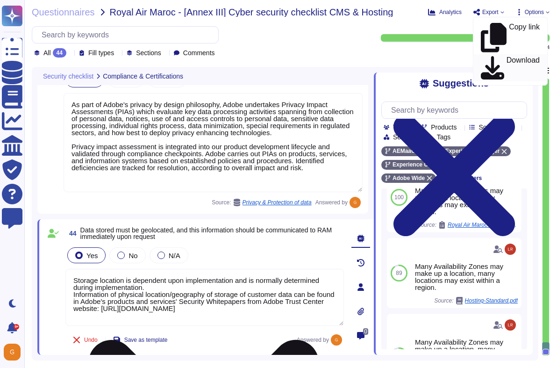
click at [507, 57] on p "Download" at bounding box center [523, 68] width 33 height 23
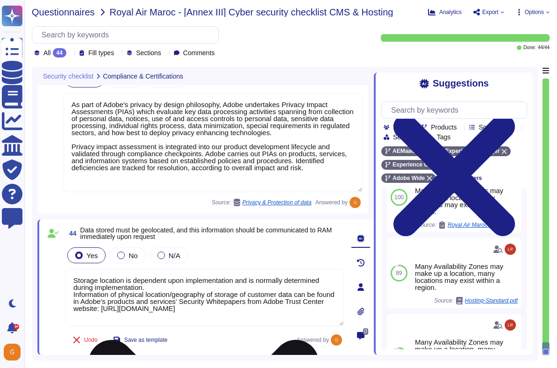
click at [40, 9] on span "Questionnaires" at bounding box center [63, 11] width 63 height 9
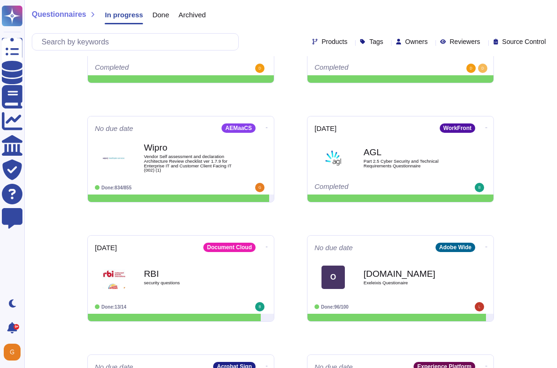
scroll to position [1249, 0]
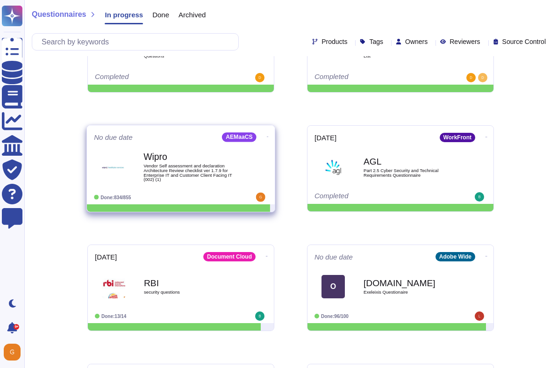
click at [197, 173] on span "Vendor Self assessment and declaration Architecture Review checklist ver 1.7.9 …" at bounding box center [190, 173] width 94 height 18
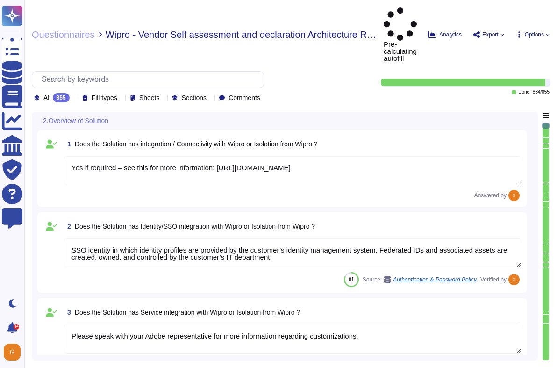
click at [129, 196] on icon at bounding box center [233, 256] width 209 height 120
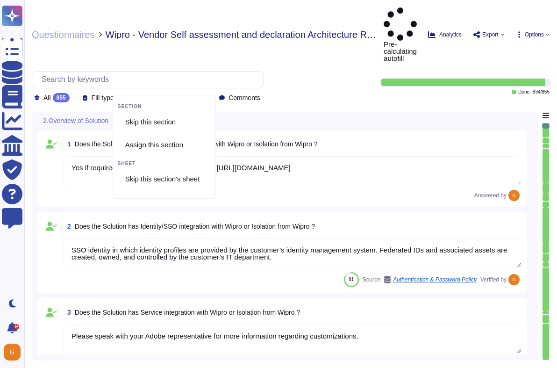
click at [114, 122] on icon at bounding box center [114, 122] width 0 height 0
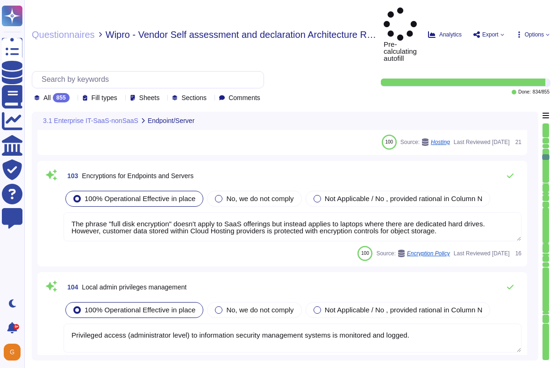
scroll to position [11750, 0]
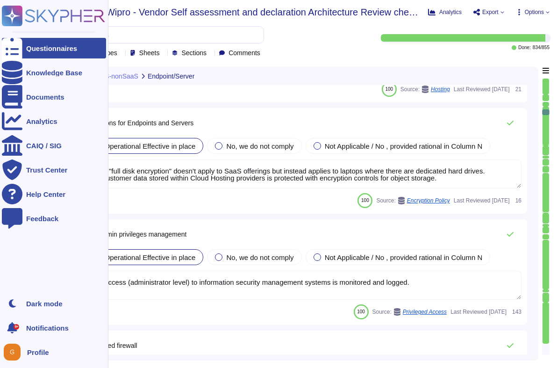
click at [34, 45] on div "Questionnaires" at bounding box center [51, 48] width 51 height 7
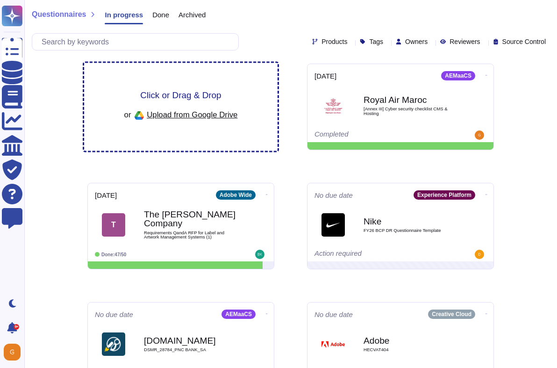
click at [182, 101] on div "Click or Drag & Drop or Upload from Google Drive" at bounding box center [181, 107] width 114 height 32
